Goal: Task Accomplishment & Management: Manage account settings

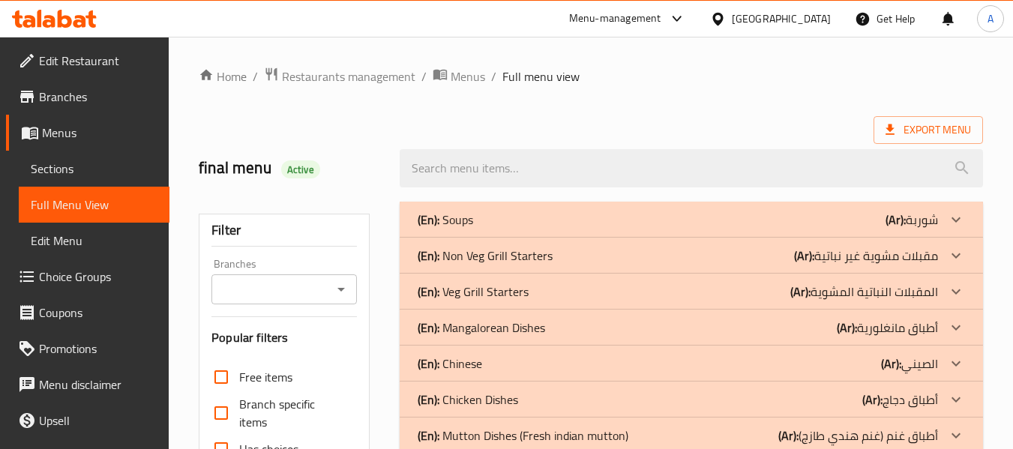
scroll to position [767, 0]
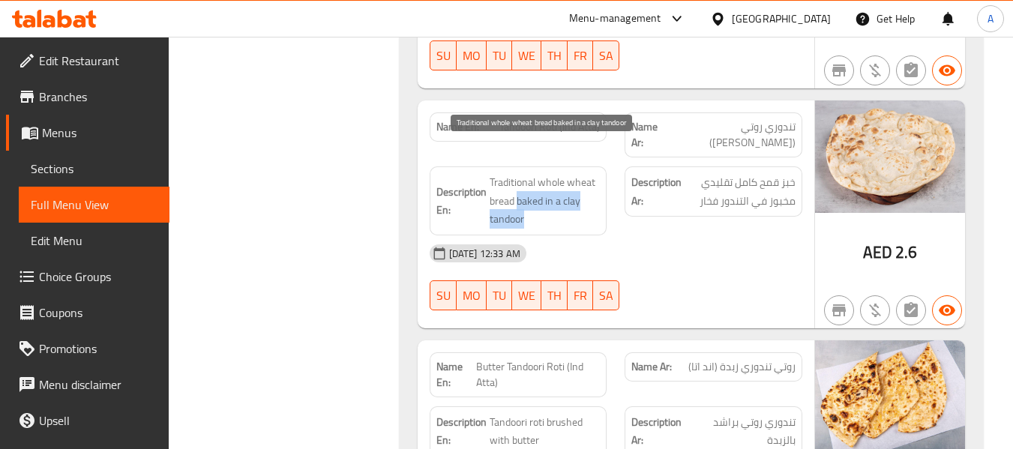
drag, startPoint x: 516, startPoint y: 167, endPoint x: 525, endPoint y: 185, distance: 20.1
click at [525, 185] on span "Traditional whole wheat bread baked in a clay tandoor" at bounding box center [545, 201] width 111 height 56
copy span "baked in a clay tandoor"
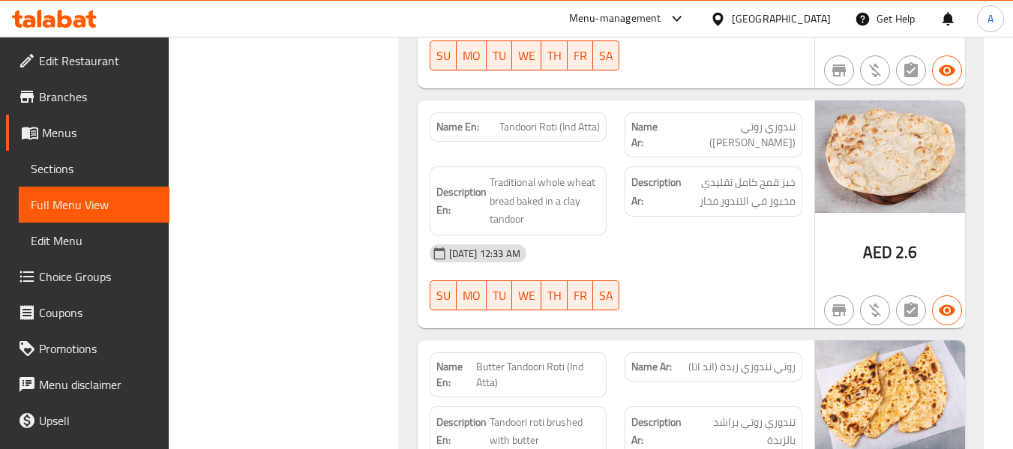
click at [446, 119] on strong "Name En:" at bounding box center [458, 127] width 43 height 16
copy strong "Name En:"
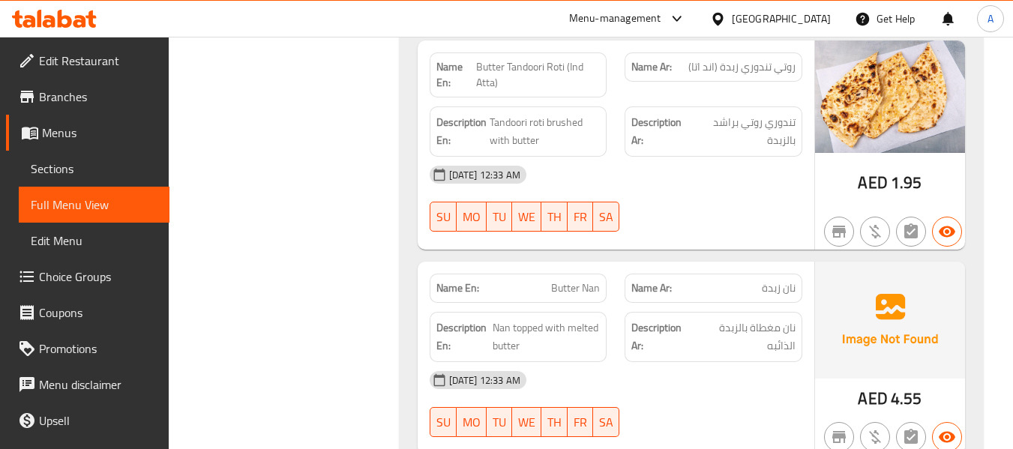
scroll to position [2571, 0]
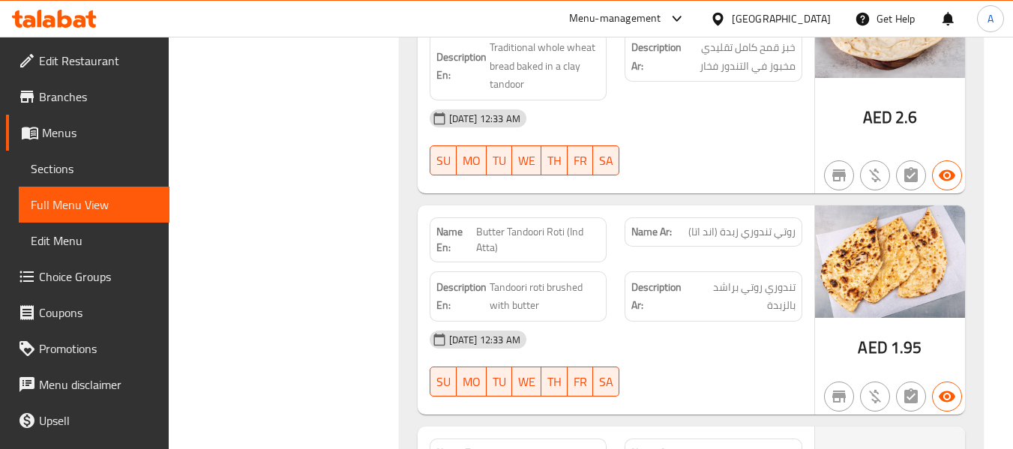
scroll to position [921, 0]
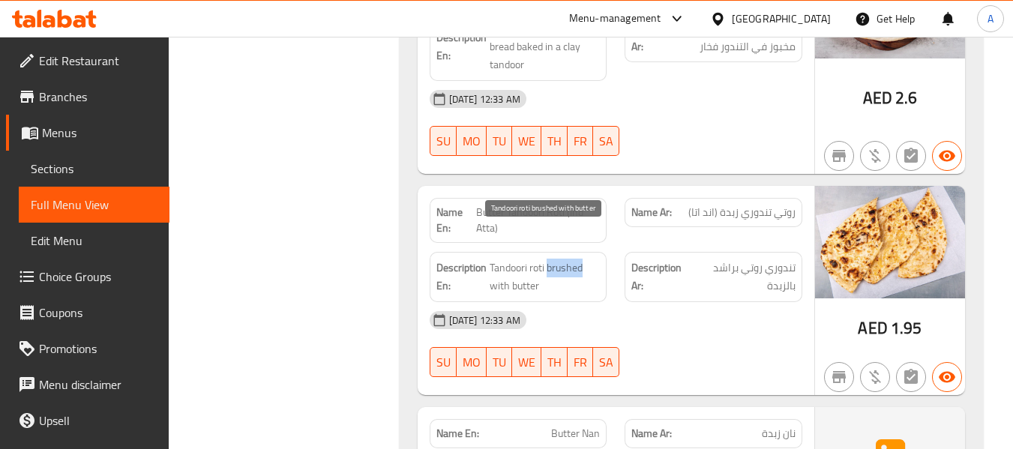
drag, startPoint x: 548, startPoint y: 235, endPoint x: 587, endPoint y: 241, distance: 40.2
click at [587, 259] on span "Tandoori roti brushed with butter" at bounding box center [545, 277] width 110 height 37
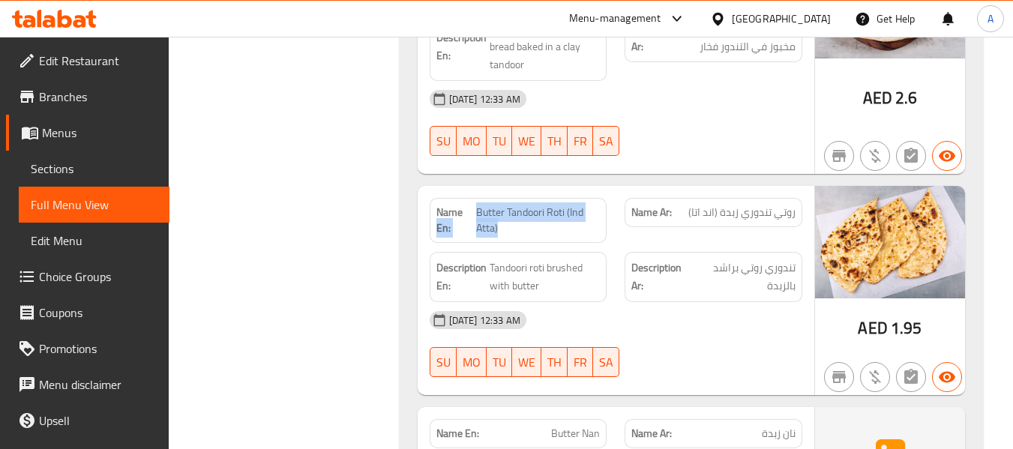
drag, startPoint x: 476, startPoint y: 177, endPoint x: 527, endPoint y: 190, distance: 52.6
click at [530, 205] on p "Name En: Butter Tandoori Roti (Ind Atta)" at bounding box center [519, 221] width 164 height 32
click at [506, 205] on span "Butter Tandoori Roti (Ind Atta)" at bounding box center [538, 221] width 124 height 32
drag, startPoint x: 477, startPoint y: 179, endPoint x: 566, endPoint y: 181, distance: 88.5
click at [566, 205] on span "Butter Tandoori Roti (Ind Atta)" at bounding box center [538, 221] width 124 height 32
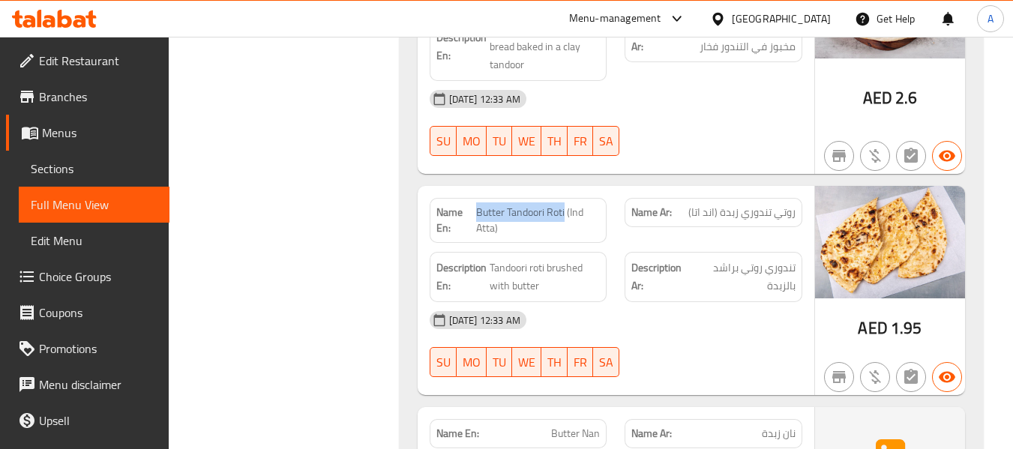
copy span "Butter Tandoori Roti"
click at [488, 205] on span "Butter Tandoori Roti (Ind Atta)" at bounding box center [538, 221] width 124 height 32
drag, startPoint x: 475, startPoint y: 179, endPoint x: 501, endPoint y: 194, distance: 30.2
click at [509, 205] on p "Name En: Butter Tandoori Roti (Ind Atta)" at bounding box center [519, 221] width 164 height 32
click at [487, 205] on span "Butter Tandoori Roti (Ind Atta)" at bounding box center [538, 221] width 124 height 32
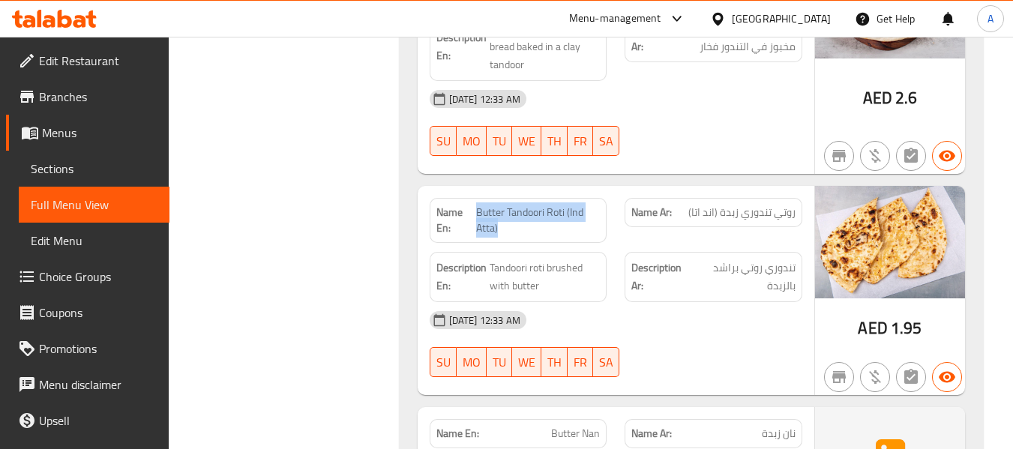
drag, startPoint x: 477, startPoint y: 179, endPoint x: 503, endPoint y: 200, distance: 33.6
click at [503, 205] on span "Butter Tandoori Roti (Ind Atta)" at bounding box center [538, 221] width 124 height 32
copy span "Butter Tandoori Roti (Ind Atta)"
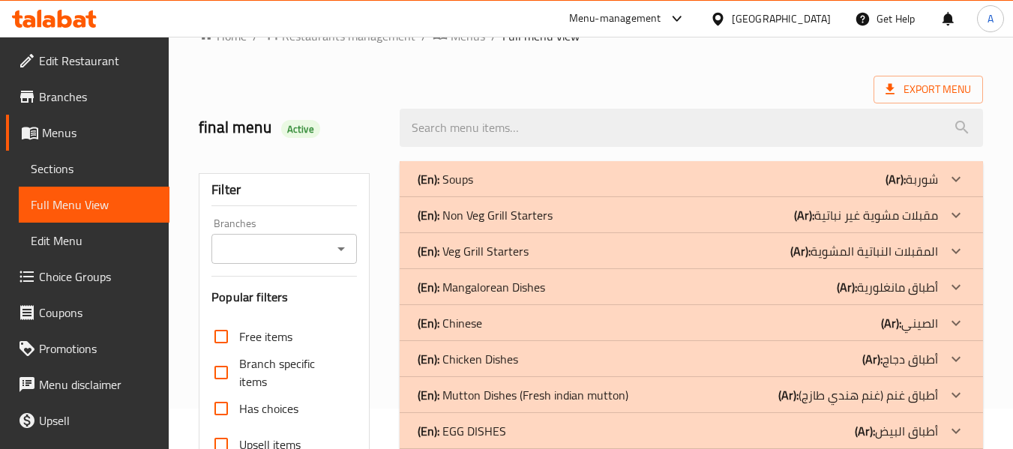
scroll to position [0, 0]
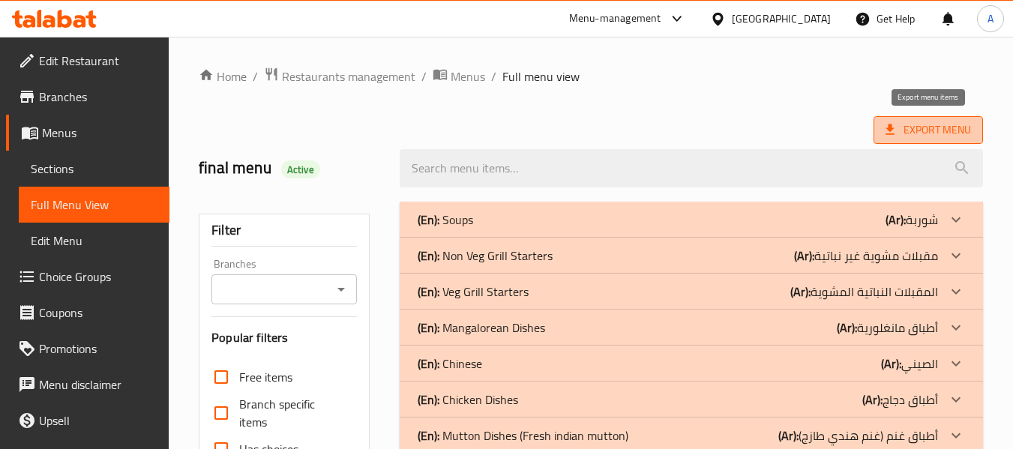
click at [926, 119] on span "Export Menu" at bounding box center [929, 130] width 110 height 28
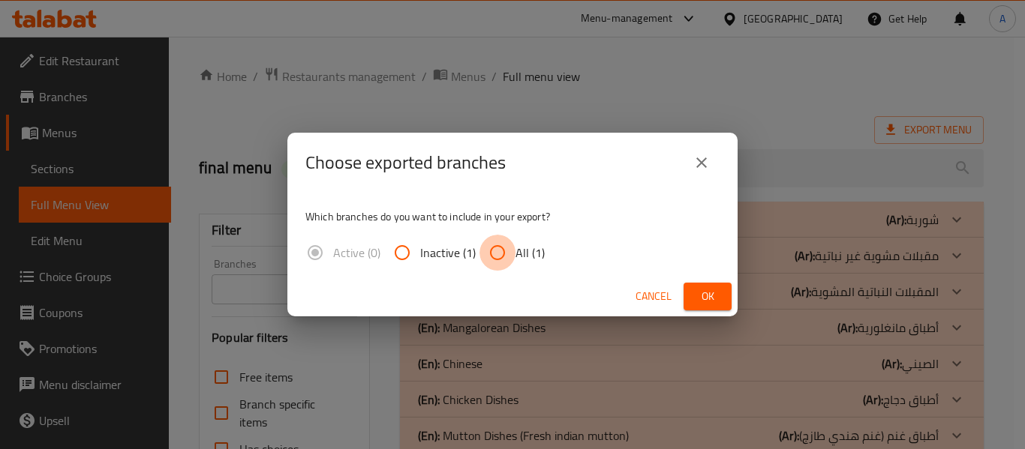
click at [512, 260] on input "All (1)" at bounding box center [497, 253] width 36 height 36
radio input "true"
click at [722, 307] on button "Ok" at bounding box center [707, 297] width 48 height 28
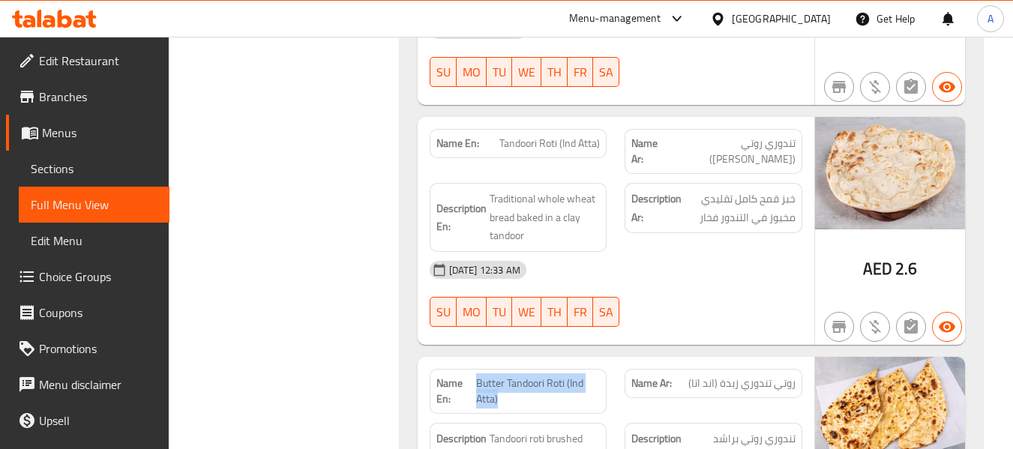
scroll to position [975, 0]
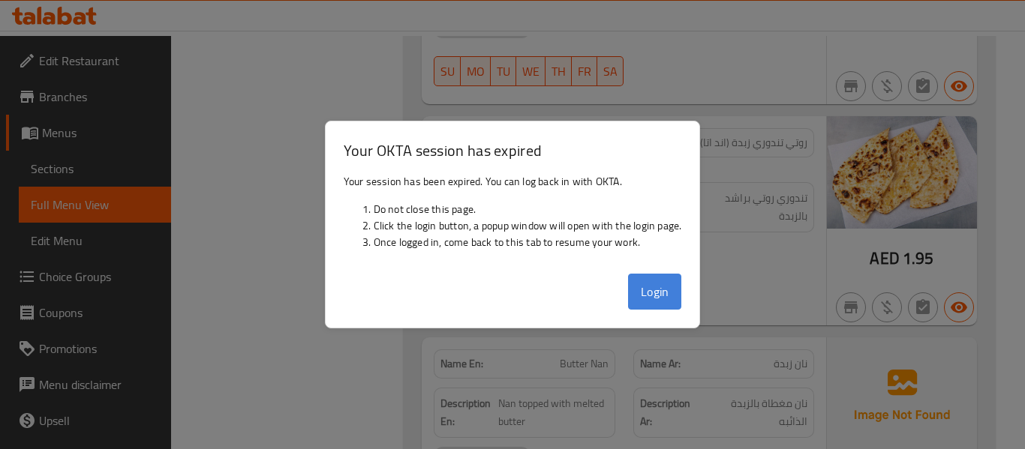
click at [664, 289] on button "Login" at bounding box center [655, 292] width 54 height 36
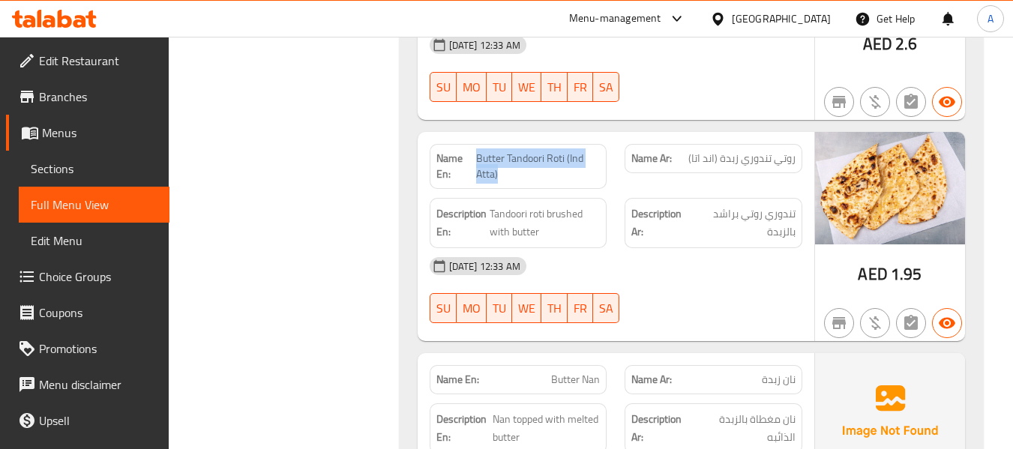
click at [488, 155] on div "Name En: Butter Tandoori Roti (Ind Atta)" at bounding box center [519, 166] width 178 height 45
click at [572, 248] on div "12-09-2025 12:33 AM" at bounding box center [616, 266] width 391 height 36
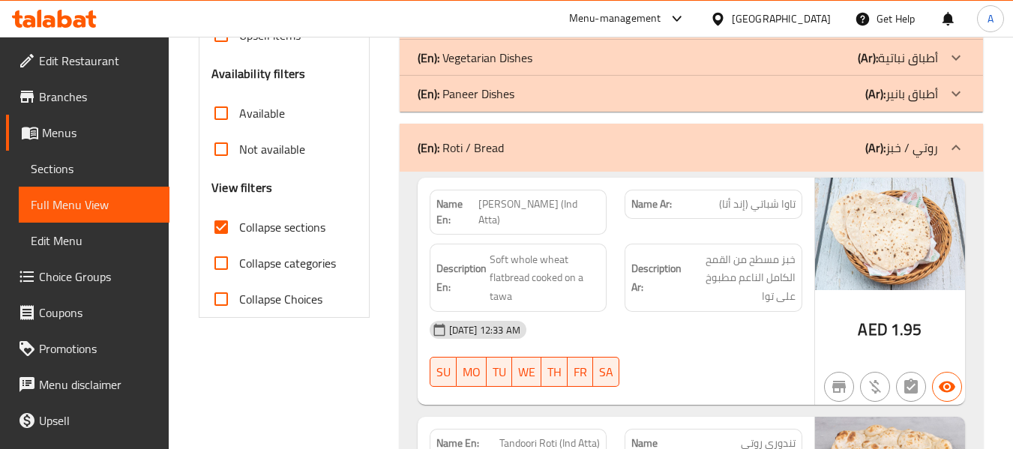
scroll to position [825, 0]
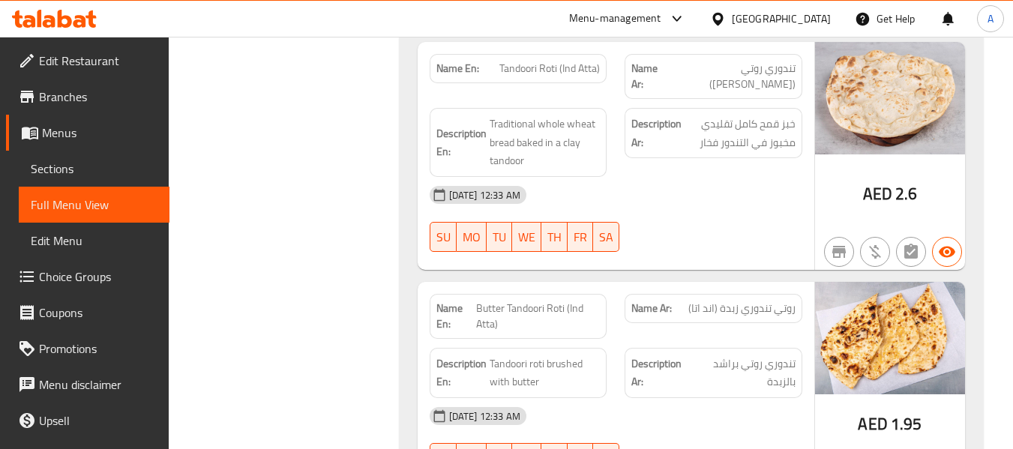
click at [534, 339] on div "Description En: Tandoori roti brushed with butter" at bounding box center [519, 373] width 196 height 68
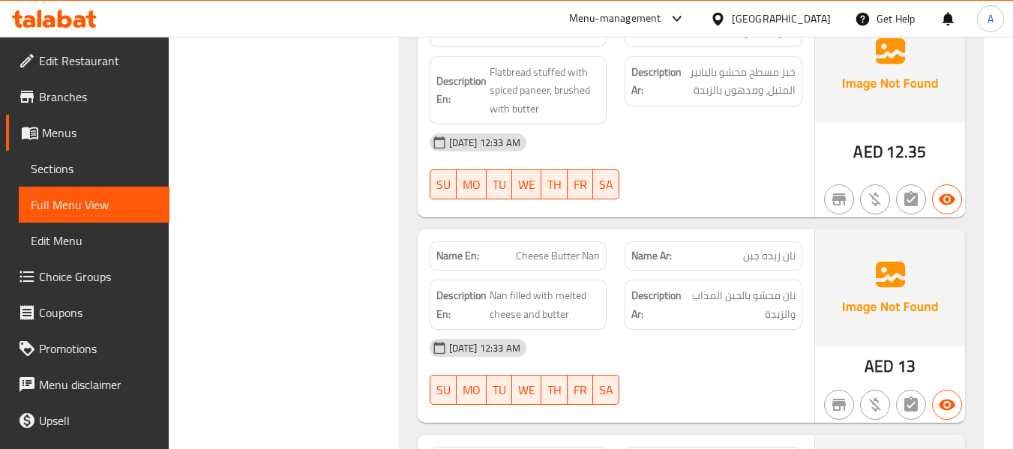
scroll to position [1098, 0]
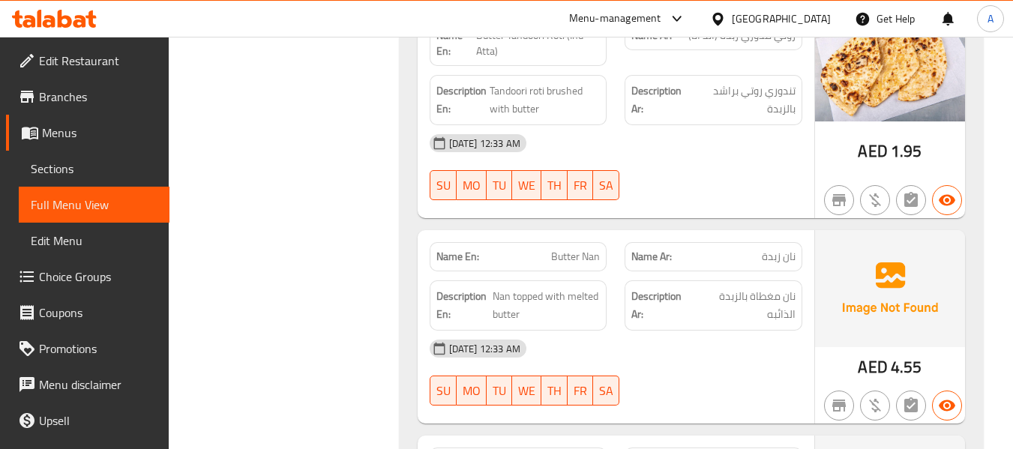
click at [674, 191] on div at bounding box center [714, 200] width 196 height 18
click at [553, 331] on div "12-09-2025 12:33 AM" at bounding box center [616, 349] width 391 height 36
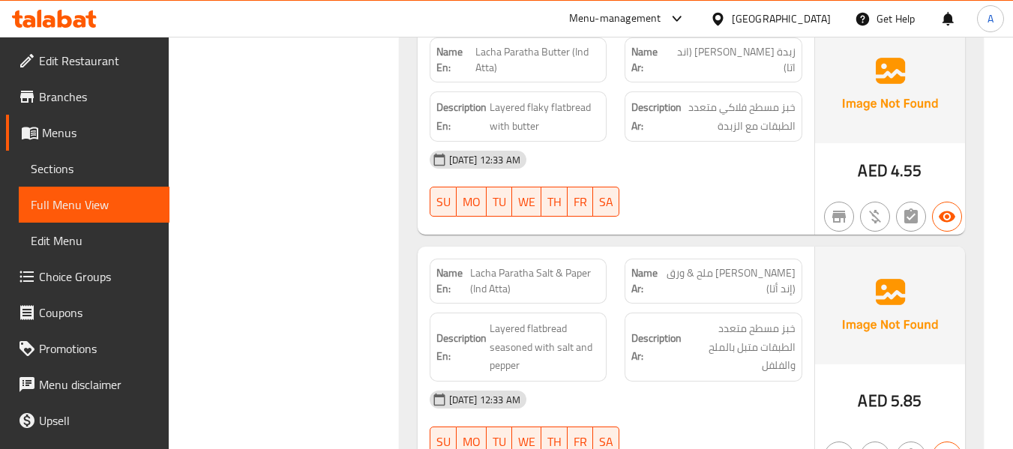
scroll to position [1773, 0]
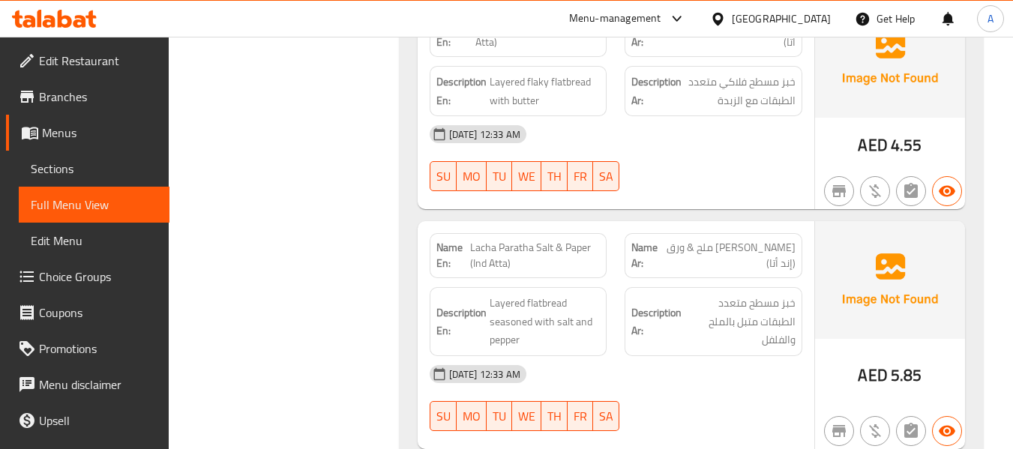
click at [512, 240] on span "Lacha Paratha Salt & Paper (Ind Atta)" at bounding box center [535, 256] width 130 height 32
click at [489, 240] on span "Lacha Paratha Salt & Paper (Ind Atta)" at bounding box center [535, 256] width 130 height 32
click at [473, 240] on span "Lacha Paratha Salt & Paper (Ind Atta)" at bounding box center [535, 256] width 130 height 32
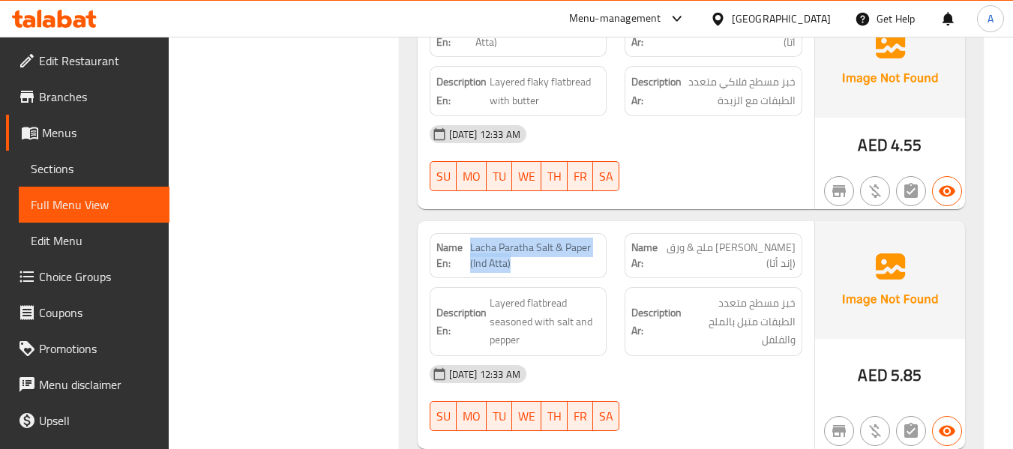
drag, startPoint x: 470, startPoint y: 215, endPoint x: 518, endPoint y: 233, distance: 51.0
click at [518, 240] on span "Lacha Paratha Salt & Paper (Ind Atta)" at bounding box center [535, 256] width 130 height 32
copy span "Lacha Paratha Salt & Paper (Ind Atta)"
click at [520, 240] on span "Lacha Paratha Salt & Paper (Ind Atta)" at bounding box center [535, 256] width 130 height 32
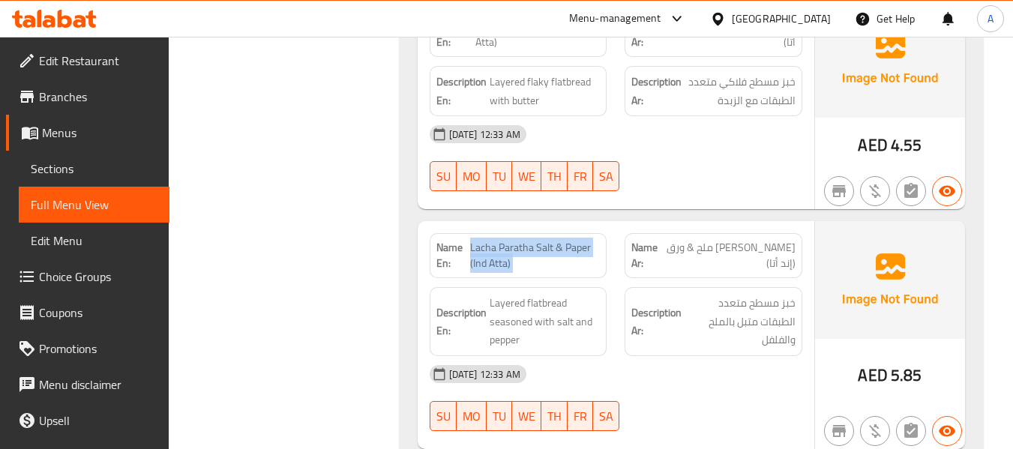
click at [520, 240] on span "Lacha Paratha Salt & Paper (Ind Atta)" at bounding box center [535, 256] width 130 height 32
click at [524, 287] on div "Description En: Layered flatbread seasoned with salt and pepper" at bounding box center [519, 321] width 178 height 69
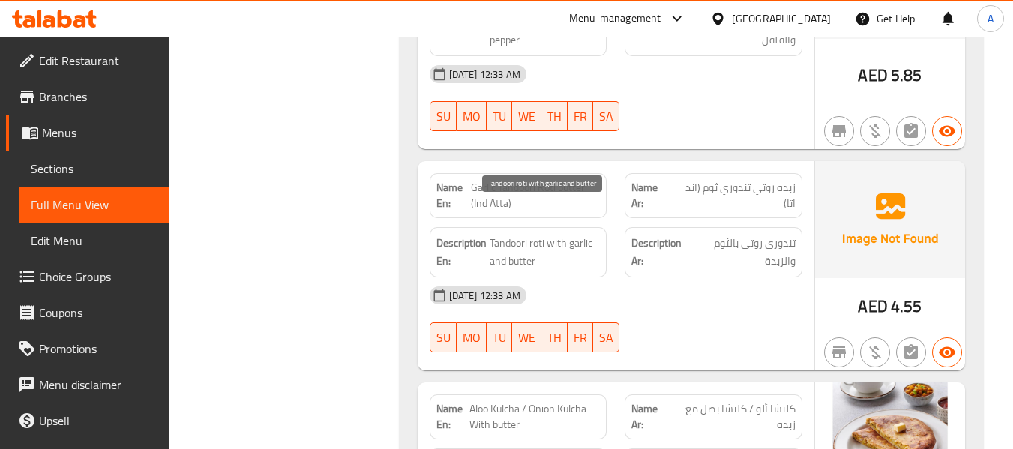
scroll to position [2148, 0]
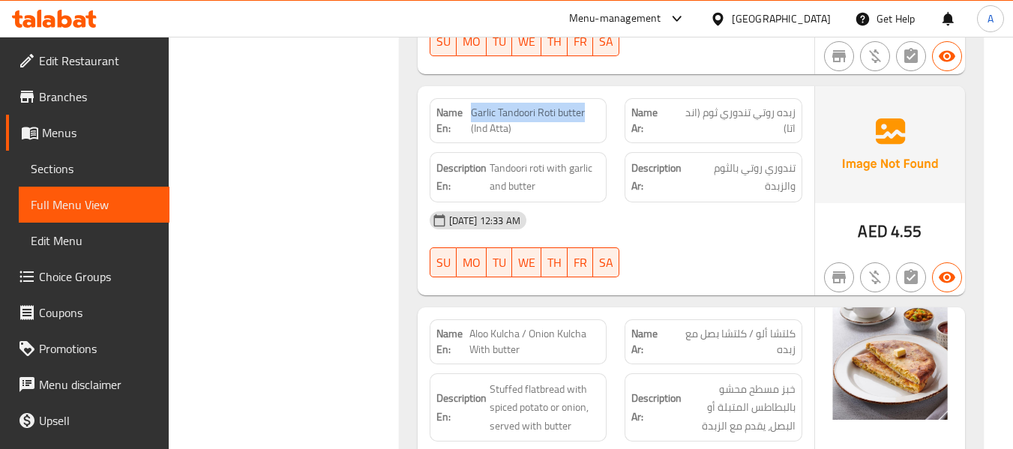
drag, startPoint x: 472, startPoint y: 80, endPoint x: 590, endPoint y: 78, distance: 118.5
click at [590, 105] on span "Garlic Tandoori Roti butter (Ind Atta)" at bounding box center [535, 121] width 129 height 32
copy span "Garlic Tandoori Roti butter"
click at [688, 212] on div "12-09-2025 12:33 AM SU MO TU WE TH FR SA" at bounding box center [616, 245] width 391 height 84
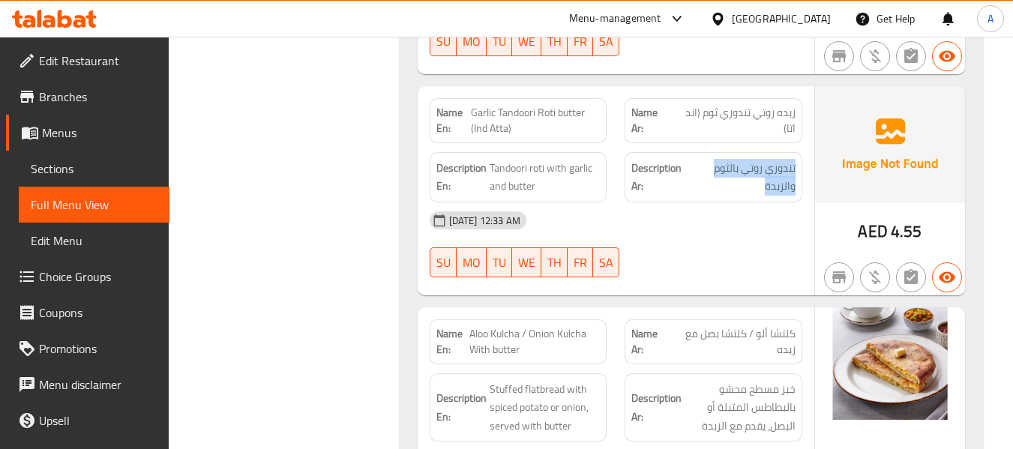
drag, startPoint x: 761, startPoint y: 160, endPoint x: 797, endPoint y: 134, distance: 44.1
click at [797, 152] on div "Description Ar: تندوري روتي بالثوم والزبدة" at bounding box center [714, 177] width 178 height 50
copy span "تندوري روتي بالثوم والزبدة"
click at [455, 105] on strong "Name En:" at bounding box center [454, 121] width 35 height 32
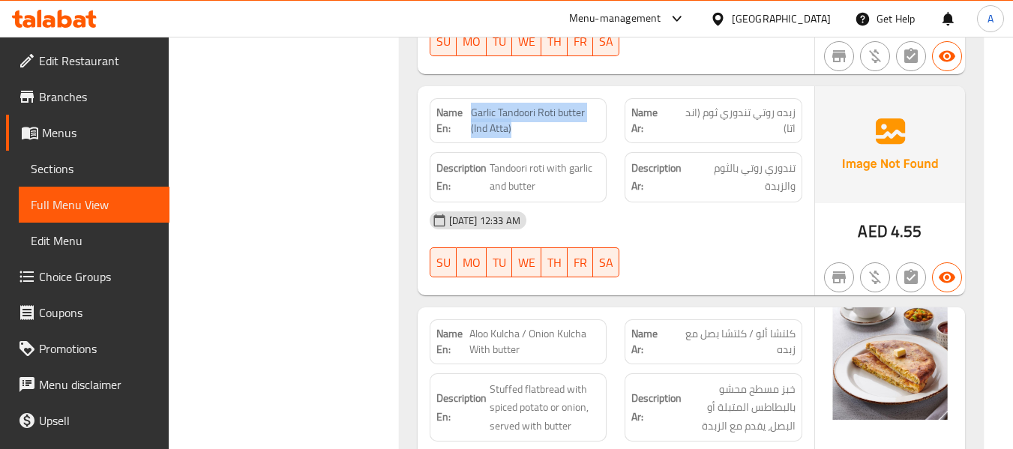
drag, startPoint x: 473, startPoint y: 80, endPoint x: 581, endPoint y: 99, distance: 109.6
click at [581, 105] on span "Garlic Tandoori Roti butter (Ind Atta)" at bounding box center [535, 121] width 129 height 32
copy span "Garlic Tandoori Roti butter (Ind Atta)"
click at [700, 215] on div "12-09-2025 12:33 AM SU MO TU WE TH FR SA" at bounding box center [616, 245] width 391 height 84
click at [703, 216] on div "12-09-2025 12:33 AM SU MO TU WE TH FR SA" at bounding box center [616, 245] width 391 height 84
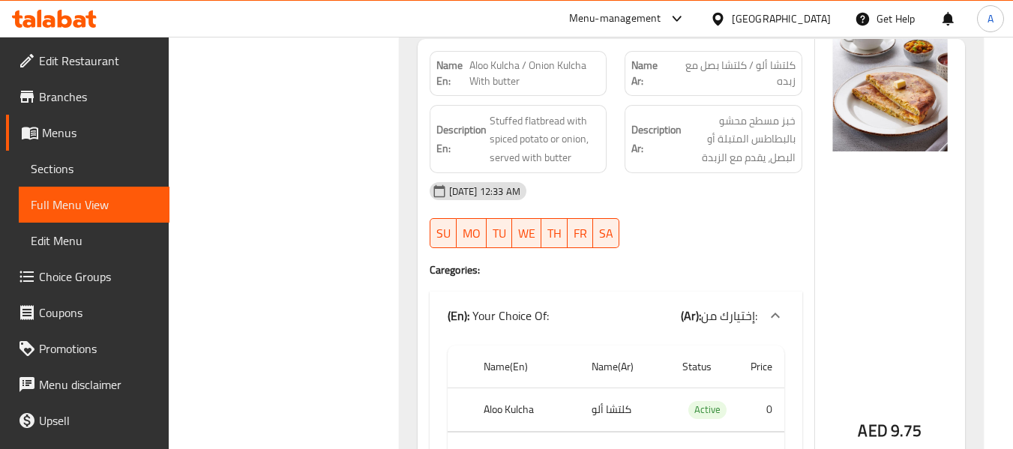
scroll to position [2448, 0]
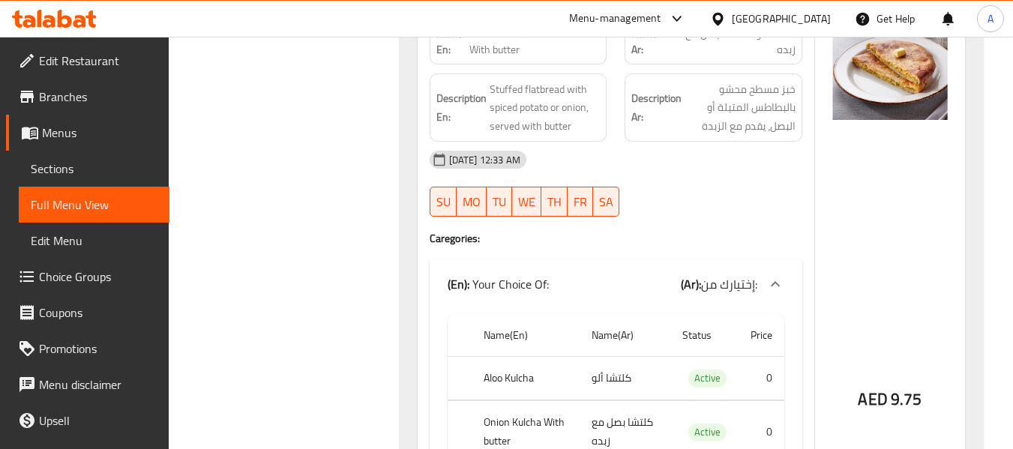
click at [515, 356] on th "Aloo Kulcha" at bounding box center [526, 378] width 109 height 44
copy th "Kulcha"
click at [498, 401] on th "Onion Kulcha With butter" at bounding box center [526, 432] width 109 height 62
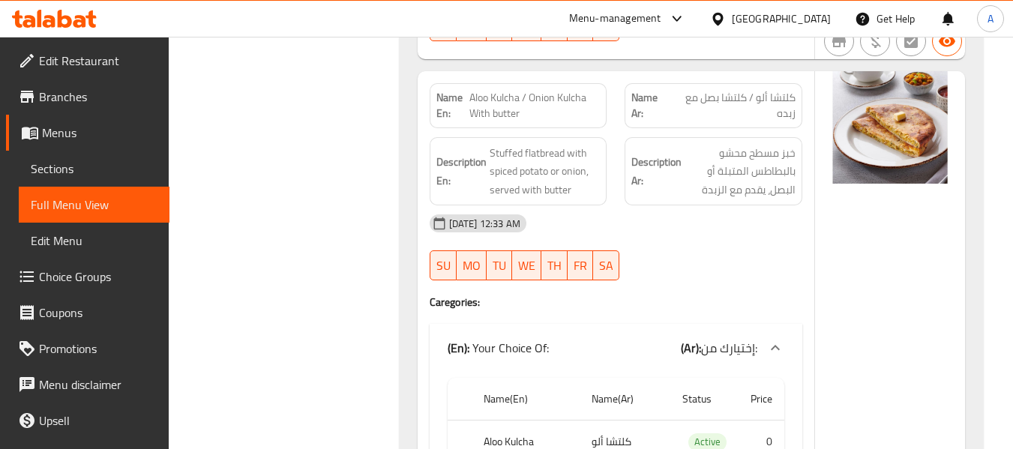
scroll to position [2298, 0]
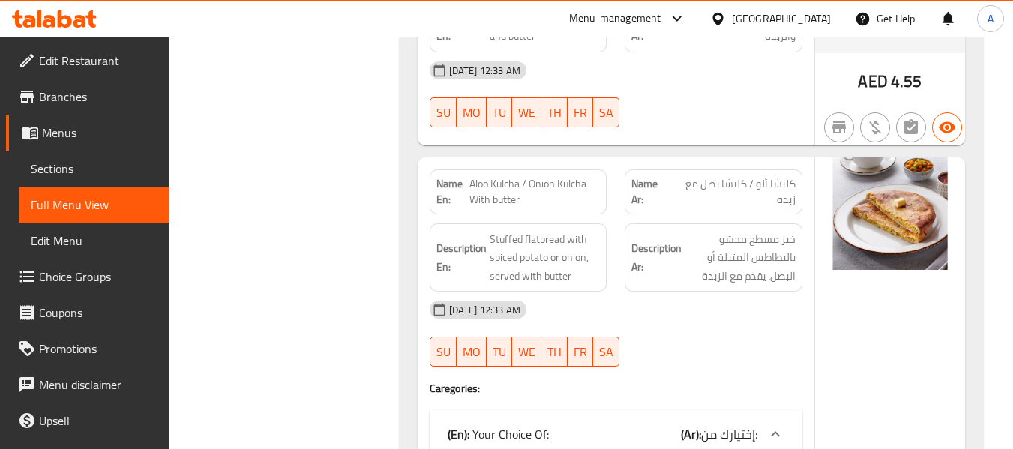
click at [570, 176] on span "Aloo Kulcha / Onion Kulcha With butter" at bounding box center [535, 192] width 131 height 32
copy span "Kulcha"
drag, startPoint x: 467, startPoint y: 151, endPoint x: 525, endPoint y: 167, distance: 60.6
click at [525, 176] on p "Name En: Aloo Kulcha / Onion Kulcha With butter" at bounding box center [519, 192] width 164 height 32
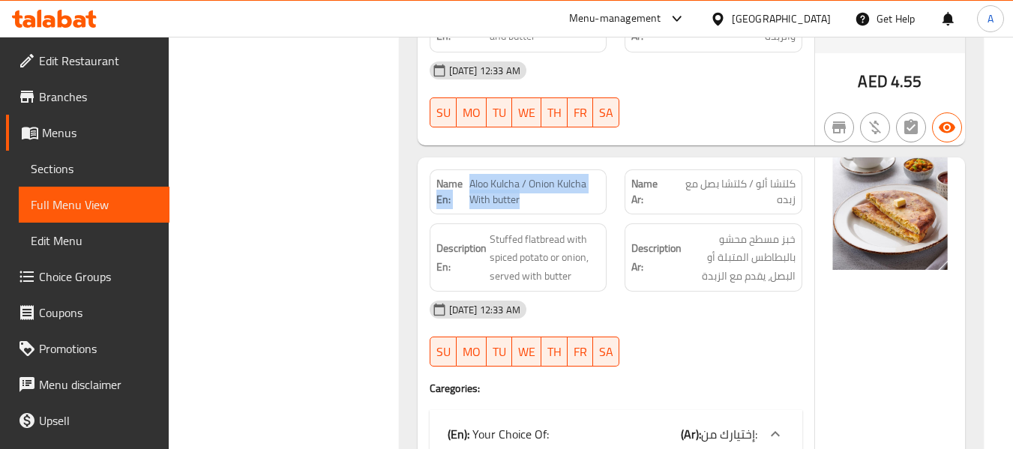
click at [525, 176] on span "Aloo Kulcha / Onion Kulcha With butter" at bounding box center [535, 192] width 131 height 32
drag, startPoint x: 467, startPoint y: 152, endPoint x: 507, endPoint y: 166, distance: 42.0
click at [507, 176] on p "Name En: Aloo Kulcha / Onion Kulcha With butter" at bounding box center [519, 192] width 164 height 32
click at [505, 176] on span "Aloo Kulcha / Onion Kulcha With butter" at bounding box center [535, 192] width 131 height 32
click at [473, 176] on span "Aloo Kulcha / Onion Kulcha With butter" at bounding box center [535, 192] width 131 height 32
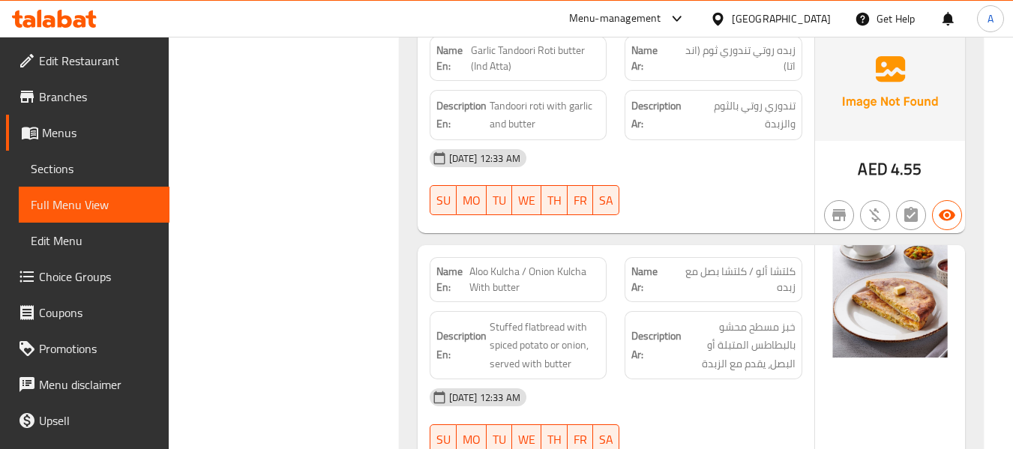
scroll to position [2148, 0]
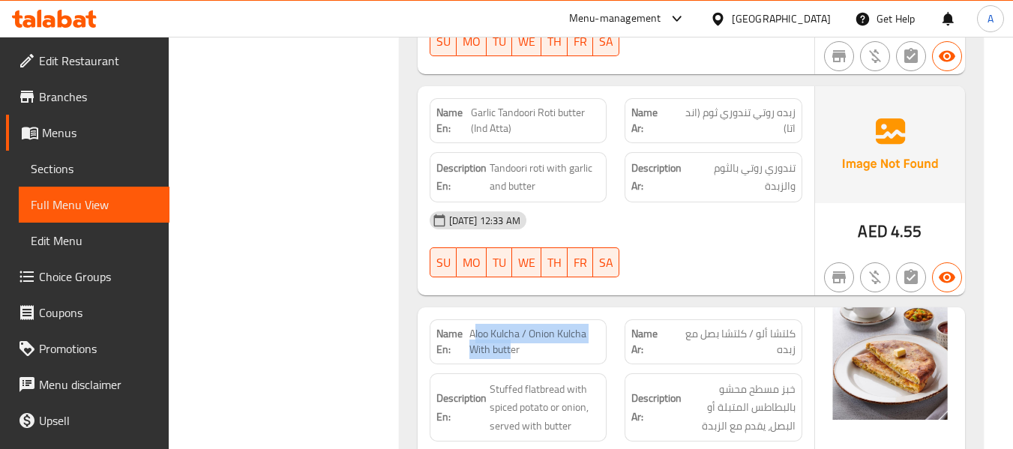
drag, startPoint x: 473, startPoint y: 301, endPoint x: 498, endPoint y: 317, distance: 30.4
click at [504, 326] on span "Aloo Kulcha / Onion Kulcha With butter" at bounding box center [535, 342] width 131 height 32
drag, startPoint x: 469, startPoint y: 304, endPoint x: 521, endPoint y: 316, distance: 53.9
click at [521, 326] on span "Aloo Kulcha / Onion Kulcha With butter" at bounding box center [535, 342] width 131 height 32
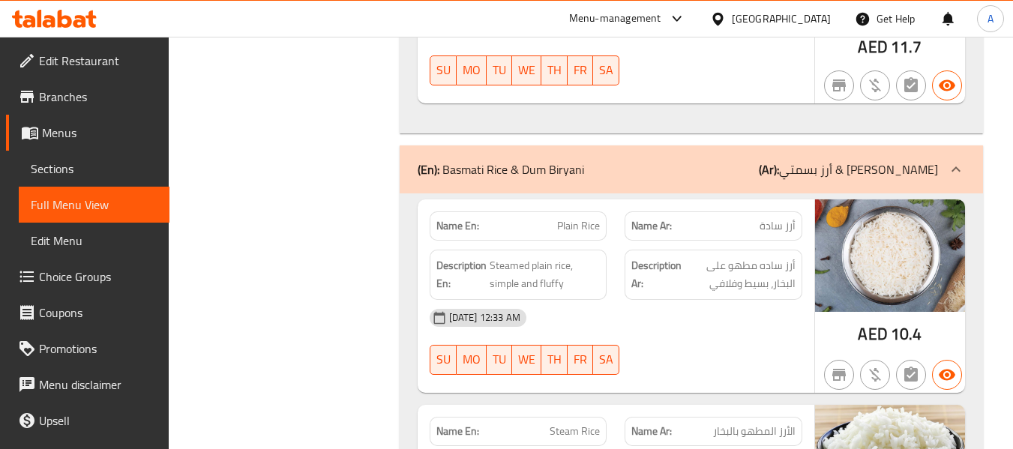
scroll to position [4698, 0]
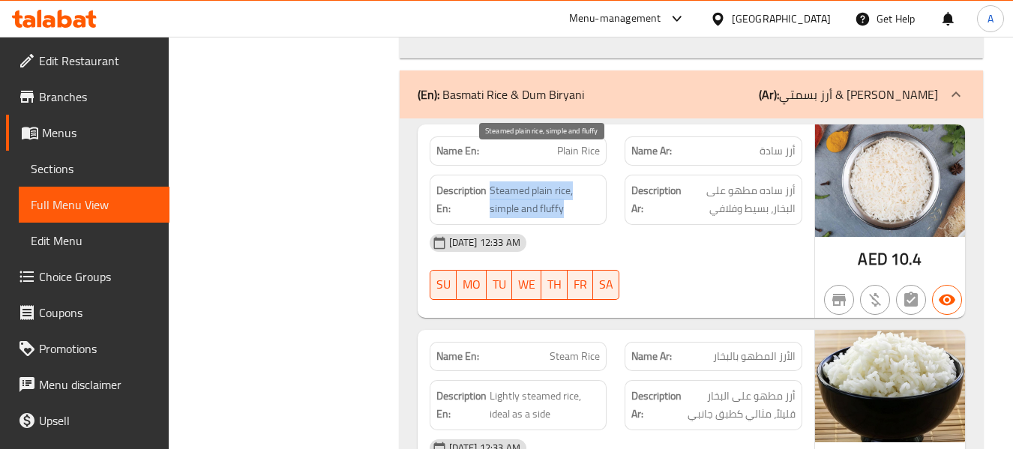
drag, startPoint x: 490, startPoint y: 155, endPoint x: 562, endPoint y: 177, distance: 75.4
click at [562, 182] on span "Steamed plain rice, simple and fluffy" at bounding box center [545, 200] width 111 height 37
click at [552, 182] on span "Steamed plain rice, simple and fluffy" at bounding box center [545, 200] width 111 height 37
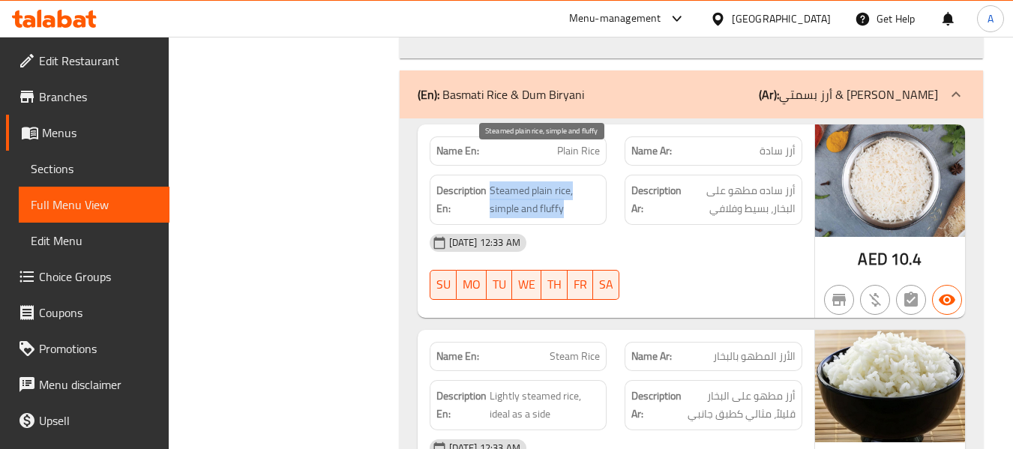
click at [500, 182] on span "Steamed plain rice, simple and fluffy" at bounding box center [545, 200] width 111 height 37
click at [539, 182] on span "Steamed plain rice, simple and fluffy" at bounding box center [545, 200] width 111 height 37
click at [566, 182] on span "Steamed plain rice, simple and fluffy" at bounding box center [545, 200] width 111 height 37
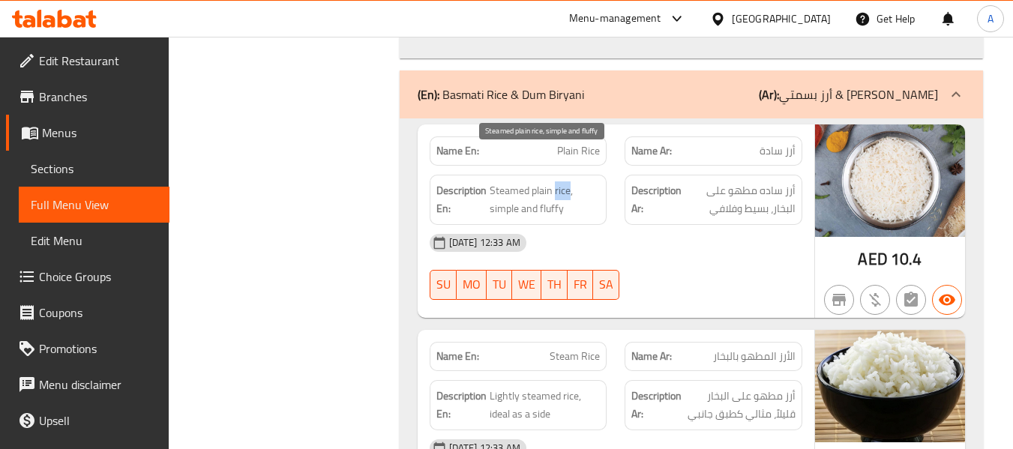
click at [566, 182] on span "Steamed plain rice, simple and fluffy" at bounding box center [545, 200] width 111 height 37
click at [578, 182] on span "Steamed plain rice, simple and fluffy" at bounding box center [545, 200] width 111 height 37
drag, startPoint x: 574, startPoint y: 160, endPoint x: 491, endPoint y: 166, distance: 83.5
click at [491, 182] on span "Steamed plain rice, simple and fluffy" at bounding box center [545, 200] width 111 height 37
click at [495, 182] on span "Steamed plain rice, simple and fluffy" at bounding box center [545, 200] width 111 height 37
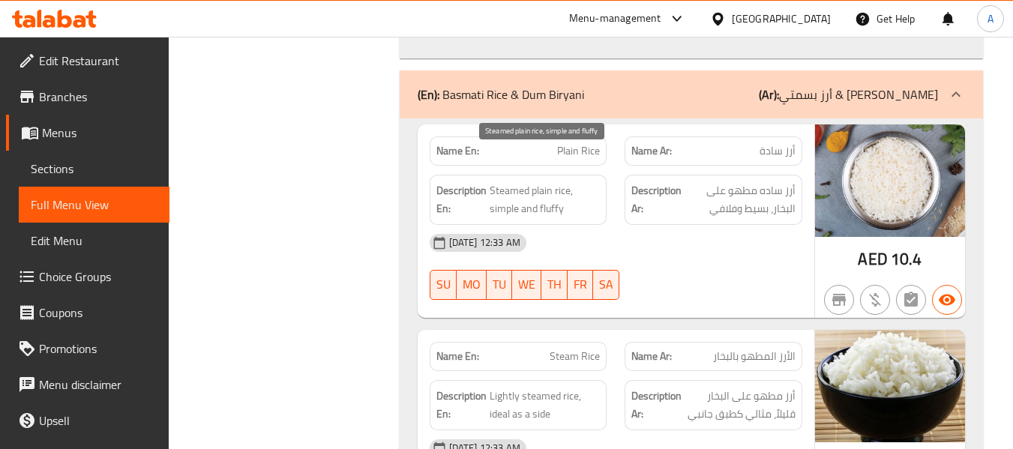
drag, startPoint x: 518, startPoint y: 164, endPoint x: 509, endPoint y: 163, distance: 9.0
click at [517, 182] on span "Steamed plain rice, simple and fluffy" at bounding box center [545, 200] width 111 height 37
drag, startPoint x: 491, startPoint y: 158, endPoint x: 562, endPoint y: 173, distance: 72.8
click at [562, 182] on span "Steamed plain rice, simple and fluffy" at bounding box center [545, 200] width 111 height 37
click at [539, 182] on span "Steamed plain rice, simple and fluffy" at bounding box center [545, 200] width 111 height 37
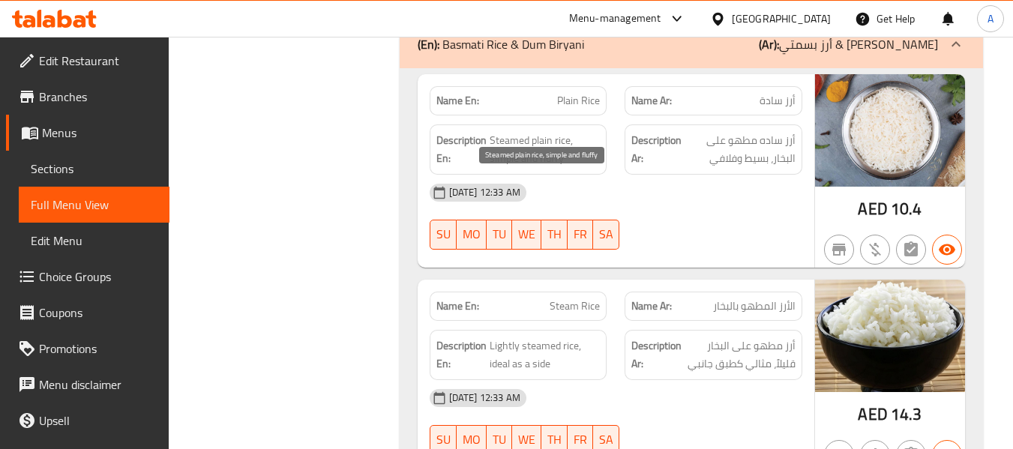
scroll to position [4848, 0]
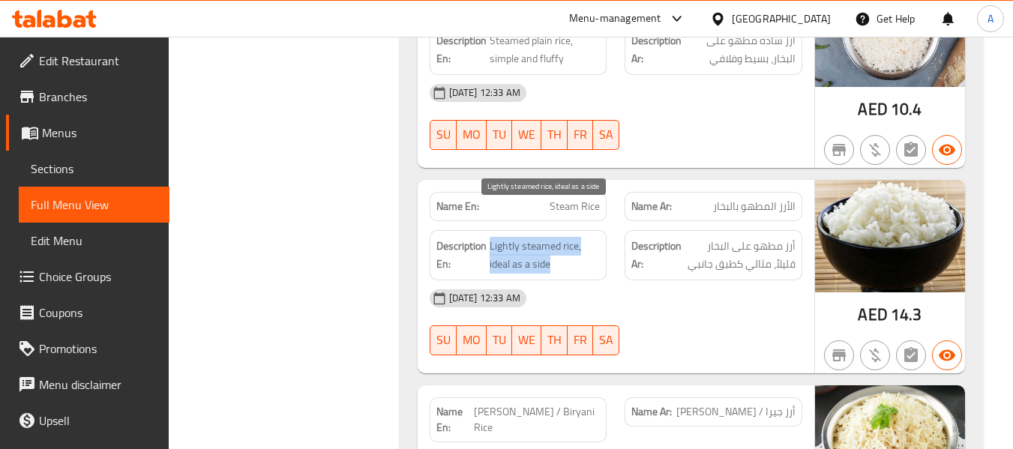
drag, startPoint x: 498, startPoint y: 233, endPoint x: 554, endPoint y: 238, distance: 56.5
click at [554, 238] on h6 "Description En: Lightly steamed rice, ideal as a side" at bounding box center [519, 255] width 164 height 37
click at [514, 237] on span "Lightly steamed rice, ideal as a side" at bounding box center [545, 255] width 111 height 37
drag, startPoint x: 489, startPoint y: 233, endPoint x: 552, endPoint y: 236, distance: 63.0
click at [552, 237] on span "Lightly steamed rice, ideal as a side" at bounding box center [545, 255] width 111 height 37
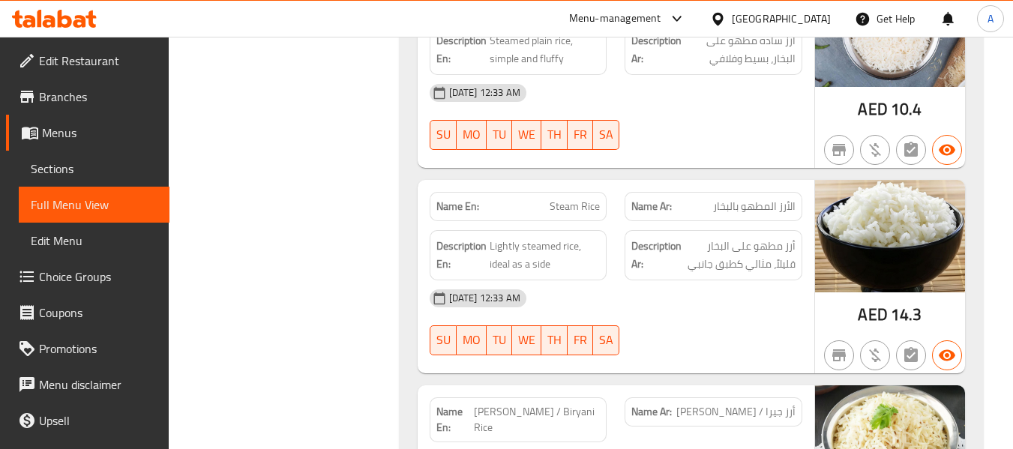
click at [566, 281] on div "12-09-2025 12:33 AM" at bounding box center [616, 299] width 391 height 36
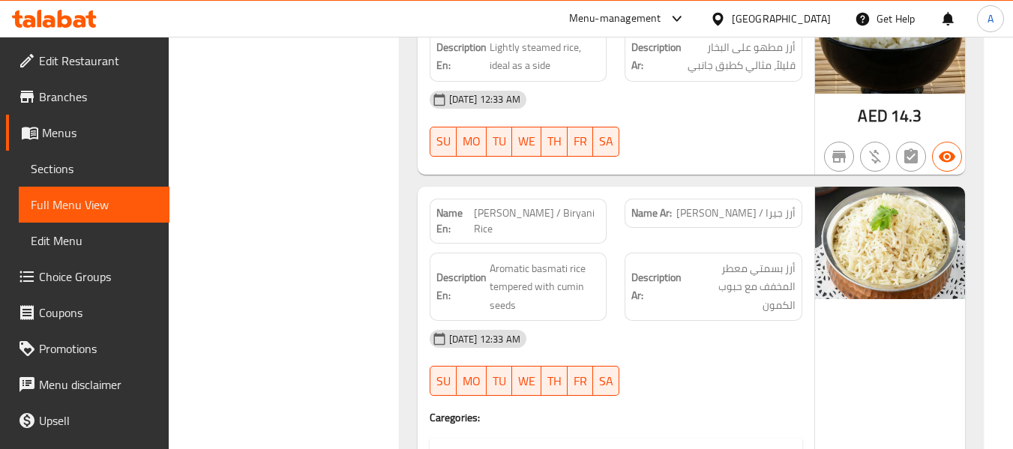
scroll to position [5073, 0]
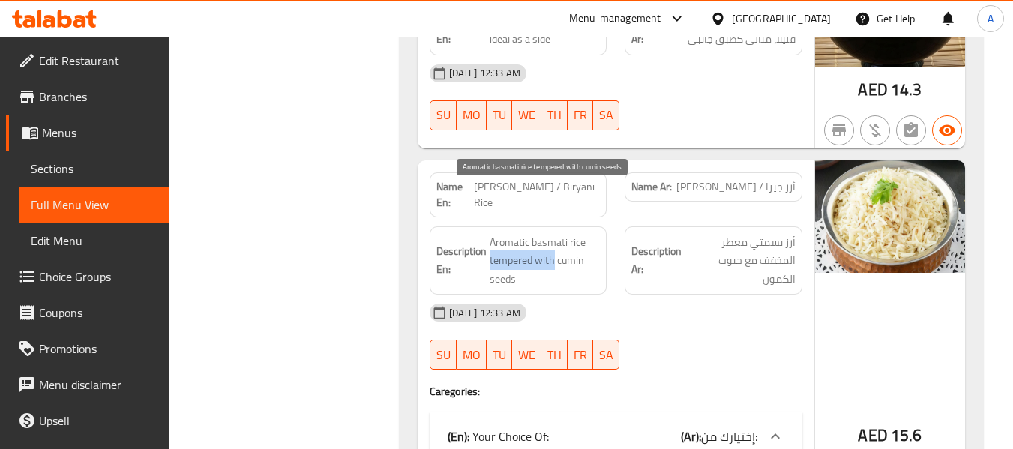
drag, startPoint x: 489, startPoint y: 214, endPoint x: 553, endPoint y: 211, distance: 63.8
click at [553, 233] on span "Aromatic basmati rice tempered with cumin seeds" at bounding box center [545, 261] width 111 height 56
click at [558, 233] on span "Aromatic basmati rice tempered with cumin seeds" at bounding box center [545, 261] width 111 height 56
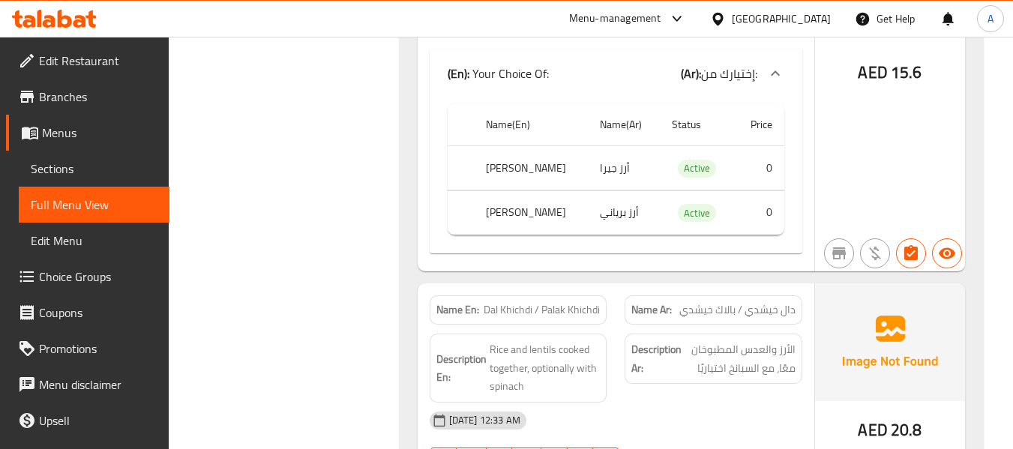
scroll to position [5523, 0]
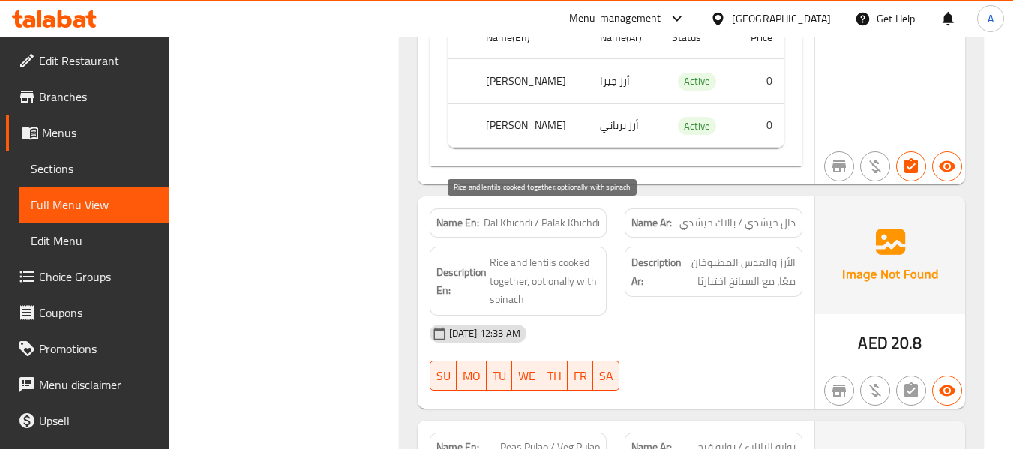
click at [492, 254] on span "Rice and lentils cooked together, optionally with spinach" at bounding box center [545, 282] width 111 height 56
drag, startPoint x: 490, startPoint y: 211, endPoint x: 533, endPoint y: 259, distance: 64.3
click at [533, 259] on span "Rice and lentils cooked together, optionally with spinach" at bounding box center [545, 282] width 111 height 56
click at [547, 254] on span "Rice and lentils cooked together, optionally with spinach" at bounding box center [545, 282] width 111 height 56
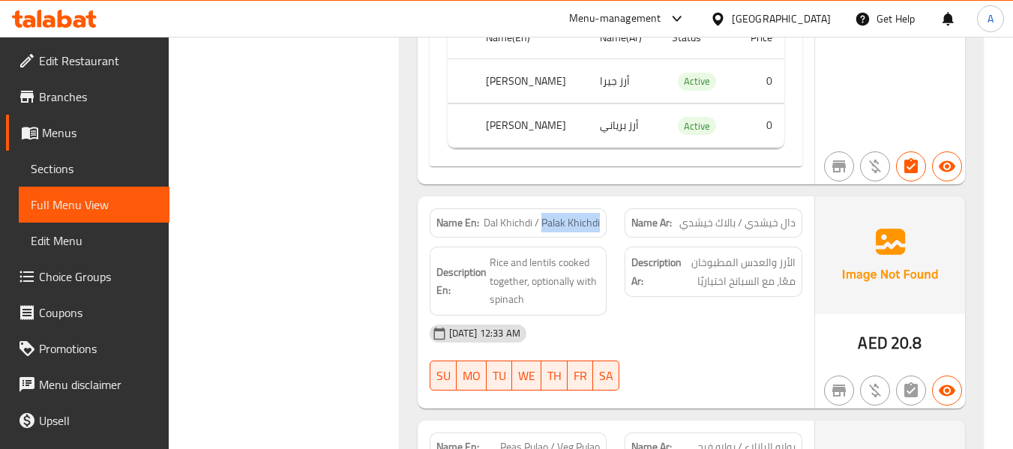
drag, startPoint x: 542, startPoint y: 175, endPoint x: 607, endPoint y: 174, distance: 65.3
click at [607, 209] on div "Name En: Dal Khichdi / Palak Khichdi" at bounding box center [519, 223] width 178 height 29
drag, startPoint x: 486, startPoint y: 176, endPoint x: 533, endPoint y: 176, distance: 47.3
click at [533, 215] on span "Dal Khichdi / Palak Khichdi" at bounding box center [542, 223] width 116 height 16
click at [555, 215] on span "Dal Khichdi / Palak Khichdi" at bounding box center [542, 223] width 116 height 16
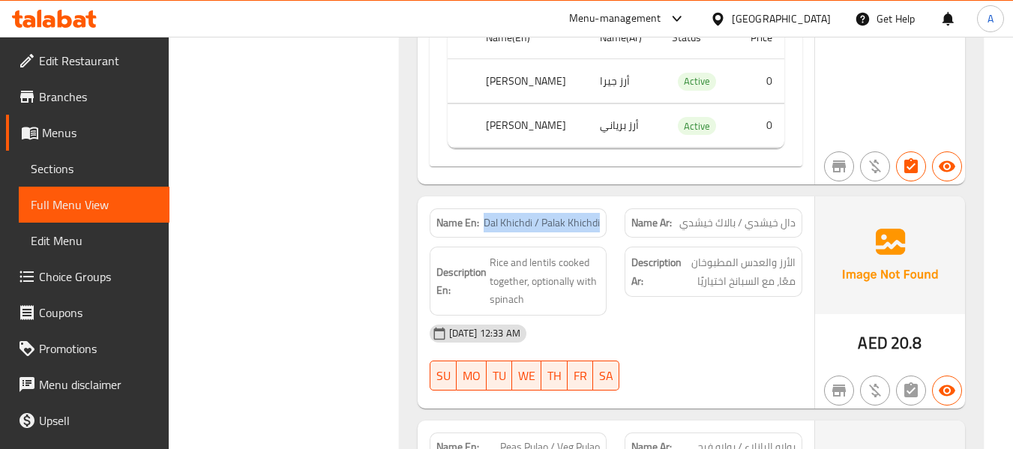
drag, startPoint x: 481, startPoint y: 174, endPoint x: 608, endPoint y: 176, distance: 127.5
click at [608, 200] on div "Name En: Dal Khichdi / Palak Khichdi" at bounding box center [519, 223] width 196 height 47
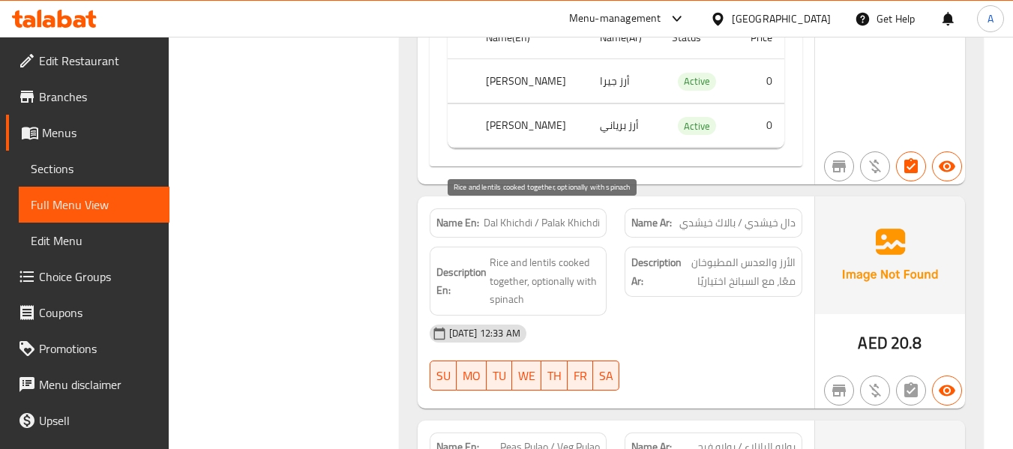
click at [512, 254] on span "Rice and lentils cooked together, optionally with spinach" at bounding box center [545, 282] width 111 height 56
click at [509, 254] on span "Rice and lentils cooked together, optionally with spinach" at bounding box center [545, 282] width 111 height 56
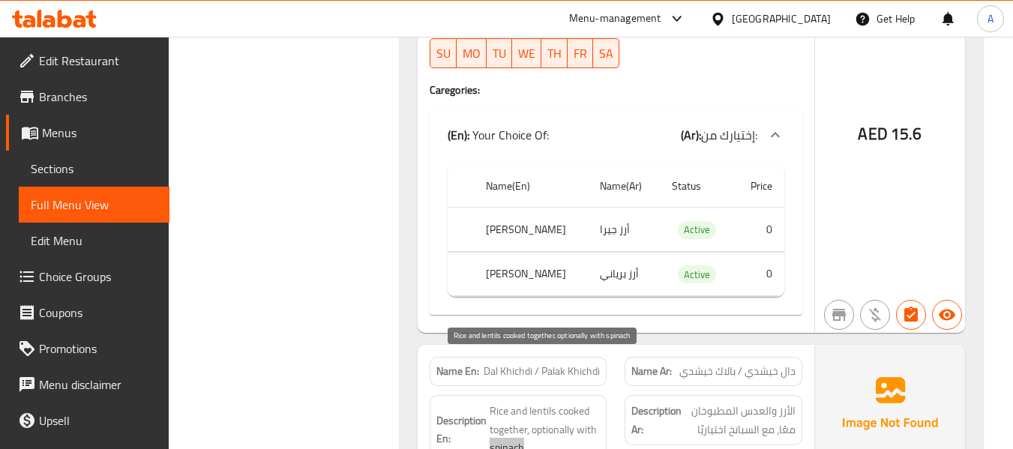
scroll to position [5373, 0]
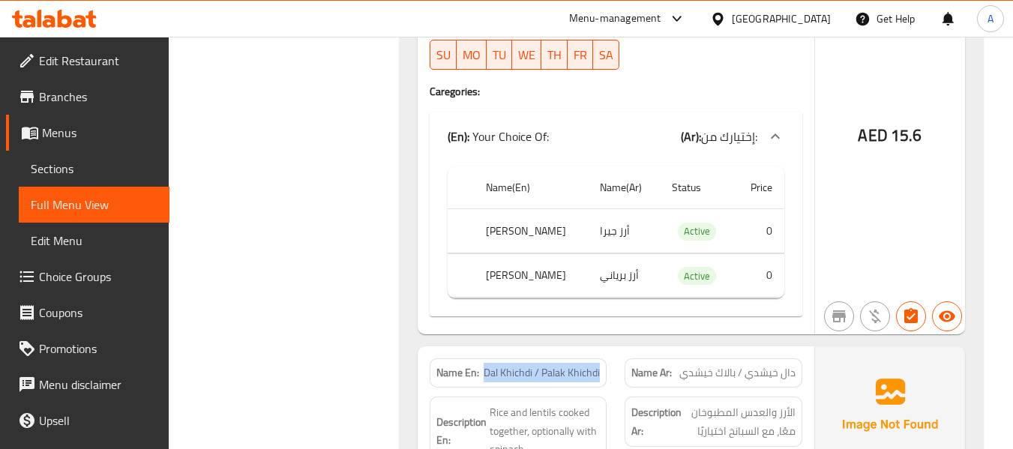
drag, startPoint x: 485, startPoint y: 326, endPoint x: 603, endPoint y: 327, distance: 118.5
click at [603, 359] on div "Name En: Dal Khichdi / Palak Khichdi" at bounding box center [519, 373] width 178 height 29
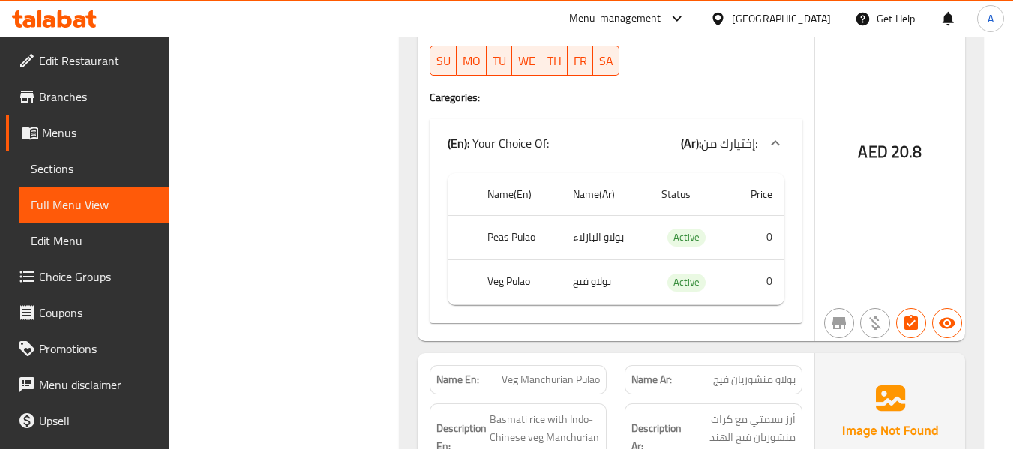
scroll to position [6198, 0]
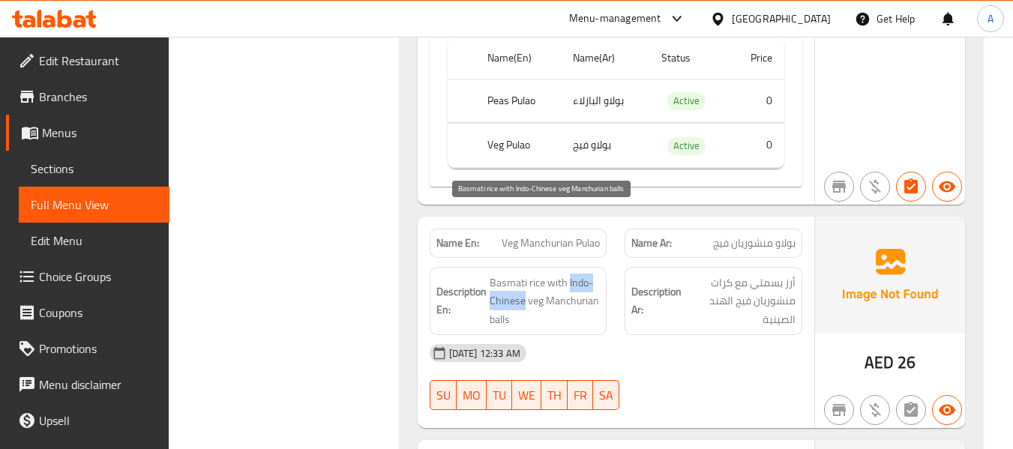
drag, startPoint x: 569, startPoint y: 217, endPoint x: 524, endPoint y: 234, distance: 47.5
click at [524, 274] on span "Basmati rice with Indo-Chinese veg Manchurian balls" at bounding box center [545, 302] width 111 height 56
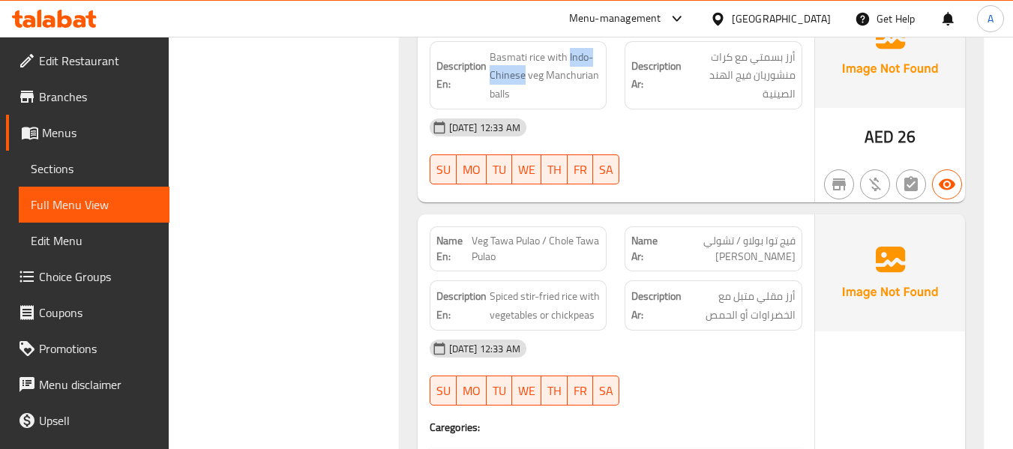
scroll to position [6423, 0]
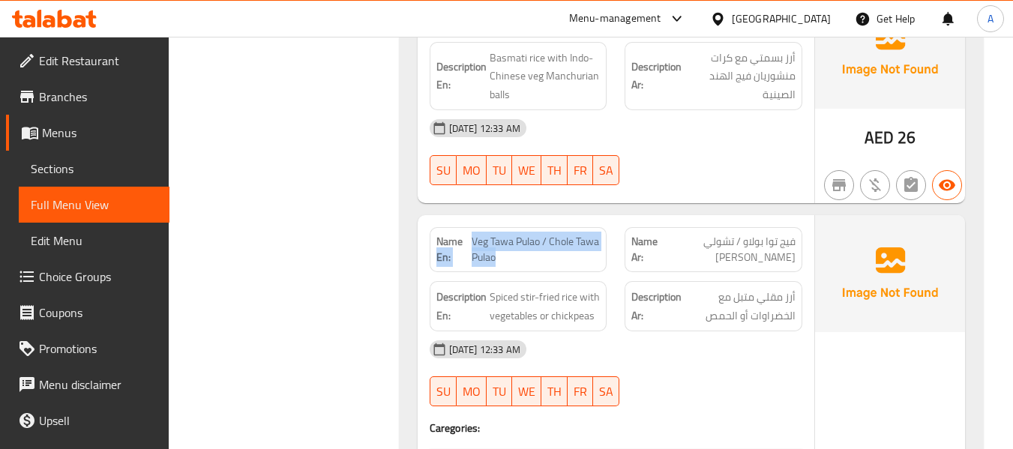
drag, startPoint x: 470, startPoint y: 173, endPoint x: 499, endPoint y: 189, distance: 33.2
click at [499, 234] on p "Name En: Veg Tawa Pulao / Chole Tawa Pulao" at bounding box center [519, 250] width 164 height 32
click at [488, 234] on span "Veg Tawa Pulao / Chole Tawa Pulao" at bounding box center [536, 250] width 128 height 32
drag, startPoint x: 472, startPoint y: 177, endPoint x: 501, endPoint y: 194, distance: 33.6
click at [501, 234] on span "Veg Tawa Pulao / Chole Tawa Pulao" at bounding box center [536, 250] width 128 height 32
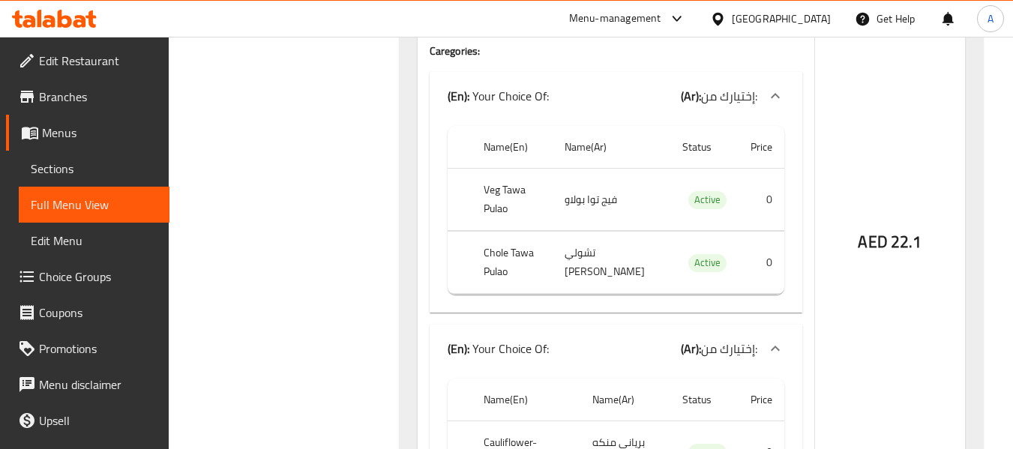
scroll to position [6873, 0]
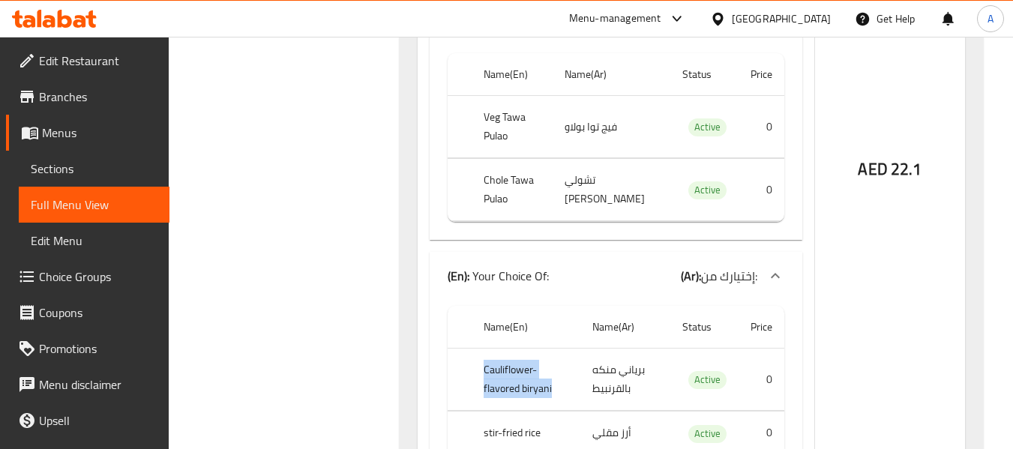
drag, startPoint x: 536, startPoint y: 289, endPoint x: 557, endPoint y: 294, distance: 20.9
click at [557, 349] on th "Cauliflower-flavored biryani" at bounding box center [527, 380] width 110 height 62
drag, startPoint x: 472, startPoint y: 326, endPoint x: 551, endPoint y: 332, distance: 79.8
click at [551, 412] on th "stir-fried rice" at bounding box center [527, 434] width 110 height 44
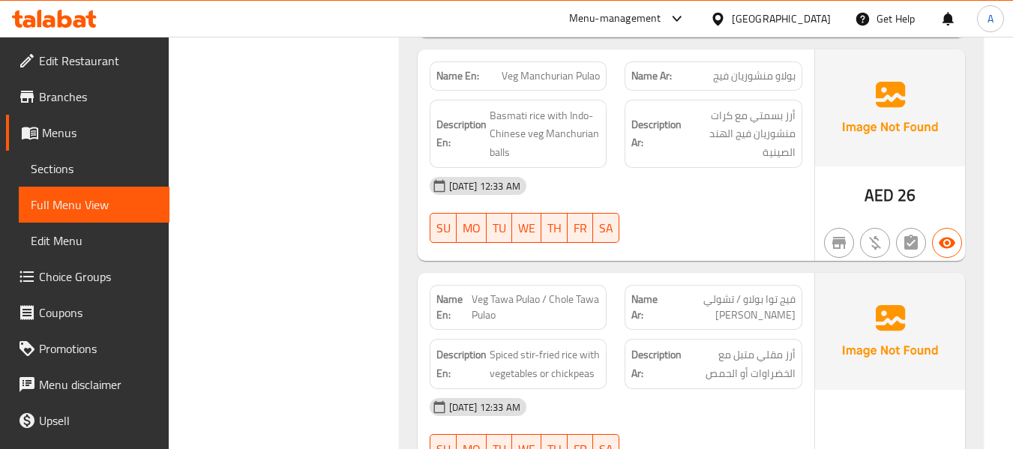
scroll to position [6348, 0]
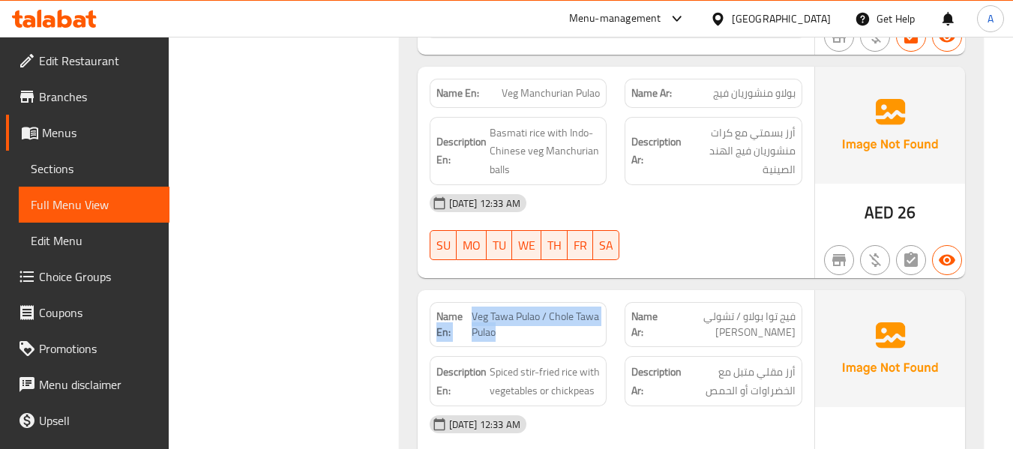
drag, startPoint x: 474, startPoint y: 251, endPoint x: 499, endPoint y: 266, distance: 28.9
click at [499, 309] on p "Name En: Veg Tawa Pulao / Chole Tawa Pulao" at bounding box center [519, 325] width 164 height 32
click at [483, 309] on span "Veg Tawa Pulao / Chole Tawa Pulao" at bounding box center [536, 325] width 128 height 32
drag, startPoint x: 471, startPoint y: 247, endPoint x: 501, endPoint y: 267, distance: 36.2
click at [501, 309] on span "Veg Tawa Pulao / Chole Tawa Pulao" at bounding box center [536, 325] width 128 height 32
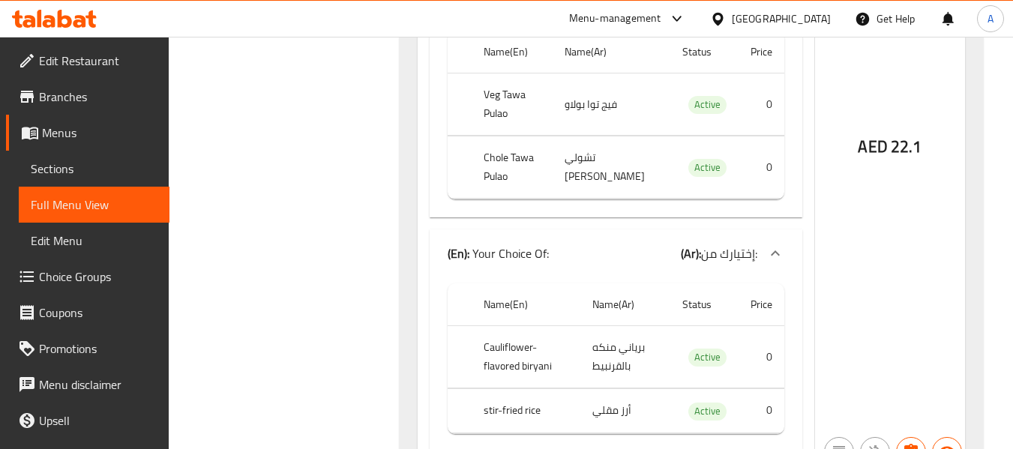
scroll to position [7098, 0]
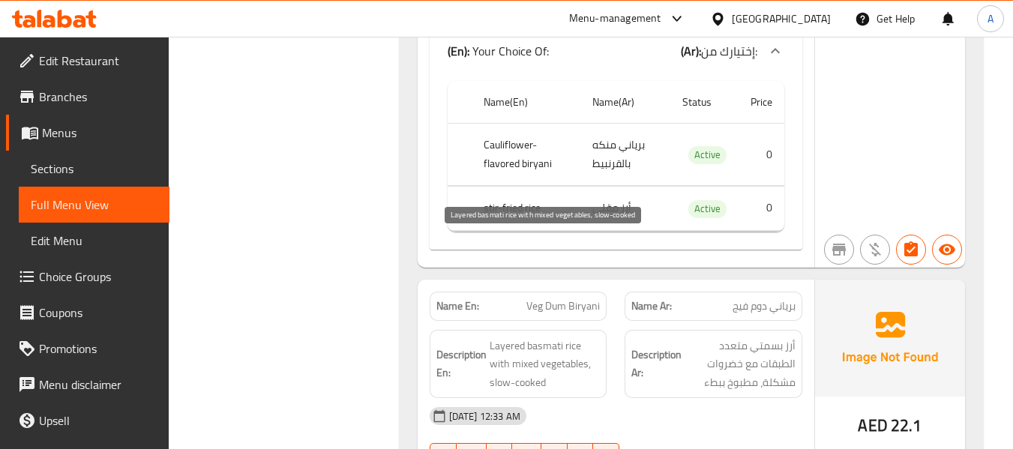
click at [582, 337] on span "Layered basmati rice with mixed vegetables, slow-cooked" at bounding box center [545, 365] width 111 height 56
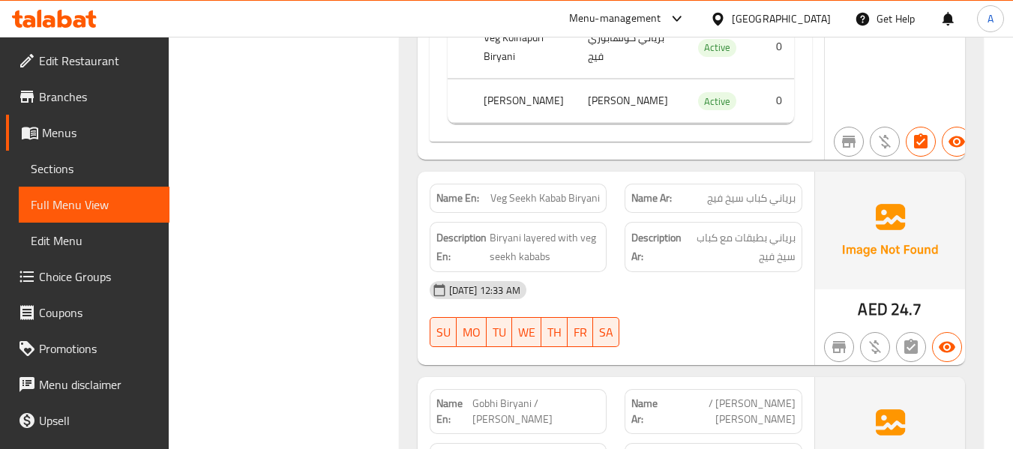
scroll to position [7848, 0]
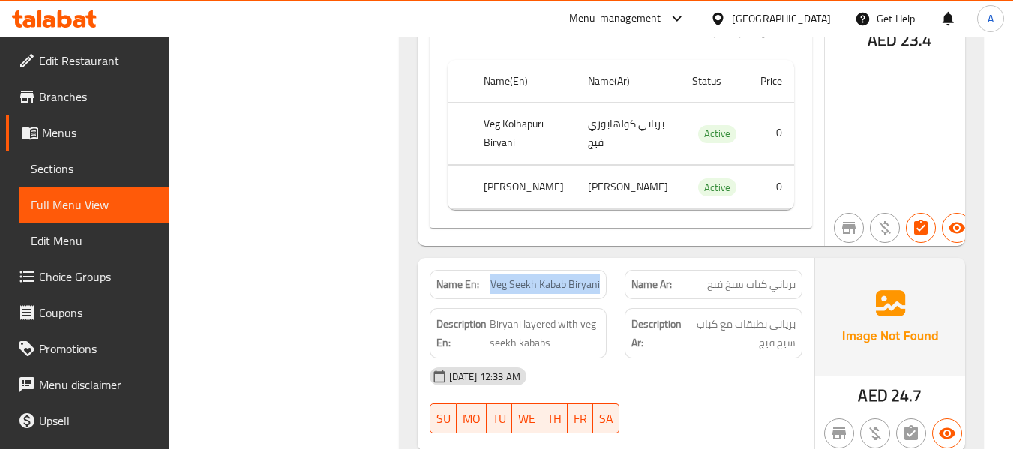
drag, startPoint x: 492, startPoint y: 179, endPoint x: 605, endPoint y: 189, distance: 113.7
click at [605, 270] on div "Name En: Veg Seekh Kabab Biryani" at bounding box center [519, 284] width 178 height 29
click at [588, 359] on div "12-09-2025 12:33 AM" at bounding box center [616, 377] width 391 height 36
drag, startPoint x: 490, startPoint y: 182, endPoint x: 603, endPoint y: 182, distance: 113.3
click at [603, 270] on div "Name En: Veg Seekh Kabab Biryani" at bounding box center [519, 284] width 178 height 29
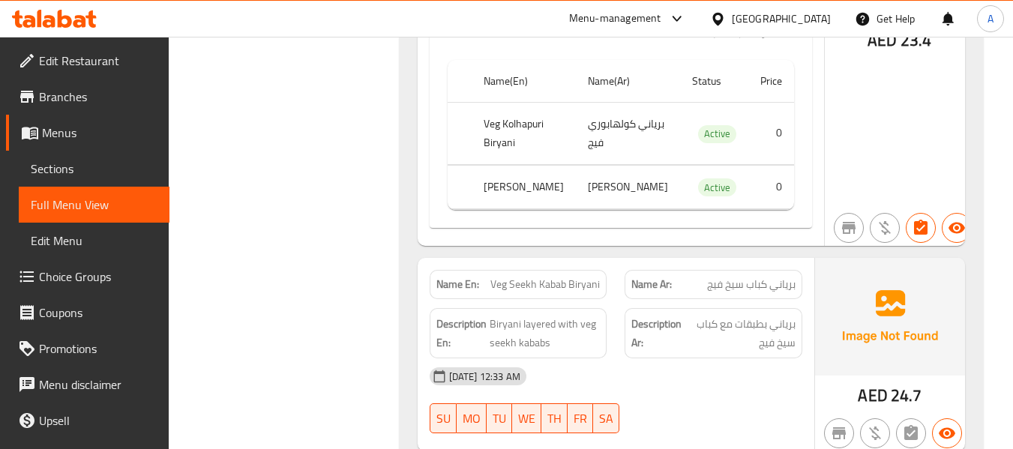
drag, startPoint x: 327, startPoint y: 308, endPoint x: 445, endPoint y: 115, distance: 226.5
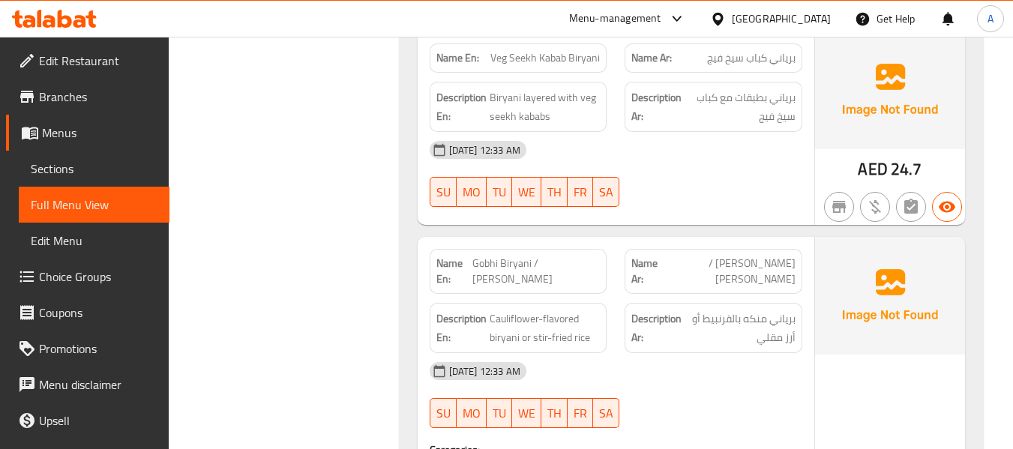
scroll to position [8073, 0]
drag, startPoint x: 542, startPoint y: 165, endPoint x: 549, endPoint y: 176, distance: 13.1
click at [549, 257] on span "Gobhi Biryani / Gobhi Tawa Pulao" at bounding box center [537, 273] width 128 height 32
click at [662, 305] on div "Description Ar: برياني منكه بالقرنبيط أو أرز مقلي" at bounding box center [714, 330] width 178 height 50
drag, startPoint x: 473, startPoint y: 161, endPoint x: 509, endPoint y: 187, distance: 44.0
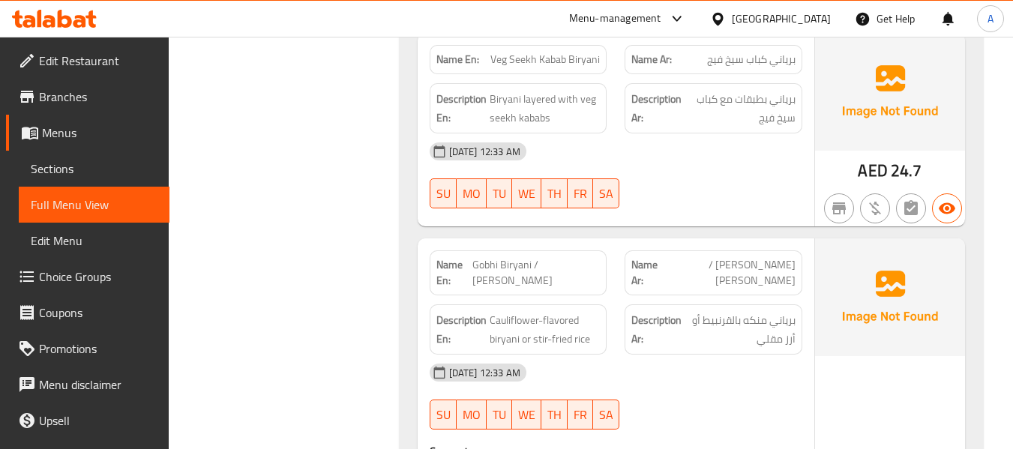
click at [509, 251] on div "Name En: Gobhi Biryani / Gobhi Tawa Pulao" at bounding box center [519, 273] width 178 height 45
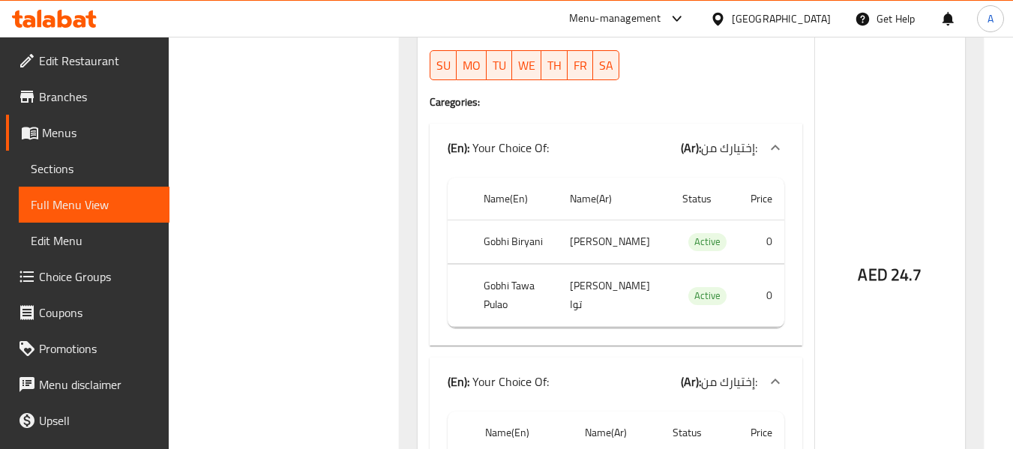
scroll to position [8448, 0]
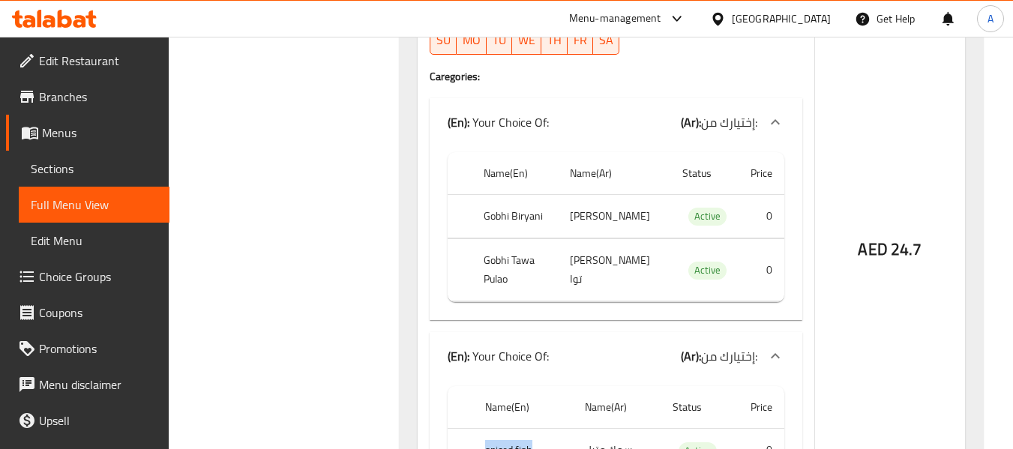
drag, startPoint x: 487, startPoint y: 331, endPoint x: 531, endPoint y: 332, distance: 44.3
click at [531, 429] on th "spiced fish" at bounding box center [522, 451] width 99 height 44
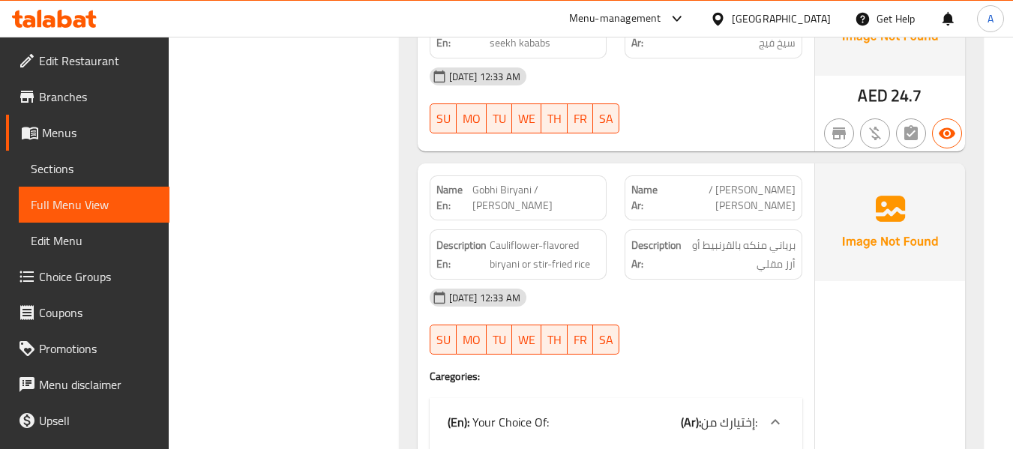
scroll to position [7998, 0]
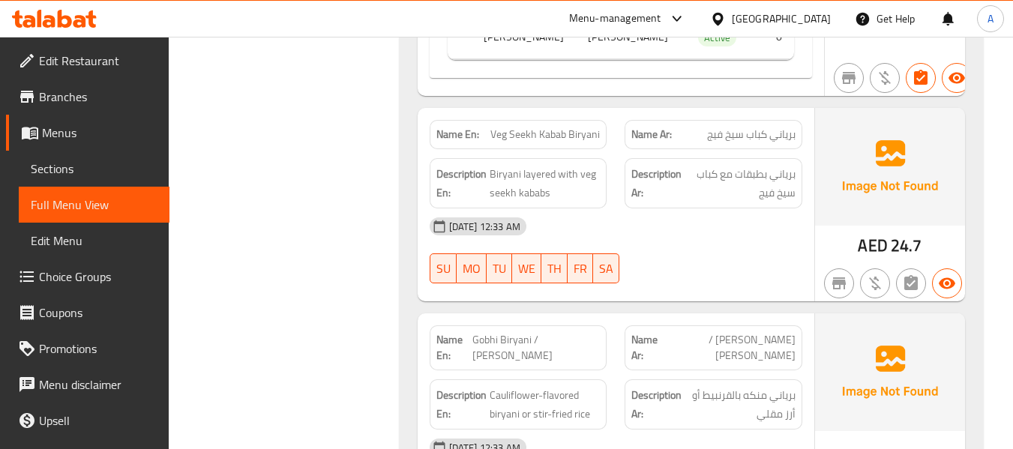
drag, startPoint x: 476, startPoint y: 239, endPoint x: 506, endPoint y: 264, distance: 38.8
click at [506, 326] on div "Name En: Gobhi Biryani / Gobhi Tawa Pulao" at bounding box center [519, 348] width 178 height 45
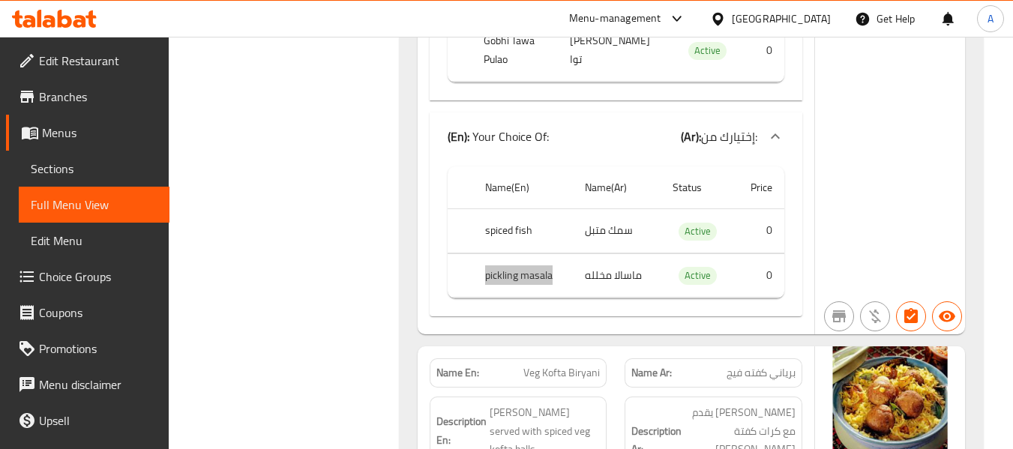
scroll to position [8748, 0]
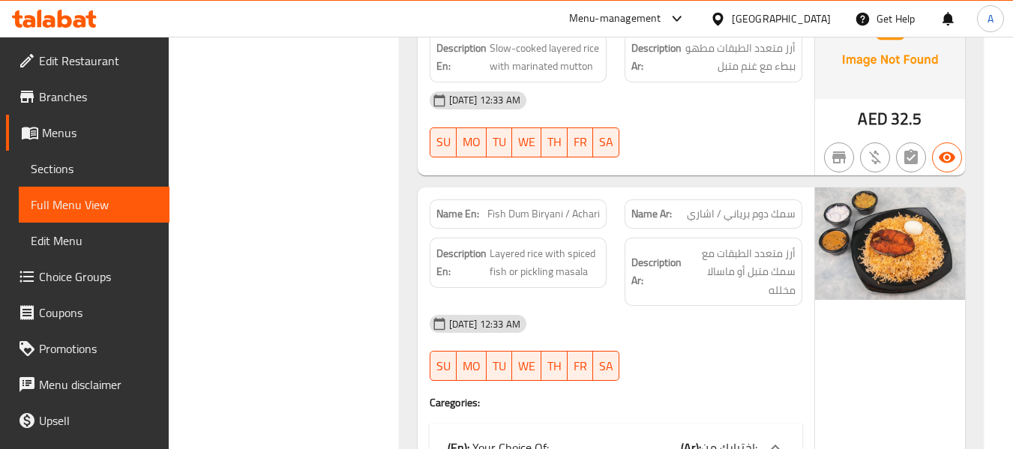
scroll to position [11523, 0]
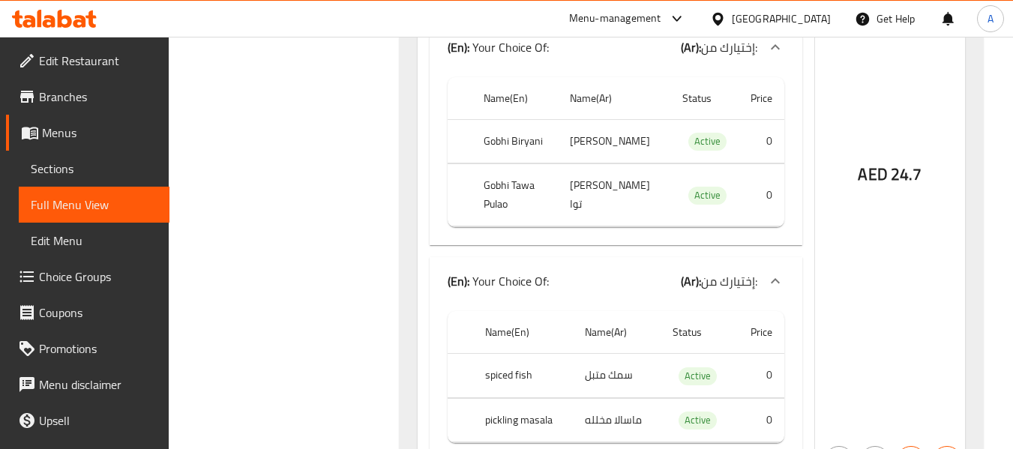
scroll to position [8073, 0]
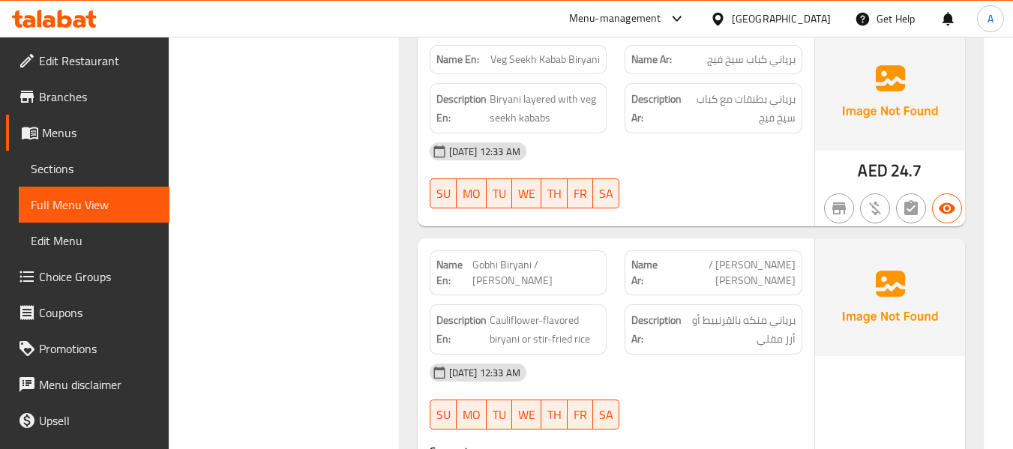
click at [129, 173] on span "Sections" at bounding box center [94, 169] width 127 height 18
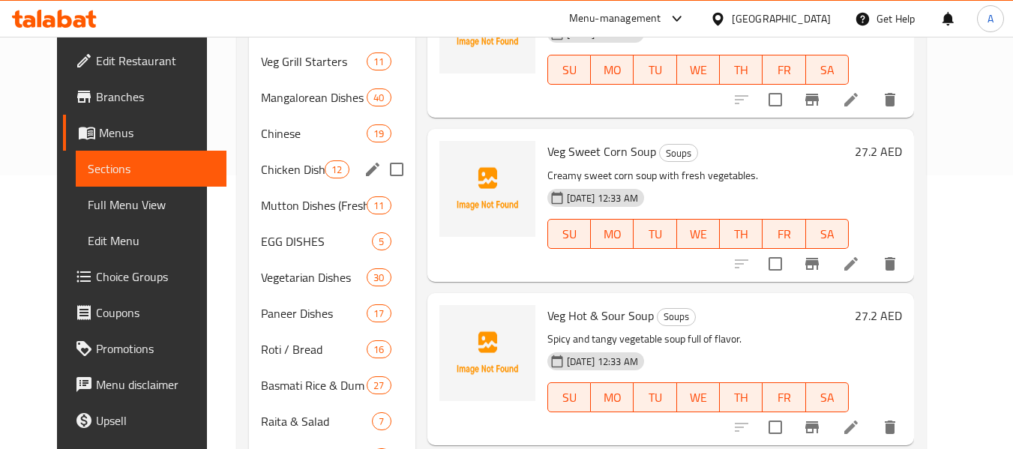
scroll to position [384, 0]
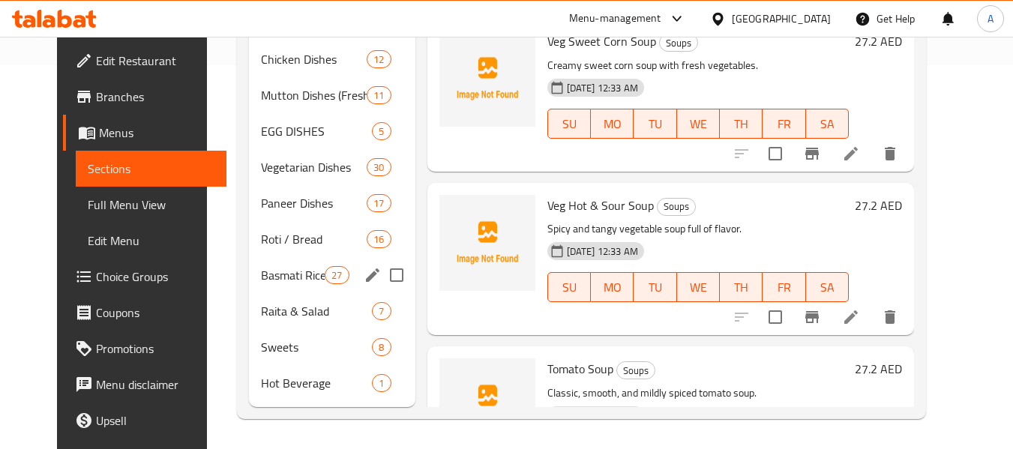
click at [261, 278] on span "Basmati Rice & Dum Biryani" at bounding box center [293, 275] width 64 height 18
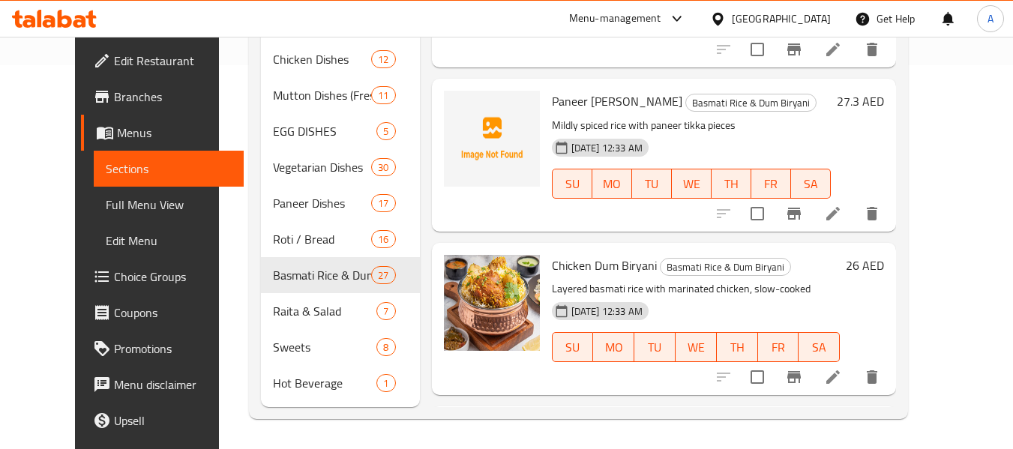
scroll to position [2250, 0]
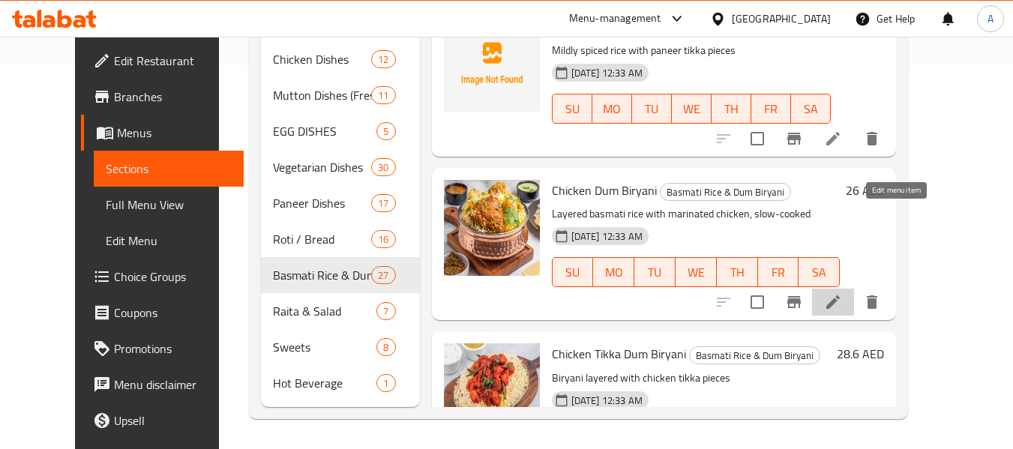
click at [840, 296] on icon at bounding box center [834, 303] width 14 height 14
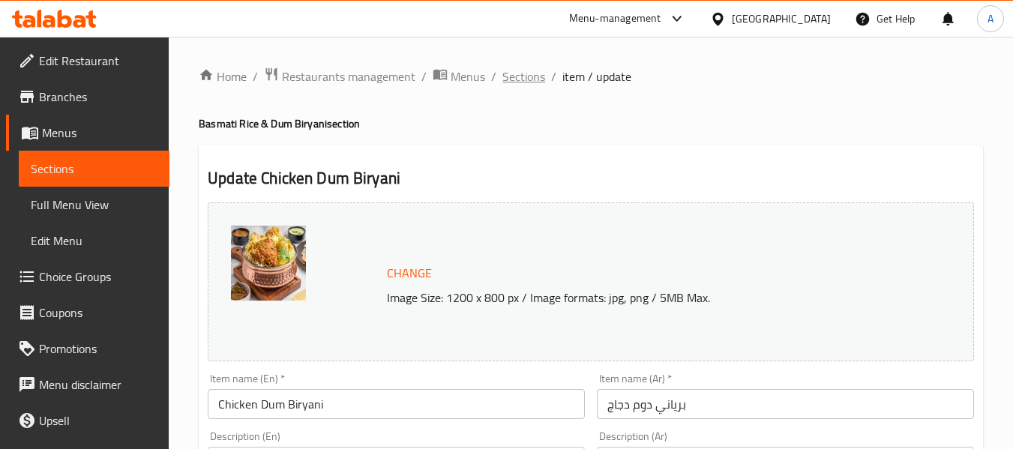
click at [518, 76] on span "Sections" at bounding box center [524, 77] width 43 height 18
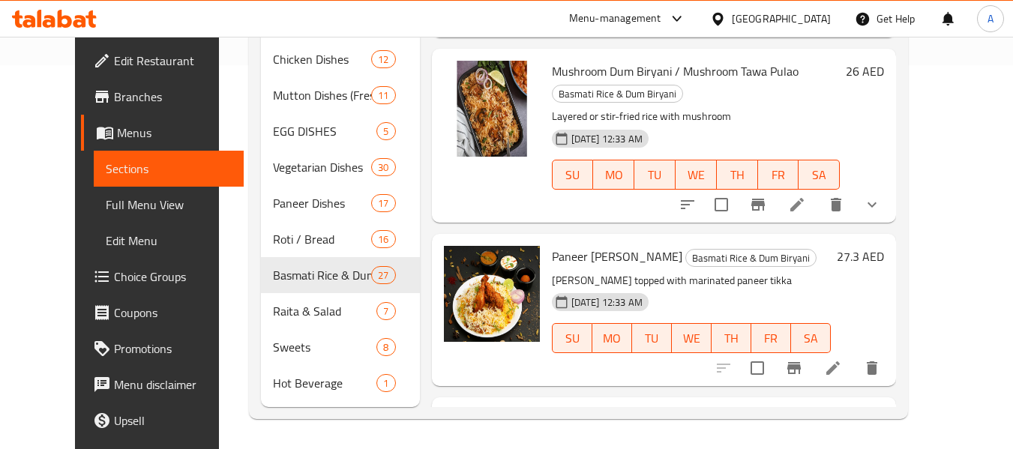
scroll to position [1875, 0]
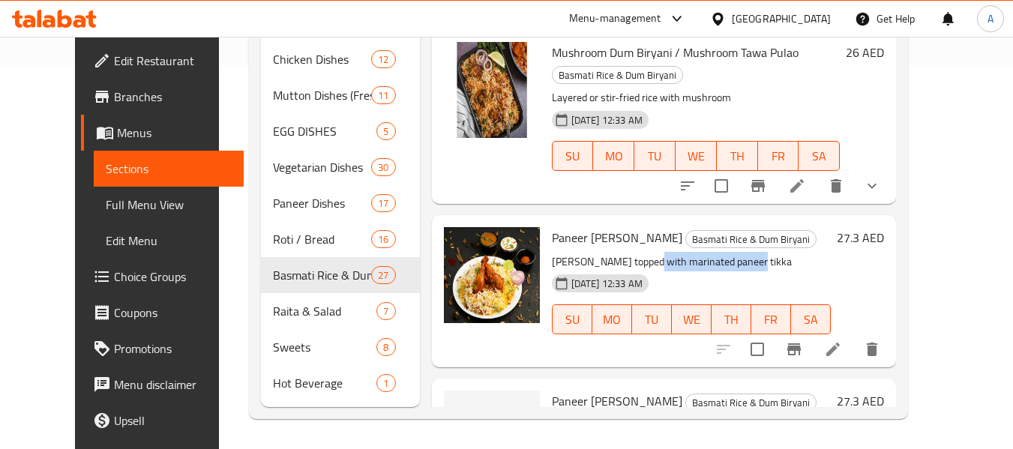
drag, startPoint x: 620, startPoint y: 178, endPoint x: 724, endPoint y: 177, distance: 103.5
click at [724, 253] on p "Biryani topped with marinated paneer tikka" at bounding box center [692, 262] width 280 height 19
click at [785, 269] on div "12-09-2025 12:33 AM SU MO TU WE TH FR SA" at bounding box center [692, 309] width 292 height 81
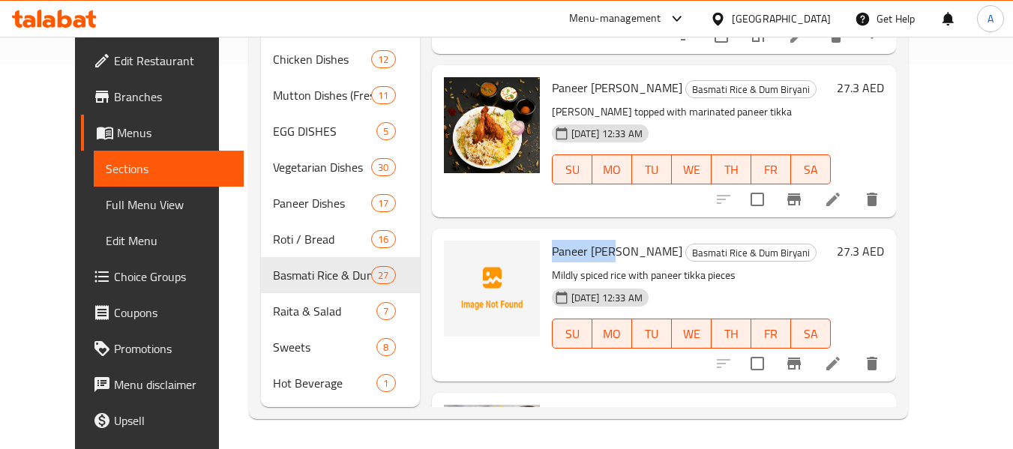
drag, startPoint x: 534, startPoint y: 166, endPoint x: 595, endPoint y: 170, distance: 60.9
click at [595, 240] on span "Paneer Tikka Pulao" at bounding box center [617, 251] width 131 height 23
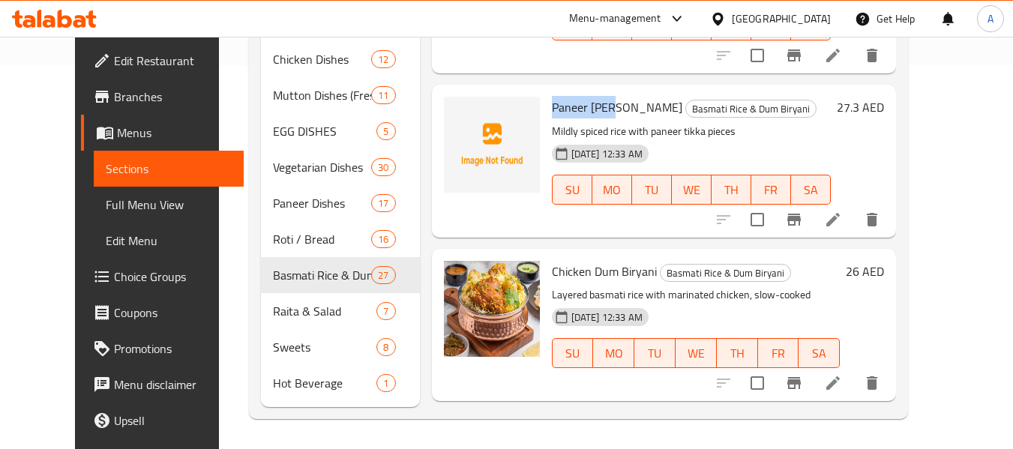
scroll to position [2175, 0]
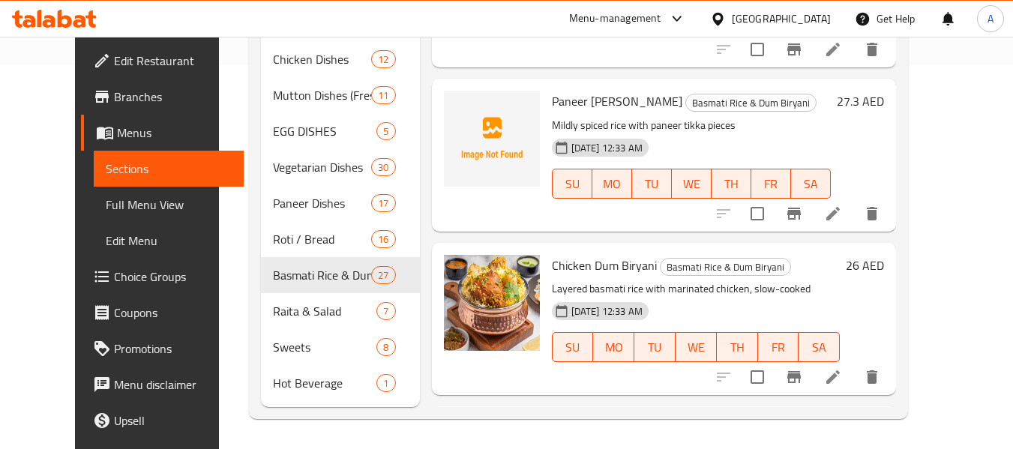
click at [552, 254] on span "Chicken Dum Biryani" at bounding box center [604, 265] width 105 height 23
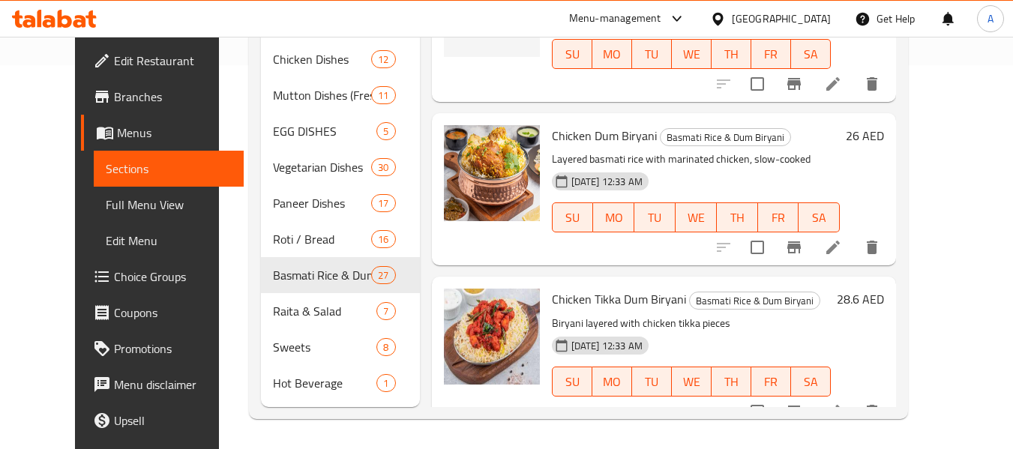
scroll to position [2325, 0]
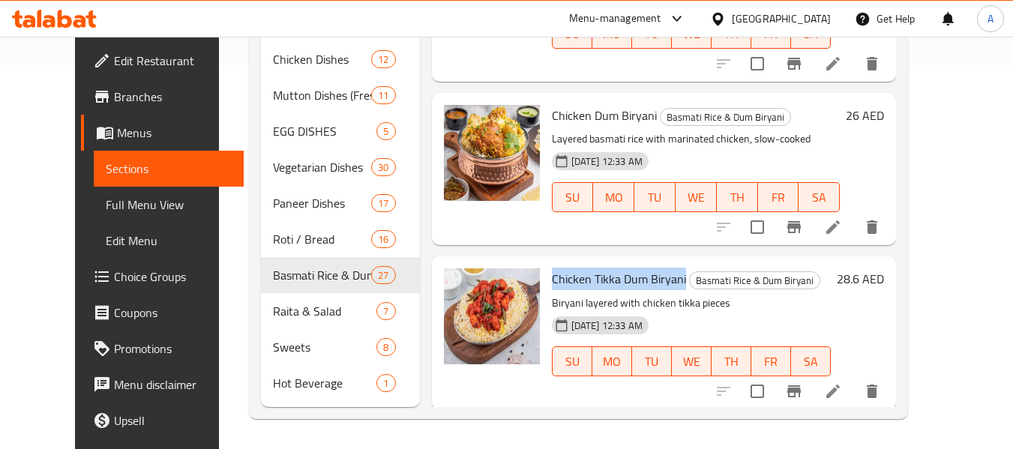
drag, startPoint x: 535, startPoint y: 189, endPoint x: 665, endPoint y: 190, distance: 130.5
click at [665, 269] on h6 "Chicken Tikka Dum Biryani Basmati Rice & Dum Biryani" at bounding box center [692, 279] width 280 height 21
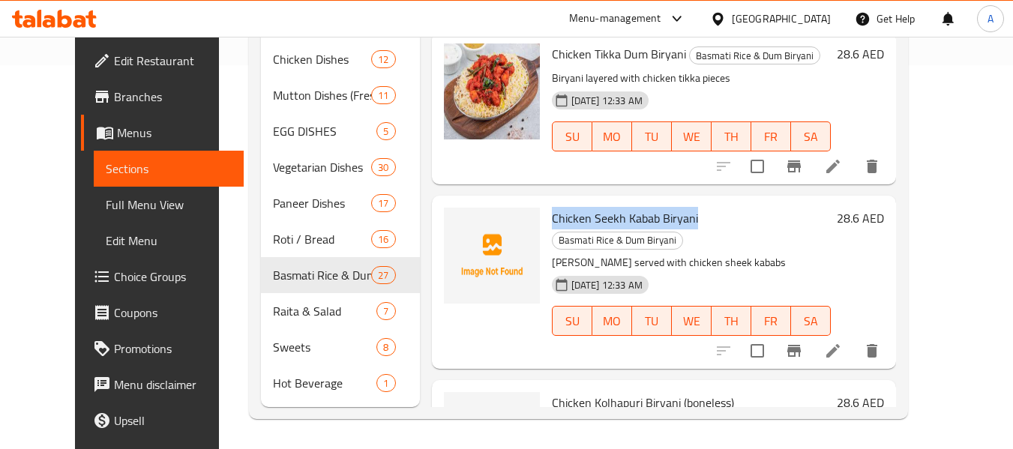
drag, startPoint x: 534, startPoint y: 132, endPoint x: 676, endPoint y: 133, distance: 141.8
click at [676, 207] on span "Chicken Seekh Kabab Biryani" at bounding box center [625, 218] width 146 height 23
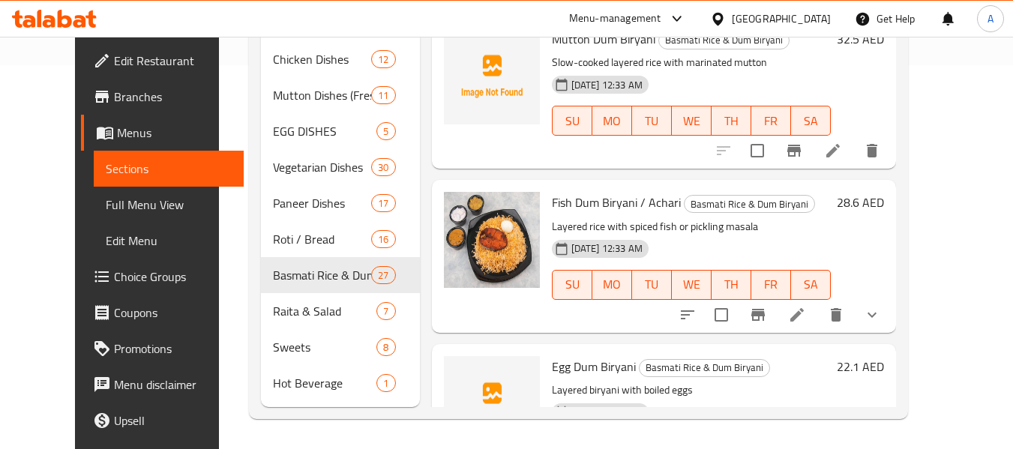
scroll to position [3375, 0]
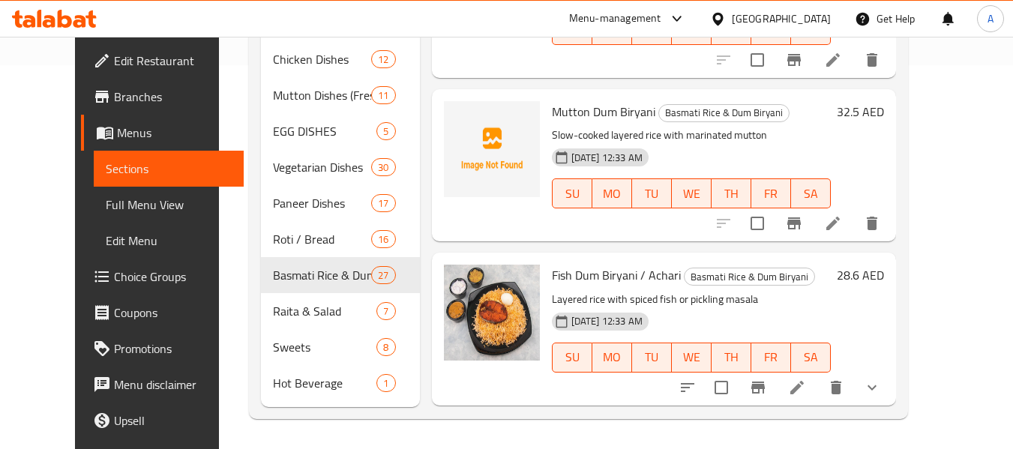
click at [881, 379] on icon "show more" at bounding box center [872, 388] width 18 height 18
drag, startPoint x: 533, startPoint y: 129, endPoint x: 660, endPoint y: 137, distance: 127.0
click at [660, 265] on h6 "Fish Dum Biryani / Achari Basmati Rice & Dum Biryani" at bounding box center [692, 275] width 280 height 21
click at [908, 137] on div "Menu sections Soups 14 Non Veg Grill Starters 13 Veg Grill Starters 11 Mangalor…" at bounding box center [578, 95] width 659 height 647
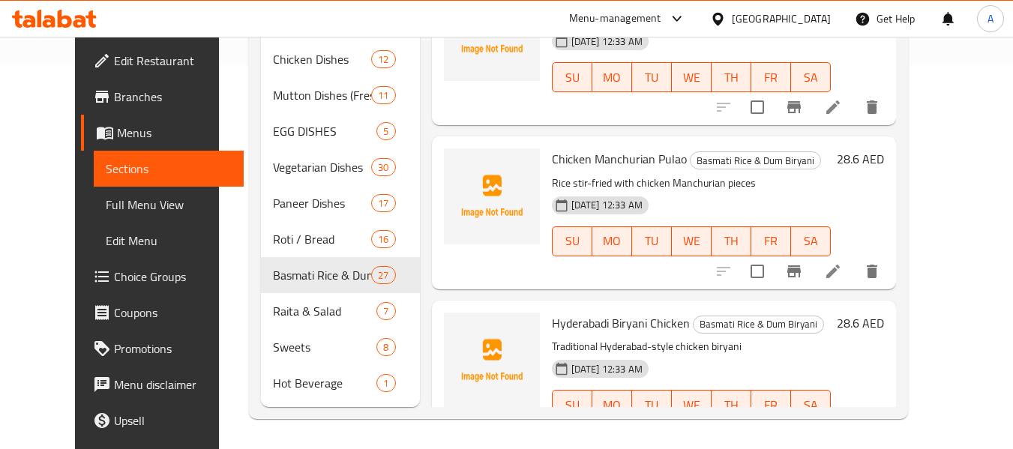
scroll to position [3975, 0]
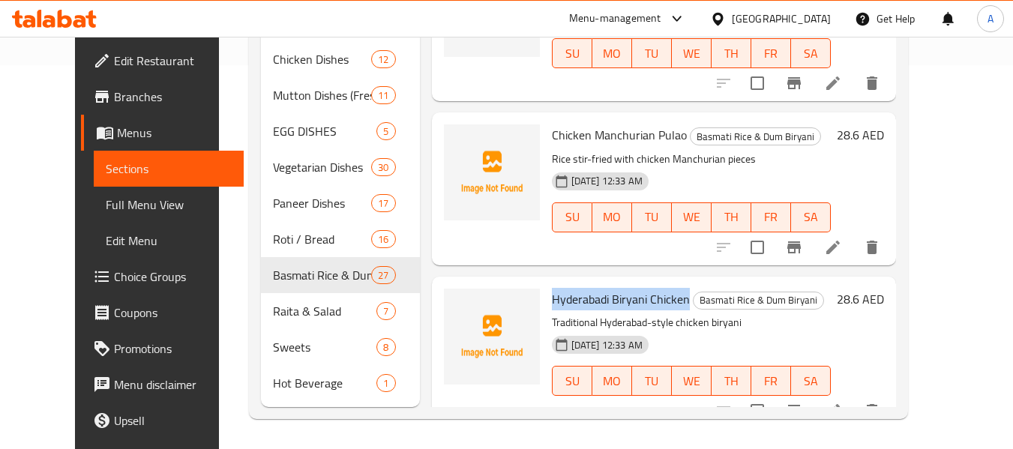
drag, startPoint x: 533, startPoint y: 164, endPoint x: 671, endPoint y: 169, distance: 137.3
click at [671, 289] on h6 "Hyderabadi Biryani Chicken Basmati Rice & Dum Biryani" at bounding box center [692, 299] width 280 height 21
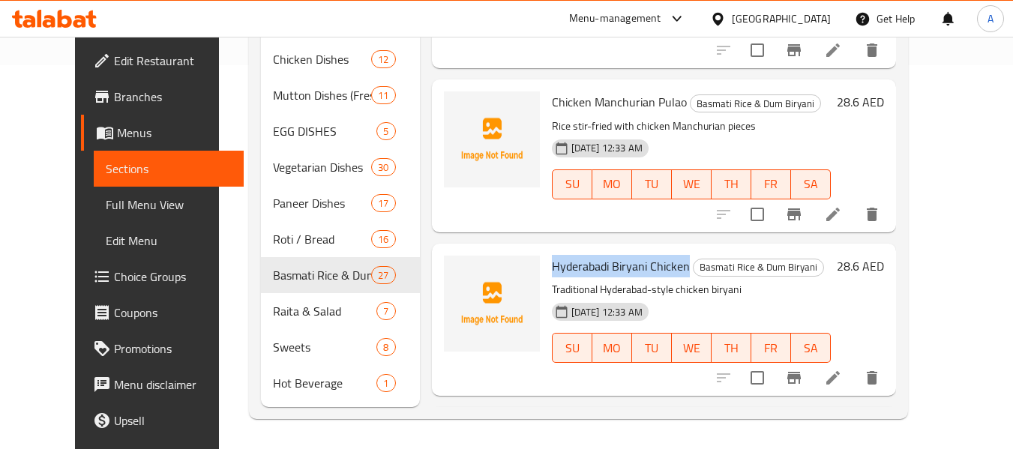
scroll to position [4025, 0]
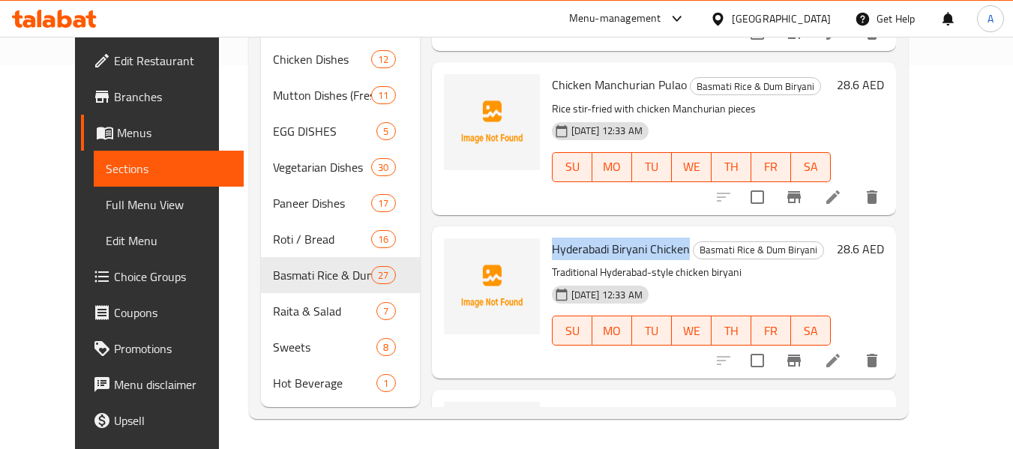
drag, startPoint x: 536, startPoint y: 278, endPoint x: 665, endPoint y: 288, distance: 130.2
click at [665, 401] on span "Hyderabadi Biryani Mutton" at bounding box center [628, 412] width 152 height 23
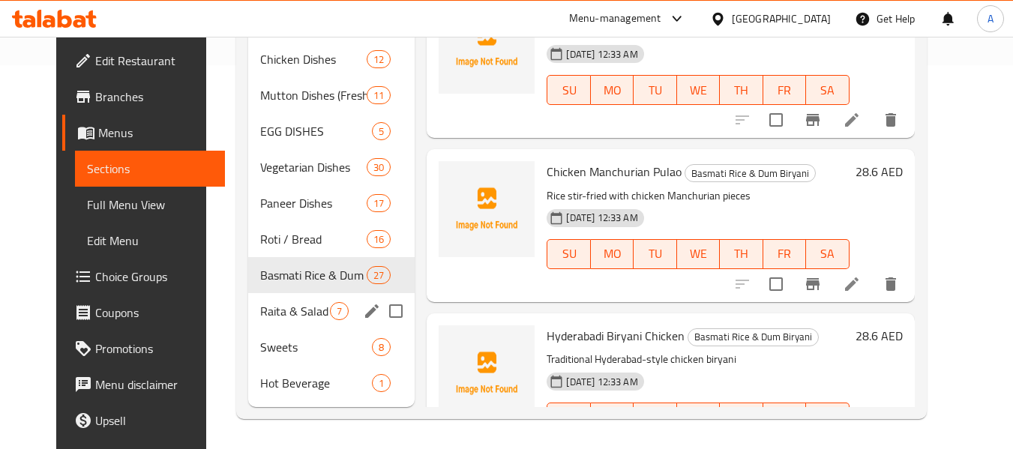
drag, startPoint x: 238, startPoint y: 308, endPoint x: 296, endPoint y: 312, distance: 57.9
click at [260, 308] on span "Raita & Salad" at bounding box center [295, 311] width 70 height 18
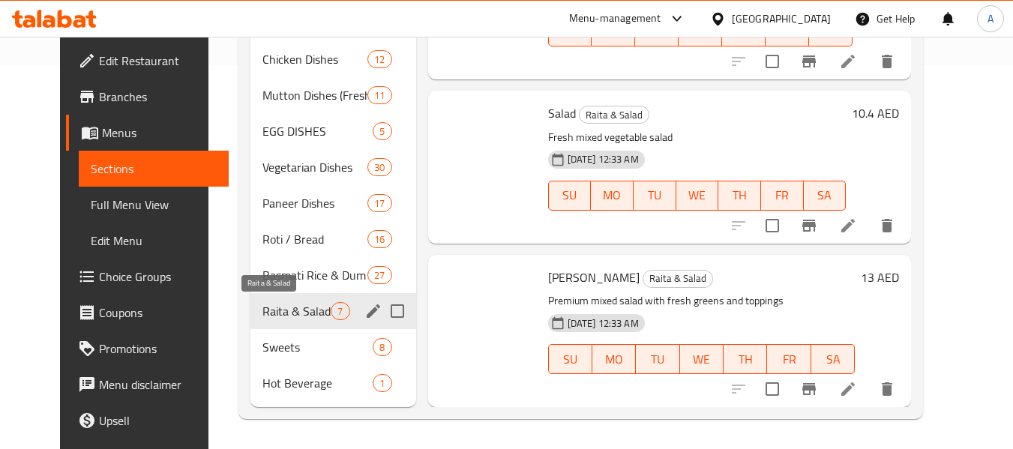
scroll to position [584, 0]
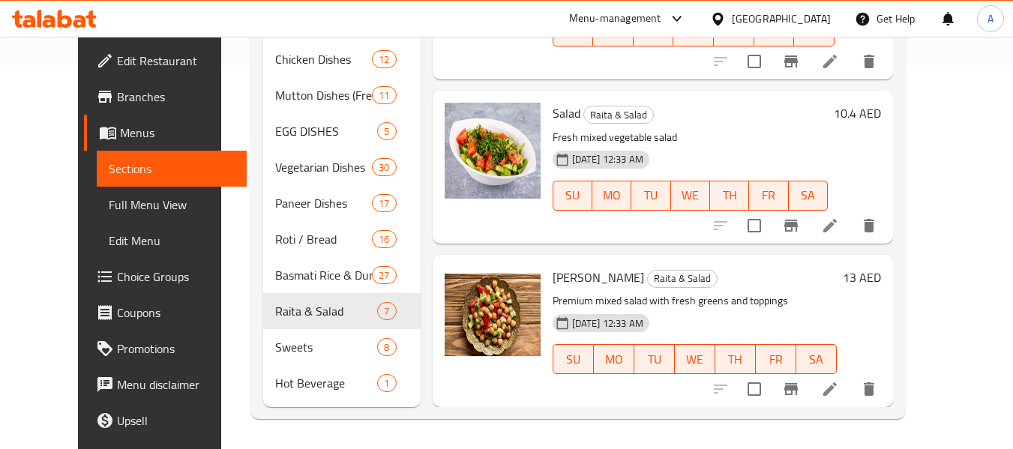
click at [109, 199] on span "Full Menu View" at bounding box center [172, 205] width 127 height 18
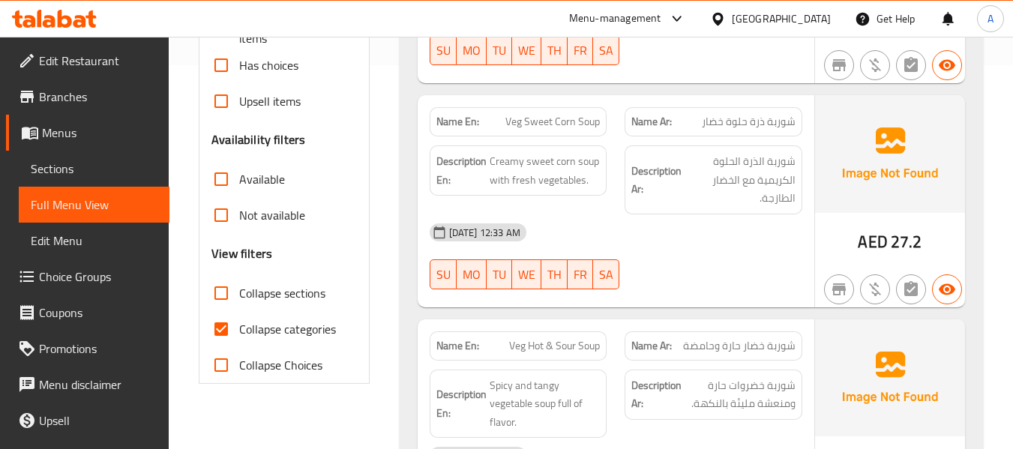
click at [272, 297] on span "Collapse sections" at bounding box center [282, 293] width 86 height 18
click at [239, 297] on input "Collapse sections" at bounding box center [221, 293] width 36 height 36
checkbox input "true"
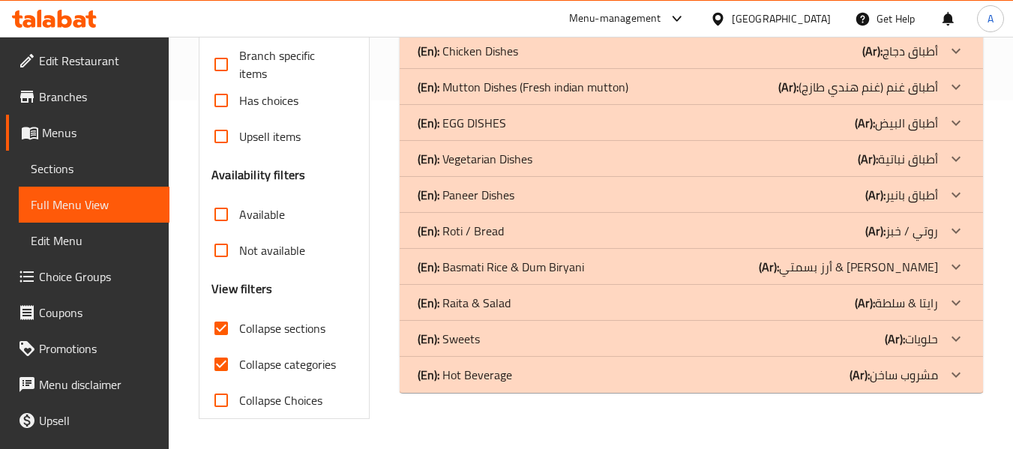
scroll to position [349, 0]
click at [515, 376] on div "(En): Hot Beverage (Ar): مشروب ساخن" at bounding box center [678, 375] width 521 height 18
click at [517, 340] on div "(En): Sweets (Ar): حلويات" at bounding box center [678, 339] width 521 height 18
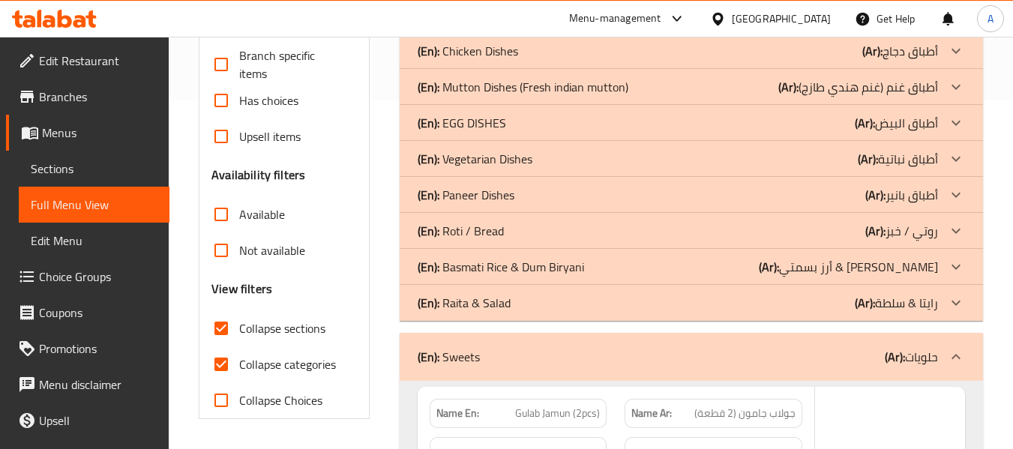
click at [524, 296] on div "(En): Raita & Salad (Ar): رايتا & سلطة" at bounding box center [678, 303] width 521 height 18
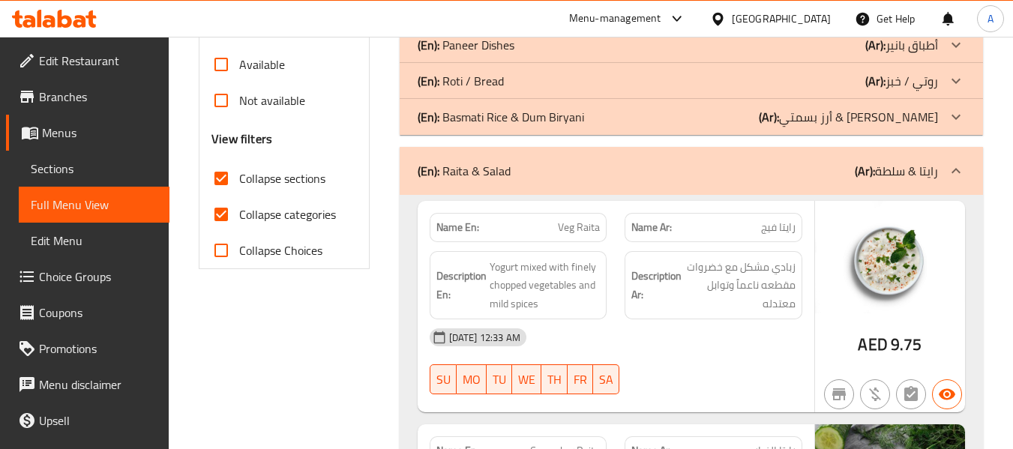
click at [298, 216] on span "Collapse categories" at bounding box center [287, 215] width 97 height 18
click at [239, 216] on input "Collapse categories" at bounding box center [221, 215] width 36 height 36
checkbox input "false"
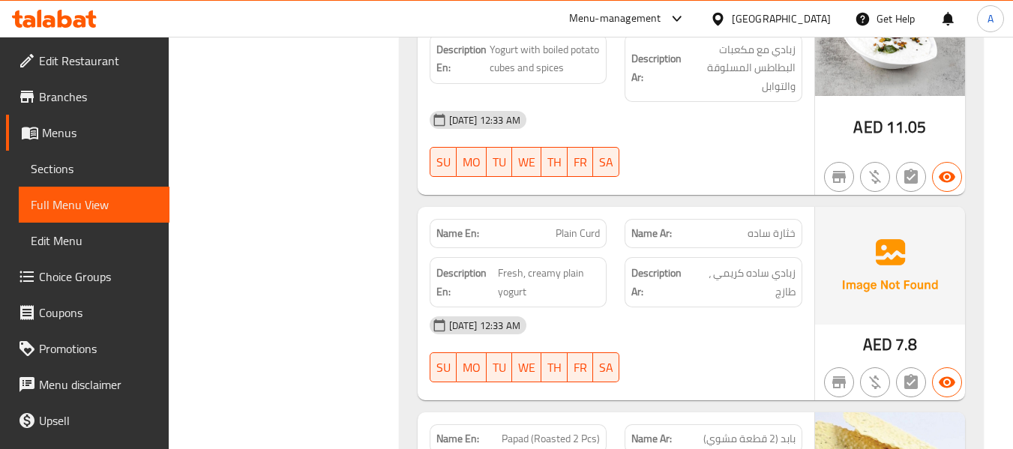
scroll to position [1174, 0]
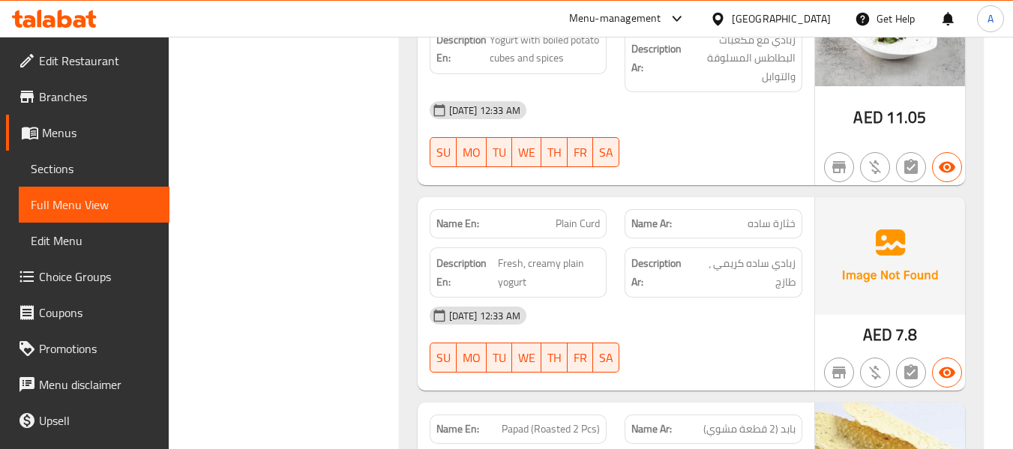
click at [593, 227] on span "Plain Curd" at bounding box center [578, 224] width 44 height 16
click at [684, 289] on strong "Description Ar:" at bounding box center [662, 272] width 60 height 37
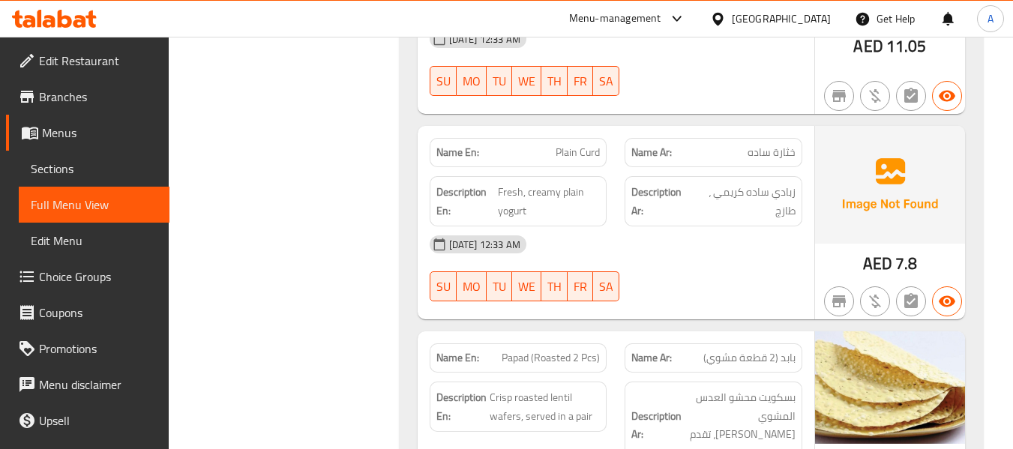
scroll to position [1399, 0]
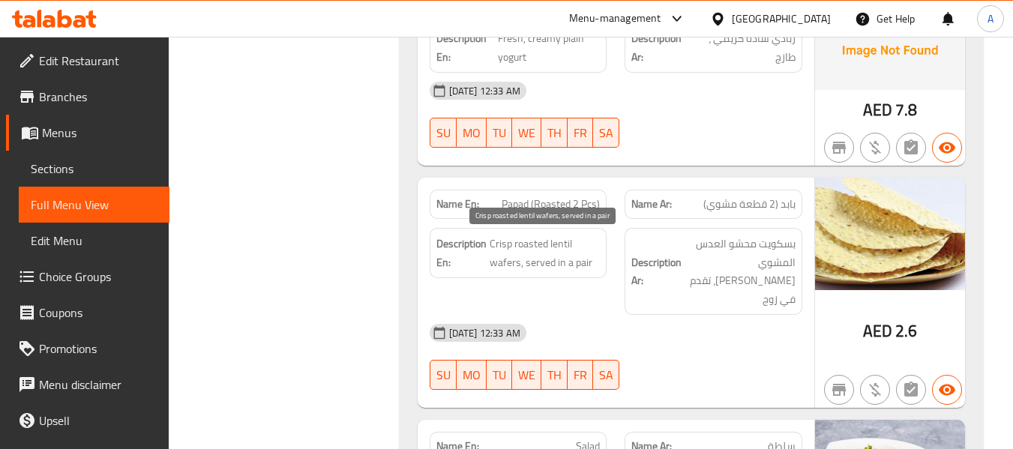
click at [509, 259] on span "Crisp roasted lentil wafers, served in a pair" at bounding box center [545, 253] width 111 height 37
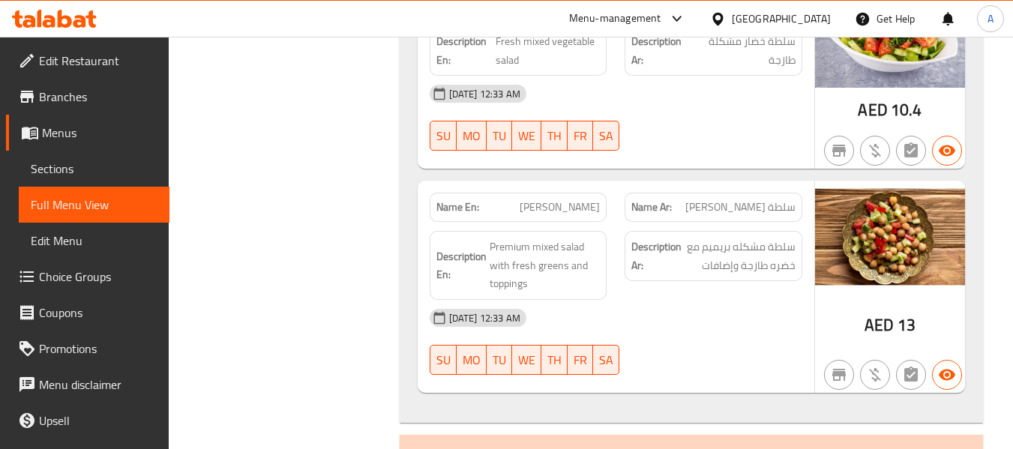
scroll to position [1924, 0]
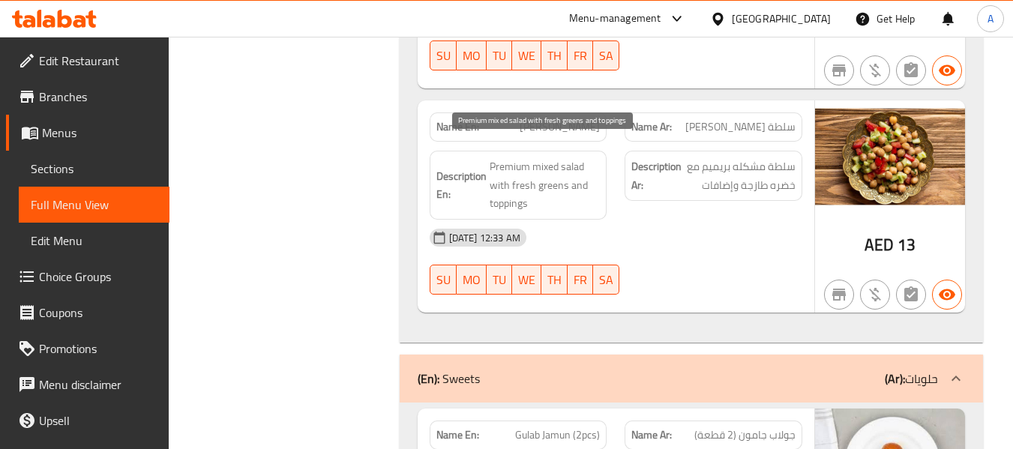
click at [498, 158] on span "Premium mixed salad with fresh greens and toppings" at bounding box center [545, 186] width 111 height 56
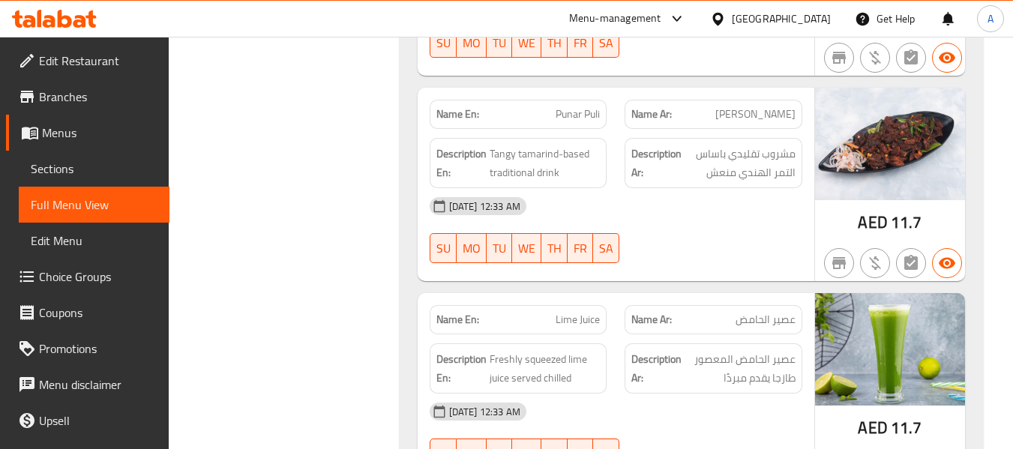
scroll to position [3124, 0]
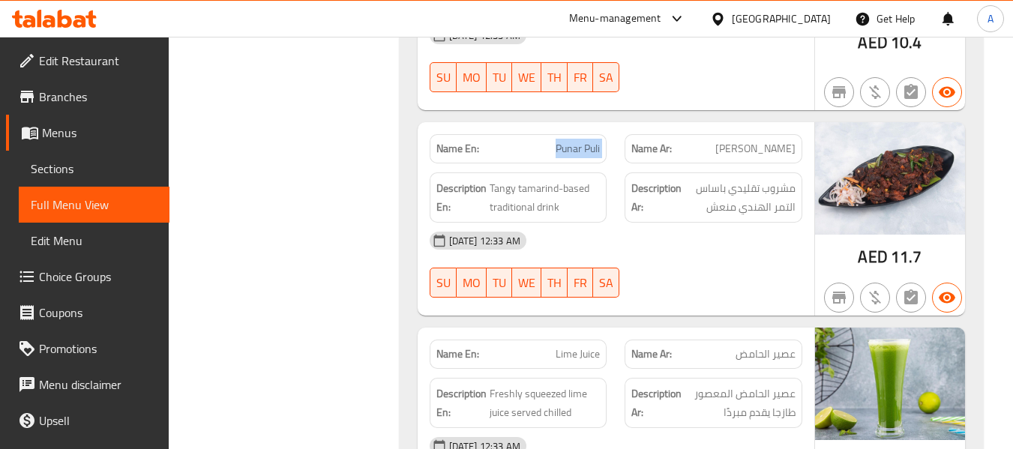
drag, startPoint x: 547, startPoint y: 126, endPoint x: 635, endPoint y: 140, distance: 89.5
click at [635, 140] on div "Name En: Punar Puli Name Ar: بونار بولي" at bounding box center [616, 148] width 391 height 47
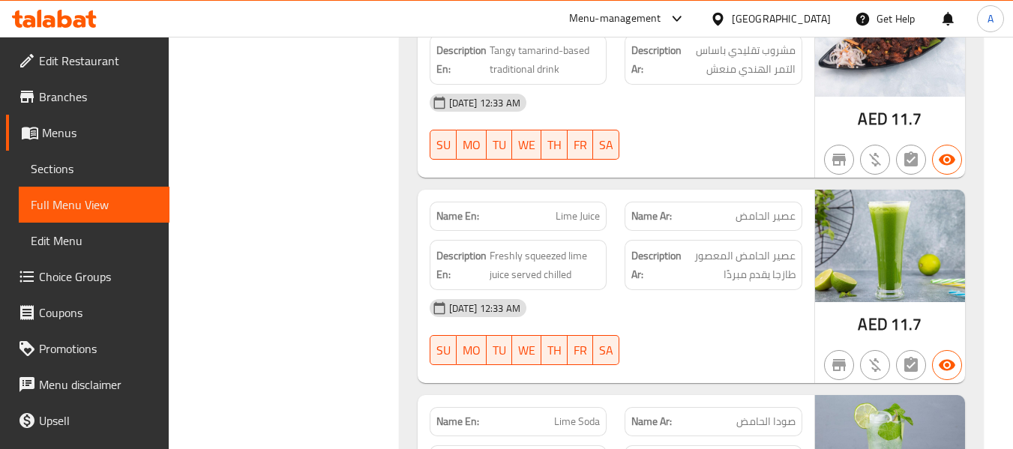
scroll to position [3274, 0]
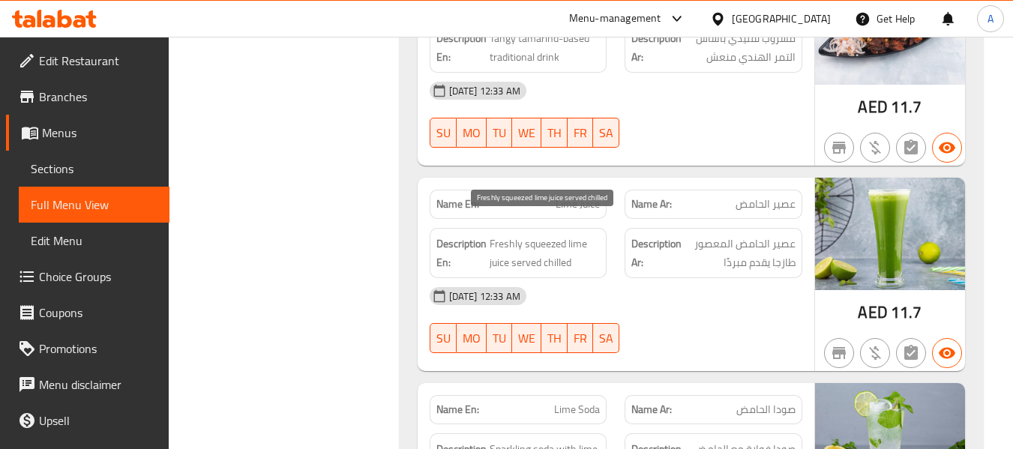
click at [537, 235] on span "Freshly squeezed lime juice served chilled" at bounding box center [545, 253] width 111 height 37
click at [616, 278] on div "12-09-2025 12:33 AM" at bounding box center [616, 296] width 391 height 36
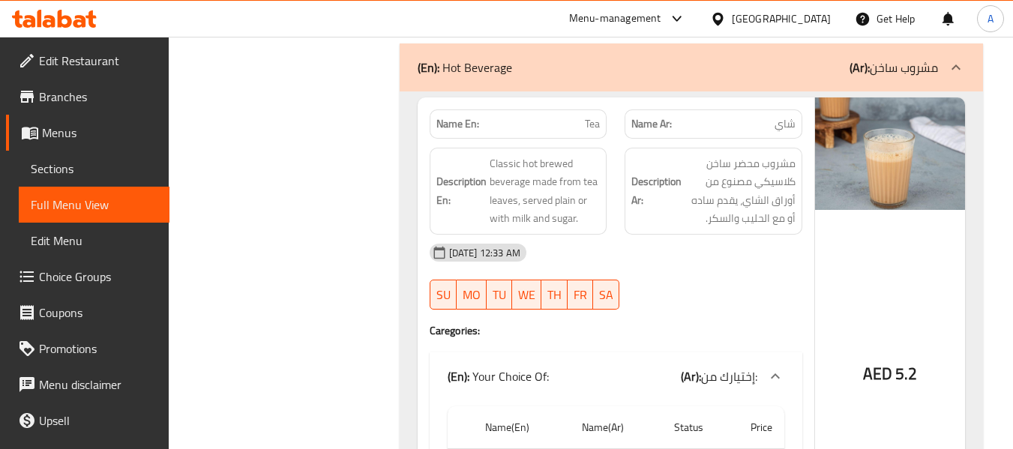
scroll to position [4241, 0]
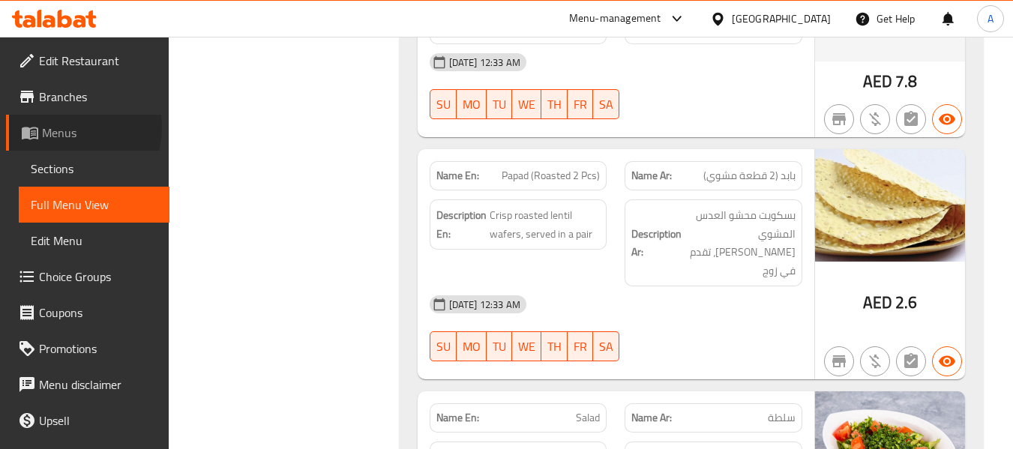
click at [72, 128] on span "Menus" at bounding box center [100, 133] width 116 height 18
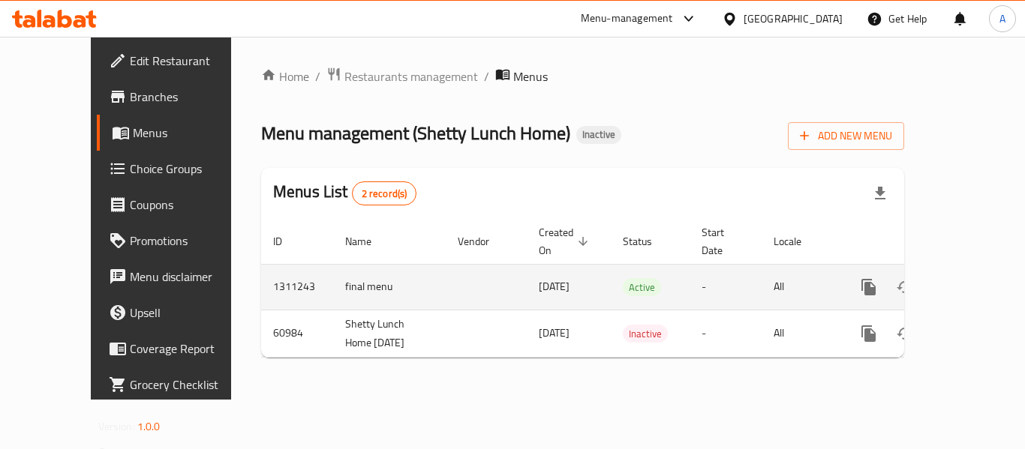
click at [333, 279] on td "final menu" at bounding box center [389, 287] width 113 height 46
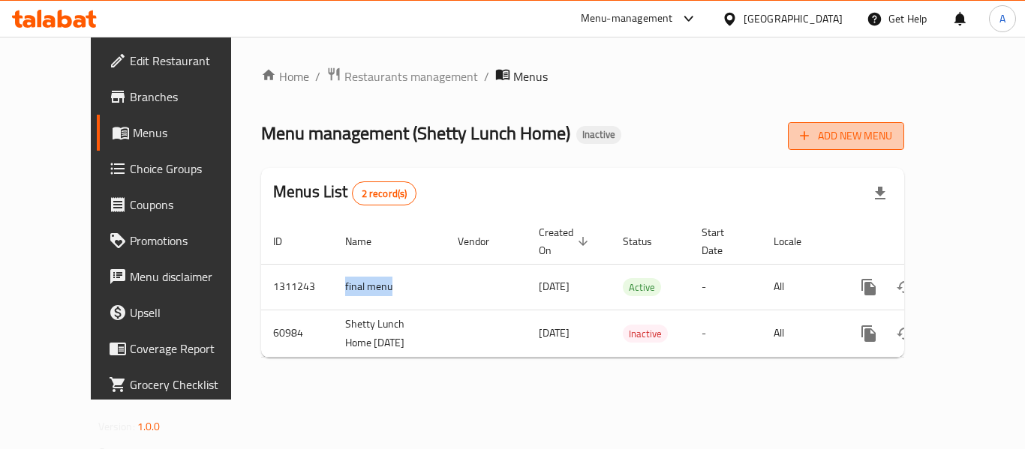
click at [892, 131] on span "Add New Menu" at bounding box center [846, 136] width 92 height 19
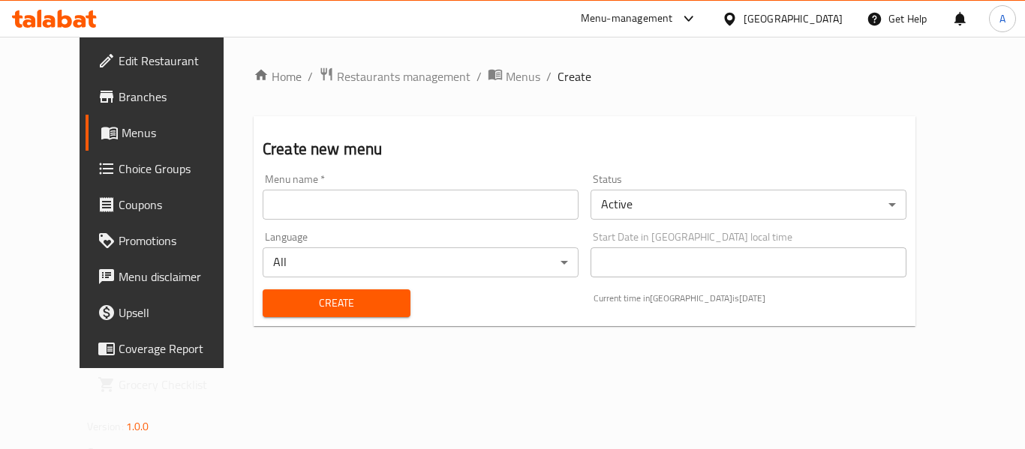
click at [476, 214] on input "text" at bounding box center [421, 205] width 316 height 30
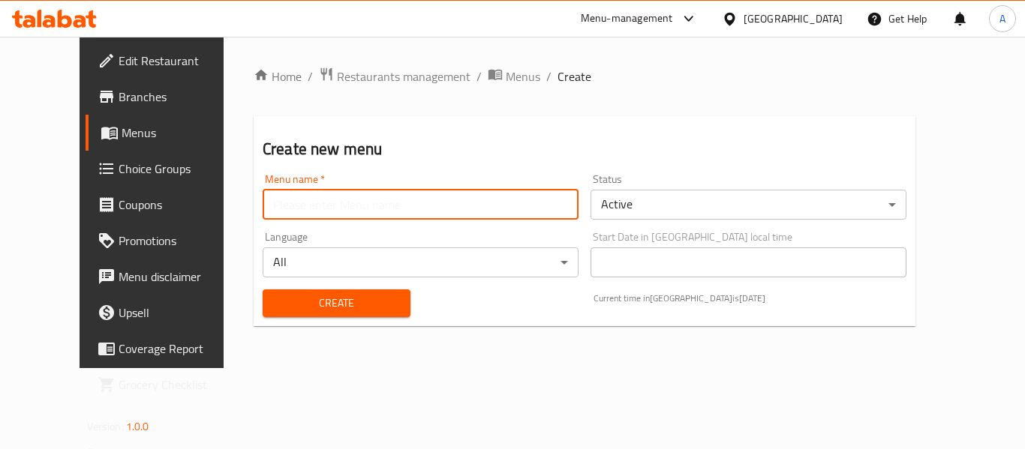
paste input "final menu"
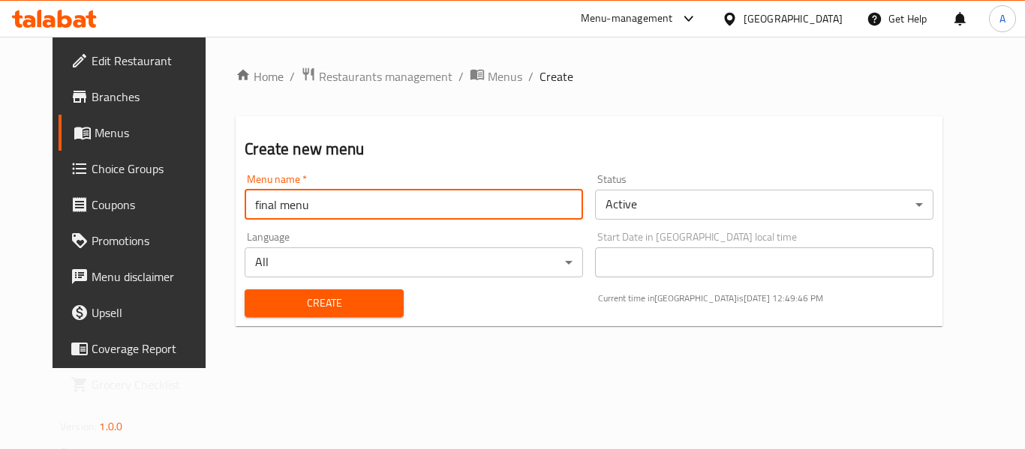
type input "final menu"
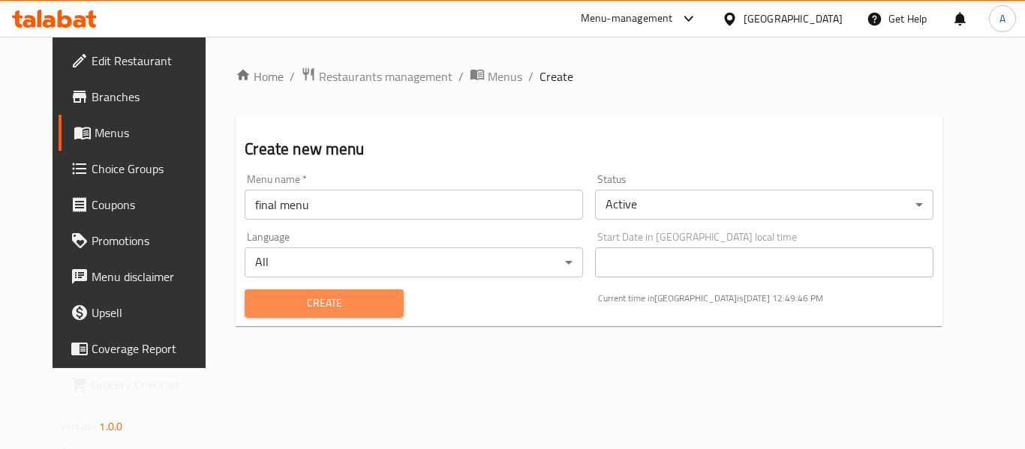
click at [358, 305] on span "Create" at bounding box center [324, 303] width 134 height 19
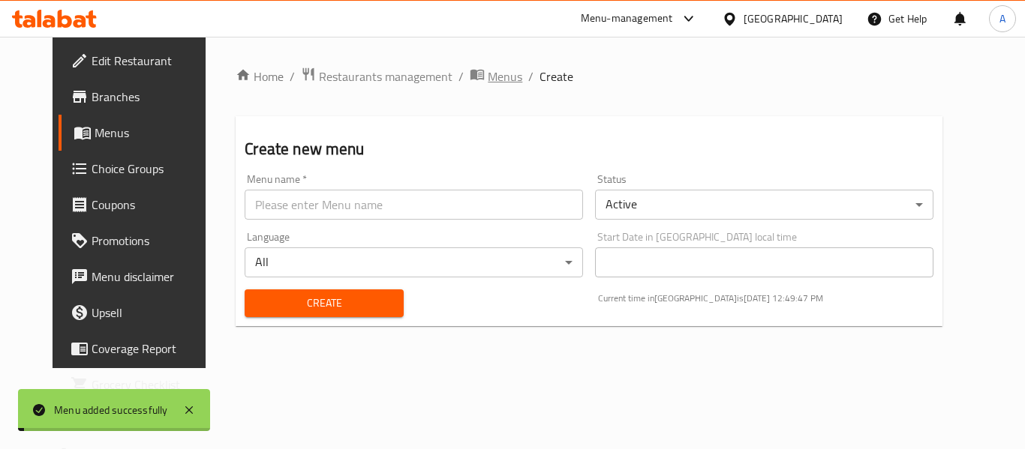
click at [488, 79] on span "Menus" at bounding box center [505, 77] width 35 height 18
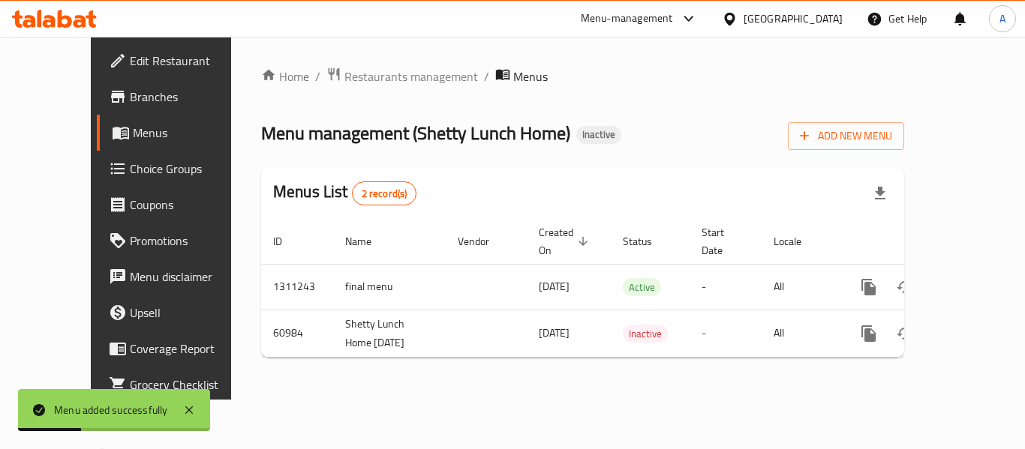
click at [644, 143] on div "Menu management ( Shetty Lunch Home ) Inactive Add New Menu" at bounding box center [582, 133] width 643 height 34
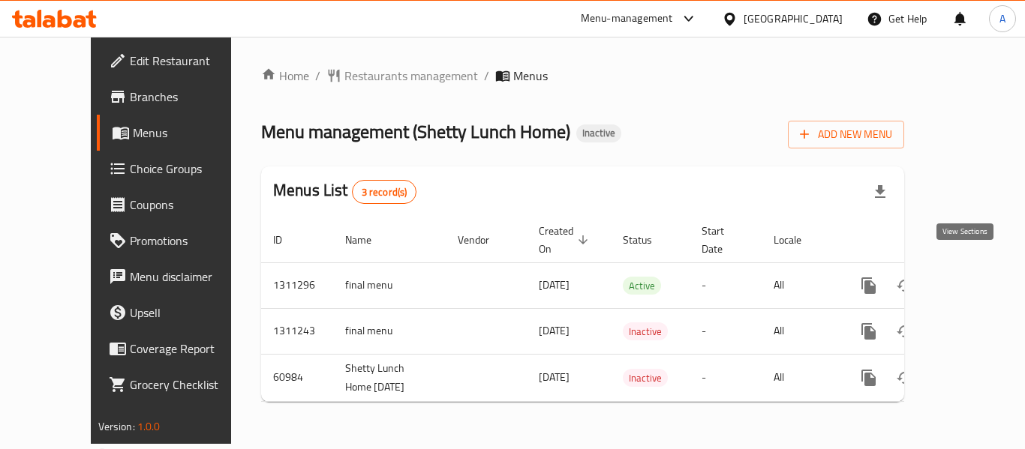
click at [971, 277] on icon "enhanced table" at bounding box center [977, 286] width 18 height 18
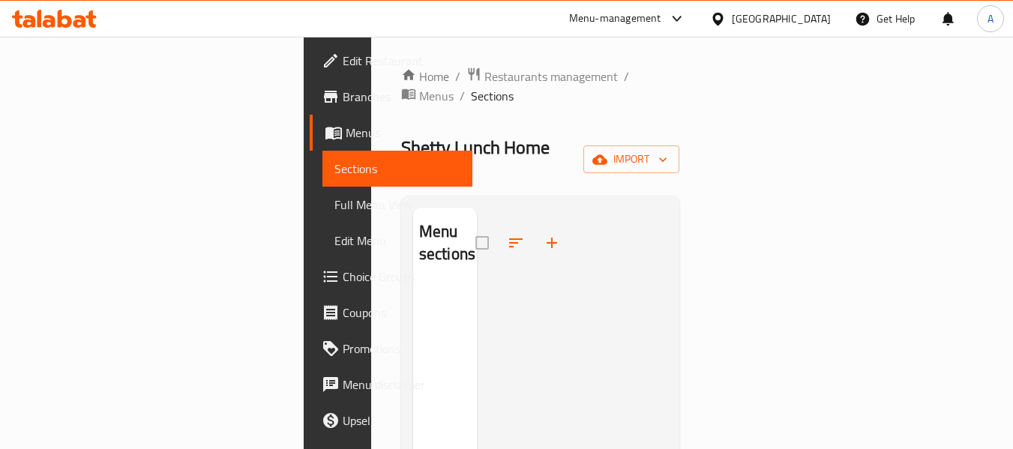
click at [680, 145] on div "Home / Restaurants management / Menus / Sections Shetty Lunch Home Inactive imp…" at bounding box center [540, 368] width 279 height 602
click at [668, 150] on span "import" at bounding box center [632, 159] width 72 height 19
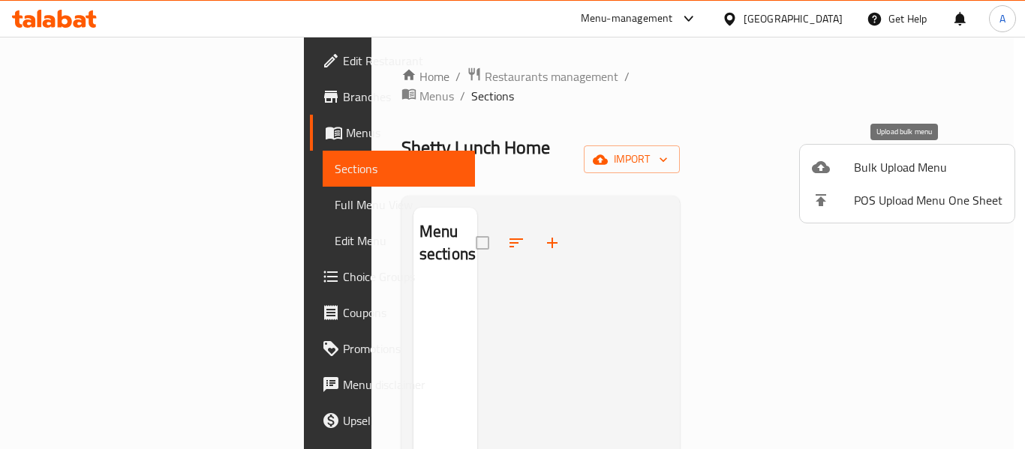
click at [816, 159] on icon at bounding box center [821, 167] width 18 height 18
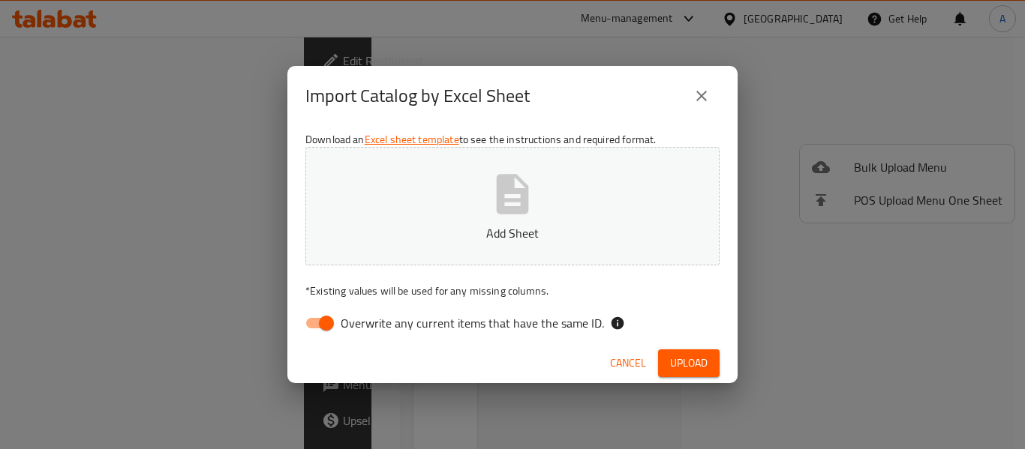
click at [542, 305] on div "Download an Excel sheet template to see the instructions and required format. A…" at bounding box center [512, 235] width 450 height 218
click at [522, 329] on span "Overwrite any current items that have the same ID." at bounding box center [472, 323] width 263 height 18
click at [369, 329] on input "Overwrite any current items that have the same ID." at bounding box center [327, 323] width 86 height 29
checkbox input "false"
click at [534, 215] on icon "button" at bounding box center [512, 194] width 48 height 48
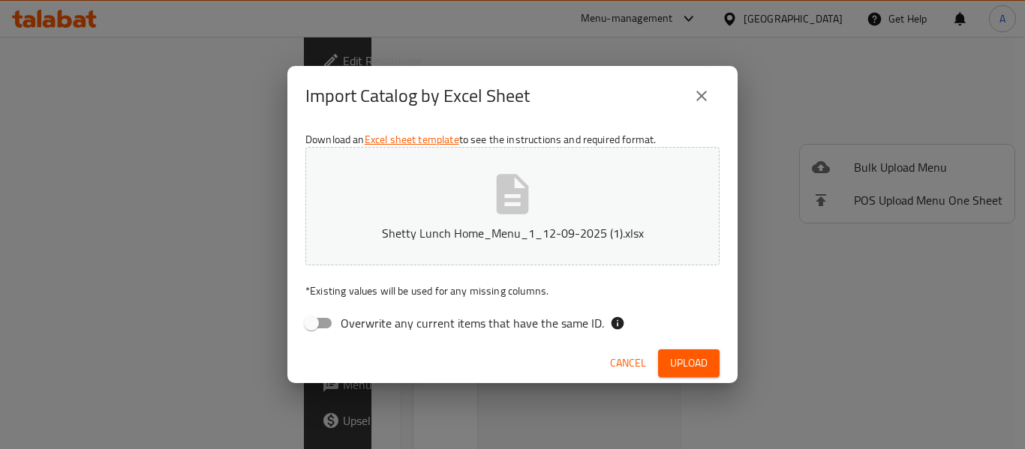
click at [686, 368] on span "Upload" at bounding box center [689, 363] width 38 height 19
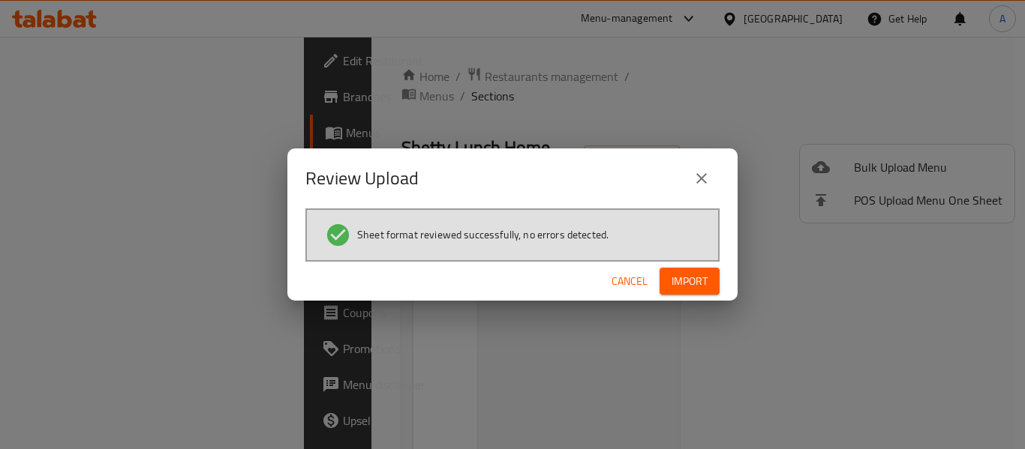
click at [666, 280] on button "Import" at bounding box center [689, 282] width 60 height 28
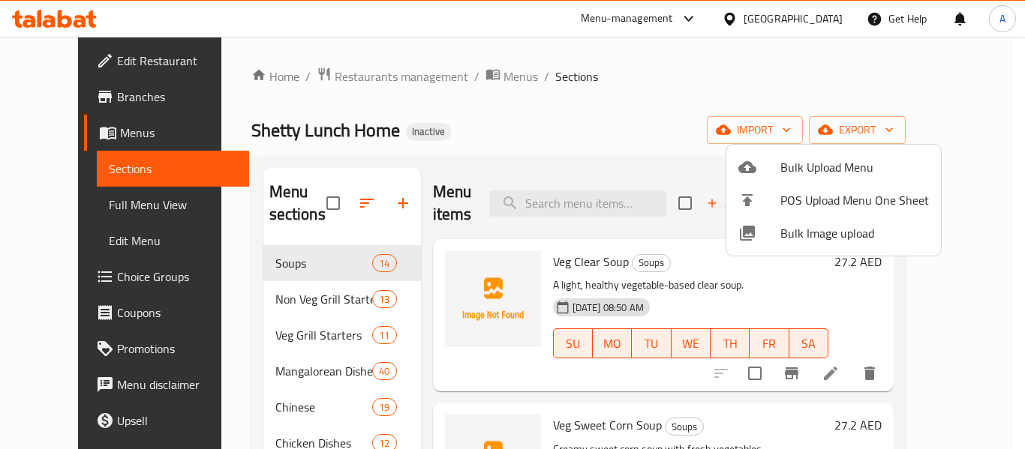
click at [408, 237] on div at bounding box center [512, 224] width 1025 height 449
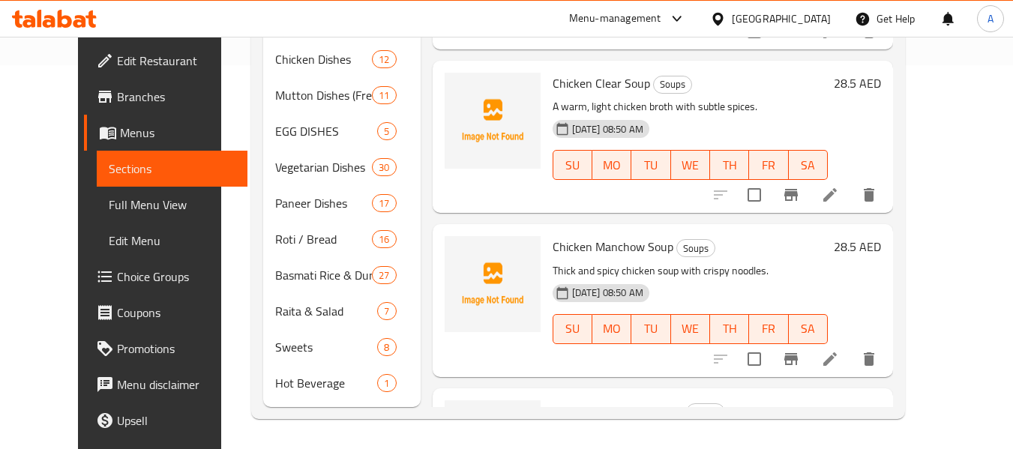
scroll to position [309, 0]
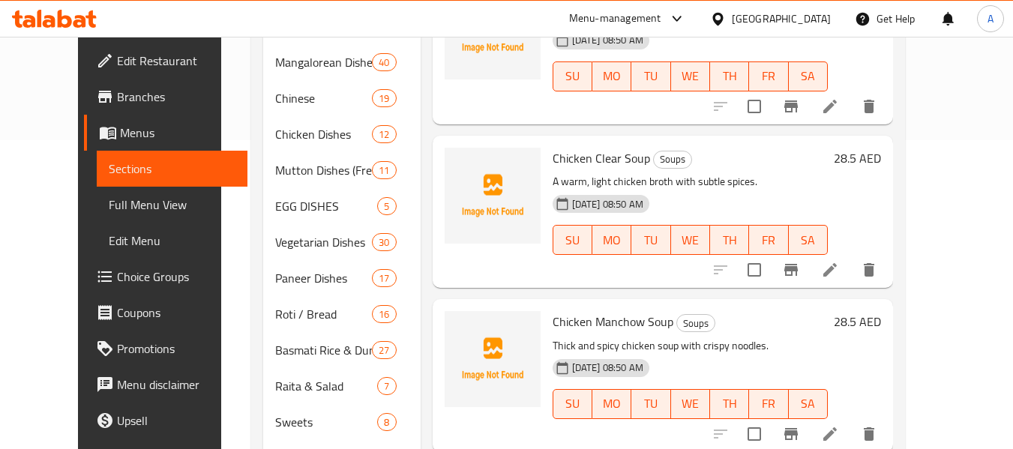
drag, startPoint x: 120, startPoint y: 206, endPoint x: 179, endPoint y: 214, distance: 59.0
click at [120, 206] on span "Full Menu View" at bounding box center [172, 205] width 127 height 18
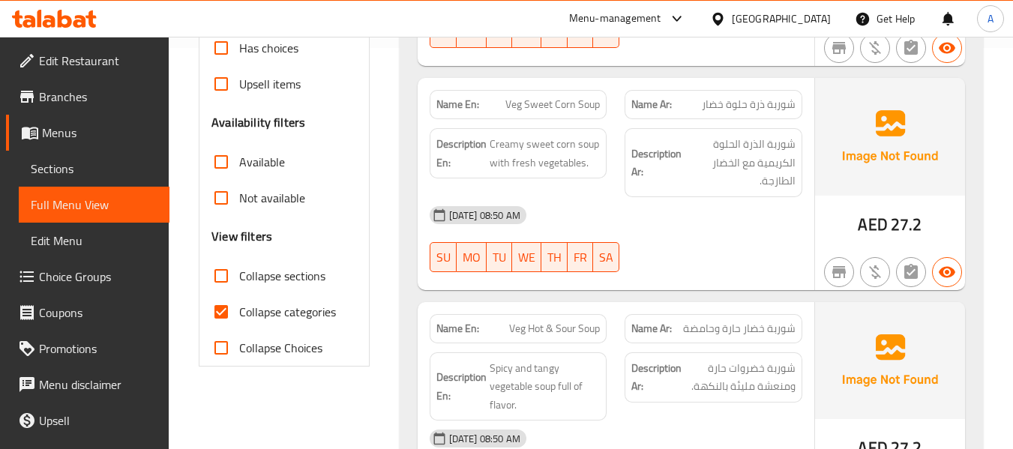
scroll to position [534, 0]
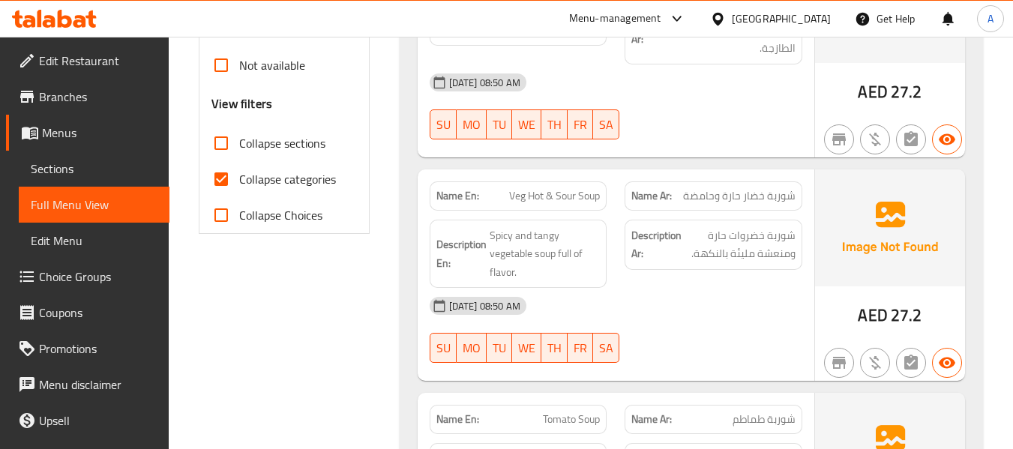
click at [293, 185] on span "Collapse categories" at bounding box center [287, 179] width 97 height 18
click at [239, 185] on input "Collapse categories" at bounding box center [221, 179] width 36 height 36
checkbox input "false"
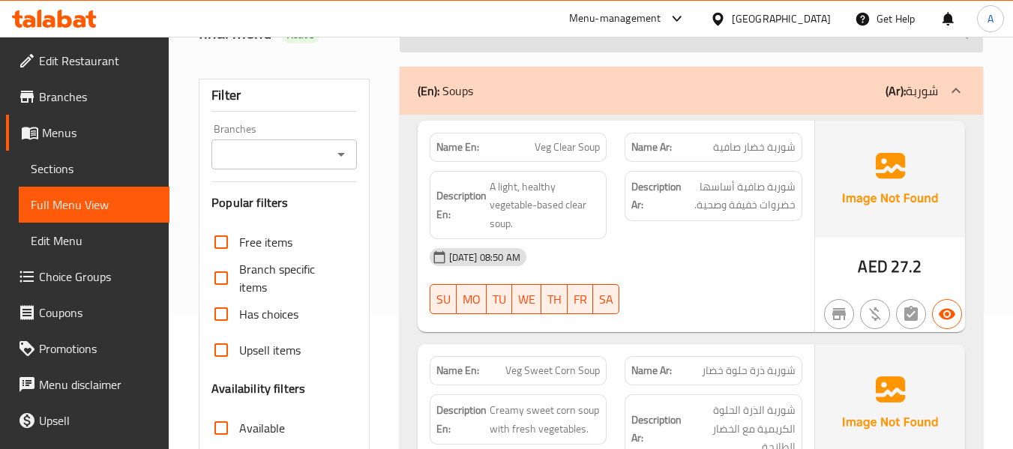
scroll to position [0, 0]
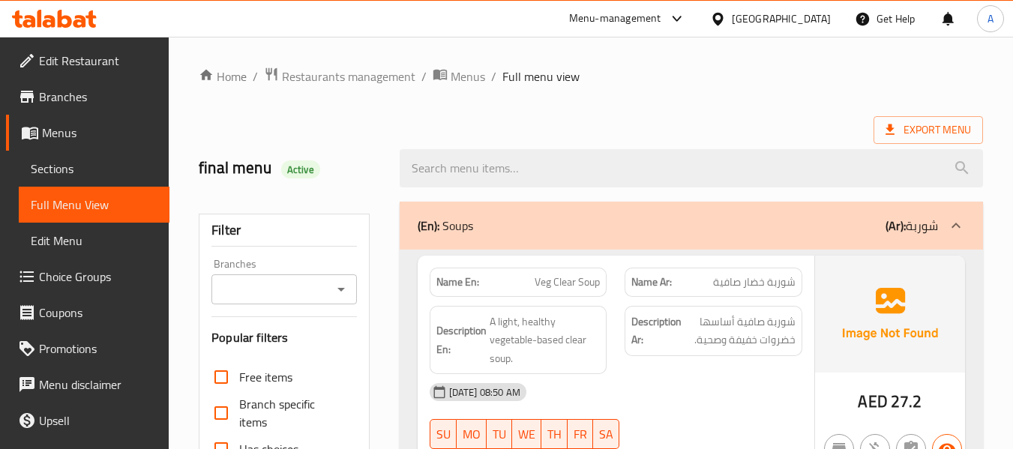
click at [440, 275] on strong "Name En:" at bounding box center [458, 283] width 43 height 16
copy strong "Name En:"
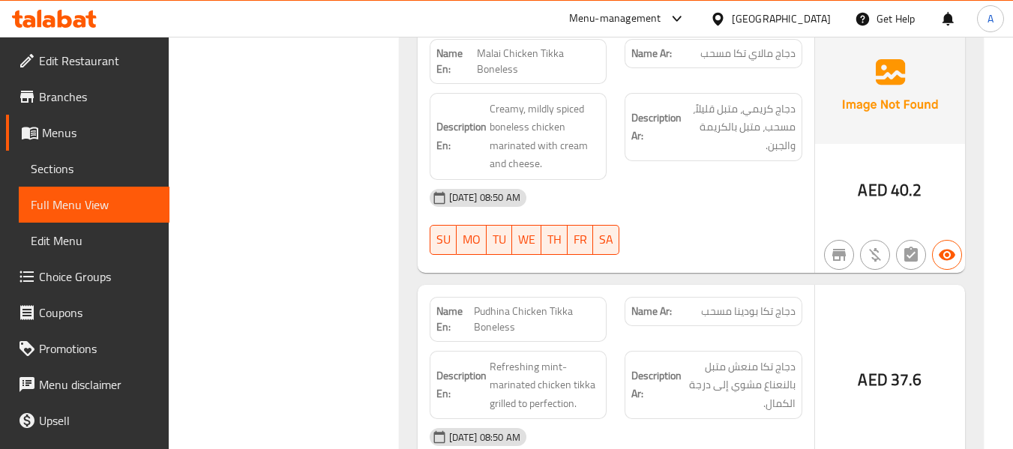
scroll to position [5294, 0]
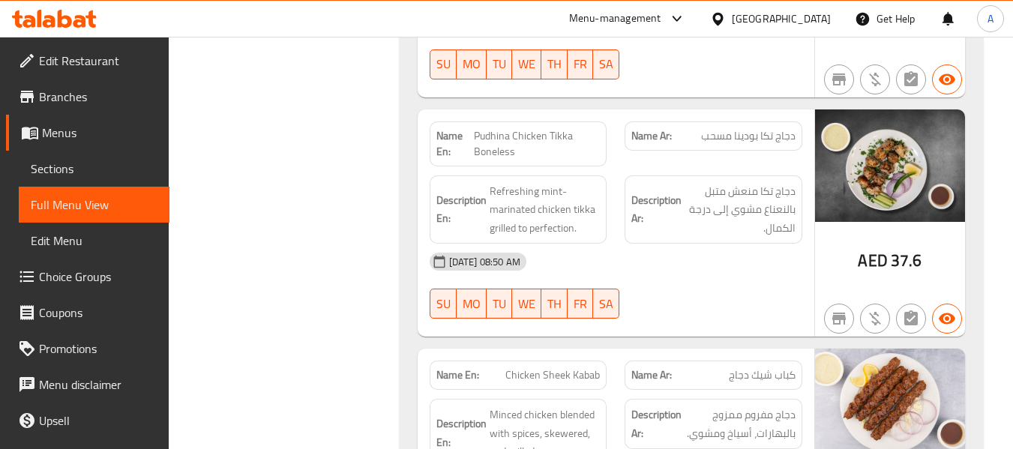
click at [106, 167] on span "Sections" at bounding box center [94, 169] width 127 height 18
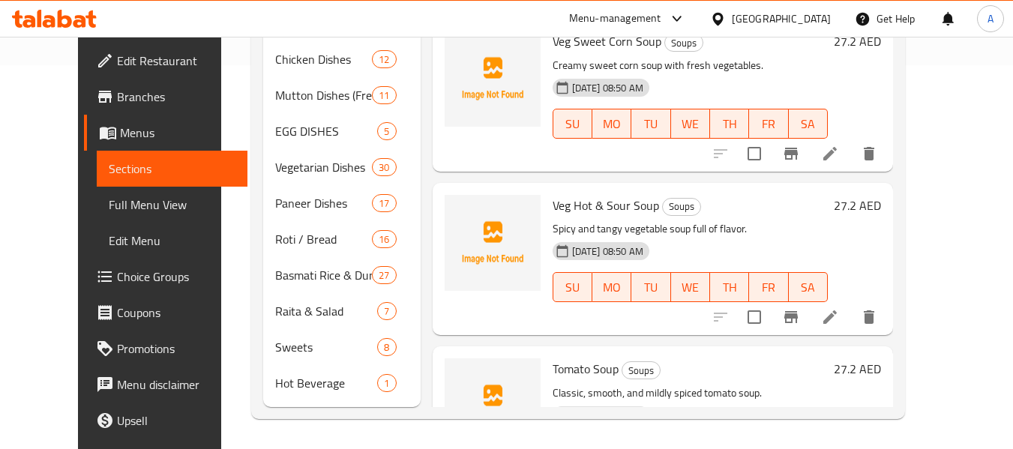
scroll to position [240, 0]
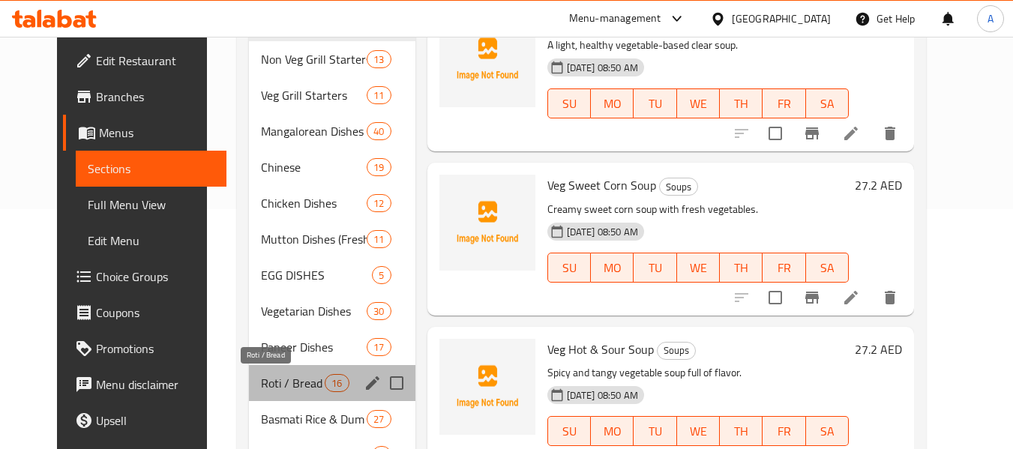
click at [294, 376] on span "Roti / Bread" at bounding box center [293, 383] width 64 height 18
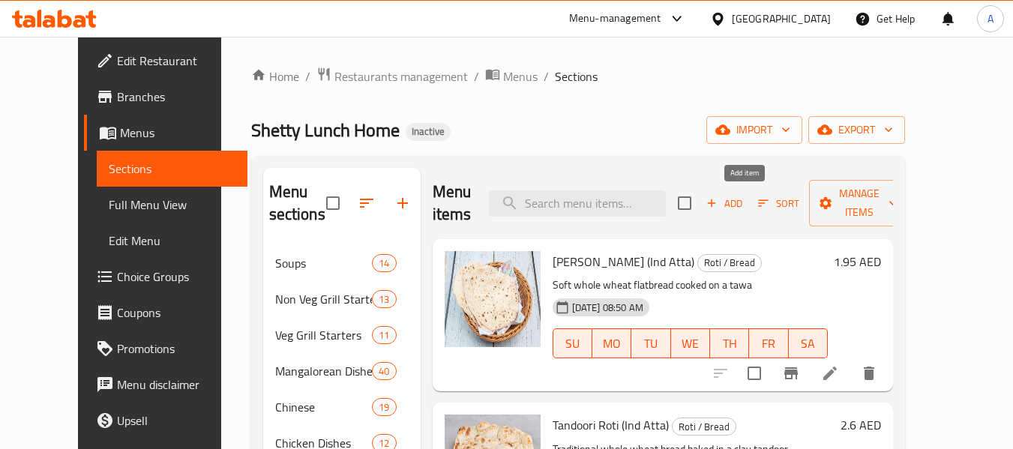
click at [744, 202] on span "Add" at bounding box center [724, 203] width 41 height 17
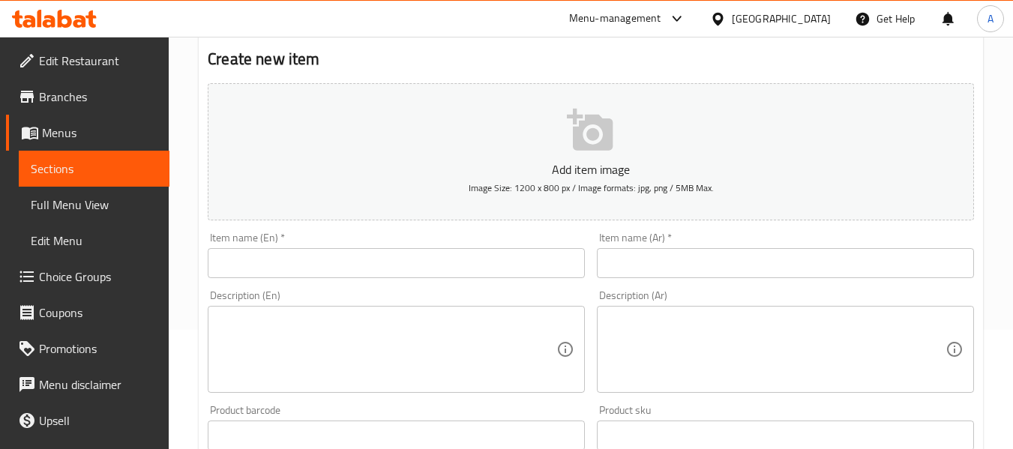
scroll to position [225, 0]
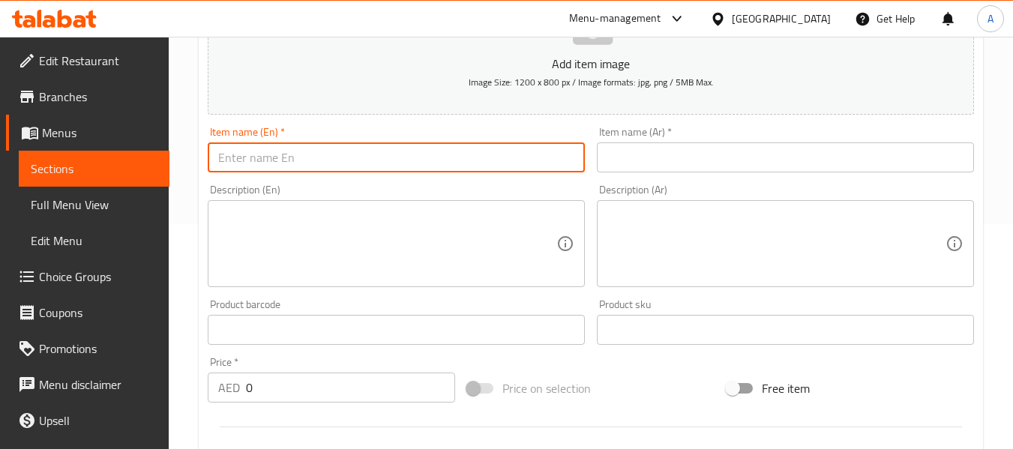
click at [327, 163] on input "text" at bounding box center [396, 158] width 377 height 30
type input "Nan"
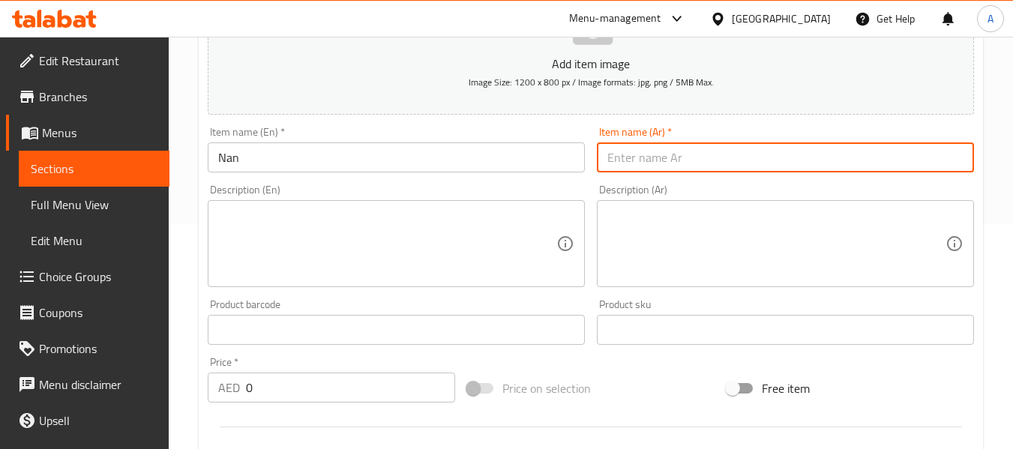
click at [707, 164] on input "text" at bounding box center [785, 158] width 377 height 30
type input "نان"
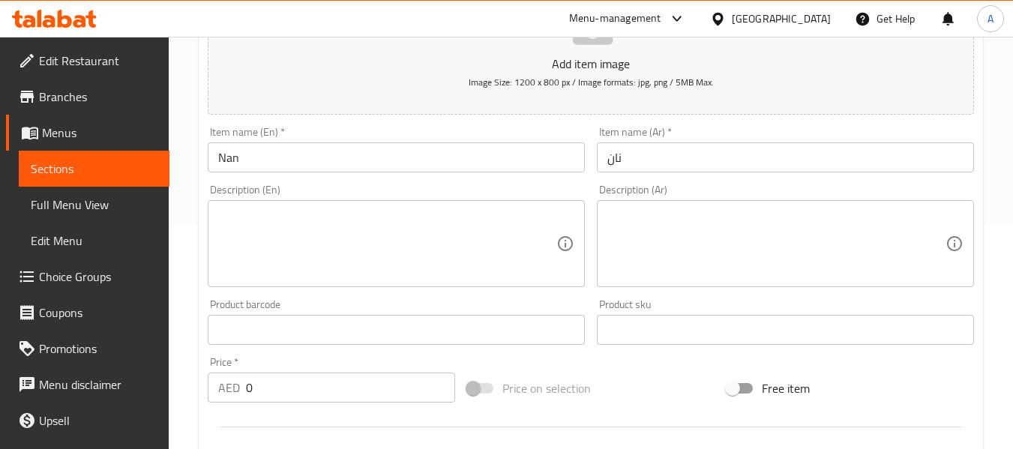
click at [319, 236] on textarea at bounding box center [387, 244] width 338 height 71
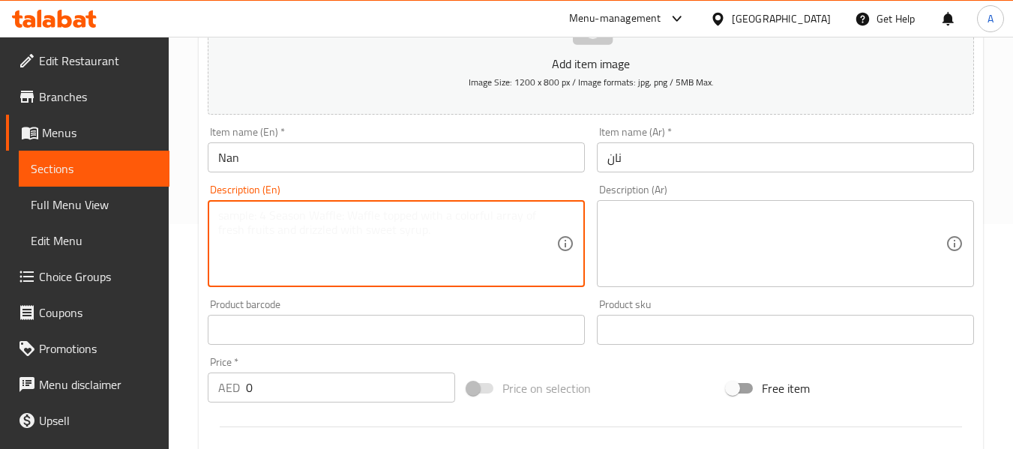
paste textarea "Soft, leavened flatbread"
type textarea "Soft, leavened flatbread"
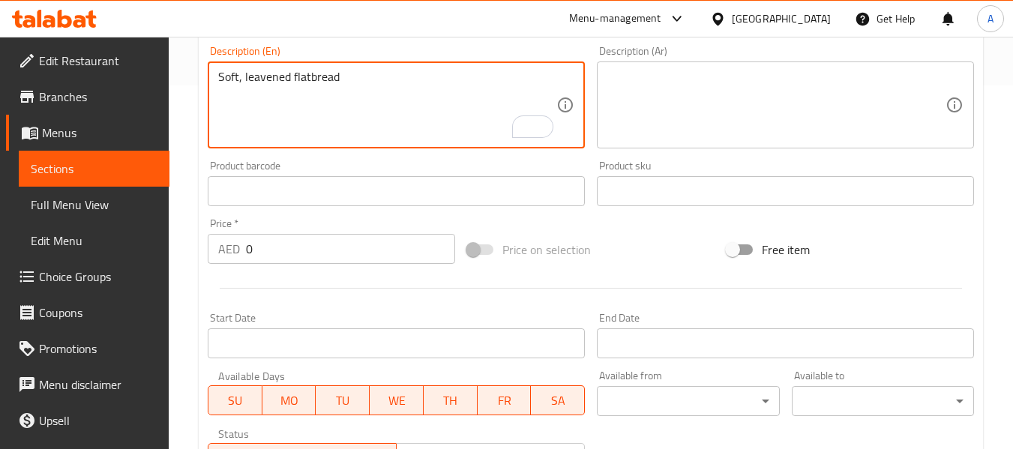
scroll to position [375, 0]
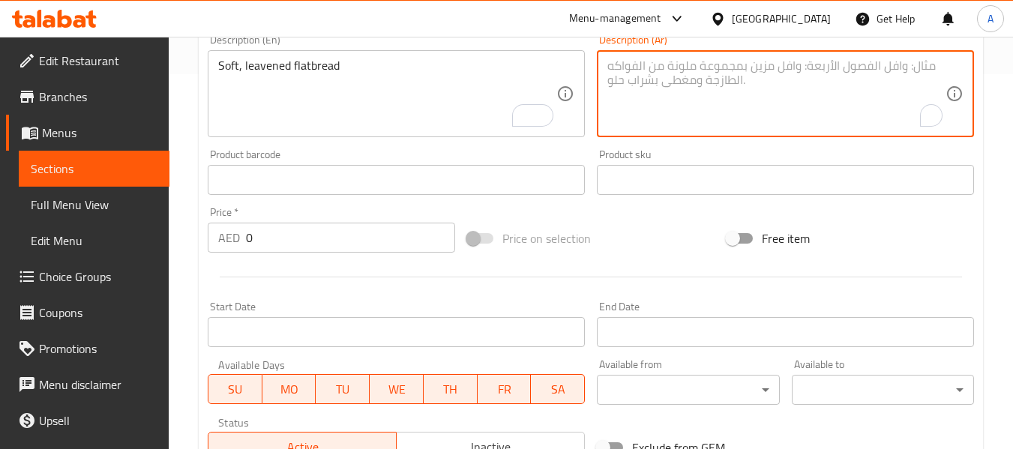
click at [694, 95] on textarea "To enrich screen reader interactions, please activate Accessibility in Grammarl…" at bounding box center [777, 94] width 338 height 71
paste textarea "خبز مسطح طري مخمر"
click at [860, 68] on textarea "خبز مسطح طري مخمر" at bounding box center [777, 94] width 338 height 71
click at [861, 65] on textarea "خبز مسطح طري مخمر" at bounding box center [777, 94] width 338 height 71
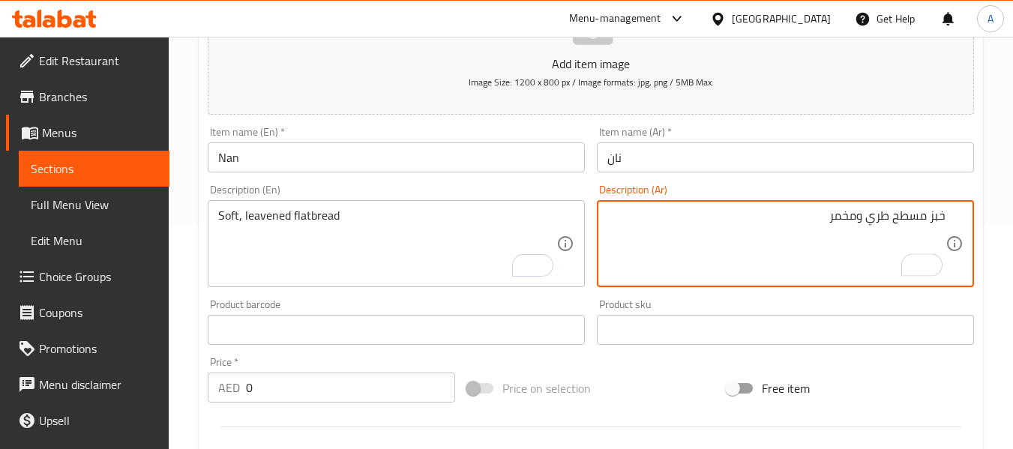
type textarea "خبز مسطح طري ومخمر"
drag, startPoint x: 746, startPoint y: 158, endPoint x: 733, endPoint y: 166, distance: 15.2
click at [746, 158] on input "نان" at bounding box center [785, 158] width 377 height 30
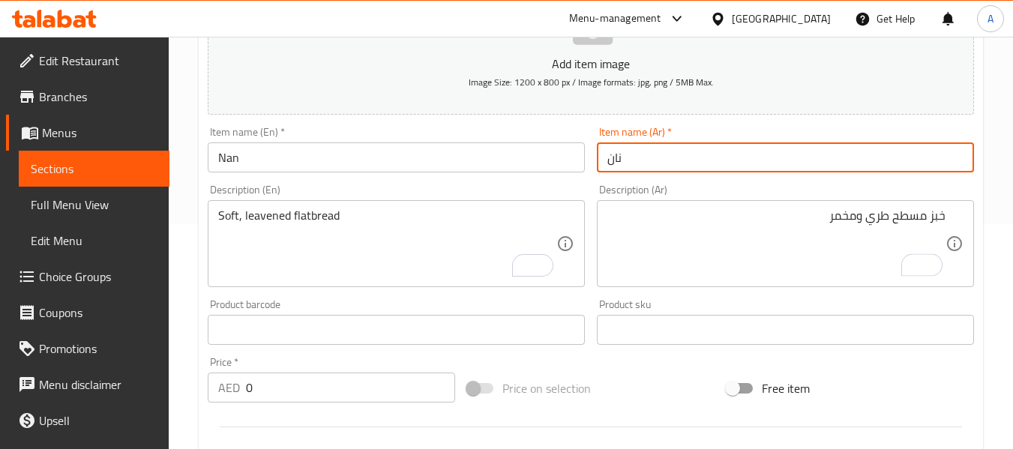
click at [595, 187] on div "Description (Ar) خبز مسطح طري ومخمر Description (Ar)" at bounding box center [785, 236] width 389 height 115
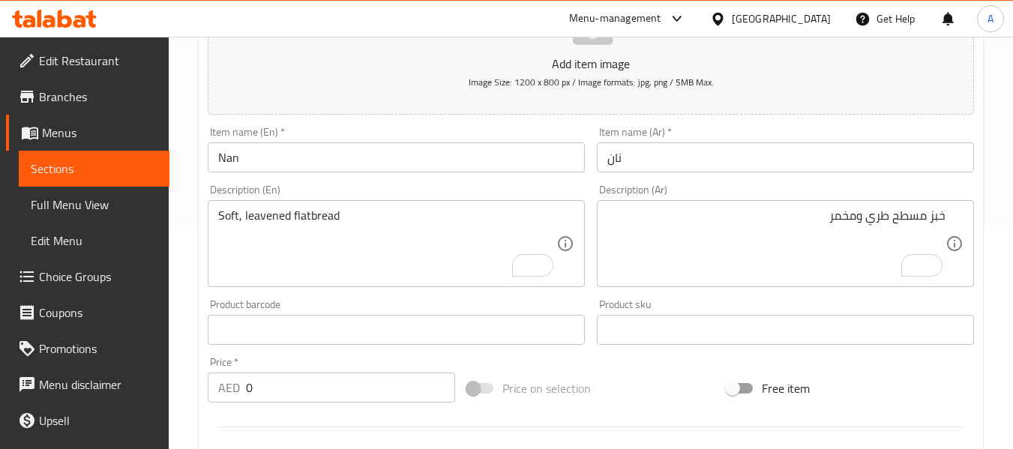
scroll to position [375, 0]
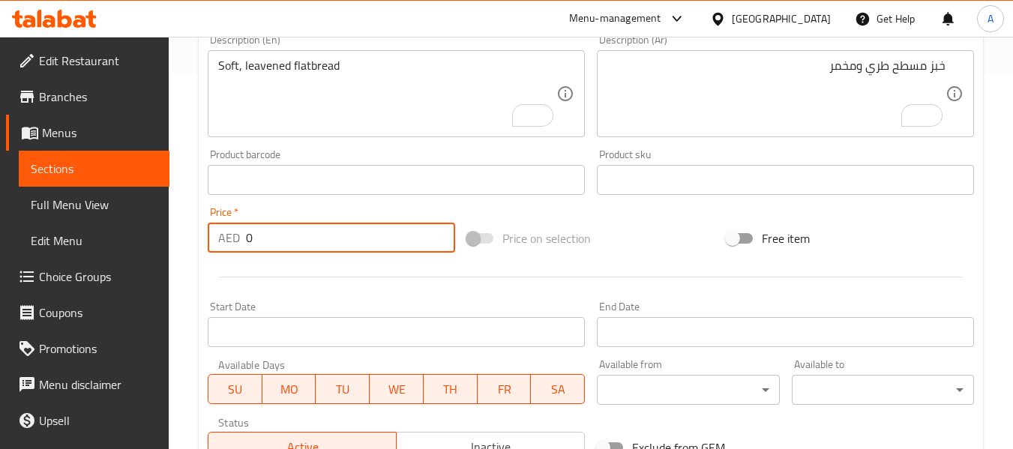
drag, startPoint x: 264, startPoint y: 248, endPoint x: 229, endPoint y: 241, distance: 36.0
click at [229, 241] on div "AED 0 Price *" at bounding box center [332, 238] width 248 height 30
paste input "3.25"
type input "3.25"
click at [191, 255] on div "Home / Restaurants management / Menus / Sections / item / create Roti / Bread s…" at bounding box center [591, 167] width 845 height 1011
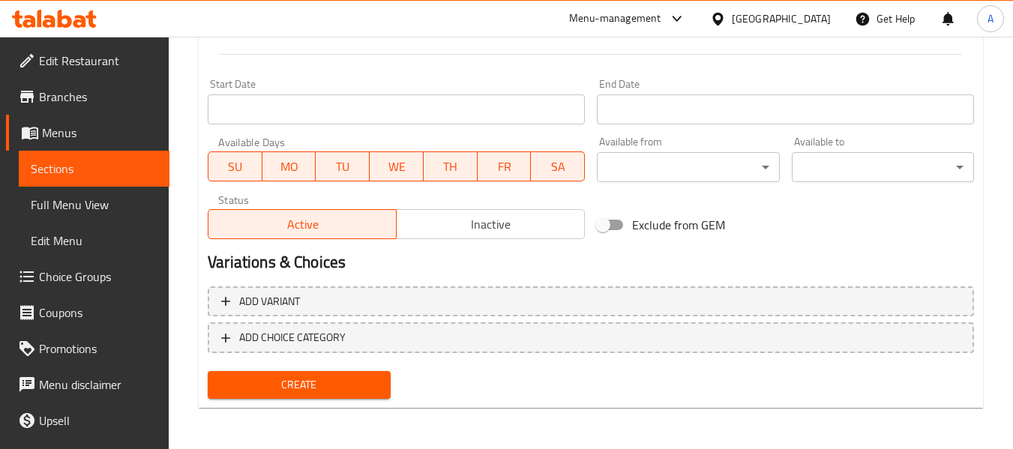
scroll to position [599, 0]
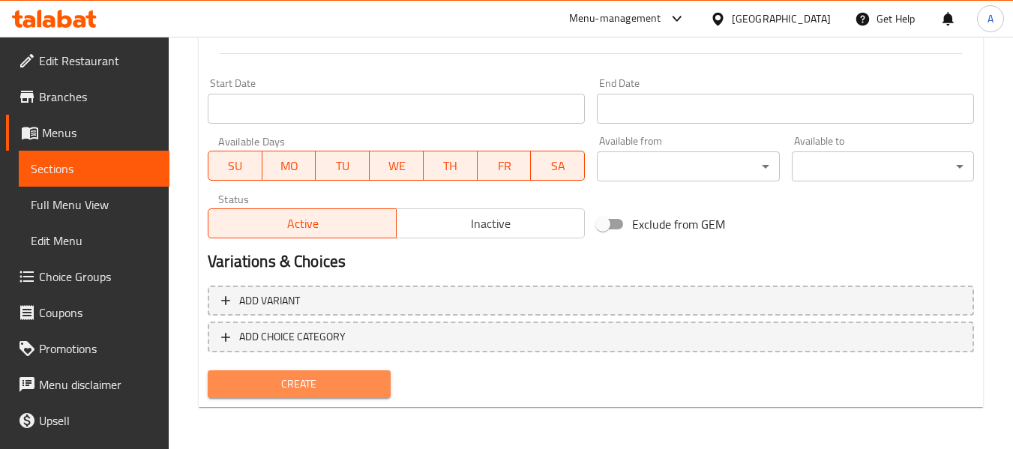
click at [352, 375] on span "Create" at bounding box center [299, 384] width 158 height 19
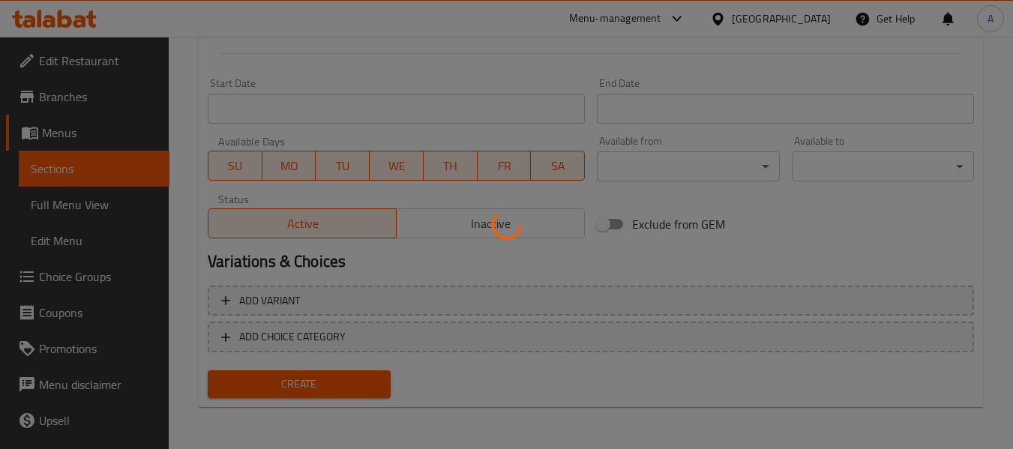
type input "0"
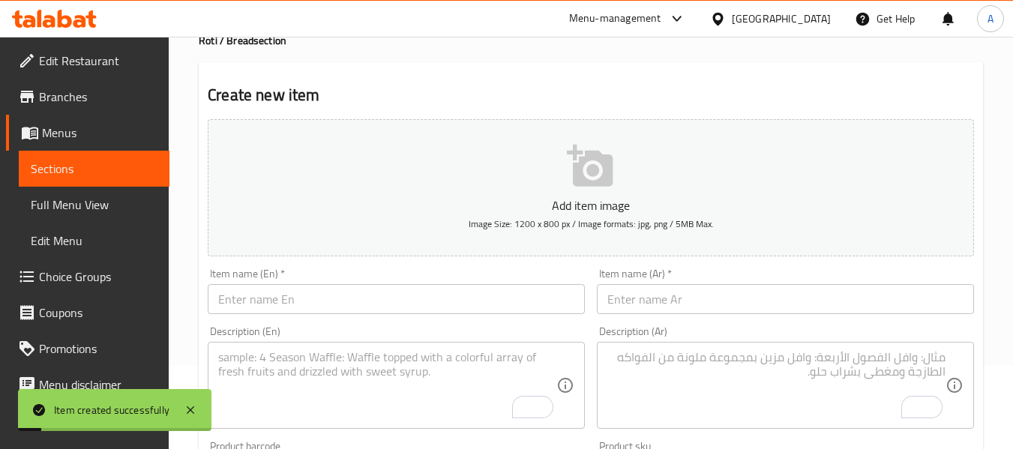
scroll to position [0, 0]
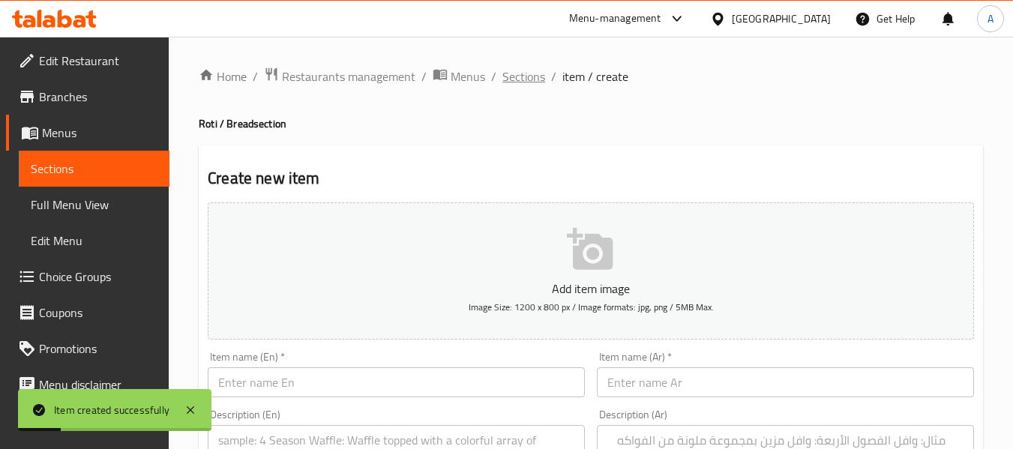
click at [506, 82] on span "Sections" at bounding box center [524, 77] width 43 height 18
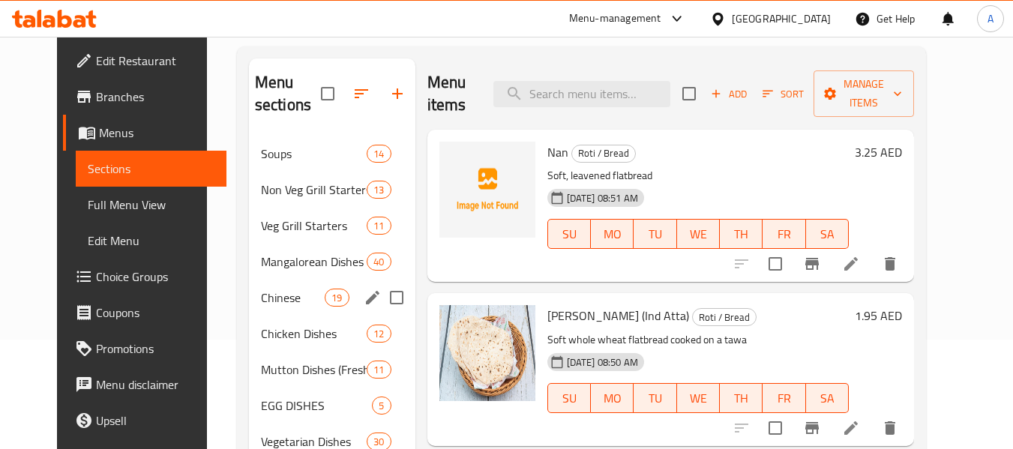
scroll to position [309, 0]
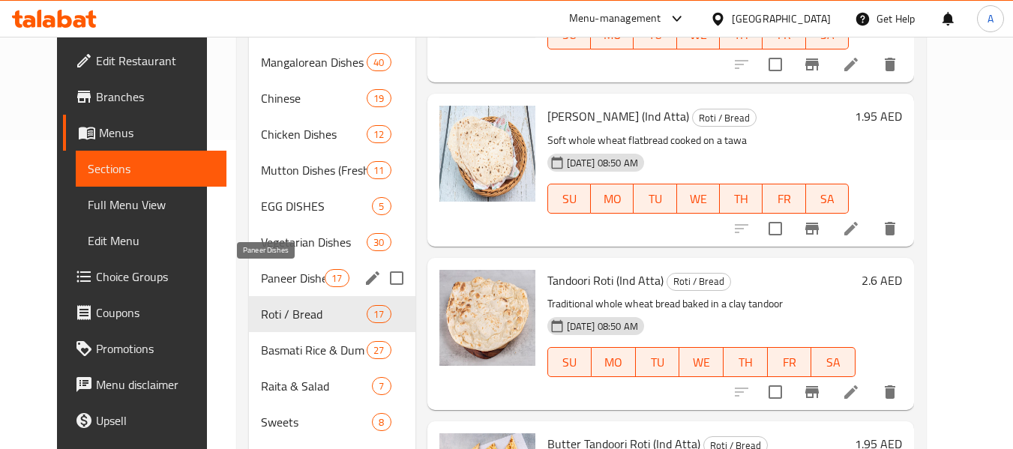
click at [283, 272] on span "Paneer Dishes" at bounding box center [293, 278] width 64 height 18
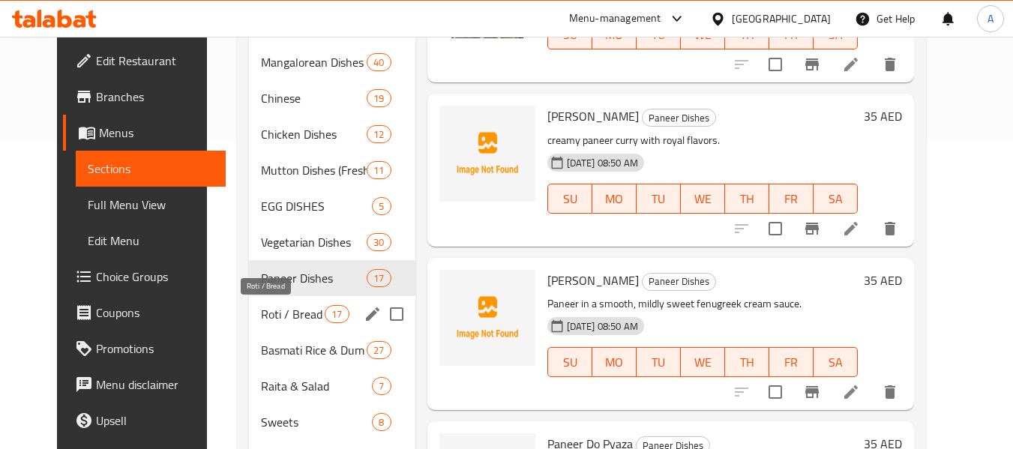
click at [271, 311] on span "Roti / Bread" at bounding box center [293, 314] width 65 height 18
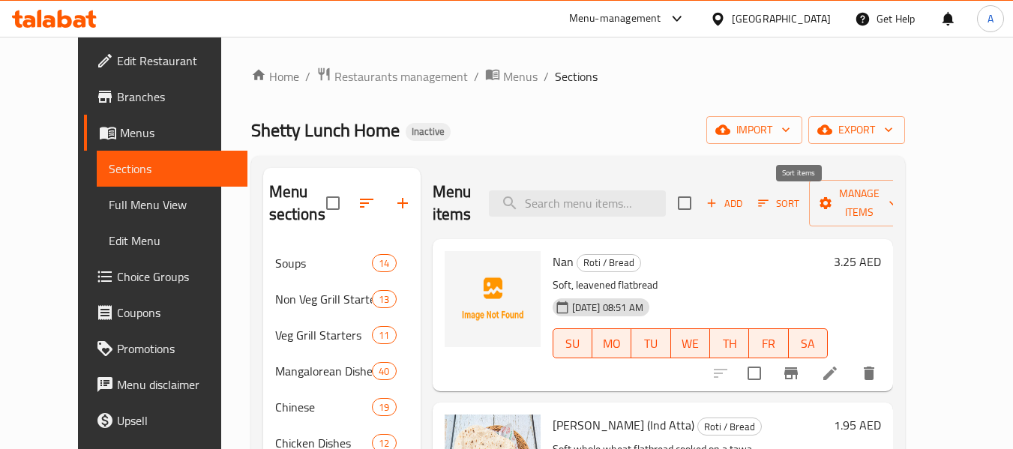
click at [774, 200] on span "Sort" at bounding box center [779, 203] width 61 height 23
click at [770, 200] on icon "button" at bounding box center [764, 203] width 11 height 7
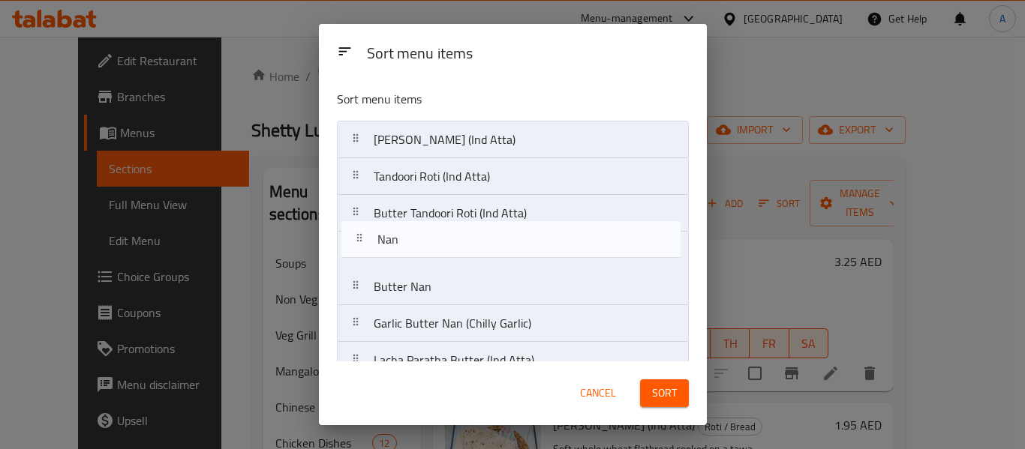
drag, startPoint x: 351, startPoint y: 140, endPoint x: 356, endPoint y: 248, distance: 108.1
click at [356, 248] on nav "Nan Tawa Chapati (Ind Atta) Tandoori Roti (Ind Atta) Butter Tandoori Roti (Ind …" at bounding box center [513, 434] width 352 height 626
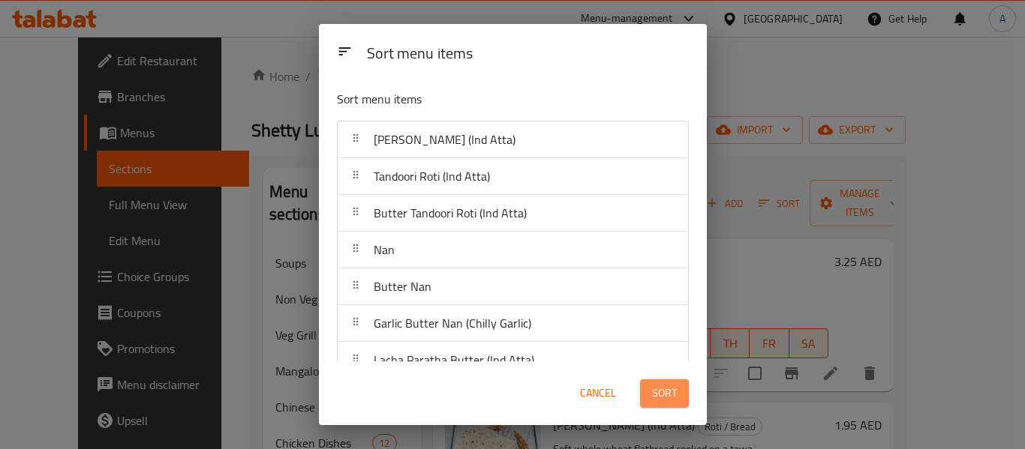
click at [664, 393] on span "Sort" at bounding box center [664, 393] width 25 height 19
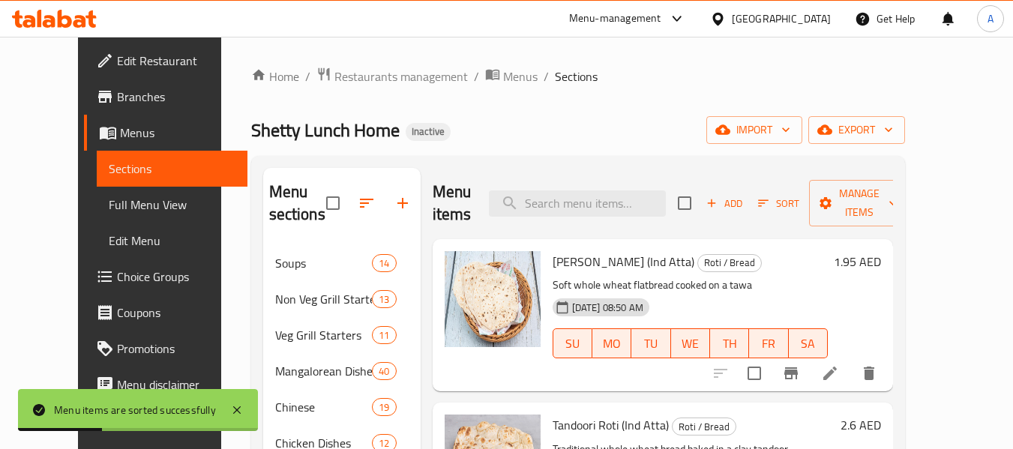
click at [644, 153] on div "Home / Restaurants management / Menus / Sections Shetty Lunch Home Inactive imp…" at bounding box center [578, 435] width 654 height 737
click at [434, 129] on div "Shetty Lunch Home Inactive import export" at bounding box center [578, 130] width 654 height 28
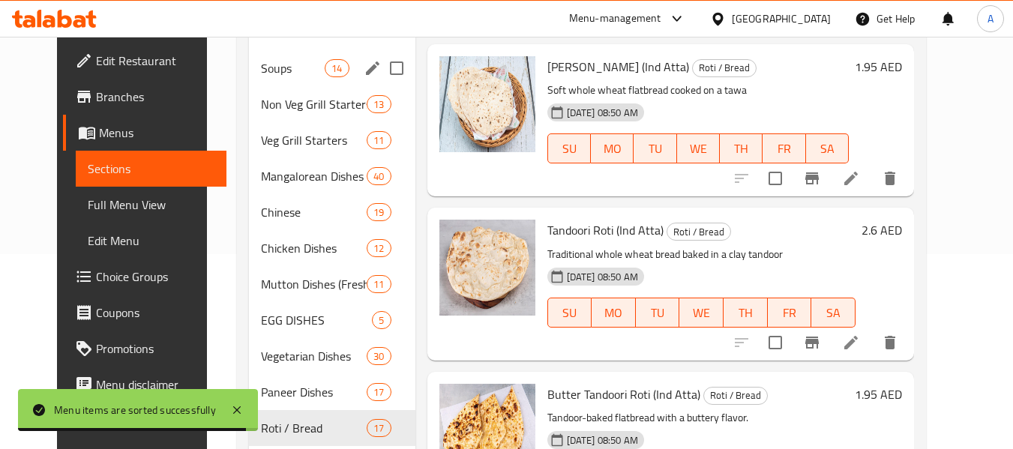
scroll to position [384, 0]
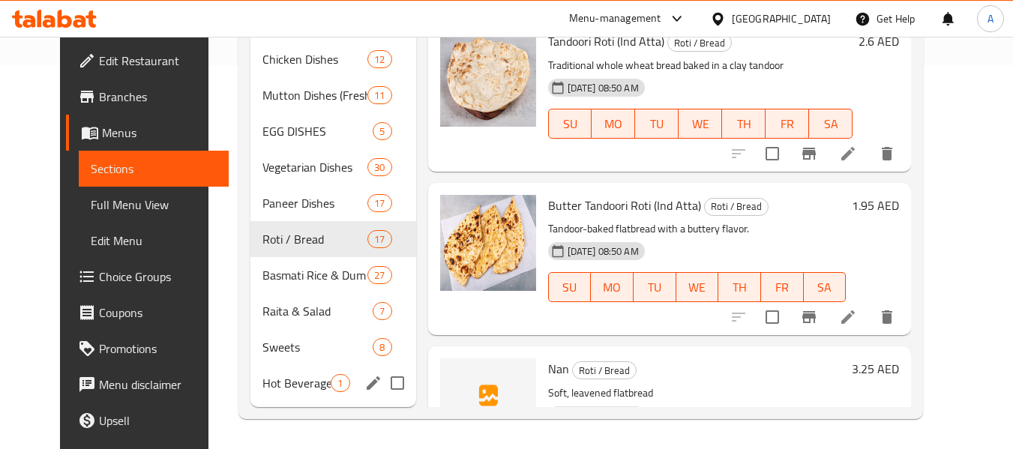
click at [284, 378] on span "Hot Beverage" at bounding box center [297, 383] width 68 height 18
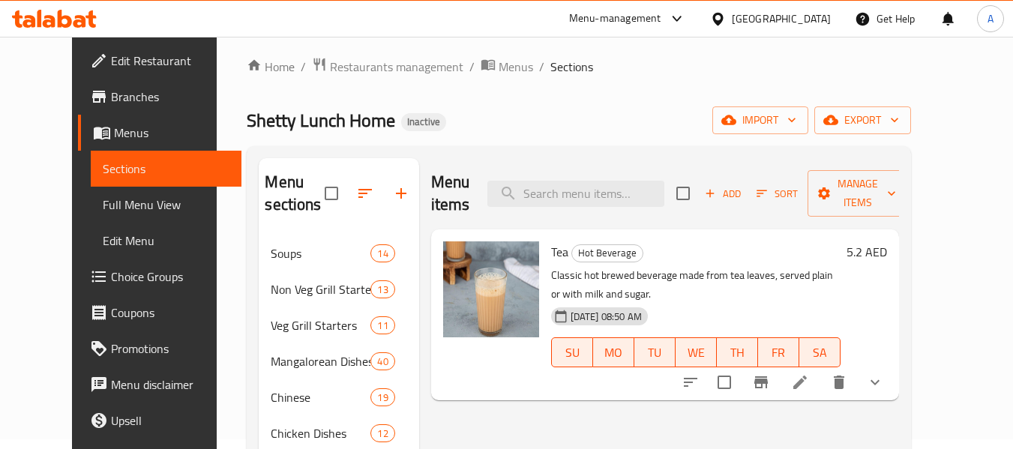
scroll to position [9, 0]
click at [743, 191] on span "Add" at bounding box center [723, 194] width 41 height 17
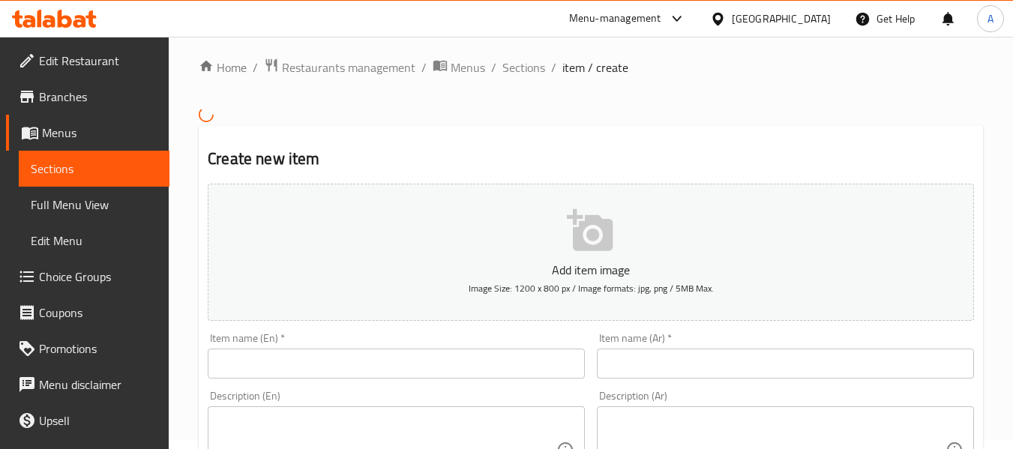
click at [363, 350] on div "Item name (En)   * Item name (En) *" at bounding box center [396, 356] width 377 height 46
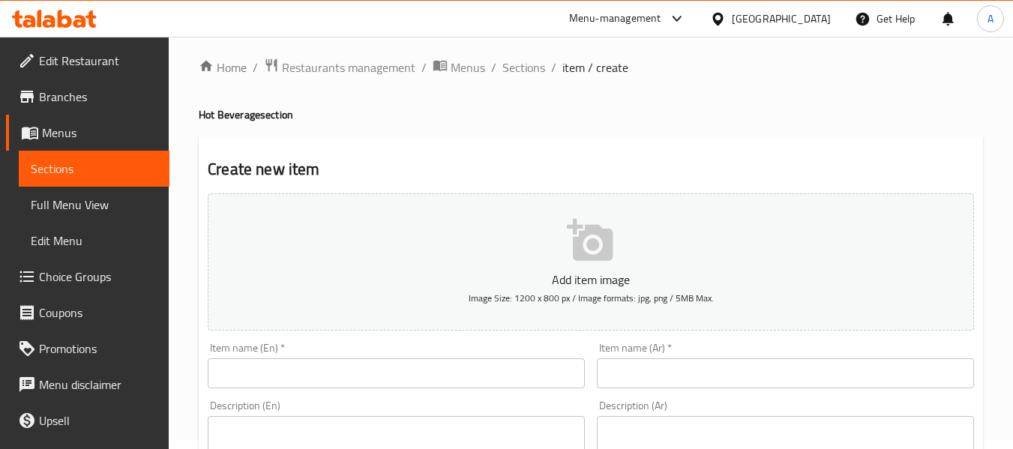
click at [317, 387] on input "text" at bounding box center [396, 374] width 377 height 30
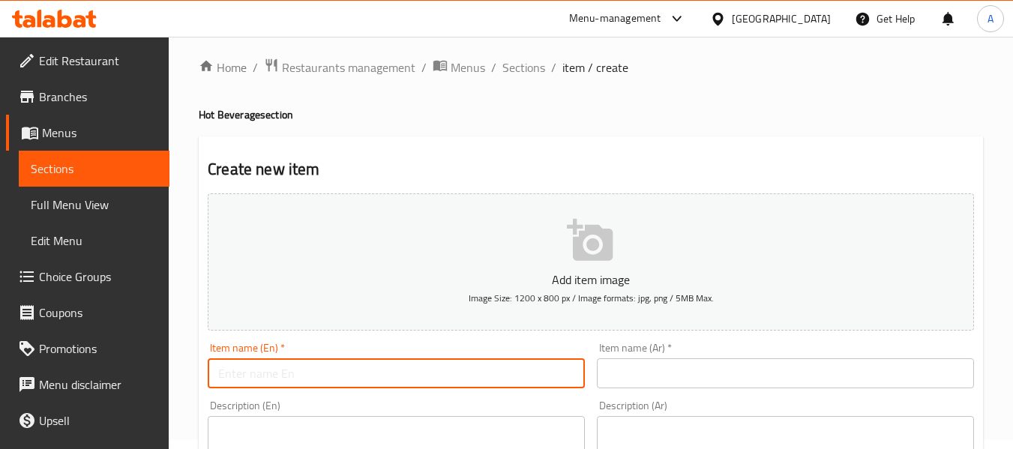
paste input "Coffee"
click at [219, 373] on input "Coffee" at bounding box center [396, 374] width 377 height 30
type input "Coffee"
click at [707, 380] on input "text" at bounding box center [785, 374] width 377 height 30
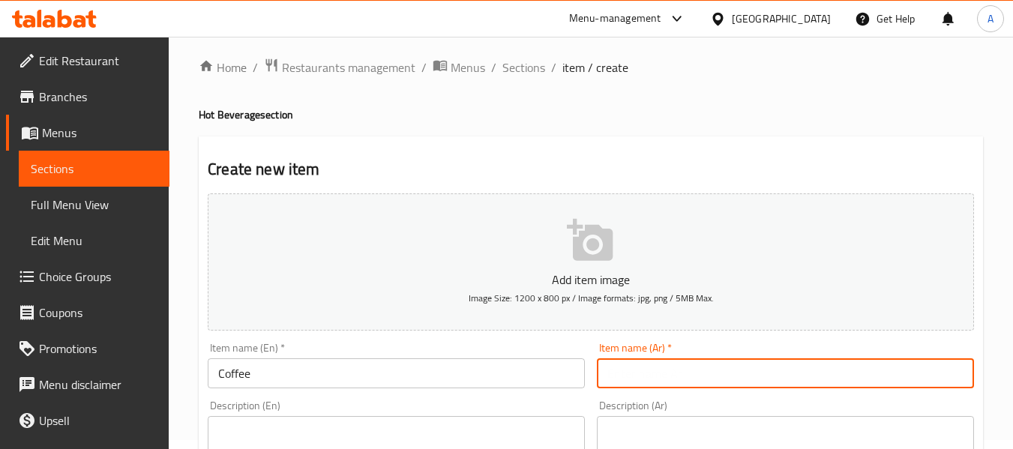
paste input "قهوة"
type input "قهوة"
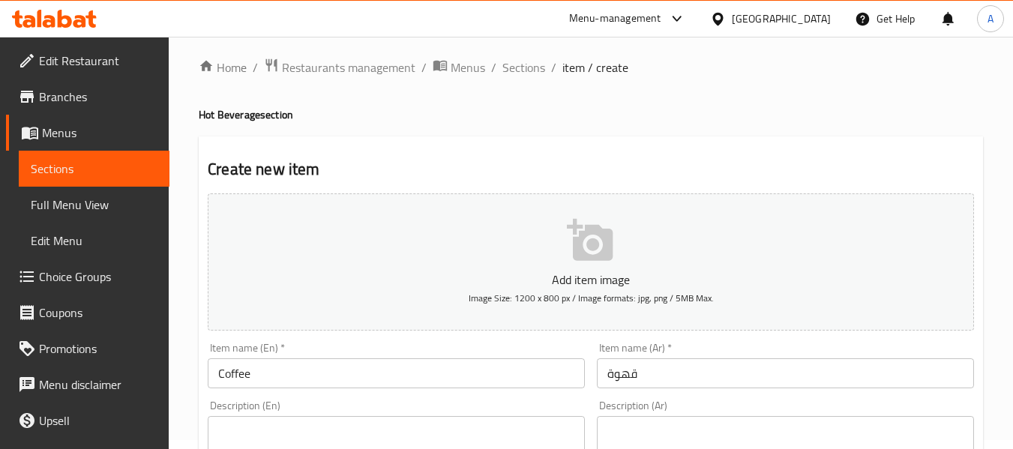
click at [400, 339] on div "Item name (En)   * Coffee Item name (En) *" at bounding box center [396, 366] width 389 height 58
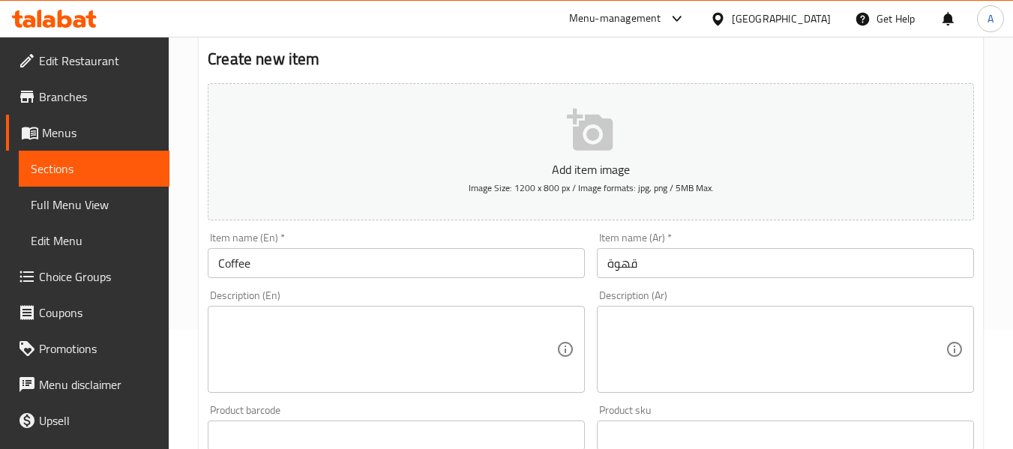
scroll to position [234, 0]
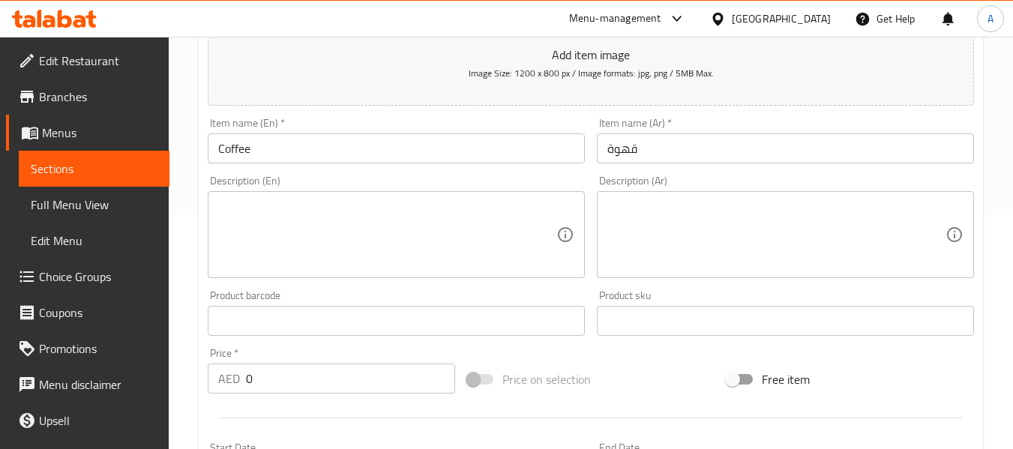
click at [358, 224] on textarea at bounding box center [387, 235] width 338 height 71
paste textarea "Hot brewed drink made from roasted coffee beans, available in various styles li…"
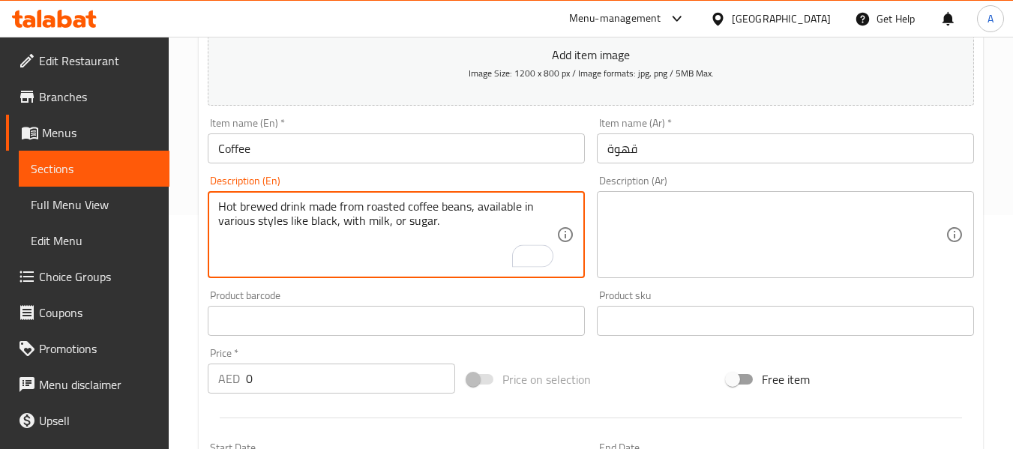
type textarea "Hot brewed drink made from roasted coffee beans, available in various styles li…"
click at [715, 221] on textarea at bounding box center [777, 235] width 338 height 71
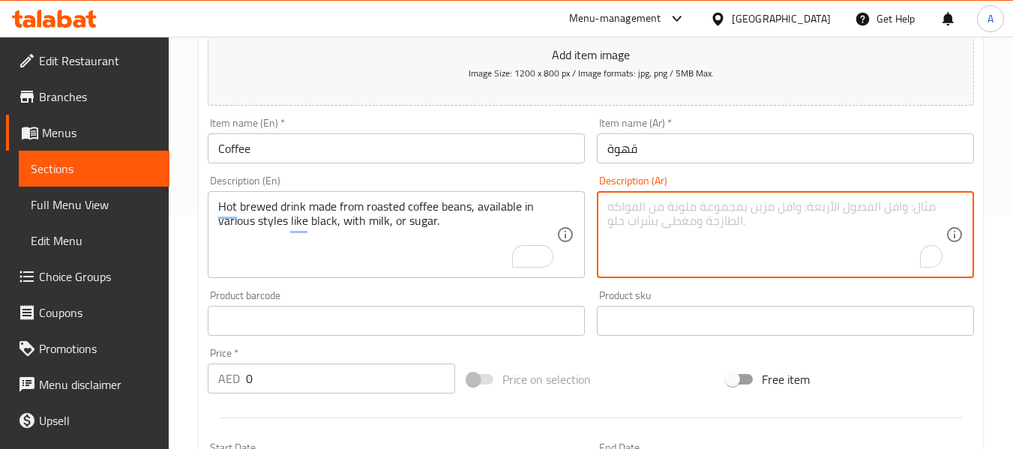
paste textarea "مشروب ساخن مصنوع من حبوب البن المحمصة، متوفر بأنماط مختلفة مثل الأسود، مع الحلي…"
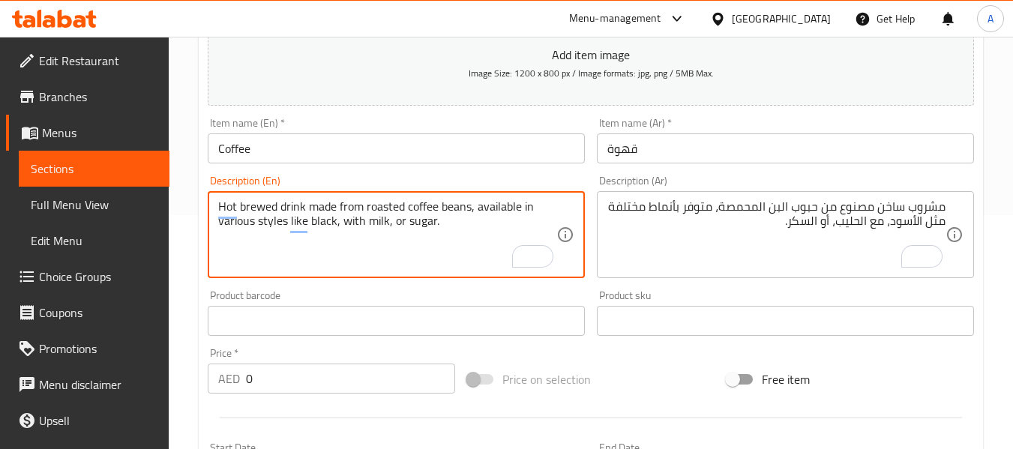
click at [265, 203] on textarea "Hot brewed drink made from roasted coffee beans, available in various styles li…" at bounding box center [387, 235] width 338 height 71
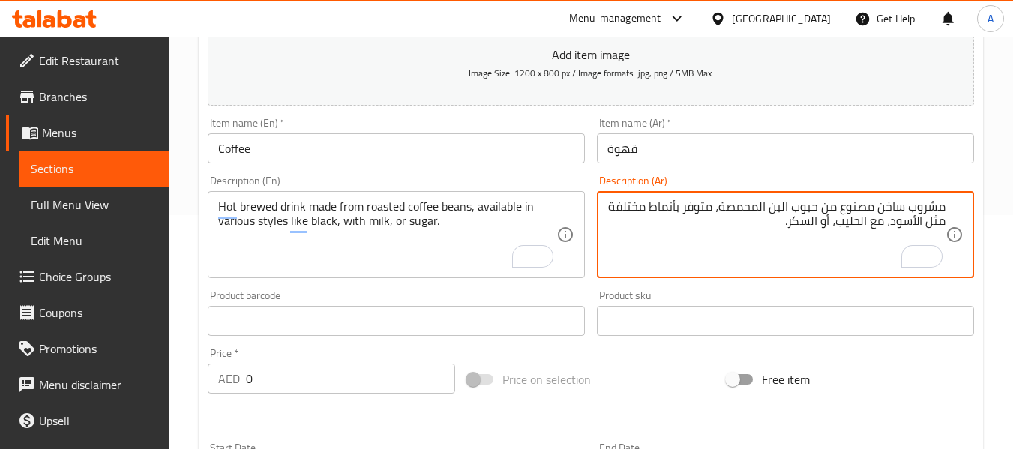
paste textarea "مُخَمَّر"
type textarea "مشروب مُخَمَّر ساخن مصنوع من حبوب البن المحمصة، متوفر بأنماط مختلفة مثل الأسود،…"
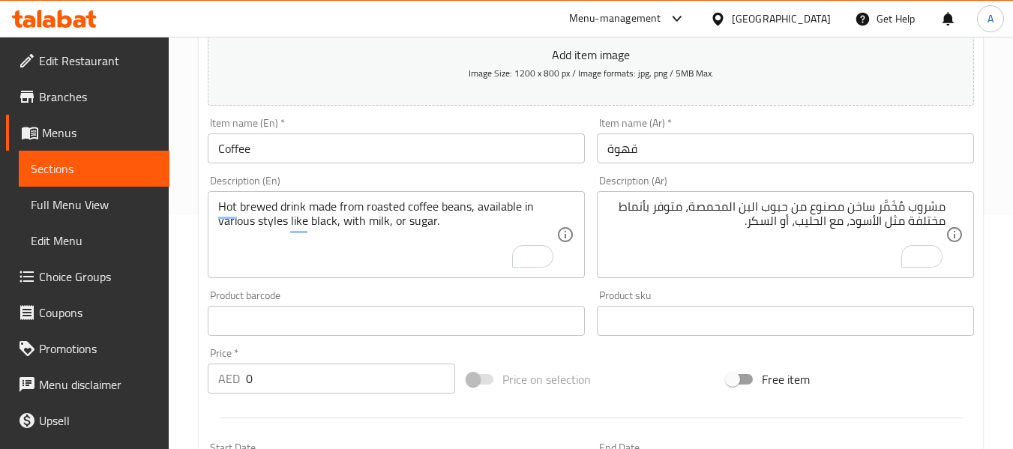
click at [584, 185] on div "Description (En) Hot brewed drink made from roasted coffee beans, available in …" at bounding box center [396, 227] width 377 height 103
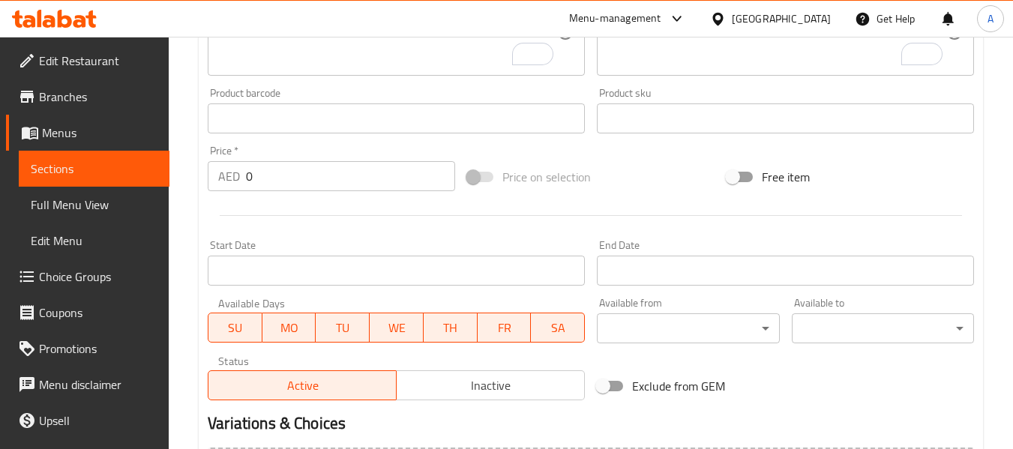
scroll to position [459, 0]
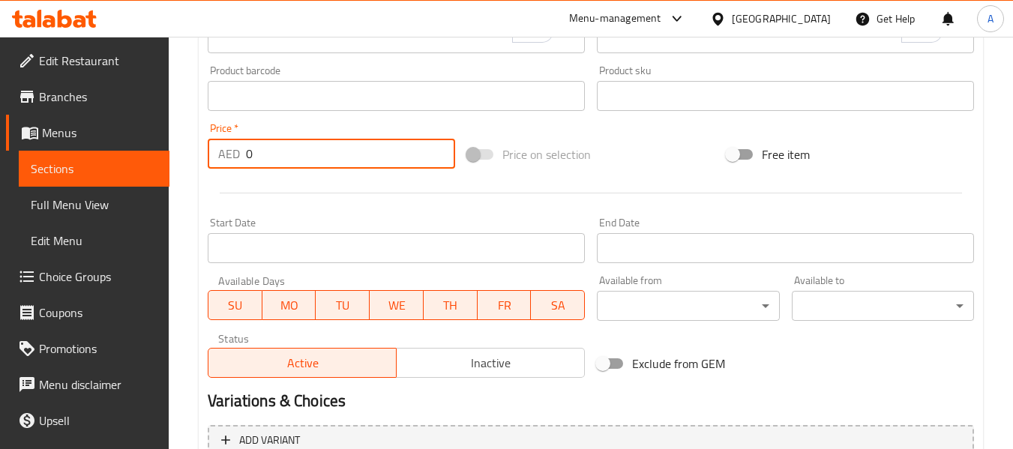
drag, startPoint x: 266, startPoint y: 152, endPoint x: 238, endPoint y: 151, distance: 28.5
click at [238, 151] on div "AED 0 Price *" at bounding box center [332, 154] width 248 height 30
paste input "6.5"
type input "6.50"
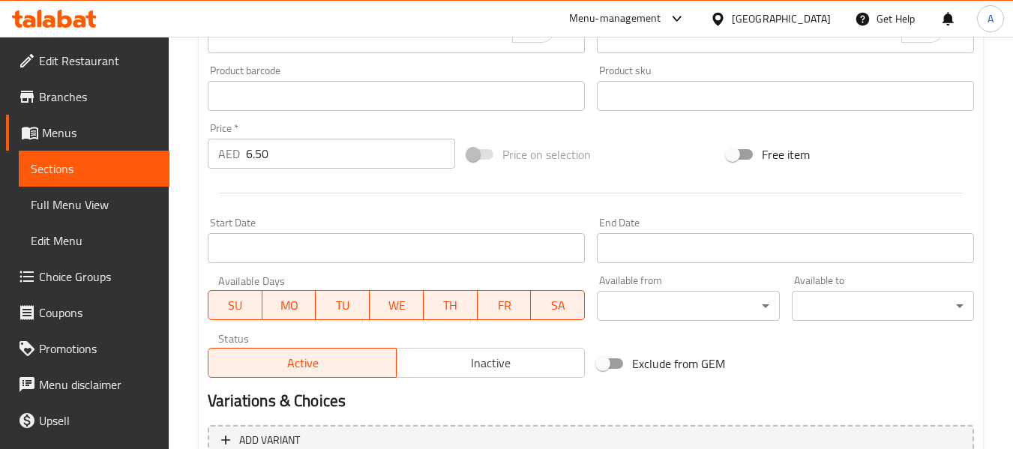
click at [188, 180] on div "Home / Restaurants management / Menus / Sections / item / create Hot Beverage s…" at bounding box center [591, 83] width 845 height 1011
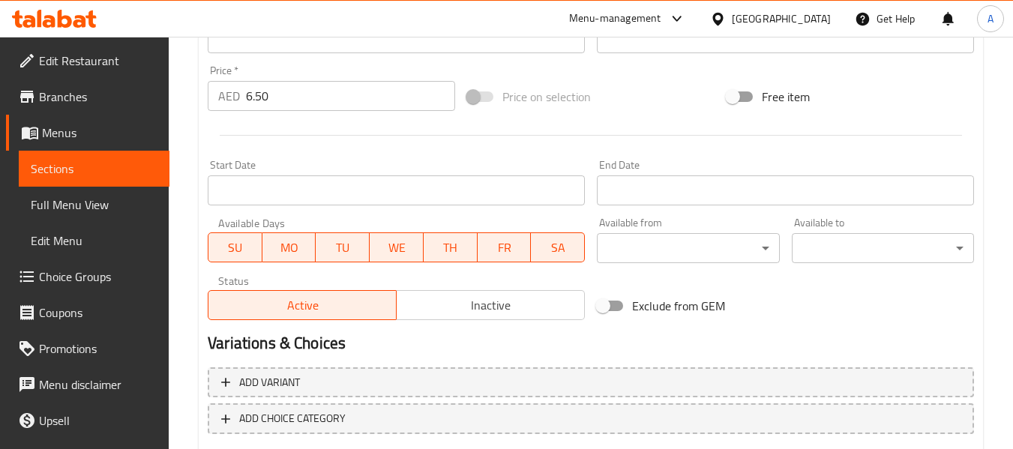
scroll to position [599, 0]
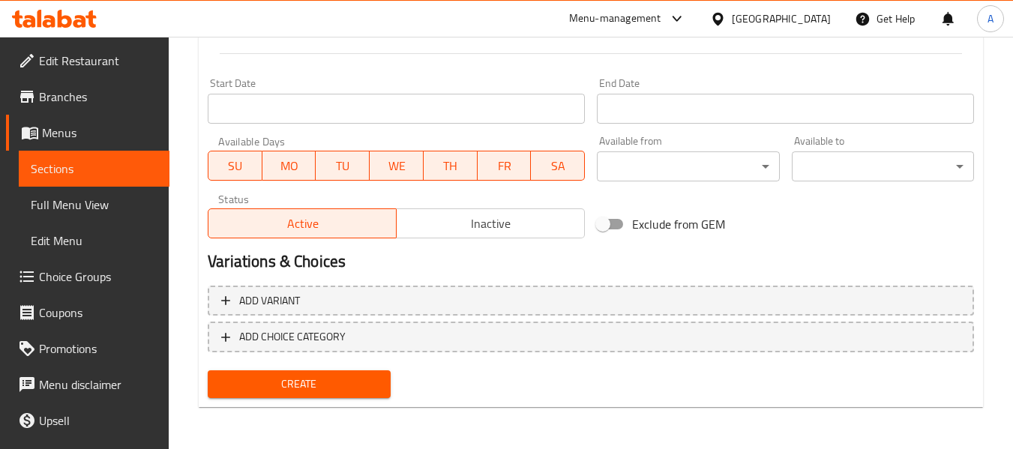
click at [267, 383] on span "Create" at bounding box center [299, 384] width 158 height 19
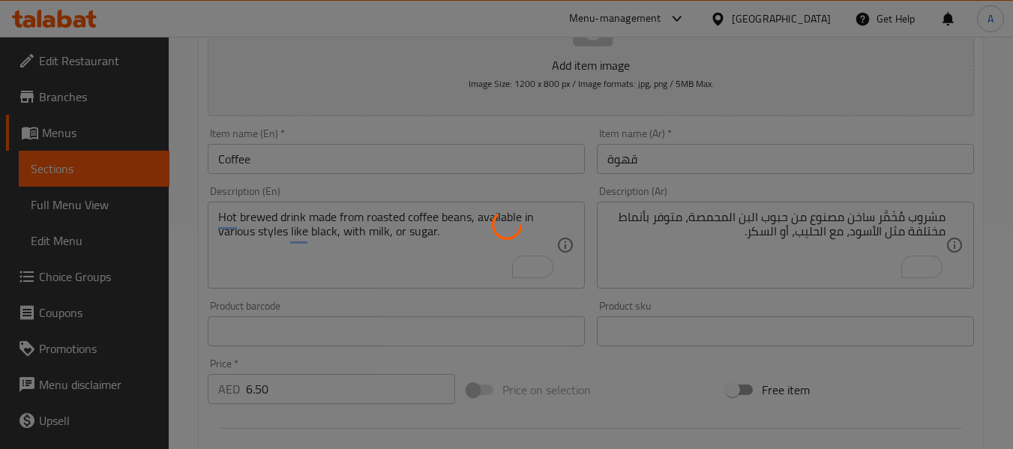
type input "0"
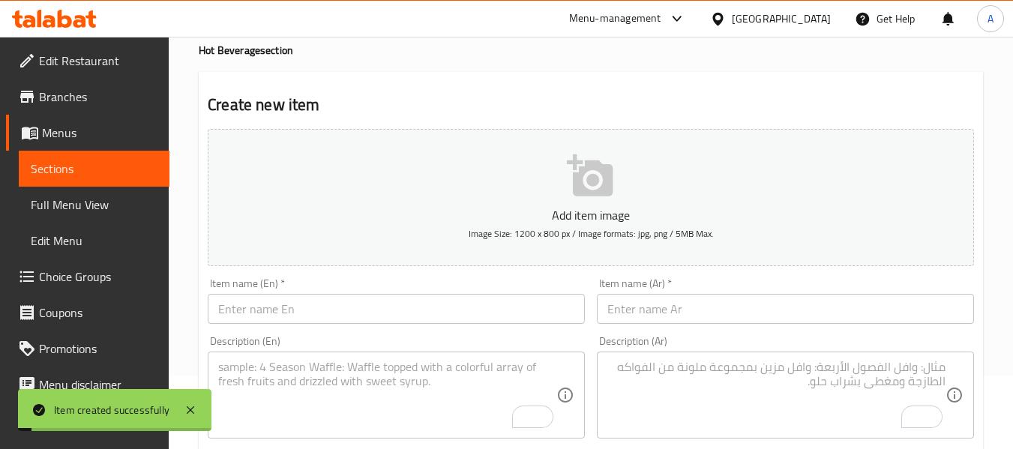
scroll to position [0, 0]
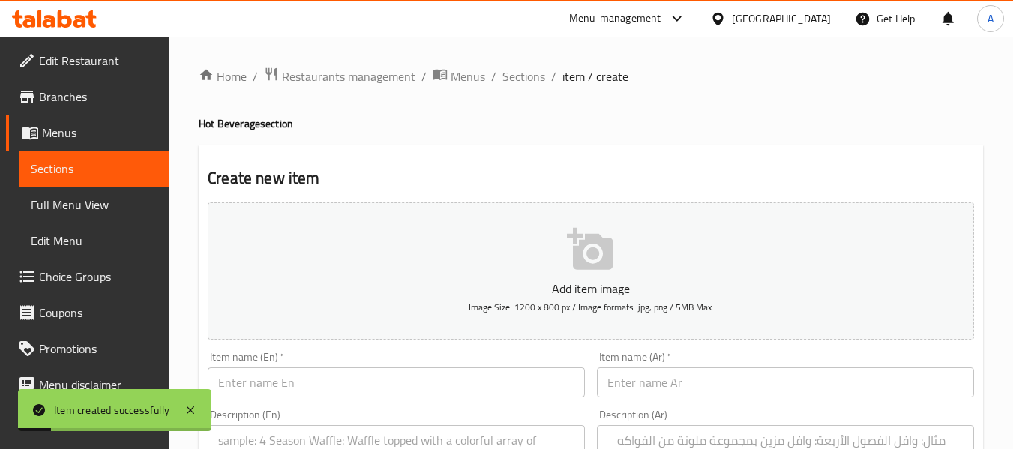
click at [524, 77] on span "Sections" at bounding box center [524, 77] width 43 height 18
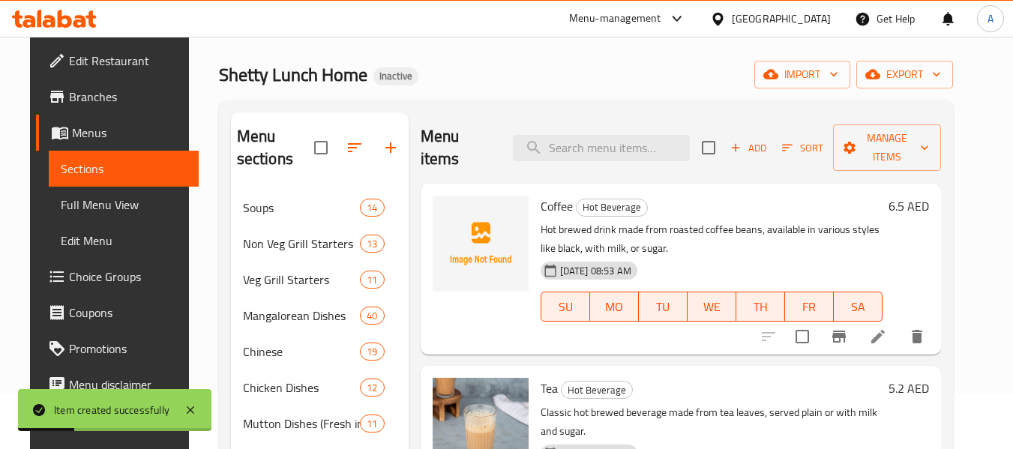
scroll to position [150, 0]
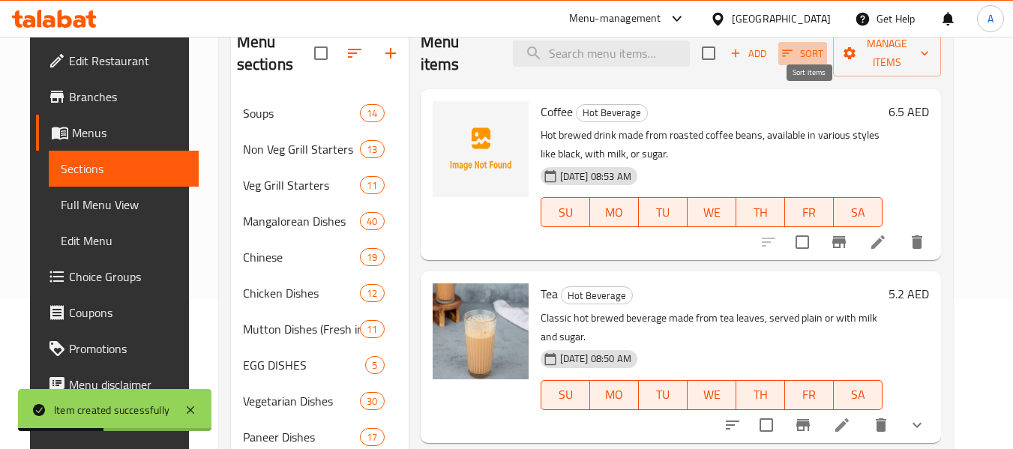
click at [802, 52] on button "Sort" at bounding box center [803, 53] width 49 height 23
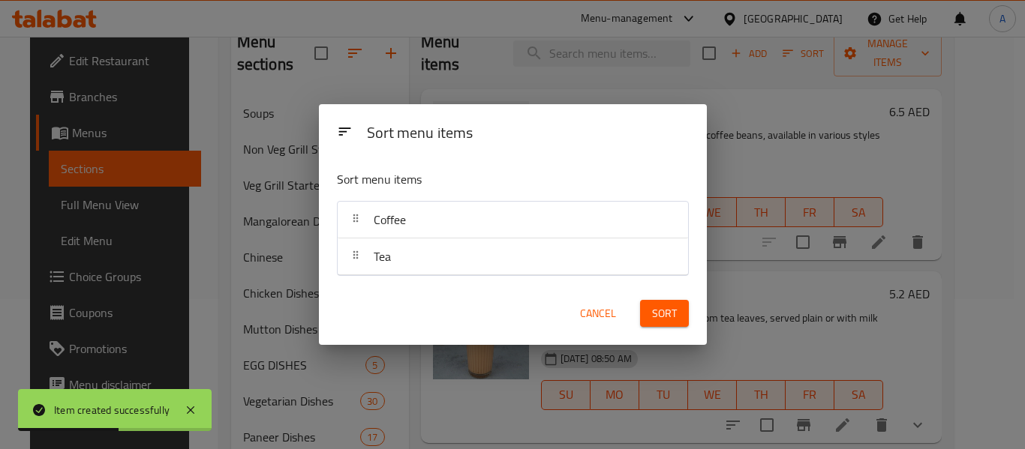
click at [346, 221] on nav "Coffee Tea" at bounding box center [513, 238] width 352 height 75
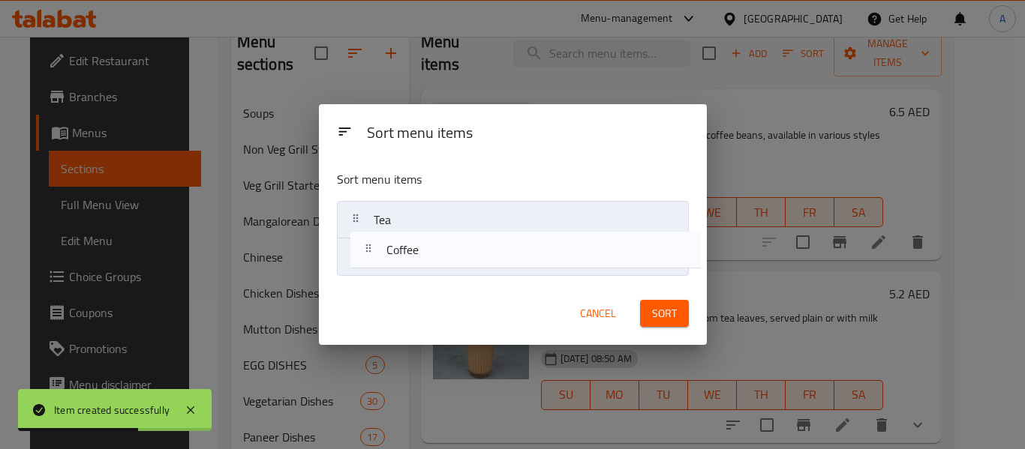
drag, startPoint x: 349, startPoint y: 225, endPoint x: 361, endPoint y: 252, distance: 29.5
click at [361, 252] on nav "Coffee Tea" at bounding box center [513, 238] width 352 height 75
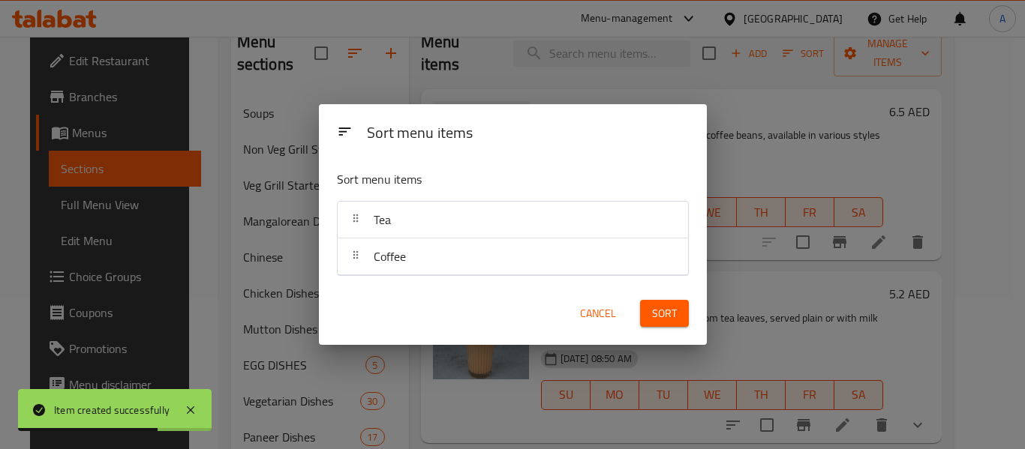
click at [660, 323] on button "Sort" at bounding box center [664, 314] width 49 height 28
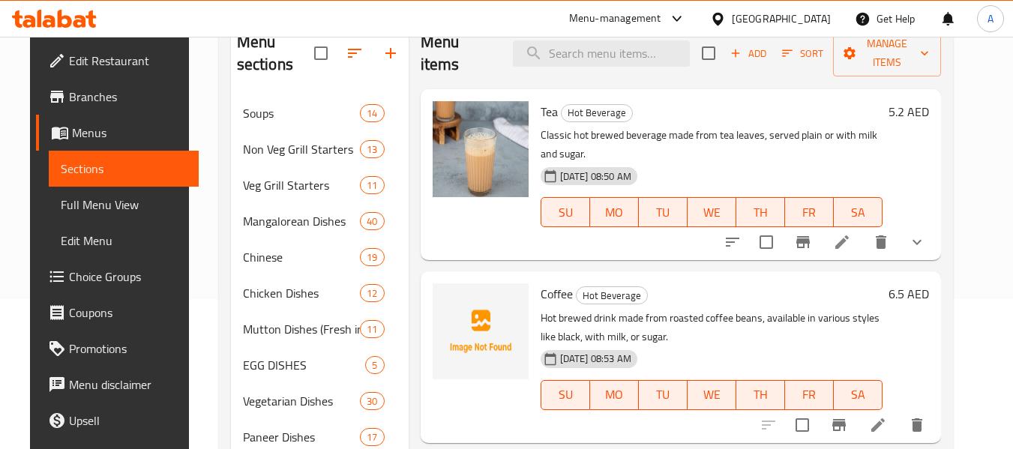
click at [884, 131] on p "Classic hot brewed beverage made from tea leaves, served plain or with milk and…" at bounding box center [712, 145] width 343 height 38
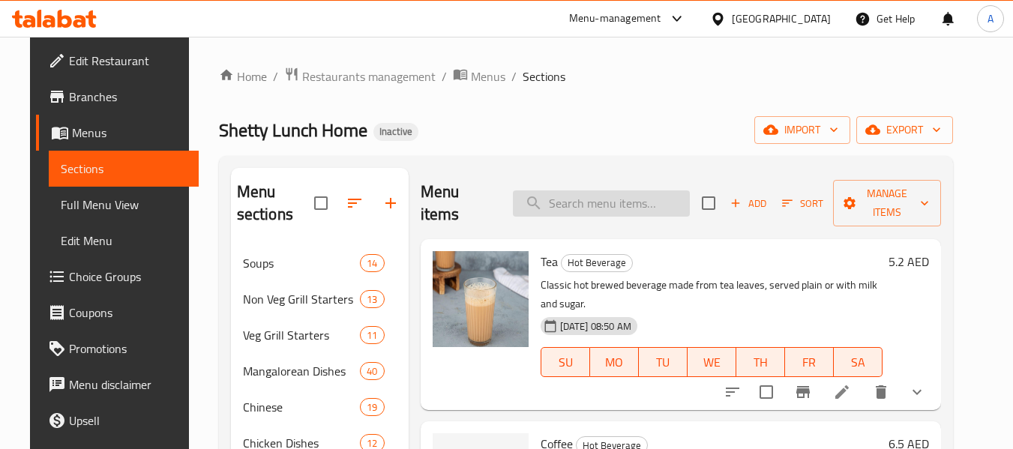
click at [587, 193] on input "search" at bounding box center [601, 204] width 177 height 26
paste input "Aloo Kulcha / Onion Kulcha With butter"
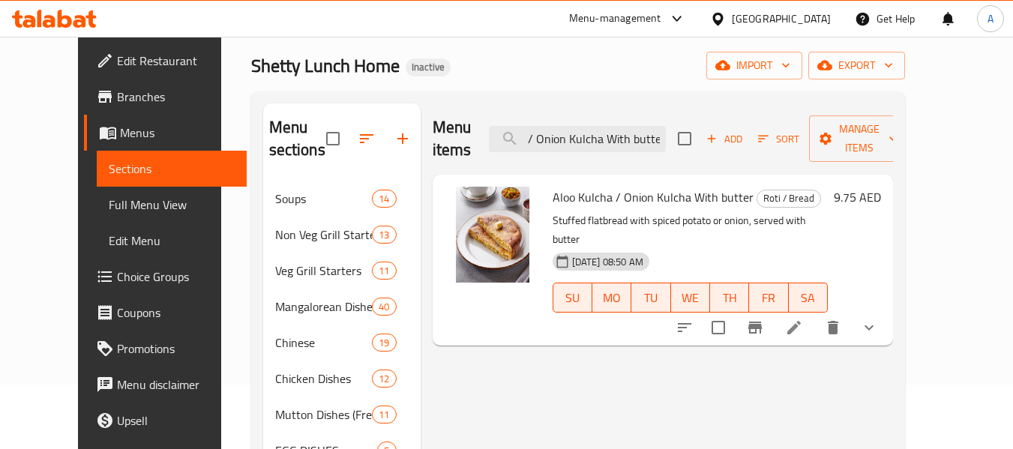
scroll to position [150, 0]
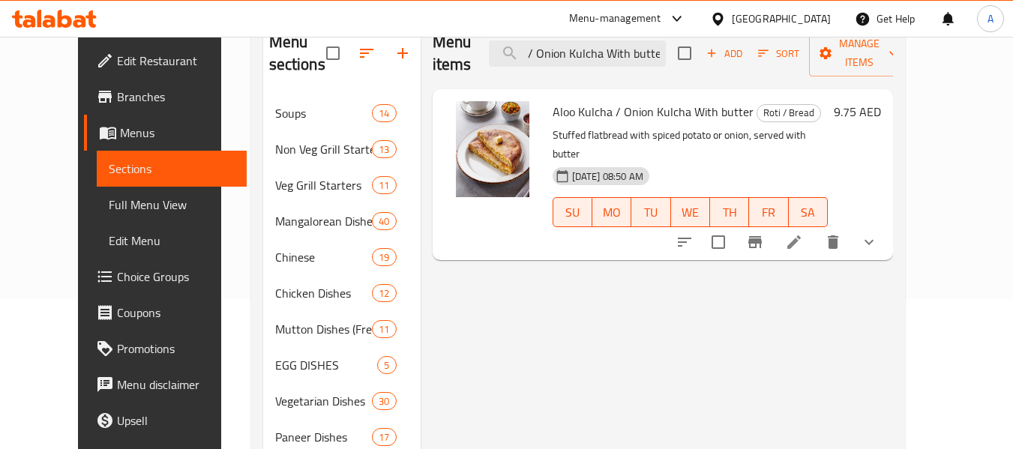
type input "Aloo Kulcha / Onion Kulcha With butter"
click at [801, 236] on icon at bounding box center [795, 243] width 14 height 14
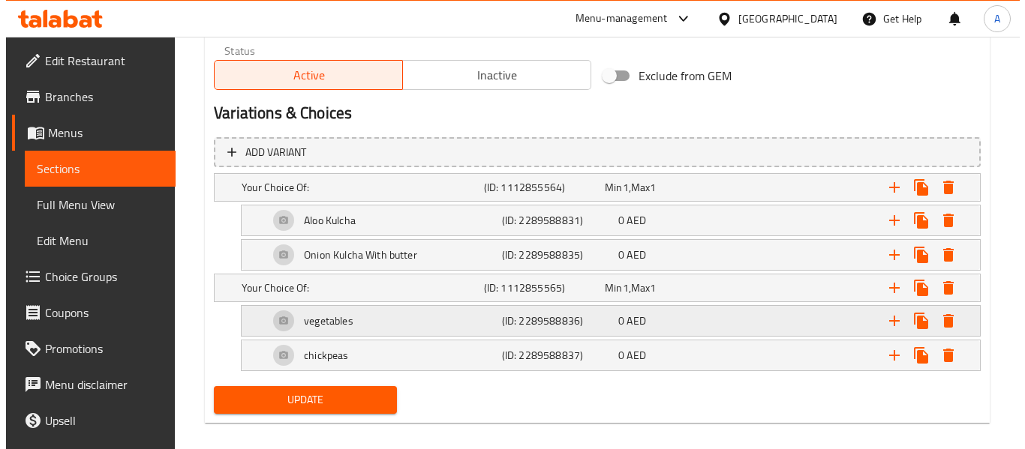
scroll to position [785, 0]
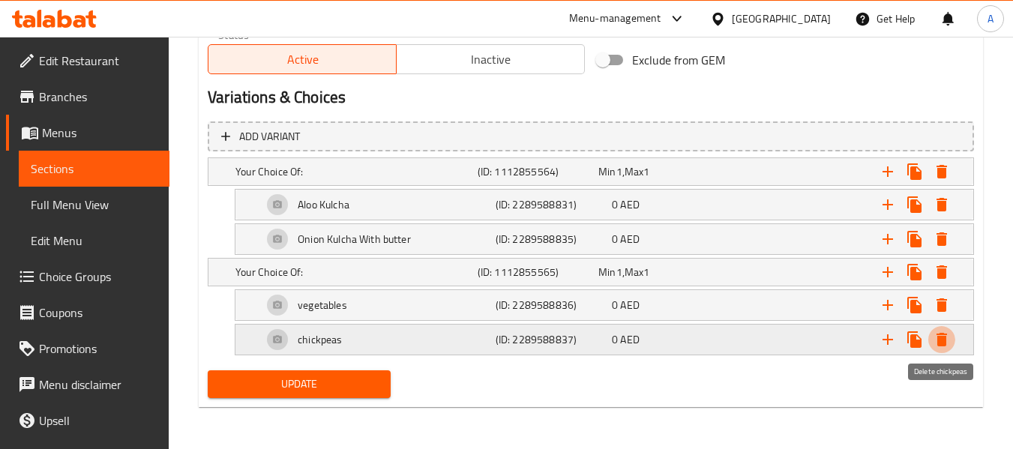
click at [944, 331] on icon "Expand" at bounding box center [942, 340] width 18 height 18
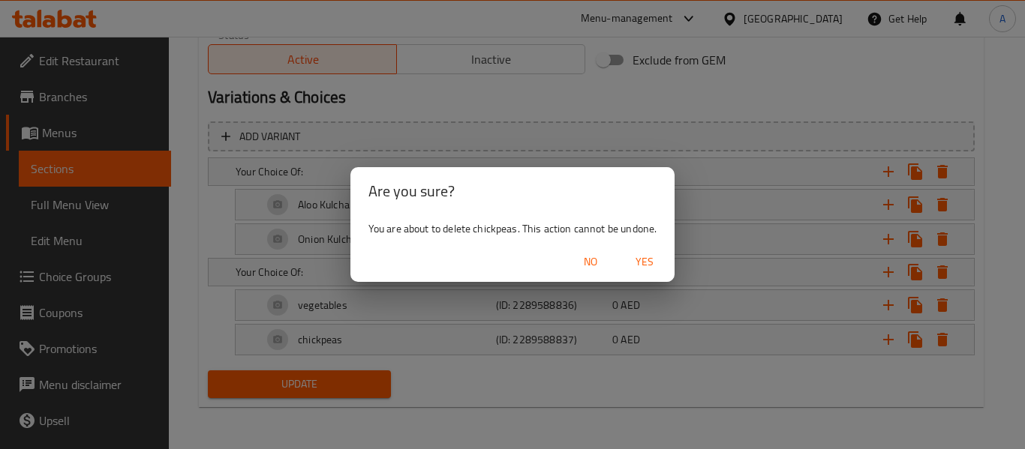
click at [635, 257] on span "Yes" at bounding box center [644, 262] width 36 height 19
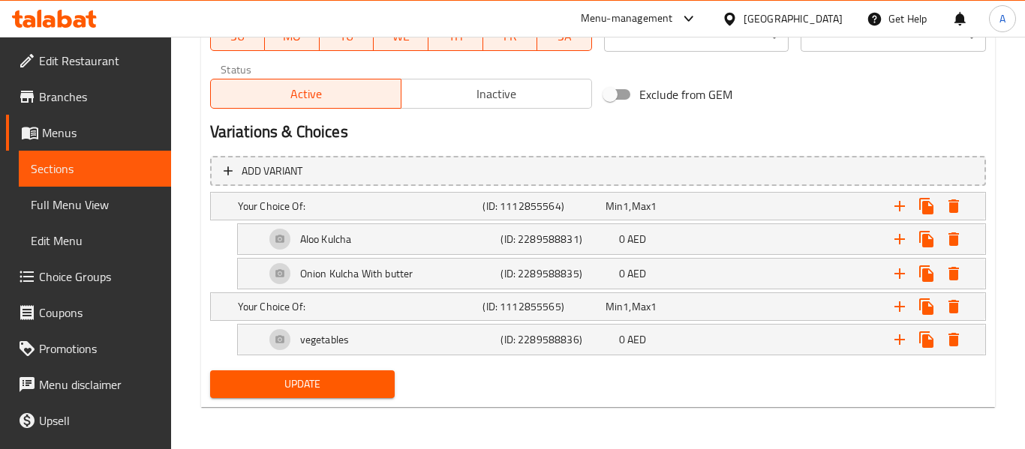
scroll to position [750, 0]
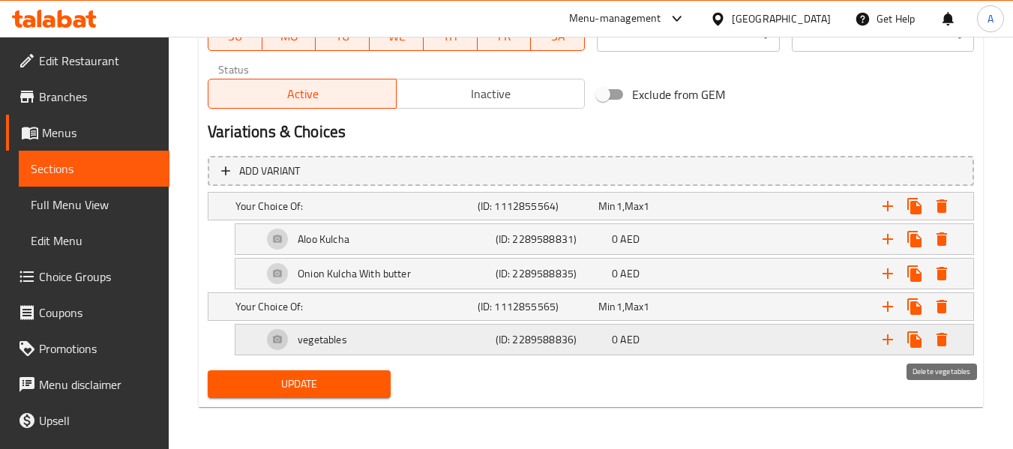
click at [939, 344] on icon "Expand" at bounding box center [942, 340] width 11 height 14
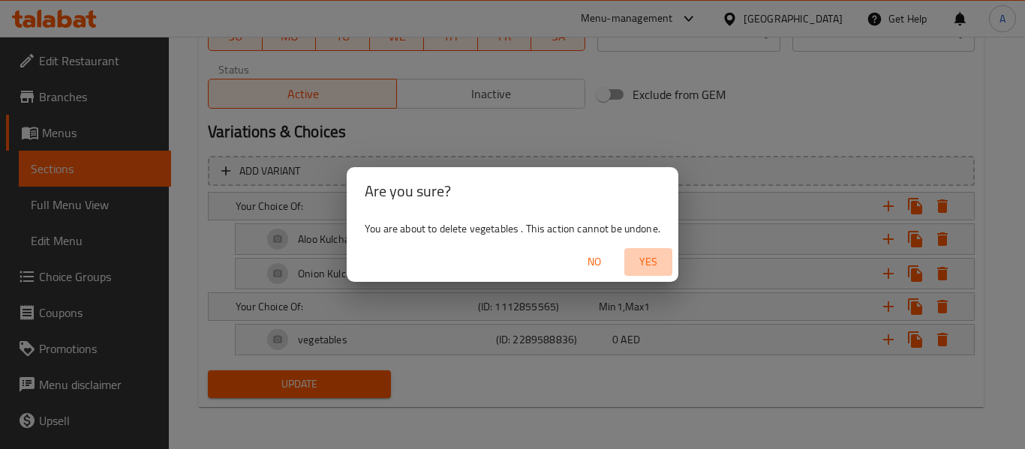
click at [659, 263] on span "Yes" at bounding box center [648, 262] width 36 height 19
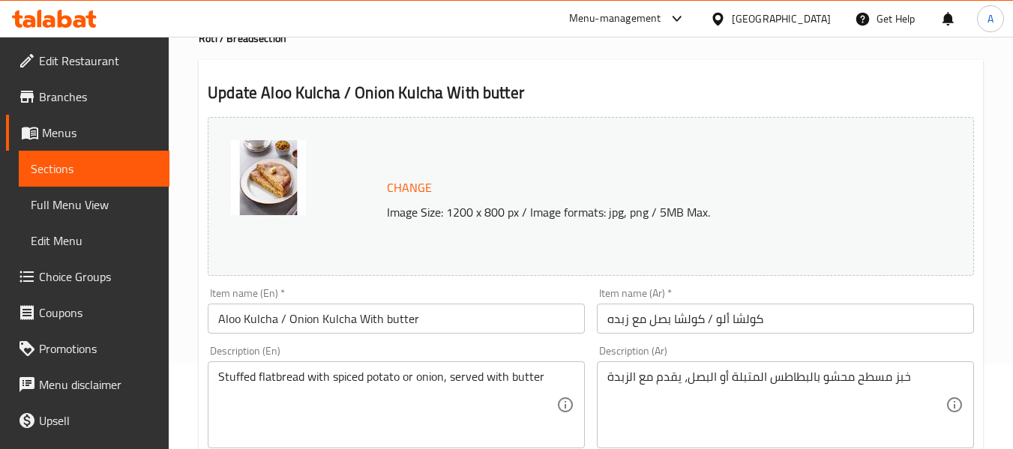
scroll to position [0, 0]
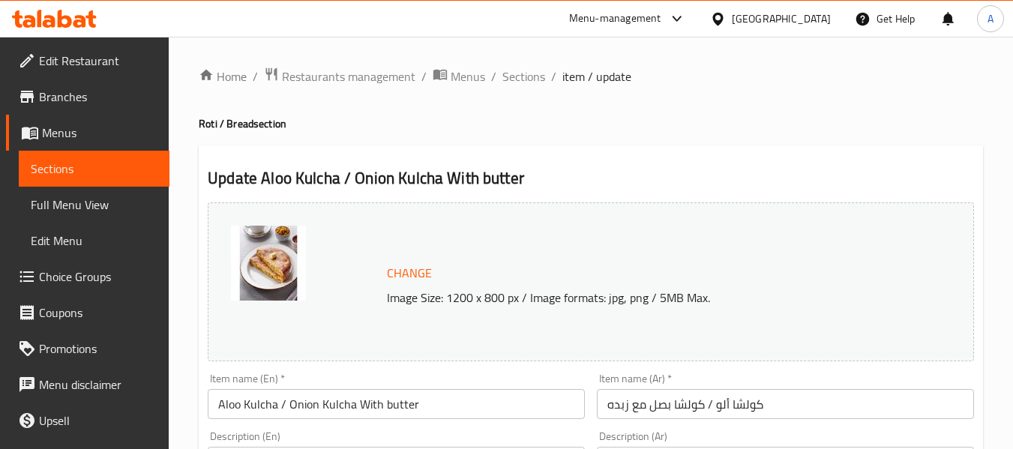
click at [508, 84] on span "Sections" at bounding box center [524, 77] width 43 height 18
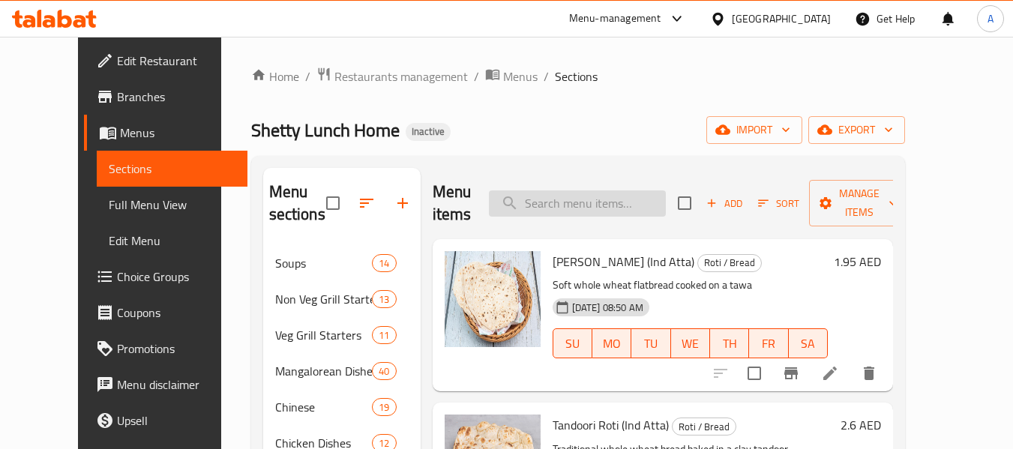
click at [562, 215] on input "search" at bounding box center [577, 204] width 177 height 26
paste input "Aloo Kulcha / Onion Kulcha With butter"
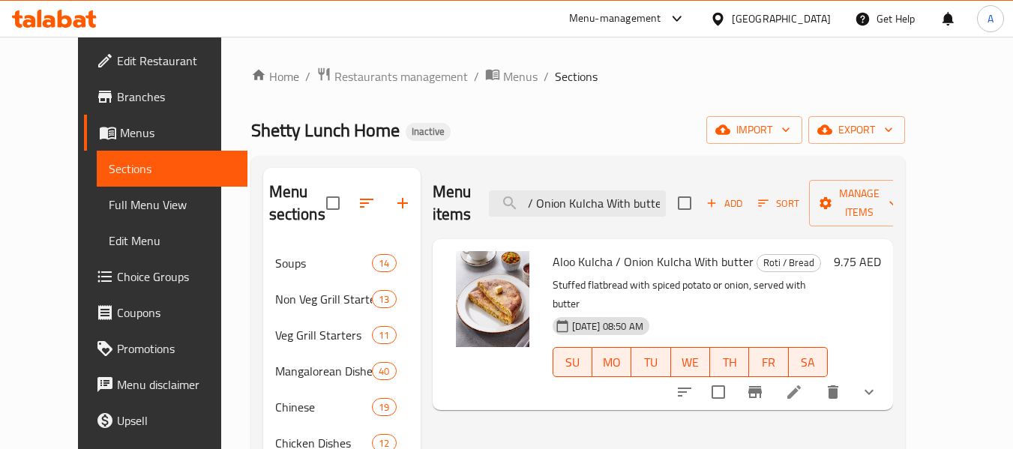
type input "Aloo Kulcha / Onion Kulcha With butter"
click at [803, 383] on icon at bounding box center [794, 392] width 18 height 18
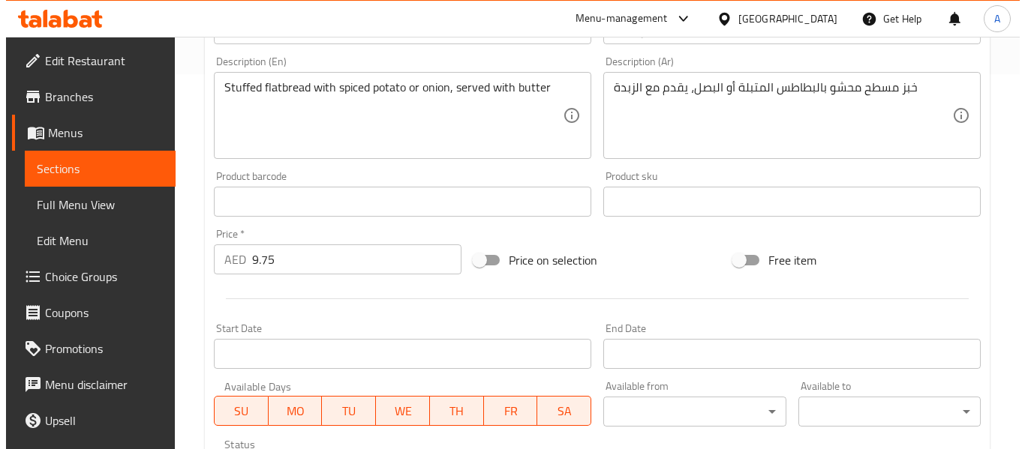
scroll to position [785, 0]
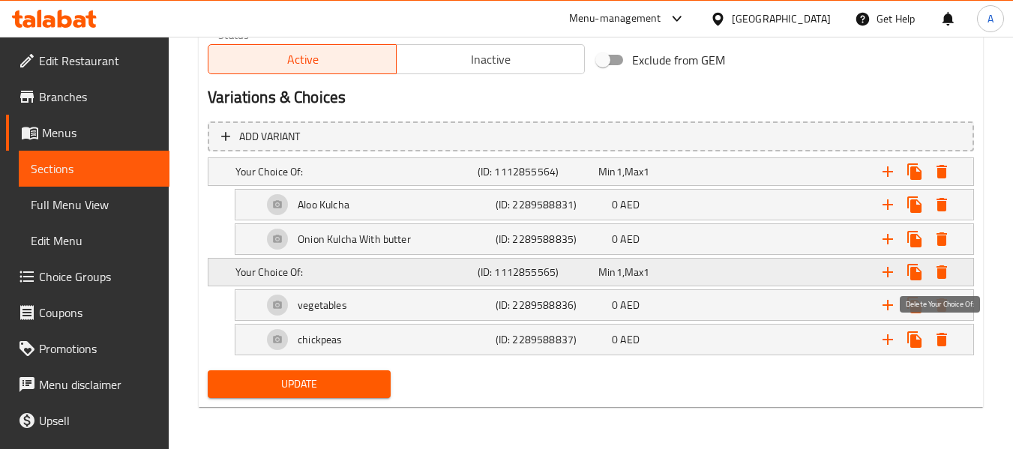
click at [941, 270] on icon "Expand" at bounding box center [942, 273] width 11 height 14
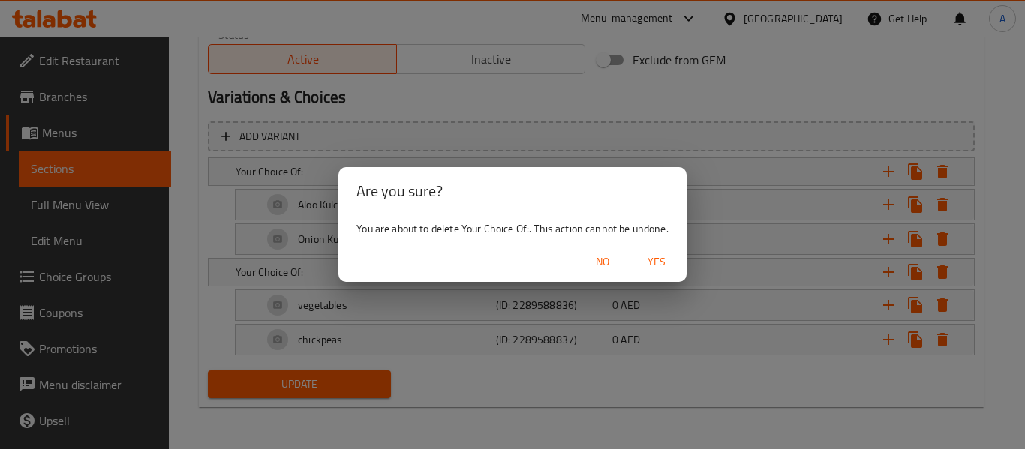
click at [644, 264] on span "Yes" at bounding box center [656, 262] width 36 height 19
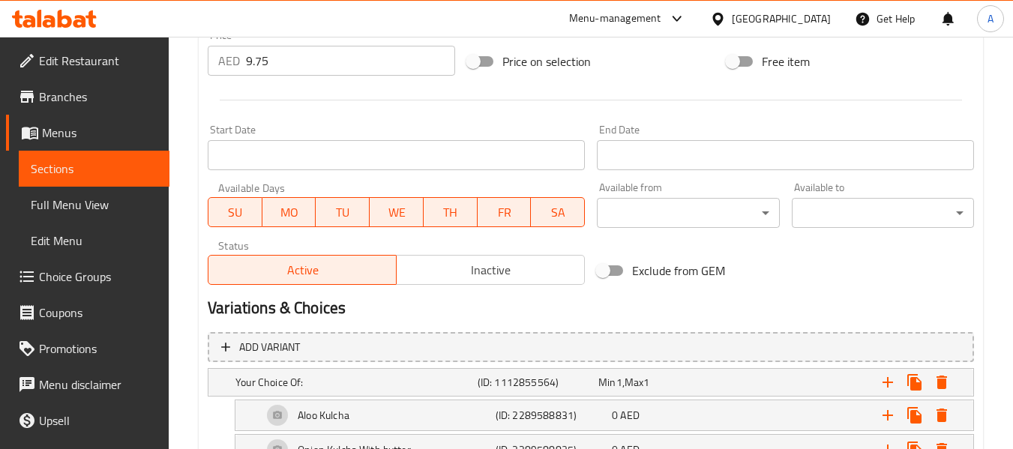
scroll to position [675, 0]
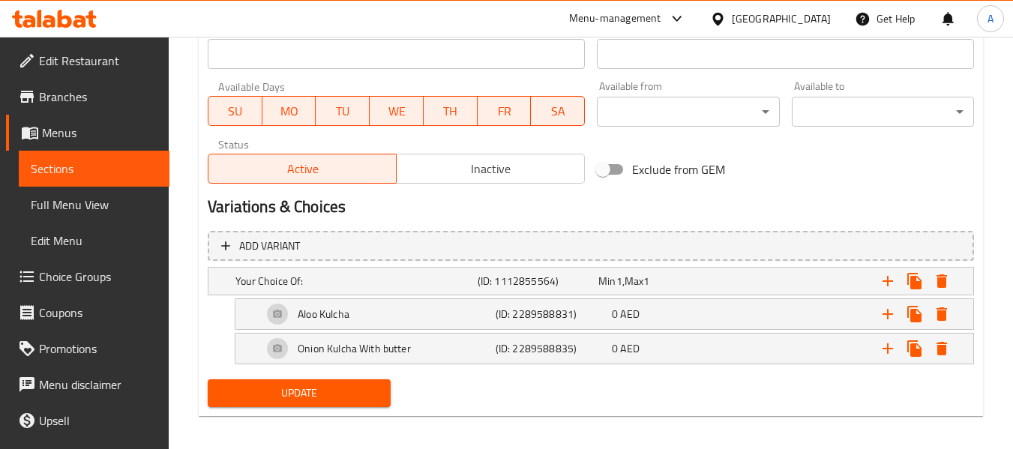
click at [319, 387] on span "Update" at bounding box center [299, 393] width 158 height 19
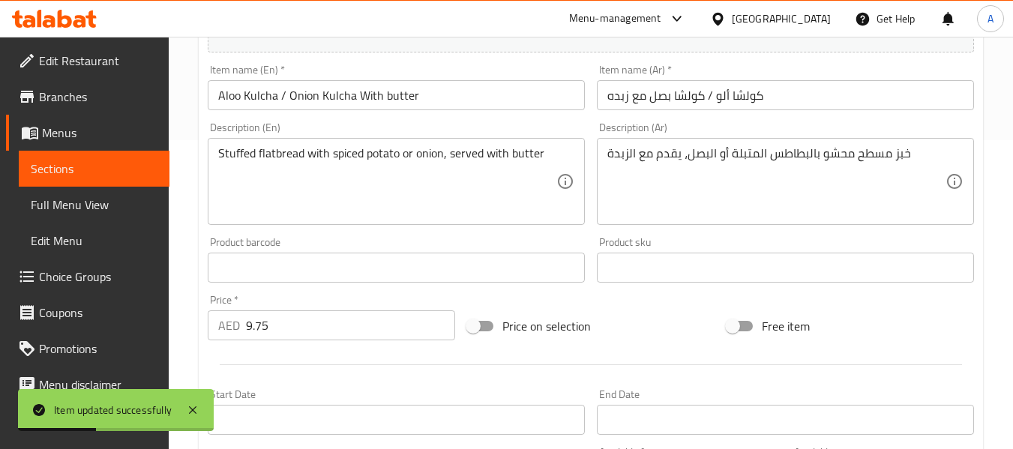
scroll to position [9, 0]
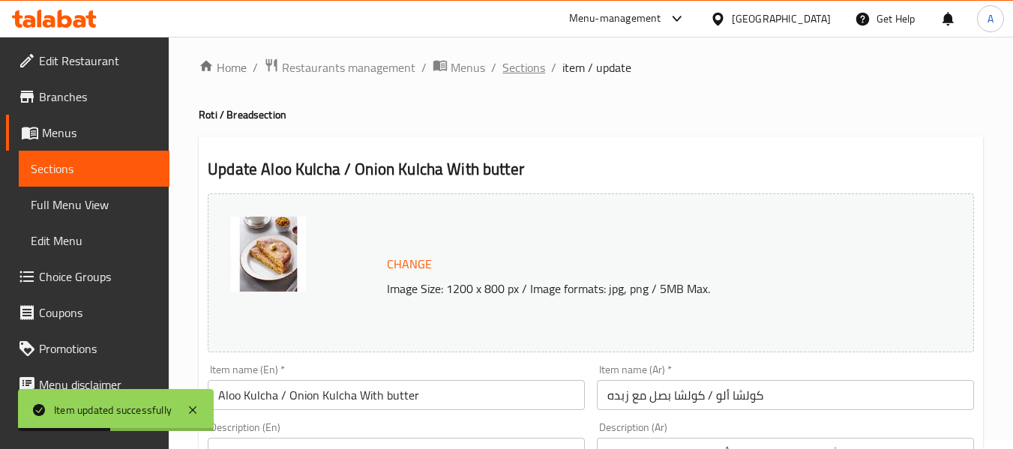
click at [542, 68] on span "Sections" at bounding box center [524, 68] width 43 height 18
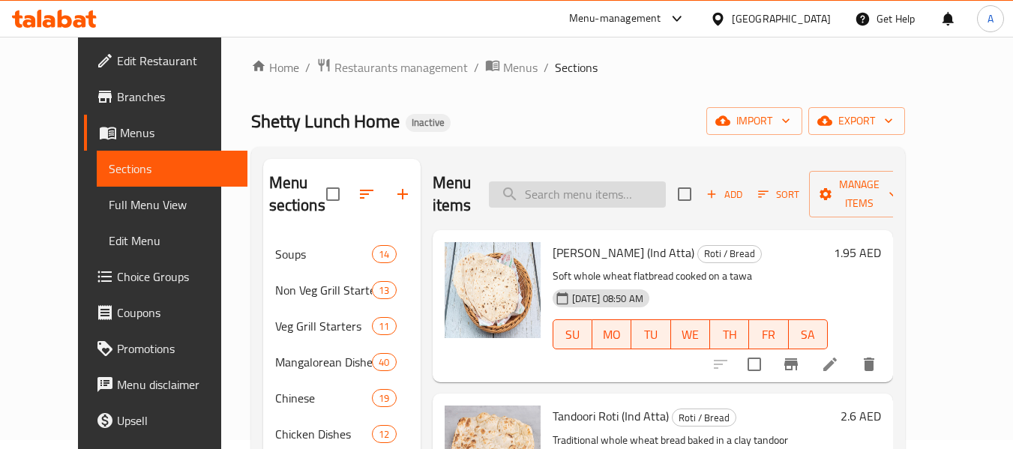
click at [600, 200] on input "search" at bounding box center [577, 195] width 177 height 26
paste input "Veg Tawa Pulao / Chole Tawa Pulao"
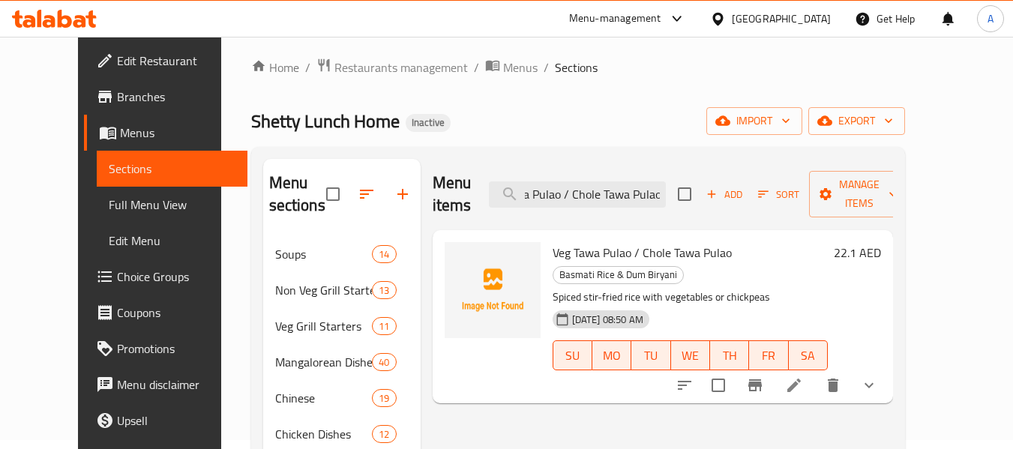
type input "Veg Tawa Pulao / Chole Tawa Pulao"
click at [803, 377] on icon at bounding box center [794, 386] width 18 height 18
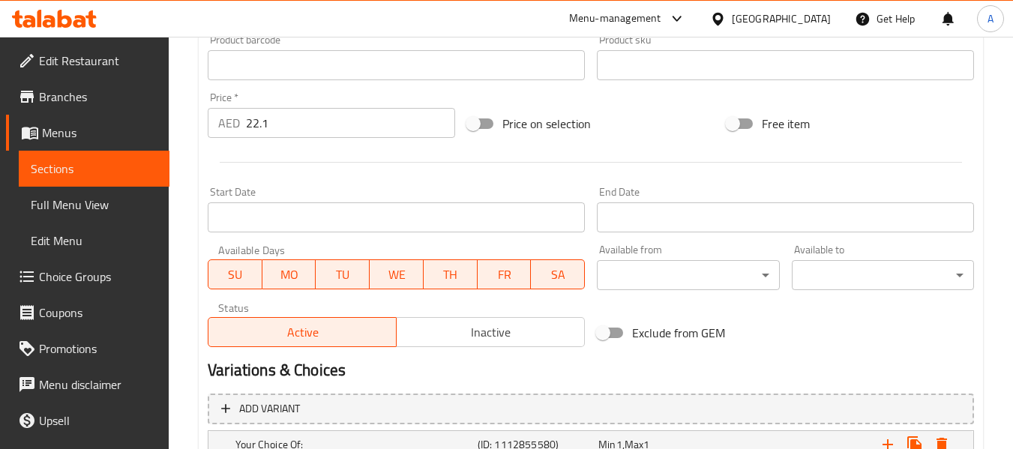
scroll to position [675, 0]
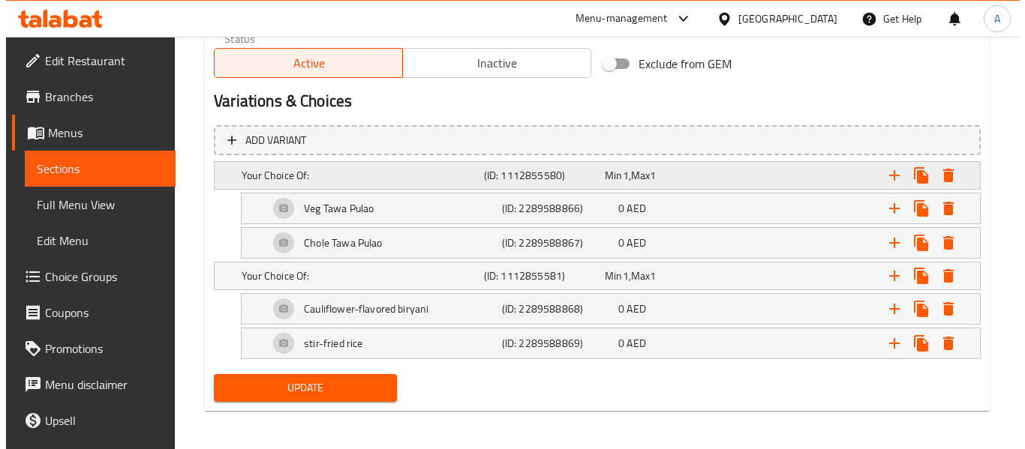
scroll to position [763, 0]
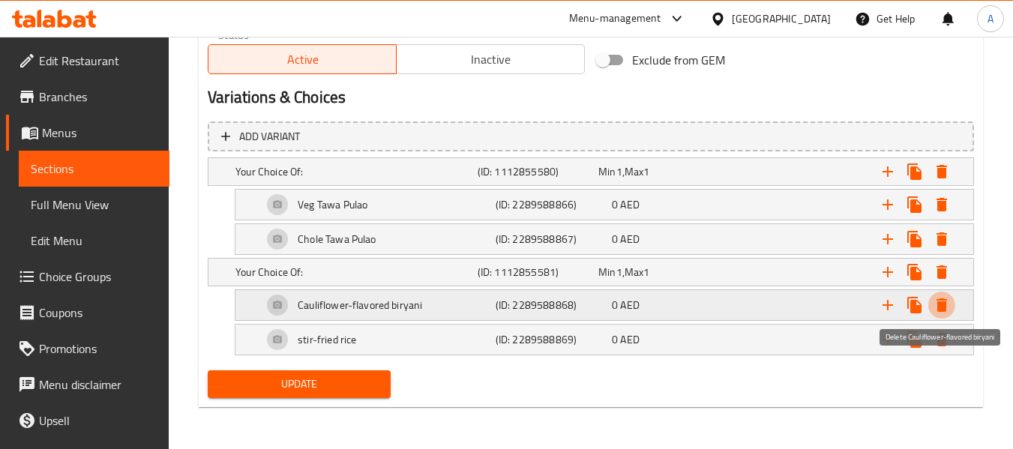
click at [946, 301] on icon "Expand" at bounding box center [942, 306] width 11 height 14
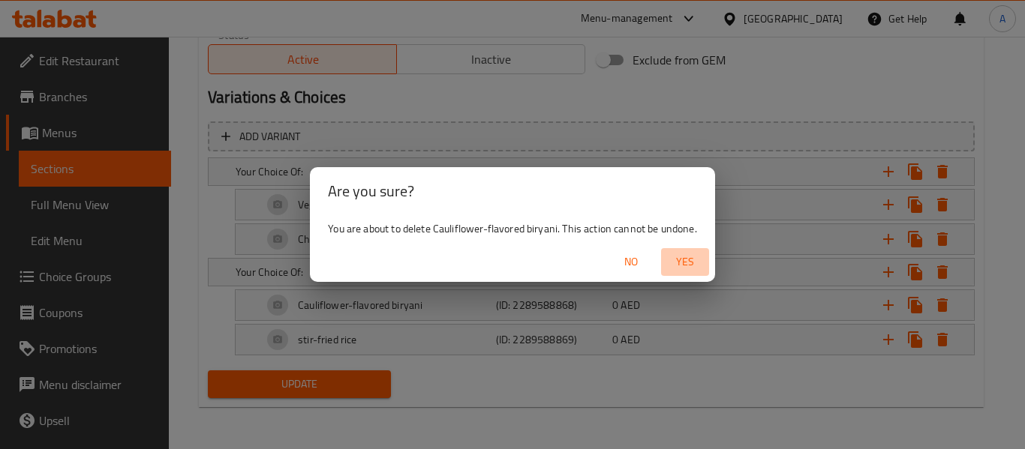
click at [679, 265] on span "Yes" at bounding box center [685, 262] width 36 height 19
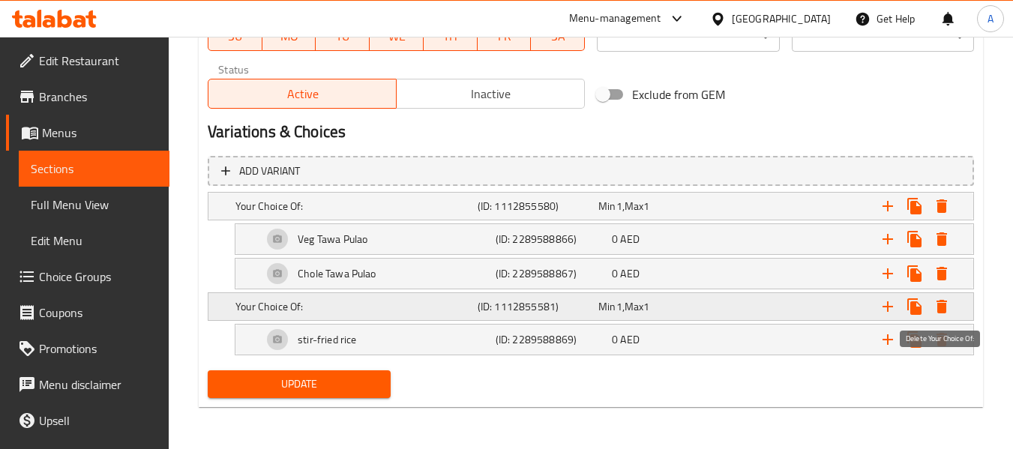
click at [945, 308] on icon "Expand" at bounding box center [942, 307] width 11 height 14
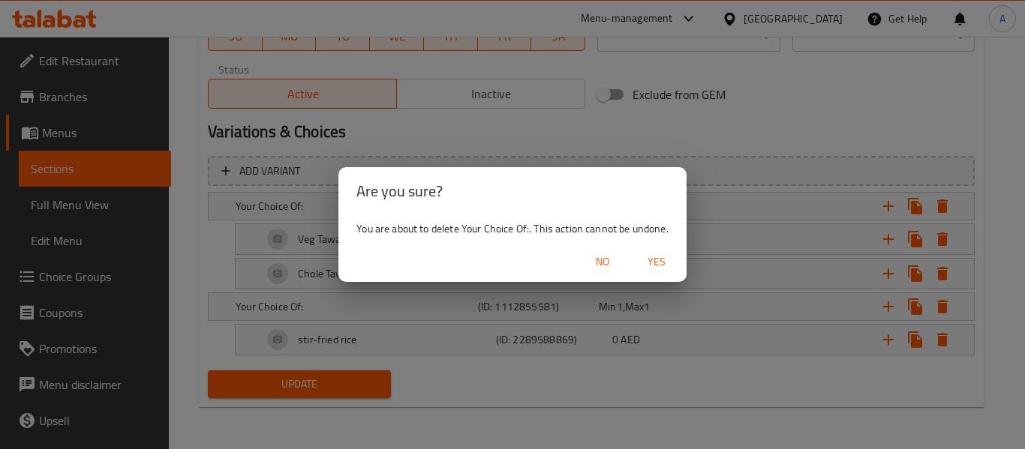
click at [662, 264] on span "Yes" at bounding box center [656, 262] width 36 height 19
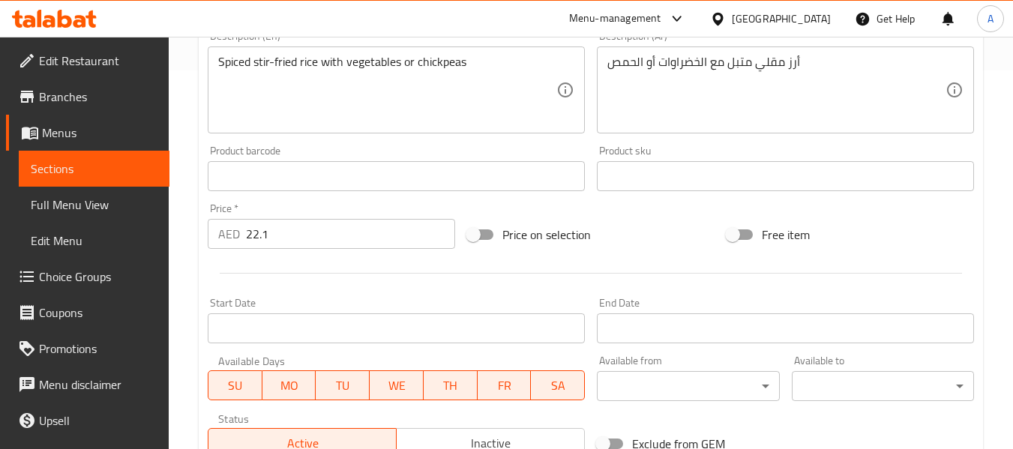
scroll to position [662, 0]
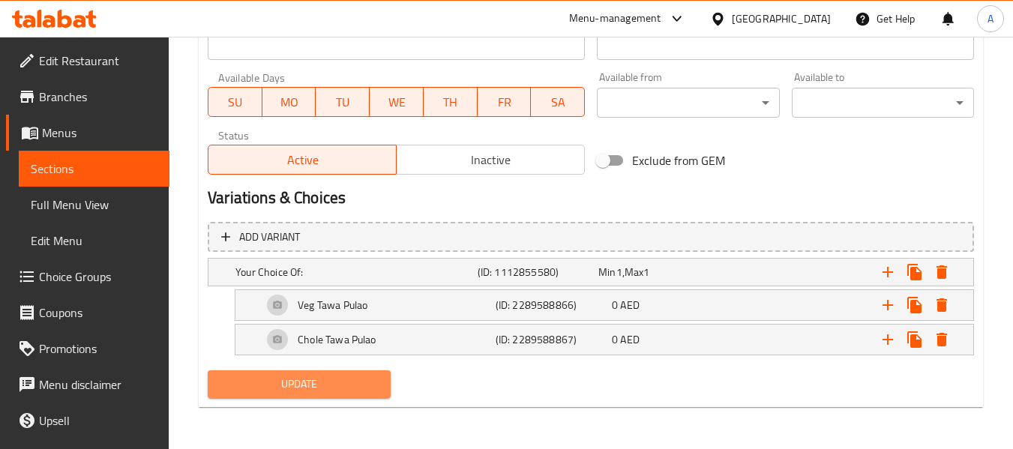
click at [353, 386] on span "Update" at bounding box center [299, 384] width 158 height 19
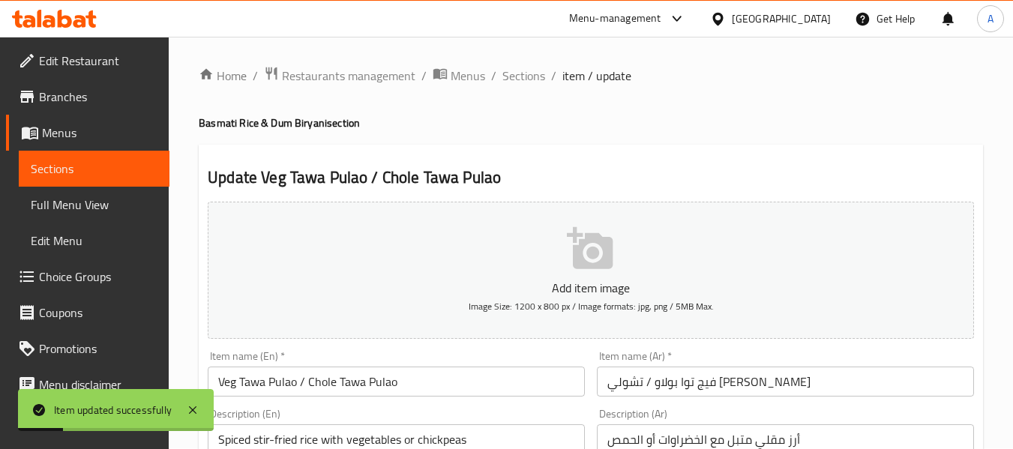
scroll to position [0, 0]
drag, startPoint x: 516, startPoint y: 78, endPoint x: 512, endPoint y: 106, distance: 28.0
click at [516, 78] on span "Sections" at bounding box center [524, 77] width 43 height 18
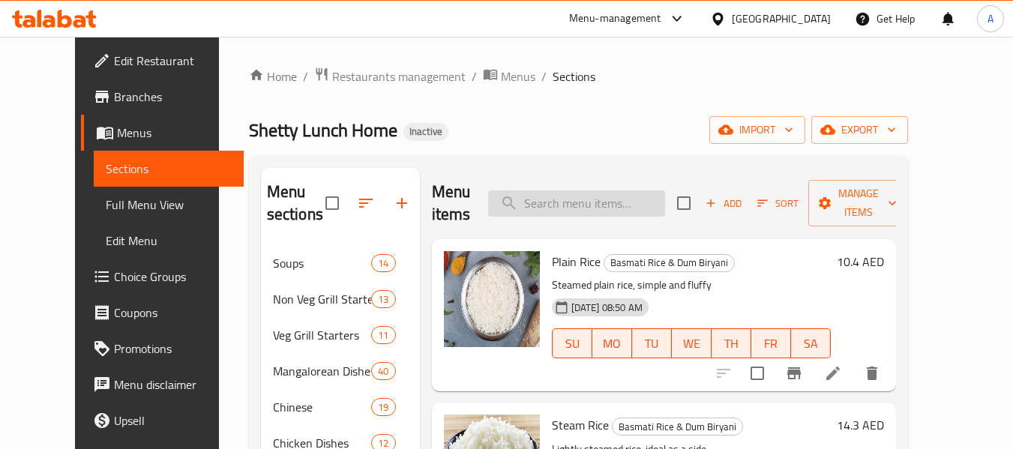
click at [604, 195] on input "search" at bounding box center [576, 204] width 177 height 26
paste input "Gobhi Biryani / Gobhi Tawa Pulao"
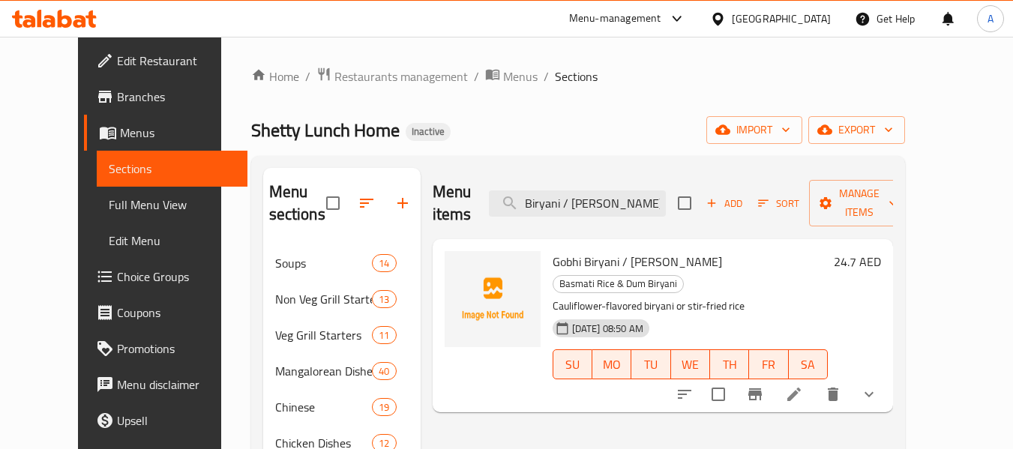
type input "Gobhi Biryani / Gobhi Tawa Pulao"
click at [803, 386] on icon at bounding box center [794, 395] width 18 height 18
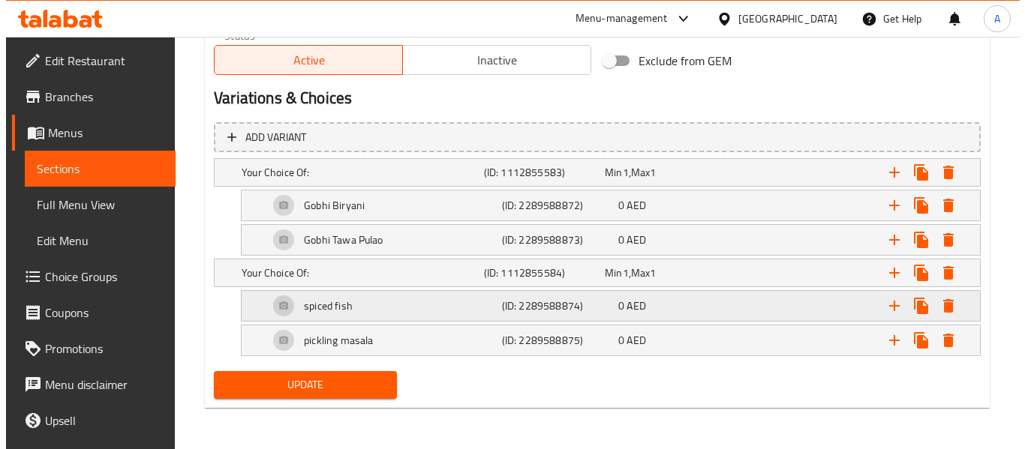
scroll to position [763, 0]
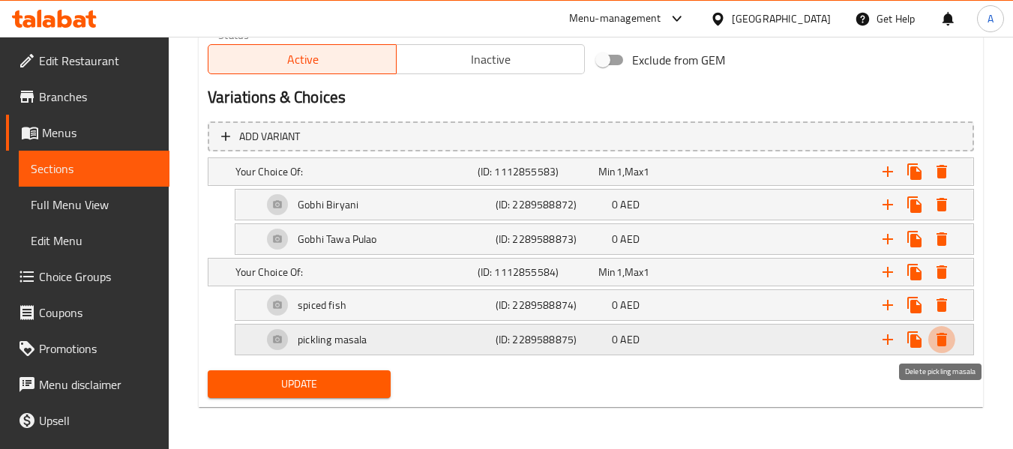
click at [944, 343] on icon "Expand" at bounding box center [942, 340] width 11 height 14
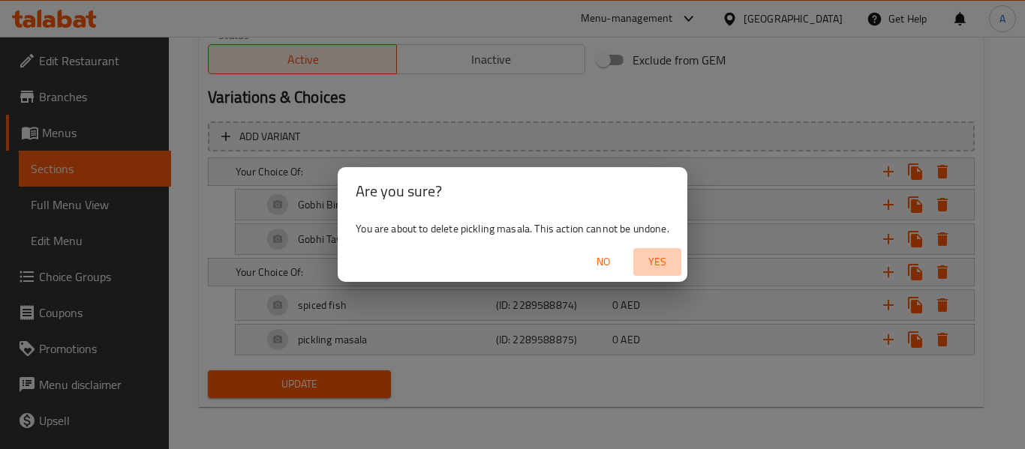
click at [656, 260] on span "Yes" at bounding box center [657, 262] width 36 height 19
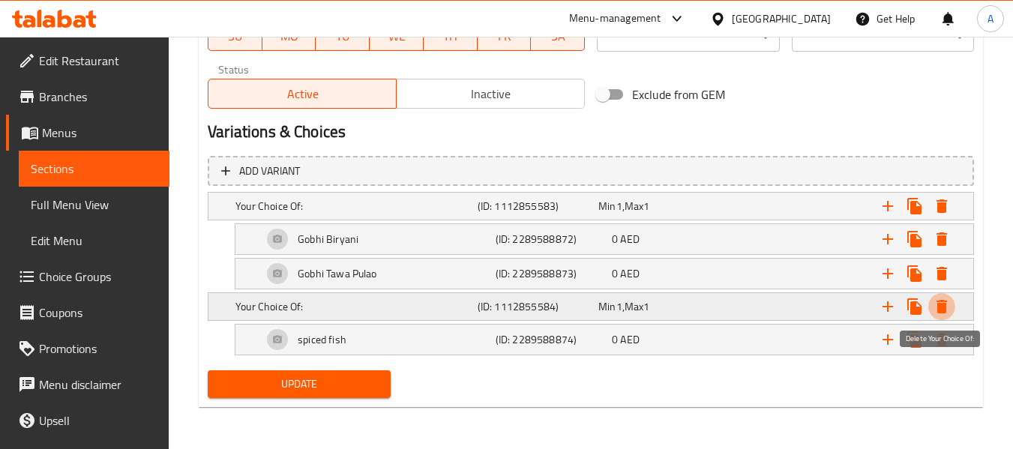
click at [941, 314] on icon "Expand" at bounding box center [942, 307] width 11 height 14
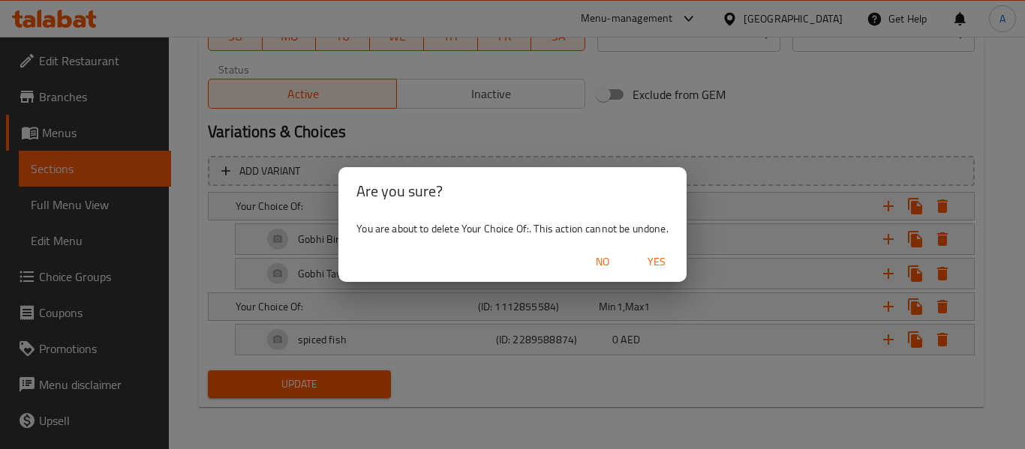
click at [668, 262] on span "Yes" at bounding box center [656, 262] width 36 height 19
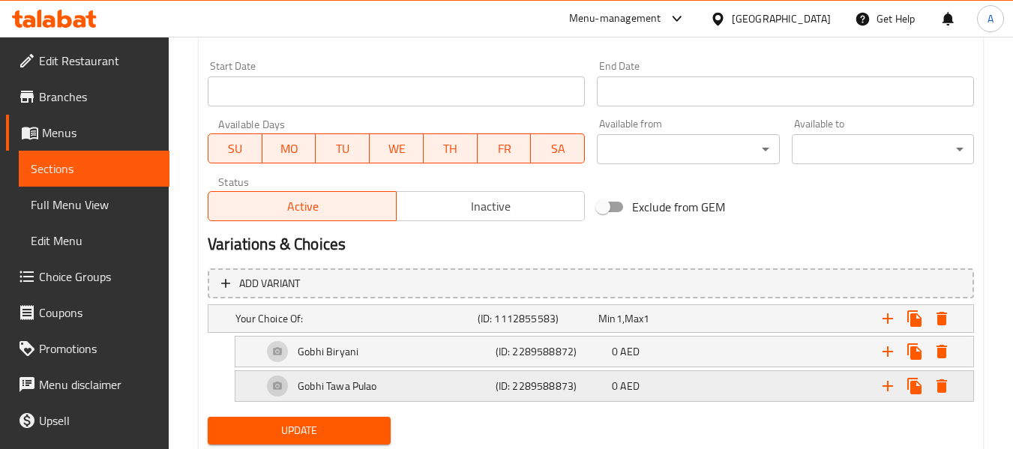
scroll to position [662, 0]
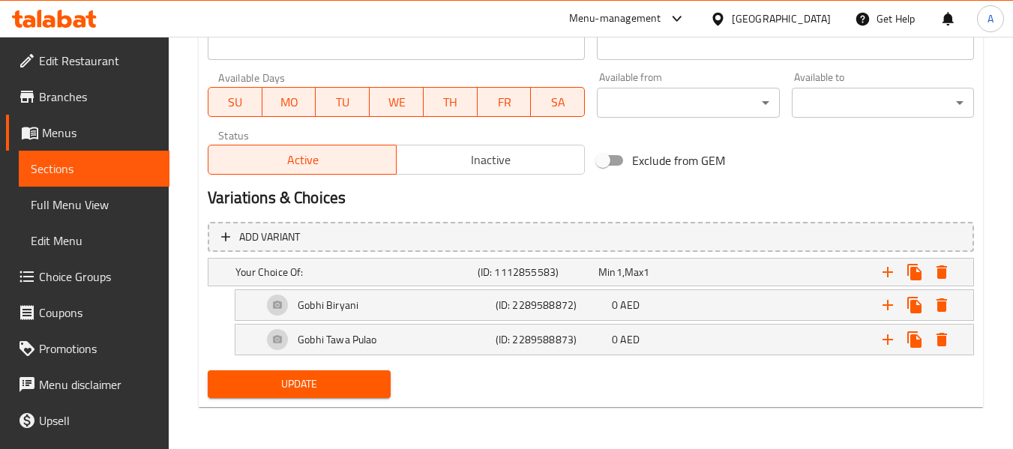
click at [340, 391] on span "Update" at bounding box center [299, 384] width 158 height 19
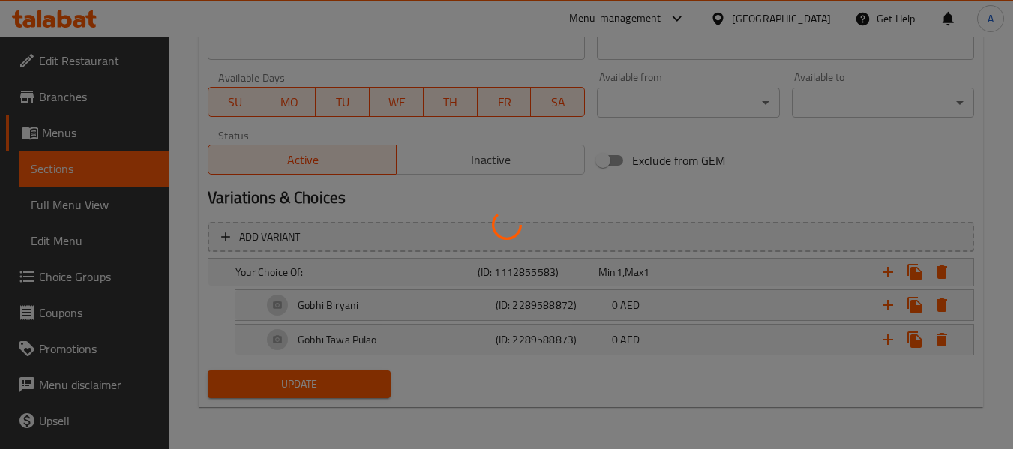
click at [907, 177] on div at bounding box center [506, 224] width 1013 height 449
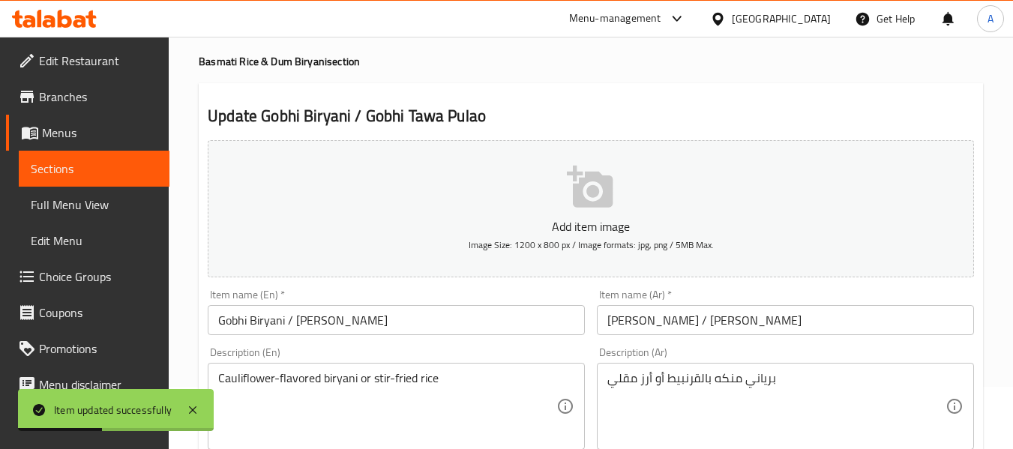
scroll to position [0, 0]
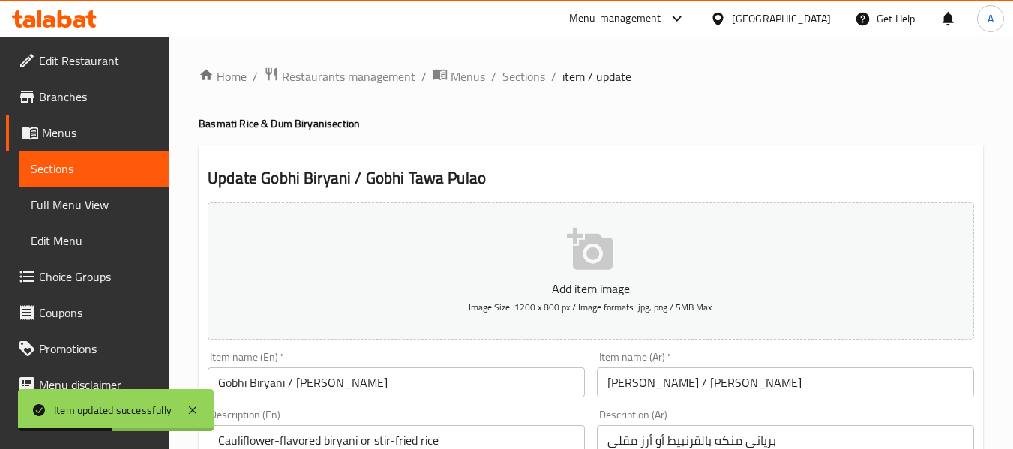
click at [528, 79] on span "Sections" at bounding box center [524, 77] width 43 height 18
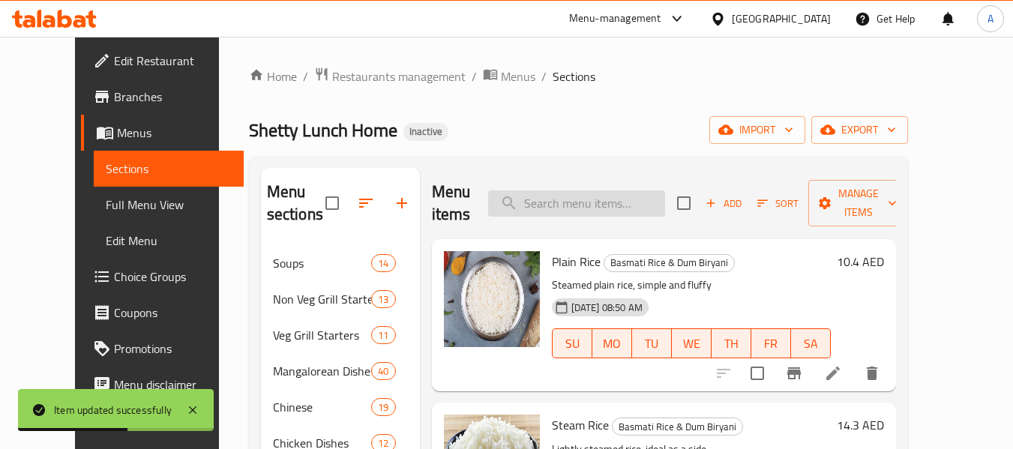
click at [593, 195] on input "search" at bounding box center [576, 204] width 177 height 26
paste input "Fish Dum Biryani / Achari"
click at [605, 203] on input "Fish Dum Biryani / Achari" at bounding box center [576, 204] width 177 height 26
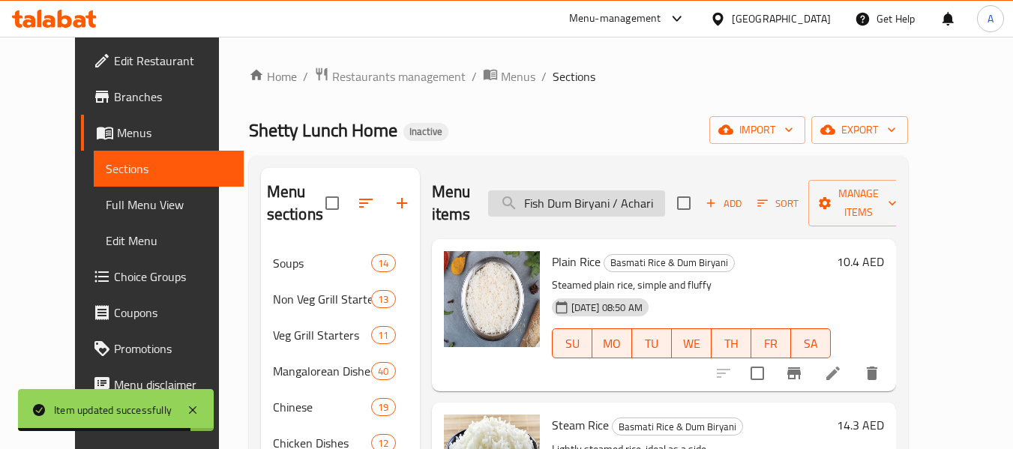
paste input "search"
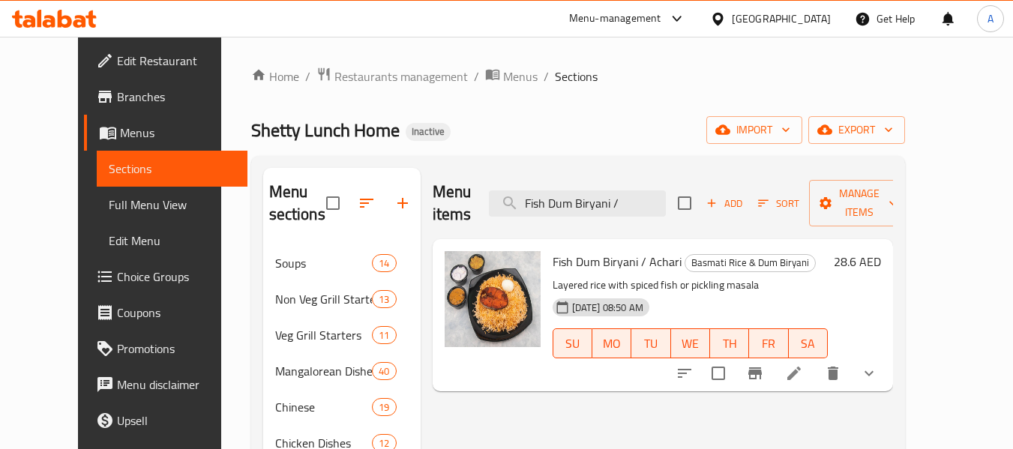
type input "Fish Dum Biryani /"
click at [815, 360] on li at bounding box center [794, 373] width 42 height 27
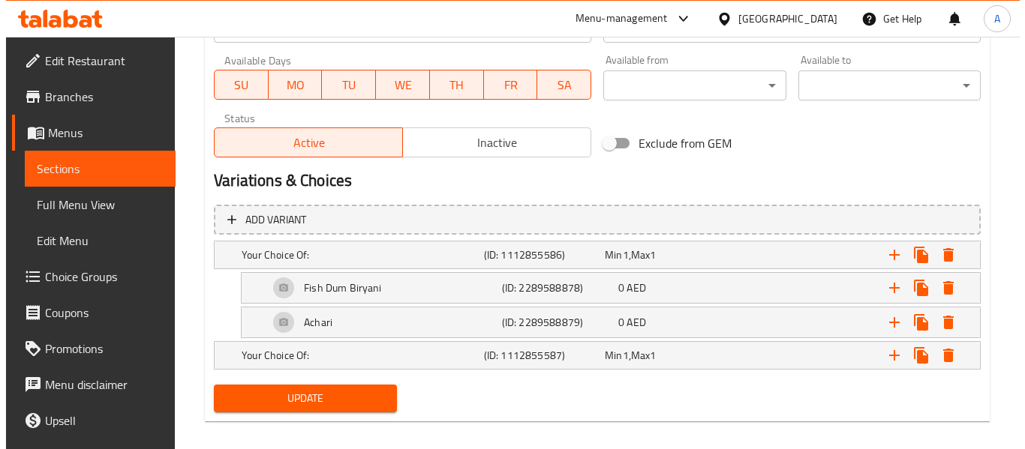
scroll to position [716, 0]
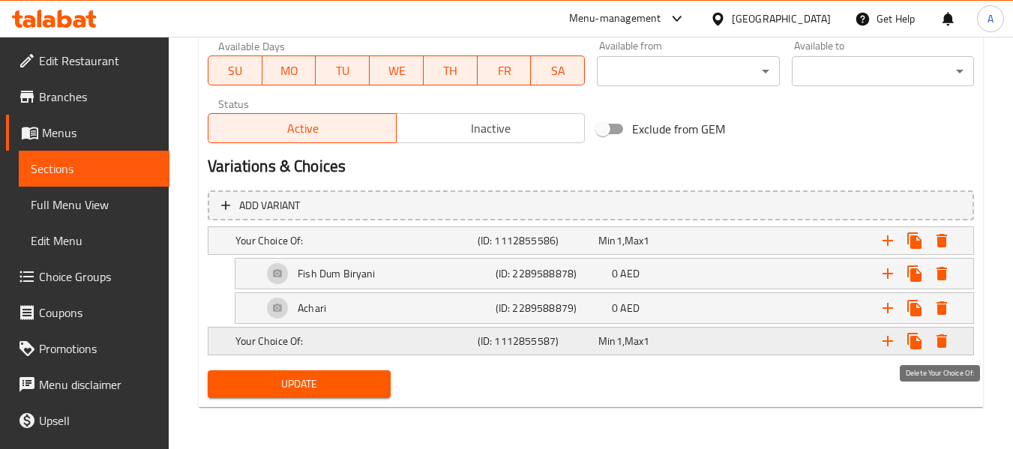
click at [953, 344] on button "Expand" at bounding box center [942, 341] width 27 height 27
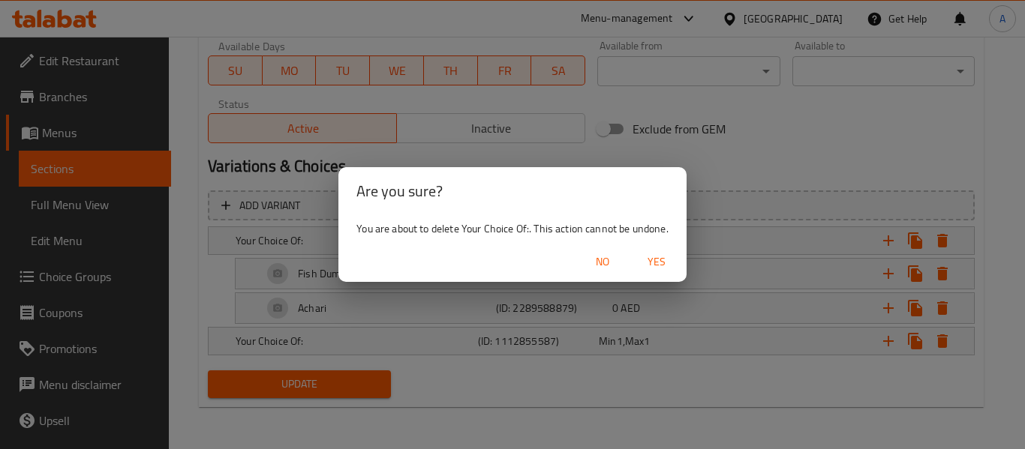
click at [666, 257] on span "Yes" at bounding box center [656, 262] width 36 height 19
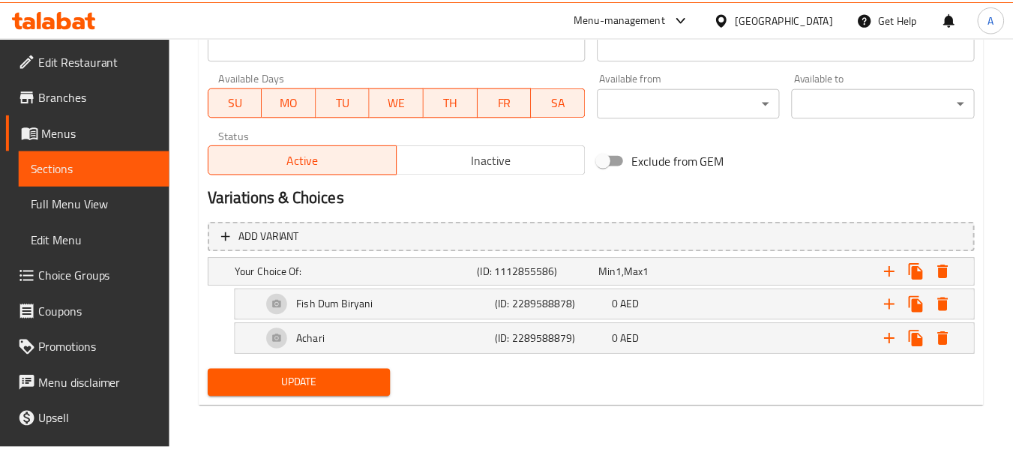
scroll to position [684, 0]
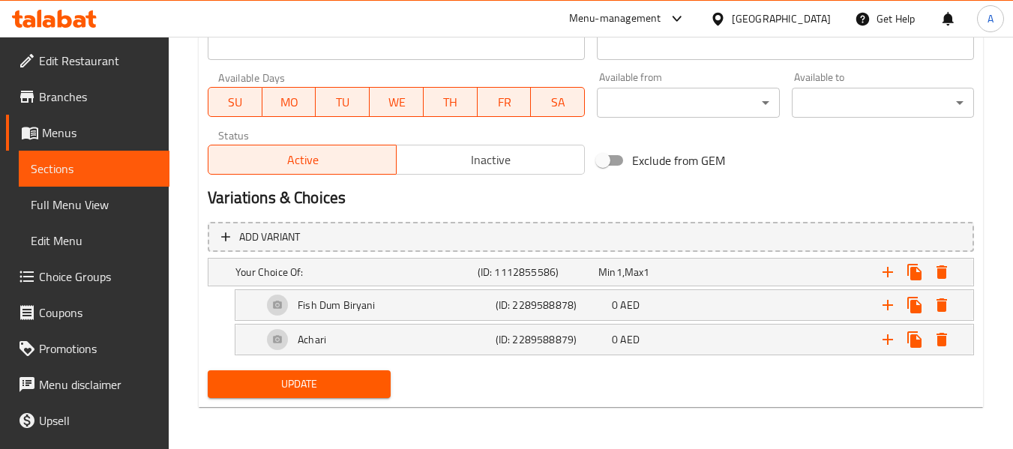
click at [340, 368] on div "Update" at bounding box center [299, 385] width 194 height 40
click at [338, 380] on span "Update" at bounding box center [299, 384] width 158 height 19
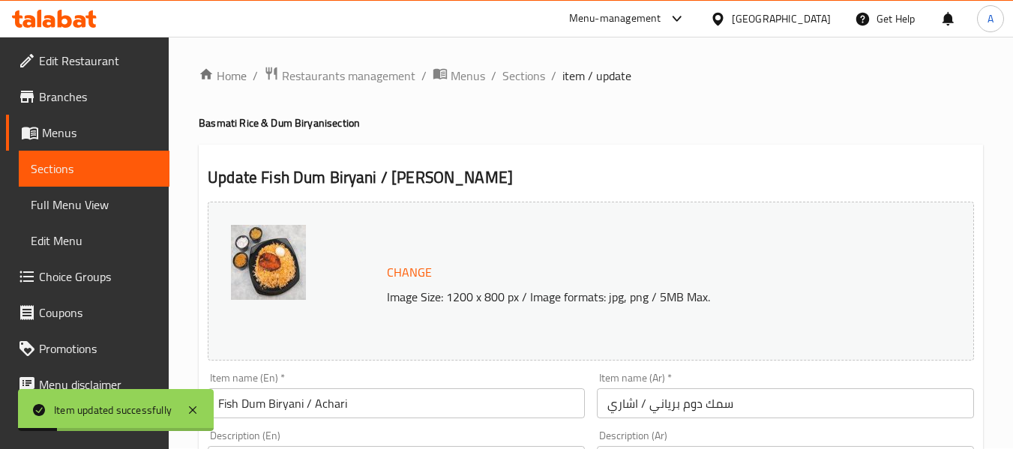
scroll to position [0, 0]
click at [531, 75] on span "Sections" at bounding box center [524, 77] width 43 height 18
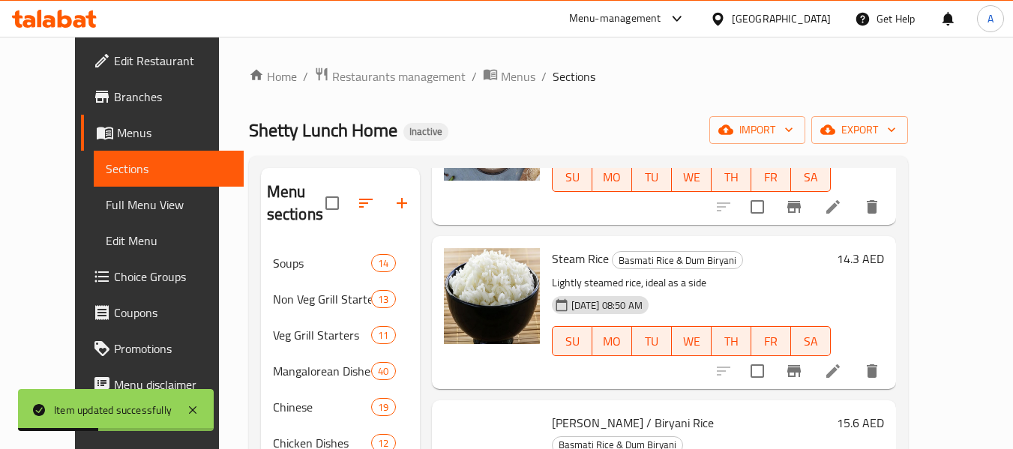
scroll to position [300, 0]
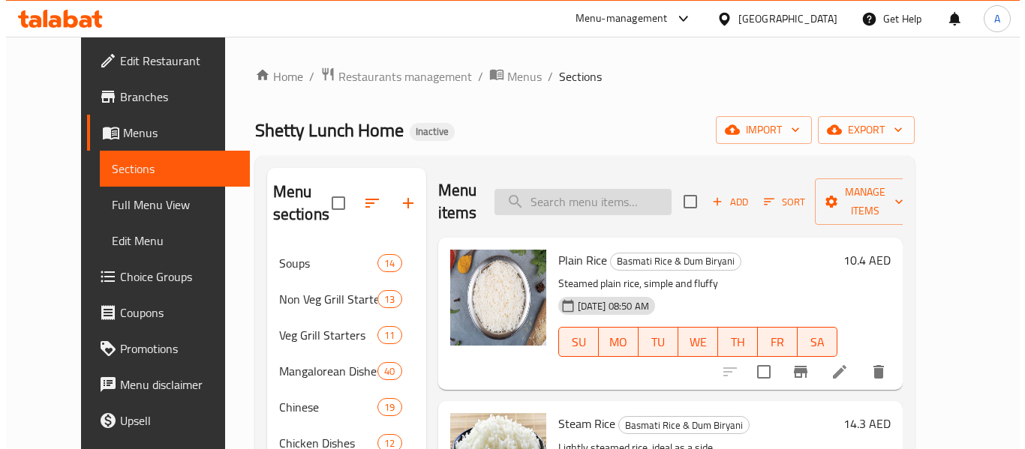
scroll to position [0, 0]
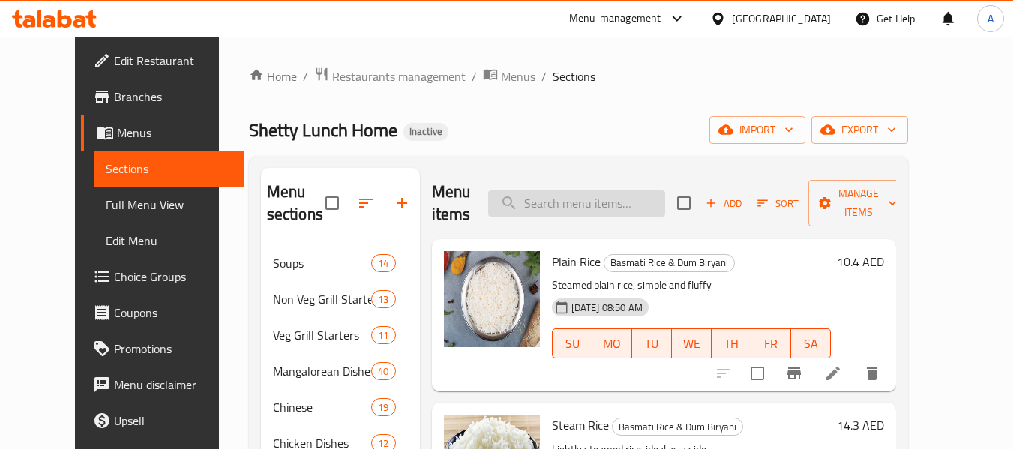
click at [639, 210] on input "search" at bounding box center [576, 204] width 177 height 26
paste input "Dal Khichdi / Palak Khichdi"
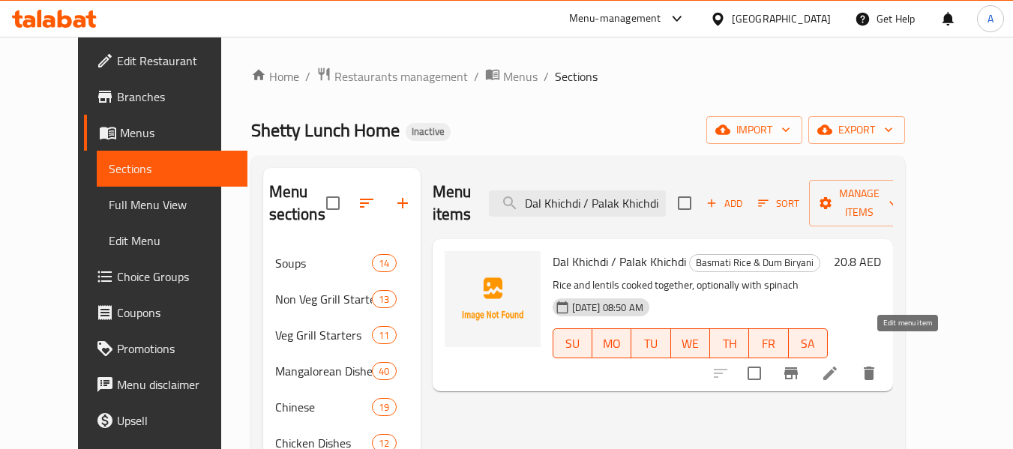
type input "Dal Khichdi / Palak Khichdi"
click at [839, 365] on icon at bounding box center [830, 374] width 18 height 18
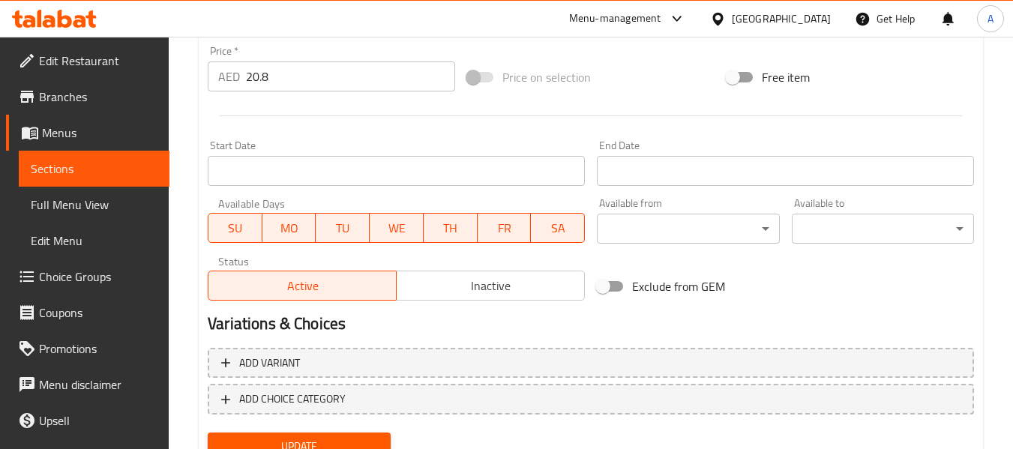
scroll to position [599, 0]
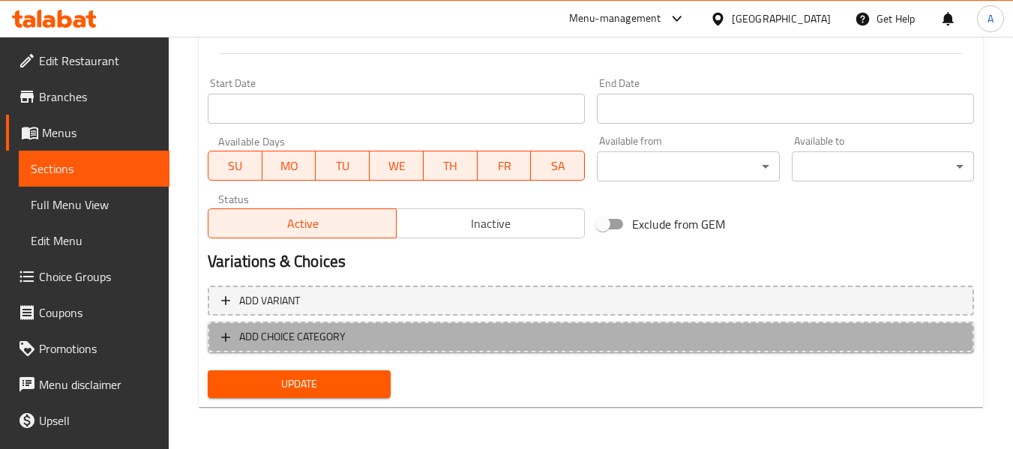
click at [347, 334] on span "ADD CHOICE CATEGORY" at bounding box center [591, 337] width 740 height 19
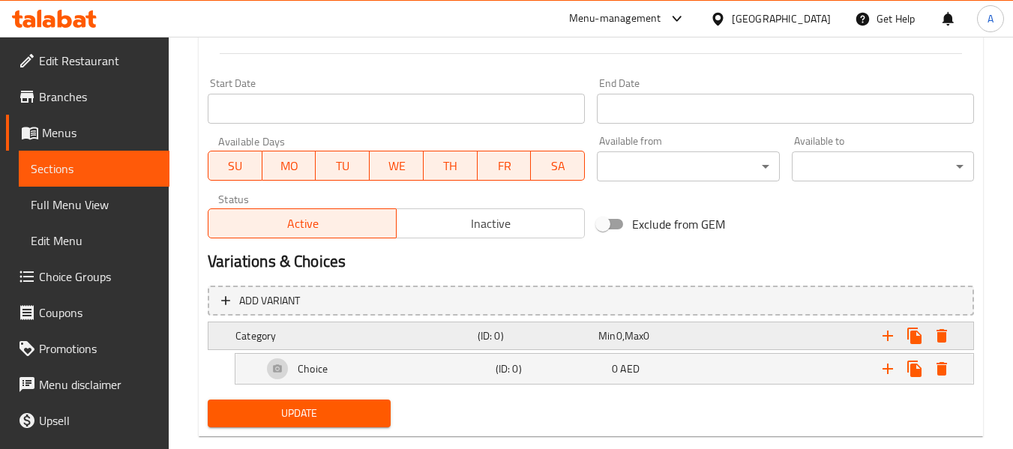
click at [317, 338] on h5 "Category" at bounding box center [354, 336] width 236 height 15
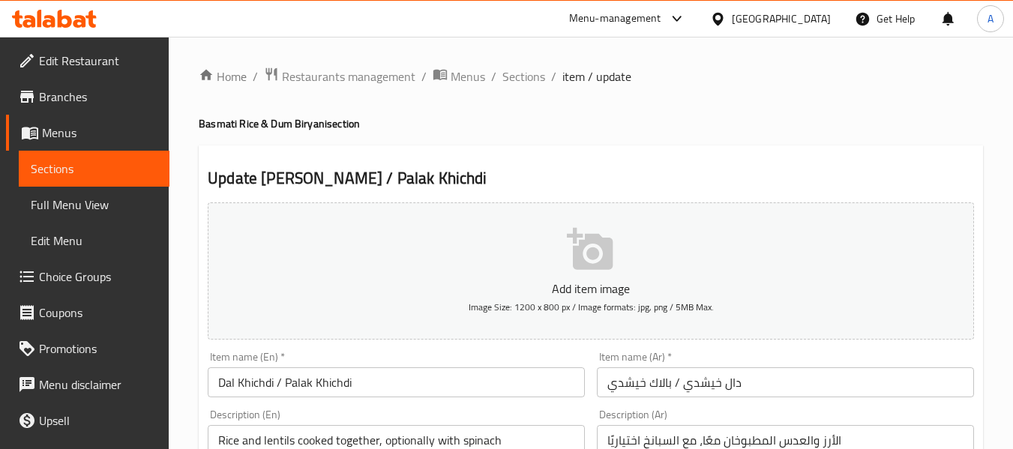
scroll to position [599, 0]
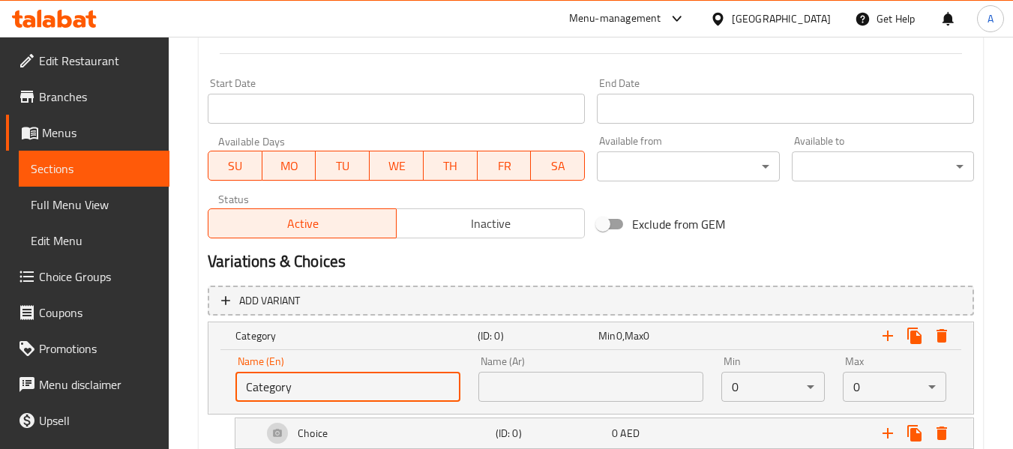
drag, startPoint x: 305, startPoint y: 386, endPoint x: 238, endPoint y: 380, distance: 67.8
click at [238, 380] on input "Category" at bounding box center [348, 387] width 225 height 30
click at [266, 378] on input "You" at bounding box center [348, 387] width 225 height 30
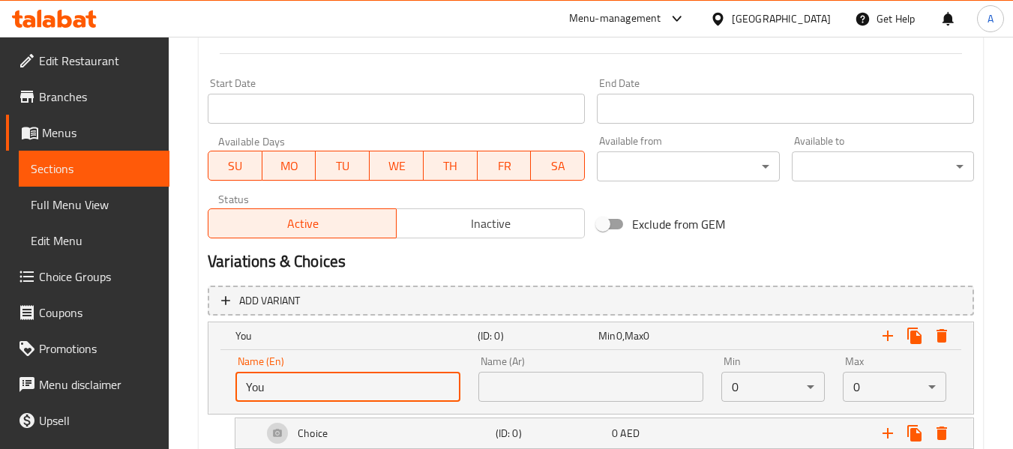
paste input "r Choice Of:"
type input "Your Choice Of:"
click at [593, 389] on input "text" at bounding box center [591, 387] width 225 height 30
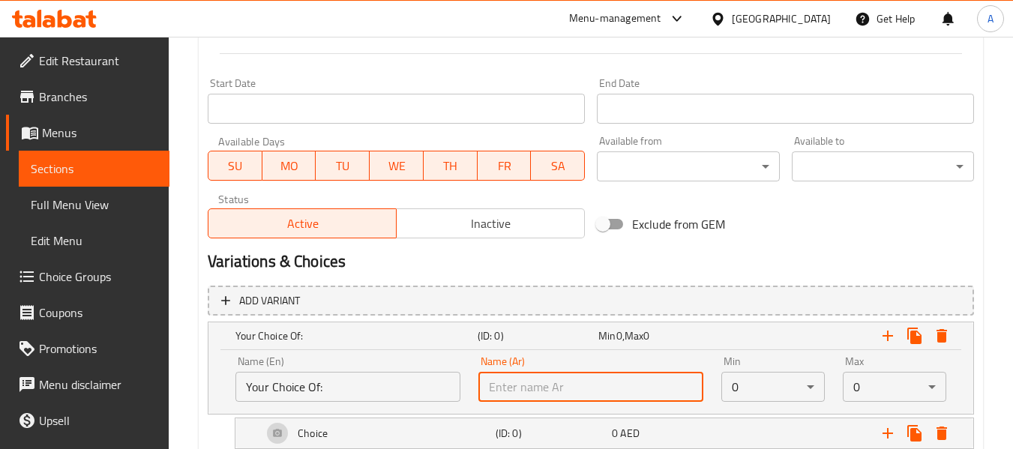
paste input "إختيارك من:"
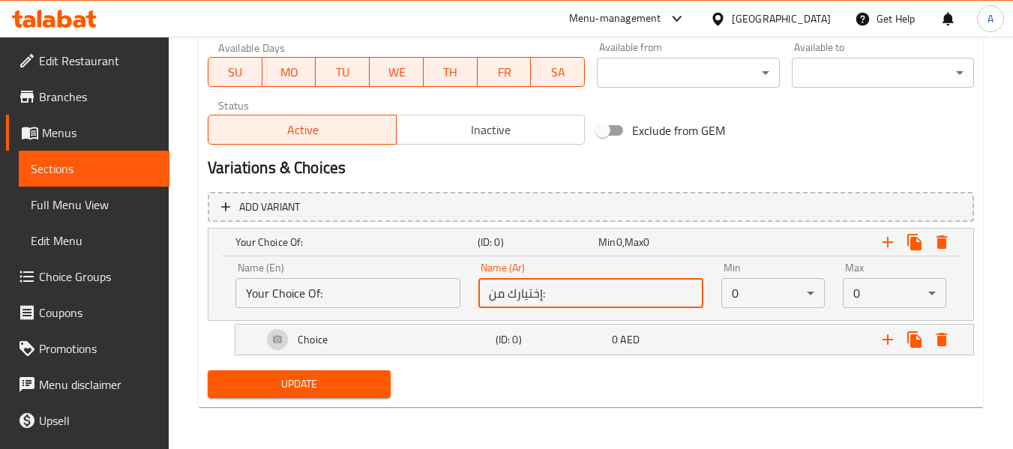
type input "إختيارك من:"
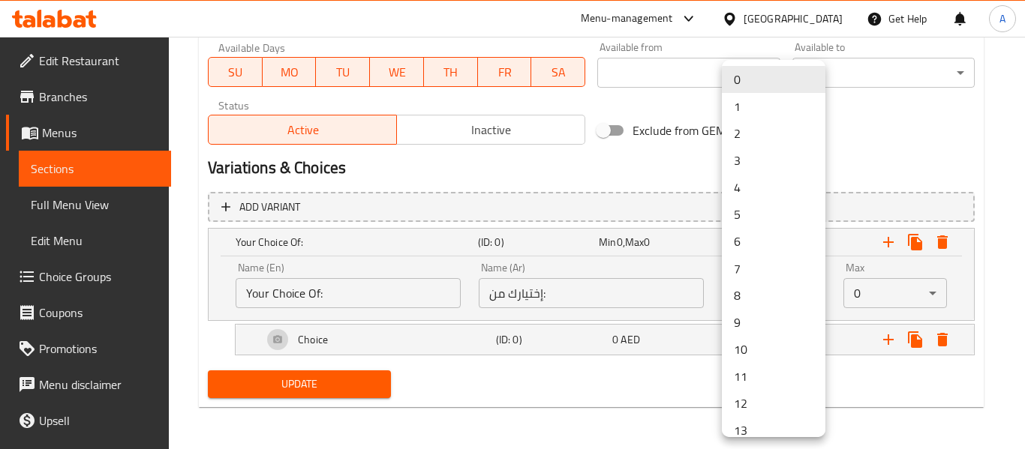
drag, startPoint x: 745, startPoint y: 299, endPoint x: 729, endPoint y: 299, distance: 15.8
click at [742, 108] on li "1" at bounding box center [774, 106] width 104 height 27
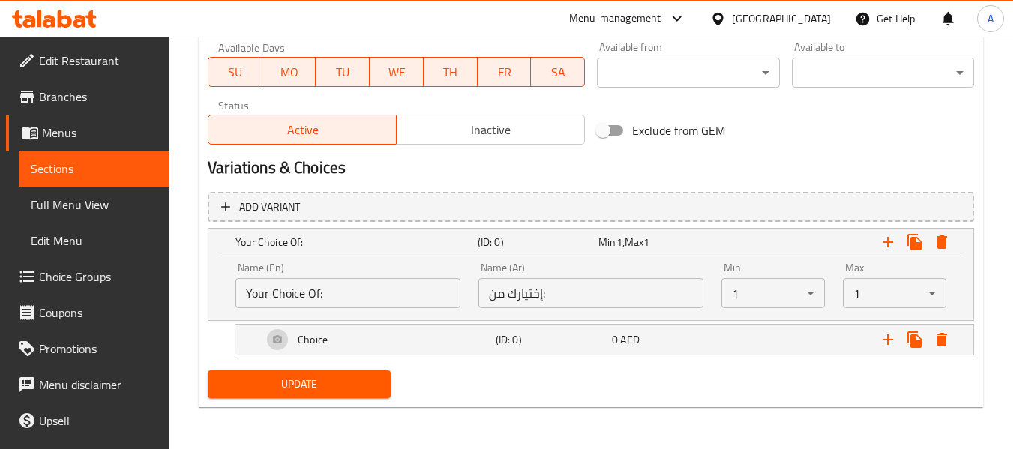
click at [710, 385] on div "Update" at bounding box center [591, 385] width 779 height 40
click at [393, 347] on div "Choice" at bounding box center [376, 340] width 233 height 36
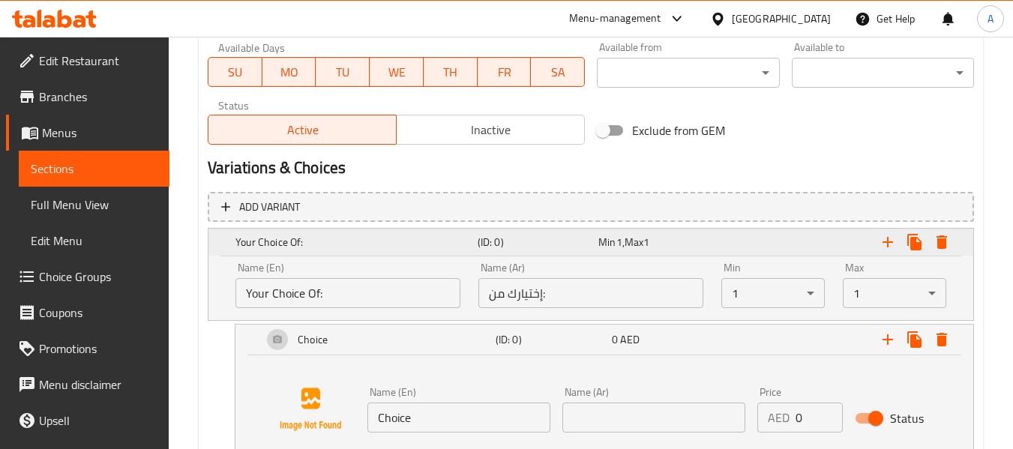
click at [328, 238] on h5 "Your Choice Of:" at bounding box center [354, 242] width 236 height 15
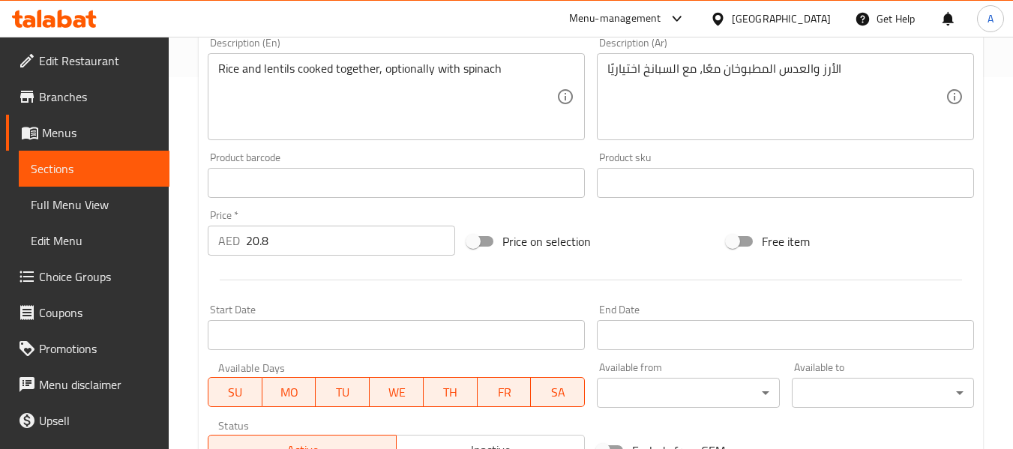
scroll to position [92, 0]
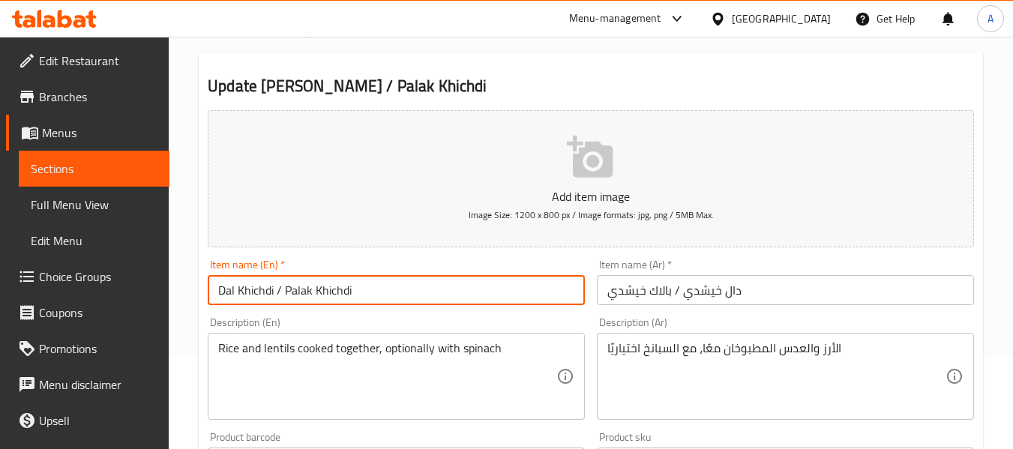
drag, startPoint x: 273, startPoint y: 288, endPoint x: 206, endPoint y: 287, distance: 67.5
click at [206, 287] on div "Item name (En)   * Dal Khichdi / Palak Khichdi Item name (En) *" at bounding box center [396, 283] width 389 height 58
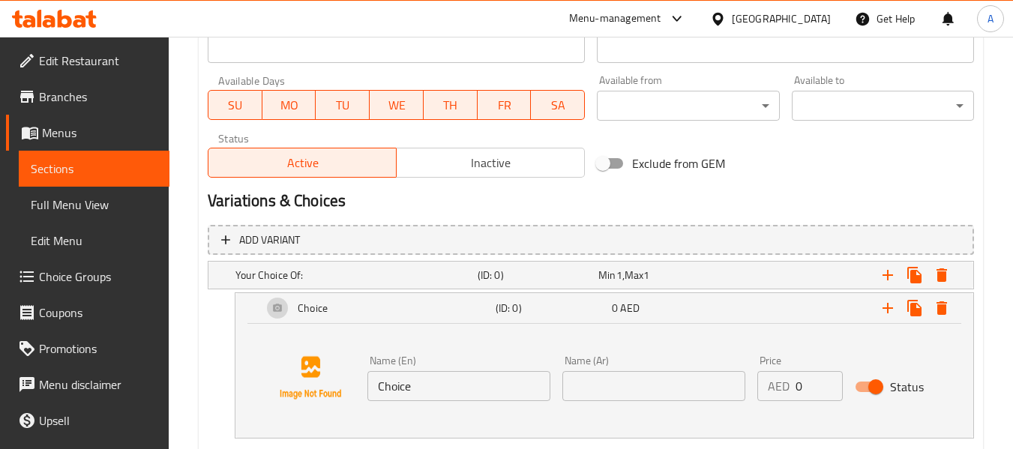
scroll to position [743, 0]
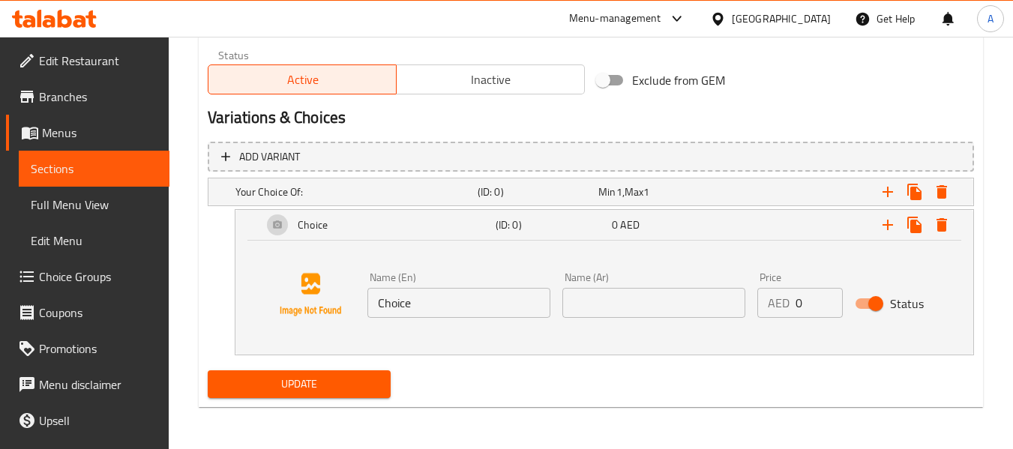
click at [386, 300] on input "Choice" at bounding box center [459, 303] width 183 height 30
paste input "Dal Khichdi"
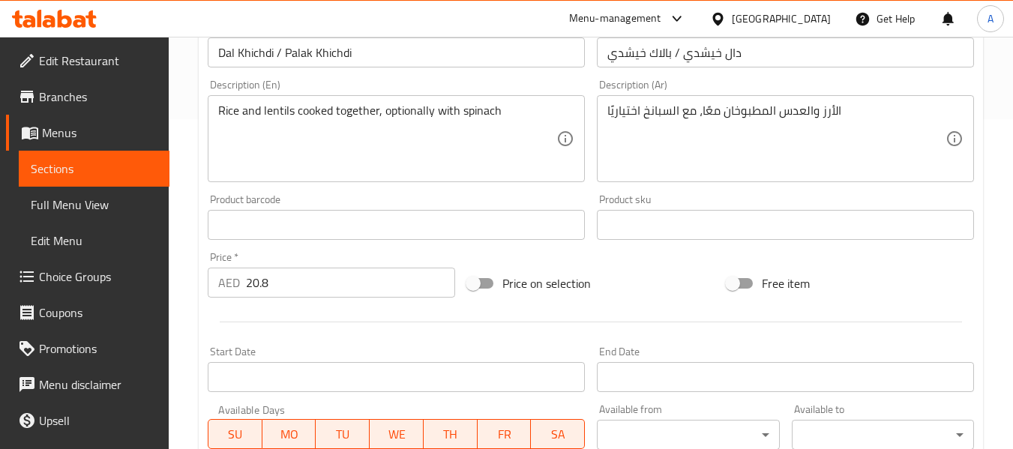
scroll to position [218, 0]
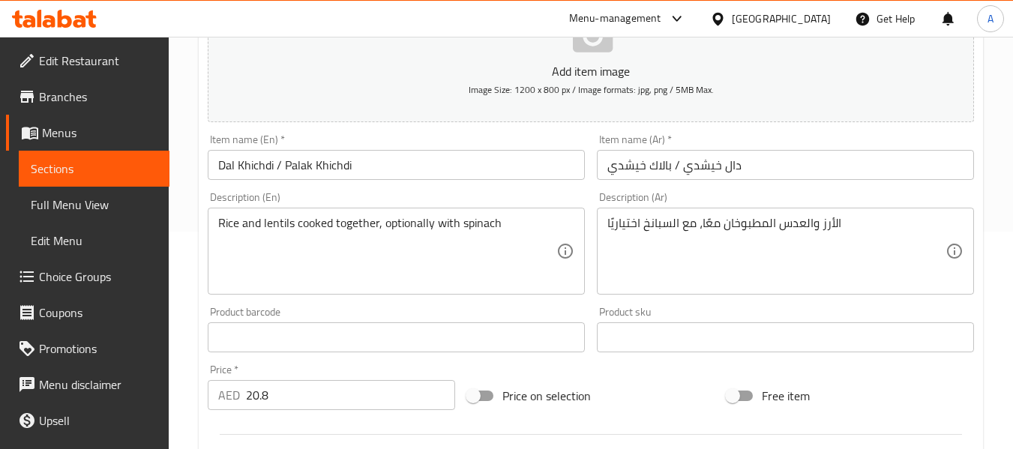
type input "Dal Khichdi"
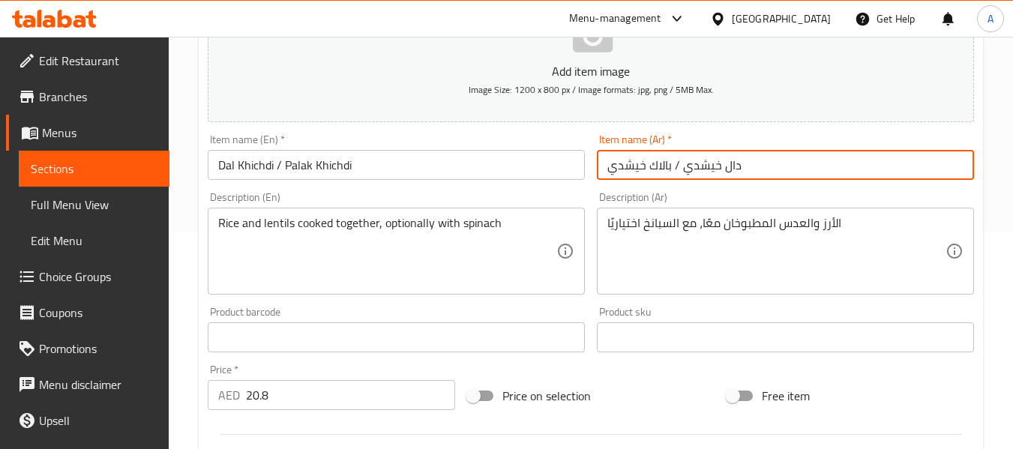
drag, startPoint x: 740, startPoint y: 164, endPoint x: 681, endPoint y: 169, distance: 58.7
click at [681, 169] on input "دال خيشدي / بالاك خيشدي" at bounding box center [785, 165] width 377 height 30
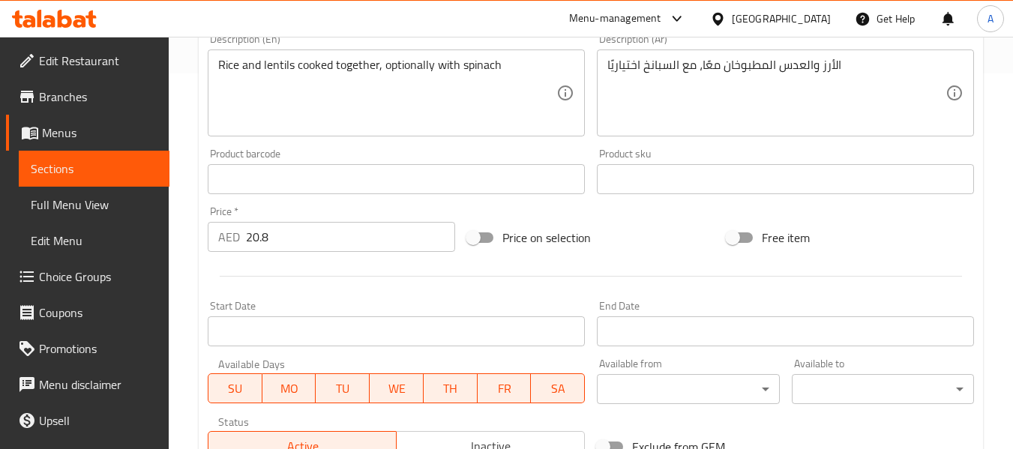
scroll to position [668, 0]
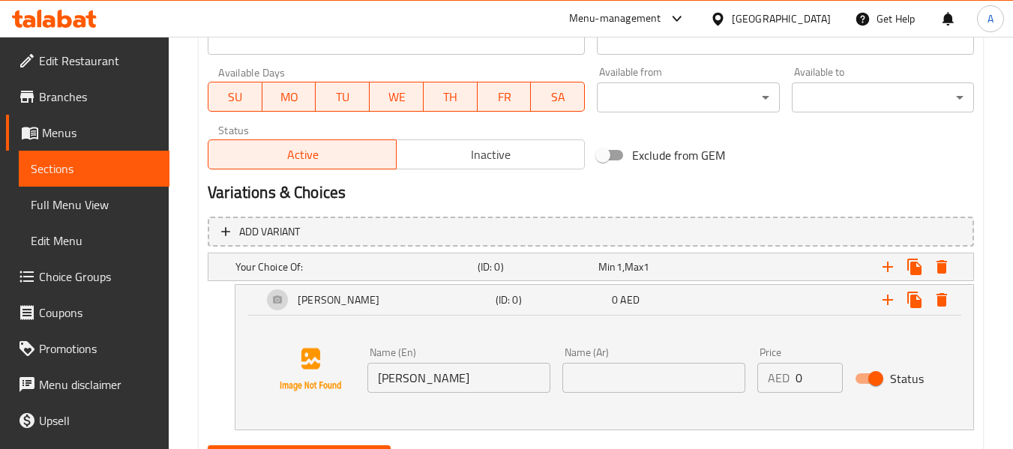
click at [613, 372] on input "text" at bounding box center [654, 378] width 183 height 30
paste input "دال خيشدي"
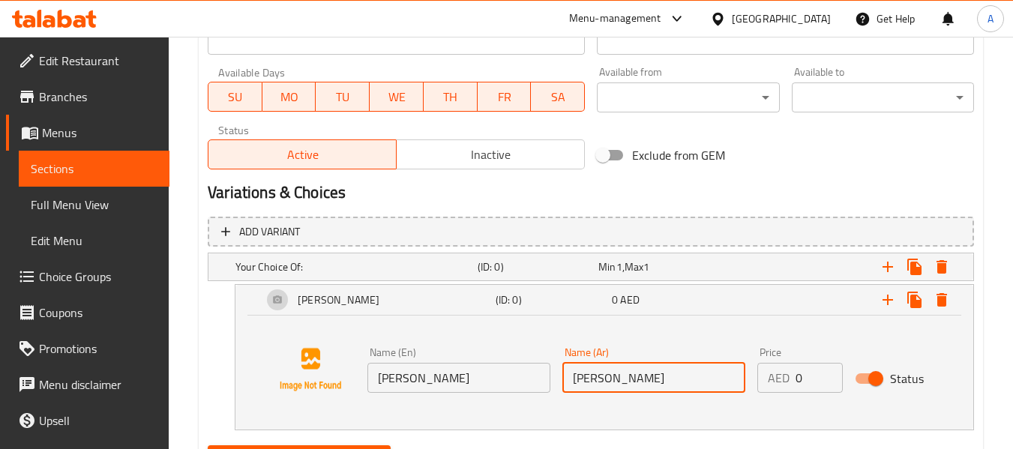
type input "دال خيشدي"
click at [645, 415] on div "Name (En) Dal Khichdi Name (En) Name (Ar) دال خيشدي Name (Ar) Price AED 0 Price…" at bounding box center [605, 370] width 702 height 114
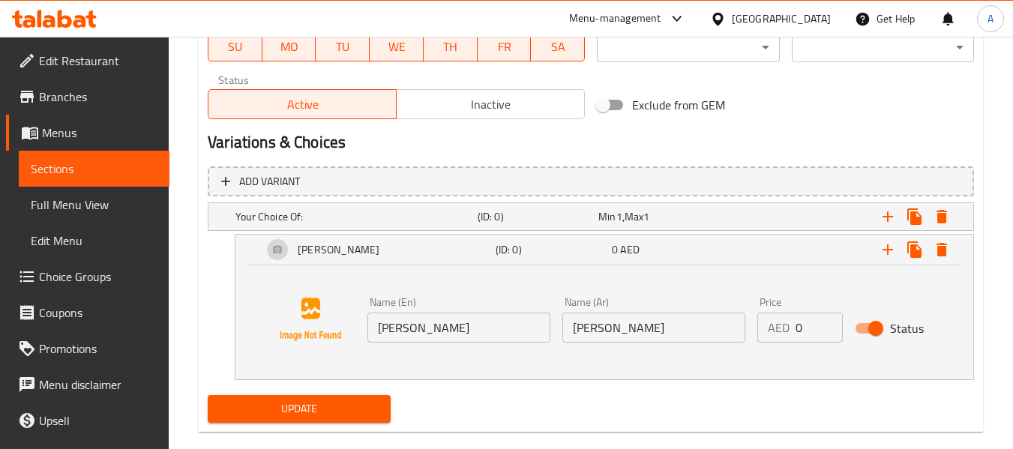
scroll to position [743, 0]
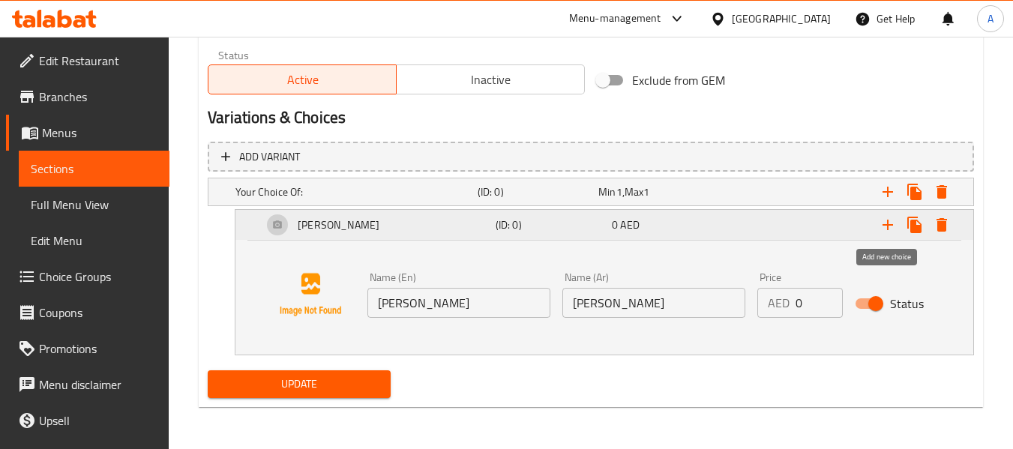
click at [887, 231] on icon "Expand" at bounding box center [888, 225] width 18 height 18
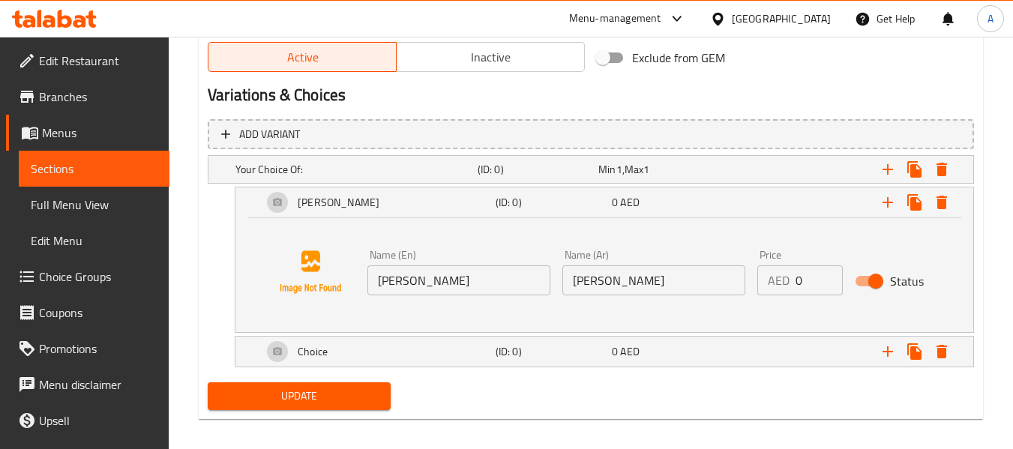
scroll to position [777, 0]
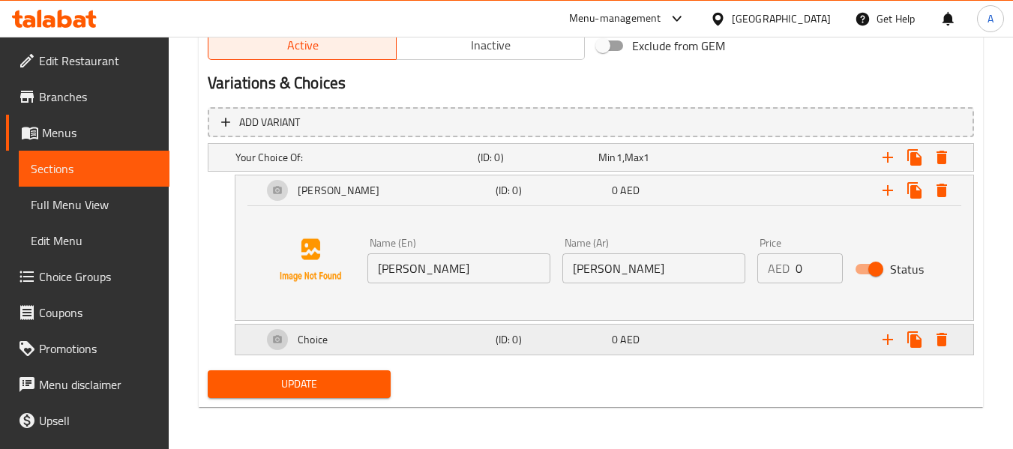
click at [365, 332] on div "Choice" at bounding box center [376, 340] width 233 height 36
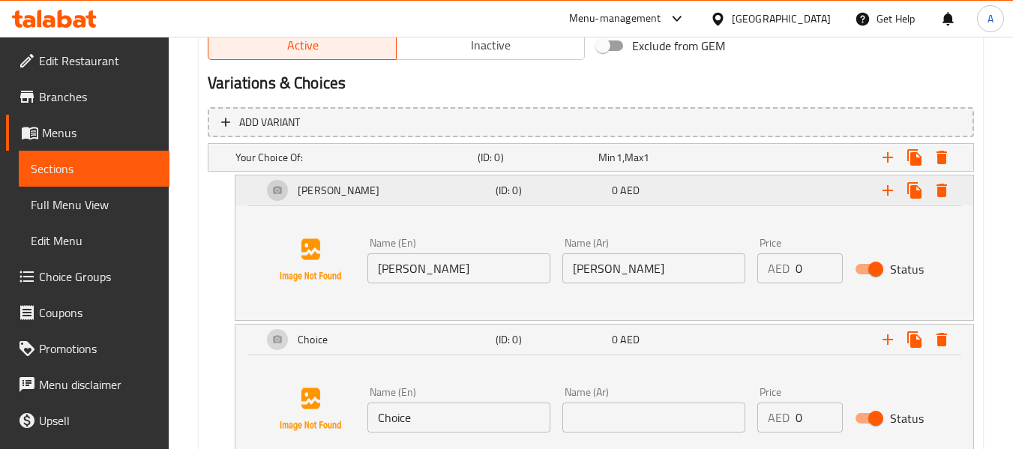
click at [394, 198] on div "Dal Khichdi" at bounding box center [376, 191] width 233 height 36
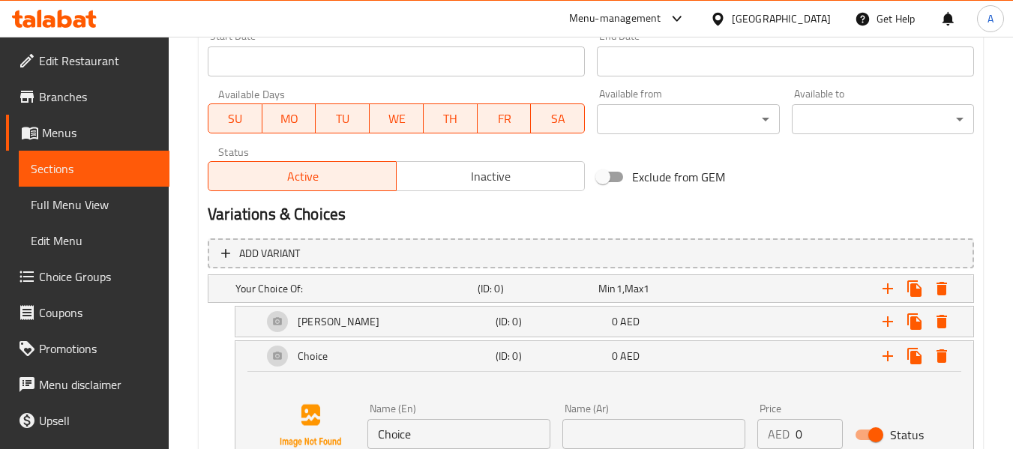
scroll to position [327, 0]
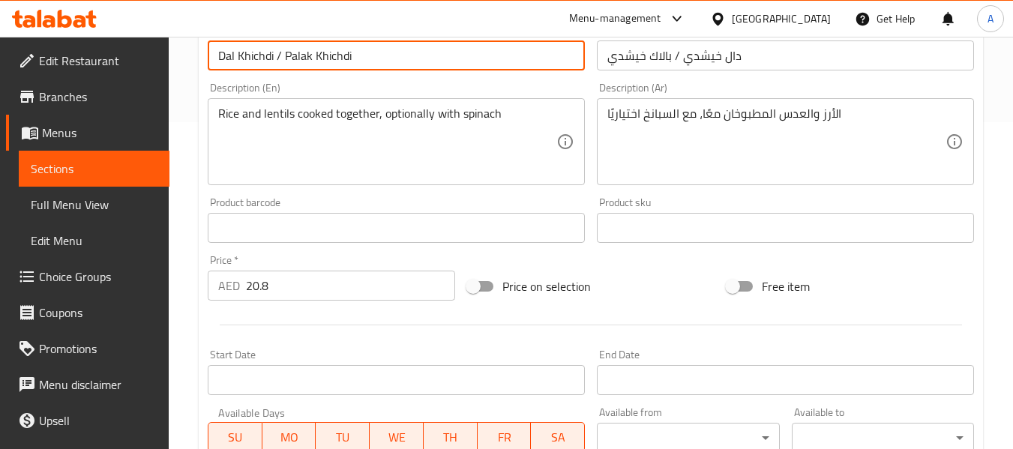
drag, startPoint x: 284, startPoint y: 52, endPoint x: 361, endPoint y: 56, distance: 76.6
click at [361, 56] on input "Dal Khichdi / Palak Khichdi" at bounding box center [396, 56] width 377 height 30
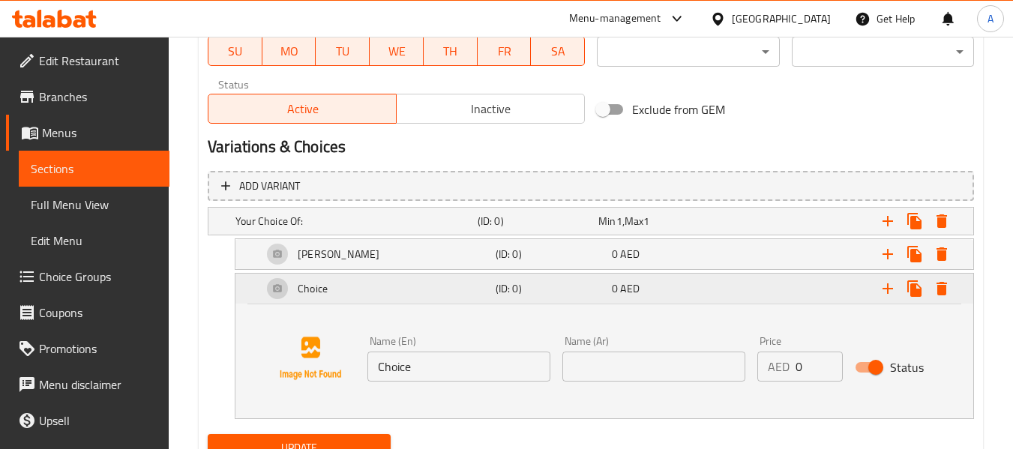
scroll to position [777, 0]
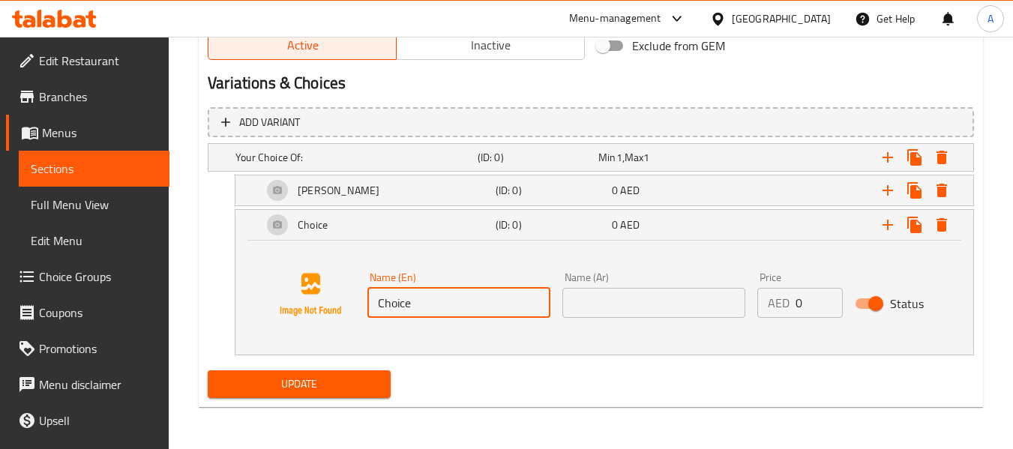
click at [394, 290] on input "Choice" at bounding box center [459, 303] width 183 height 30
paste input "Palak Khichdi"
type input "Palak Khichdi"
click at [593, 314] on input "text" at bounding box center [654, 303] width 183 height 30
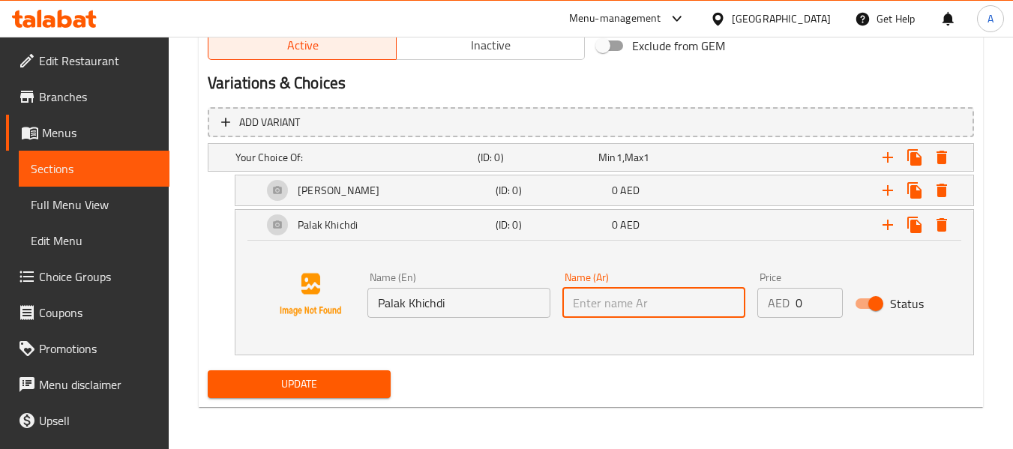
paste input "بالاك خيشدي"
type input "بالاك خيشدي"
click at [571, 344] on div "Name (En) Palak Khichdi Name (En) Name (Ar) بالاك خيشدي Name (Ar) Price AED 0 P…" at bounding box center [605, 295] width 702 height 114
click at [384, 386] on button "Update" at bounding box center [299, 385] width 182 height 28
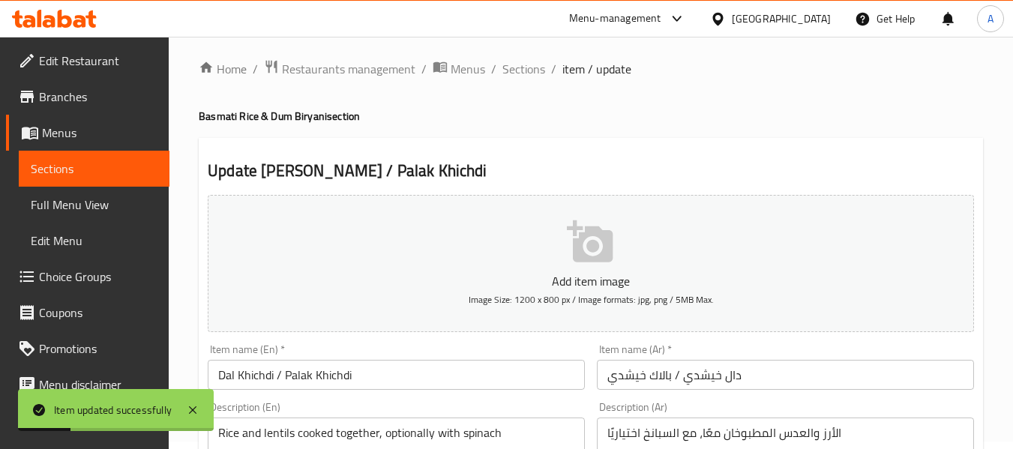
scroll to position [0, 0]
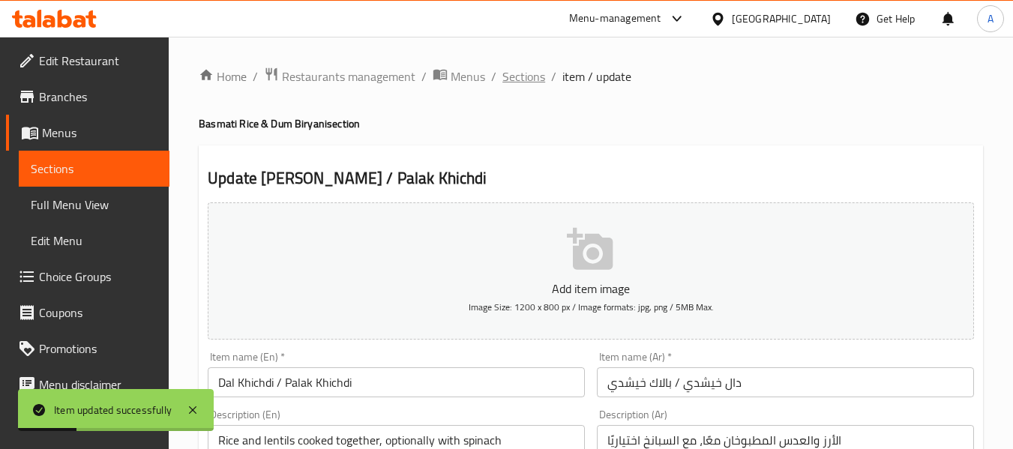
click at [532, 80] on span "Sections" at bounding box center [524, 77] width 43 height 18
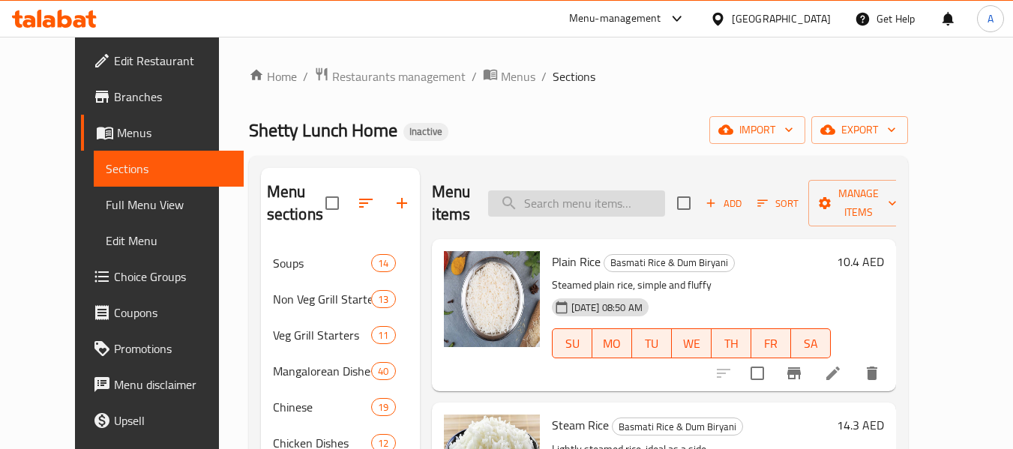
click at [605, 200] on input "search" at bounding box center [576, 204] width 177 height 26
paste input "Dal Khichdi / Palak Khichdi"
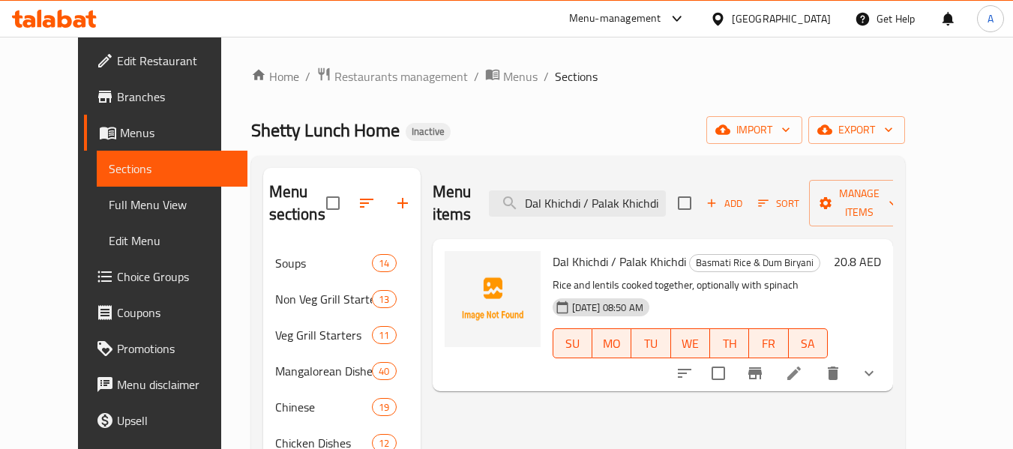
type input "Dal Khichdi / Palak Khichdi"
click at [815, 360] on li at bounding box center [794, 373] width 42 height 27
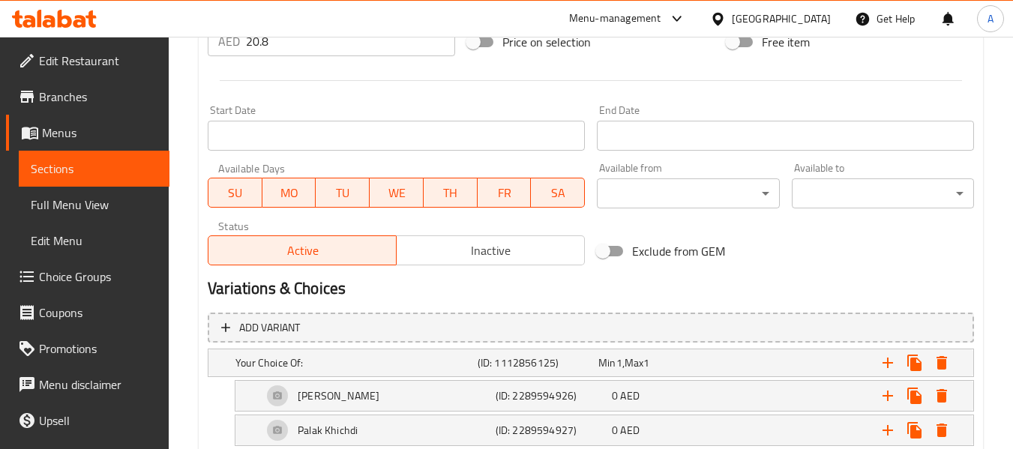
scroll to position [662, 0]
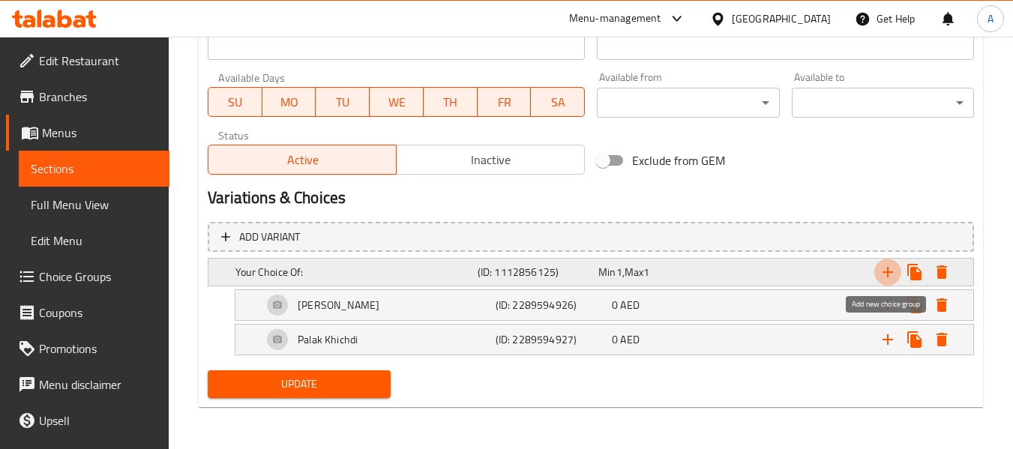
click at [885, 267] on icon "Expand" at bounding box center [888, 272] width 18 height 18
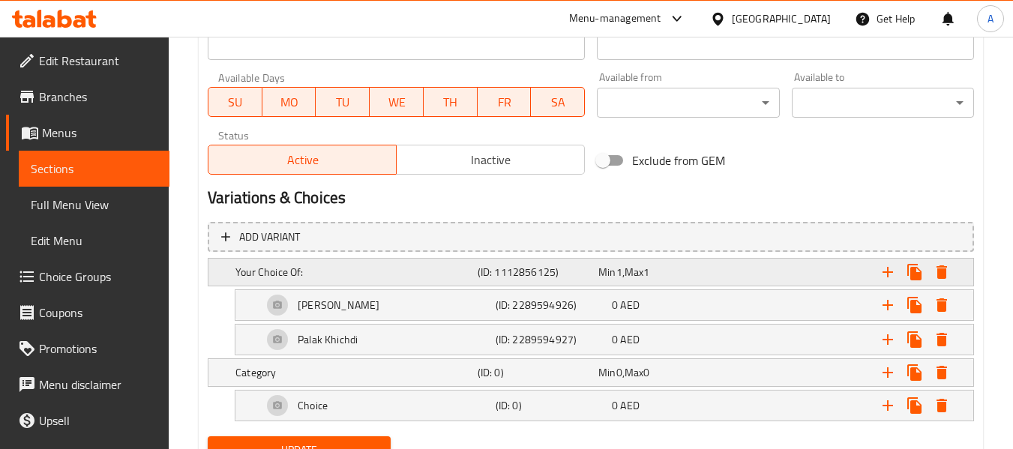
scroll to position [728, 0]
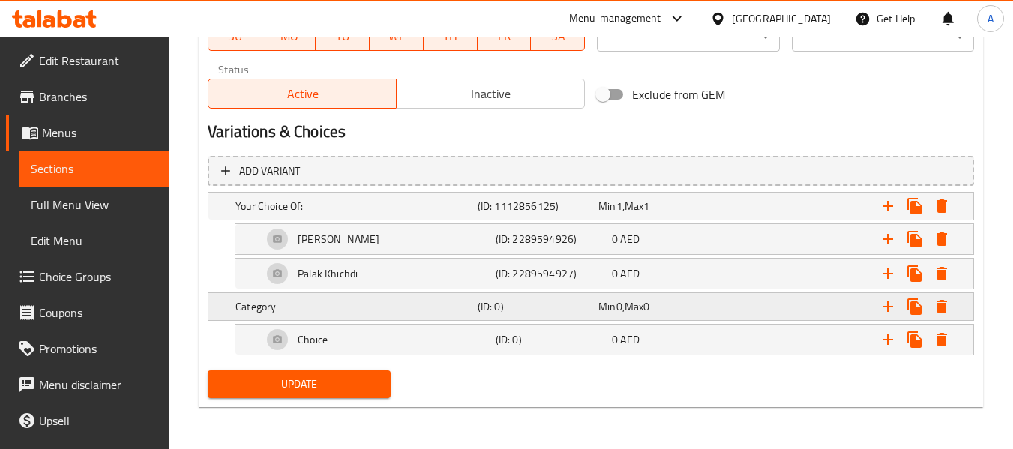
click at [425, 304] on h5 "Category" at bounding box center [354, 306] width 236 height 15
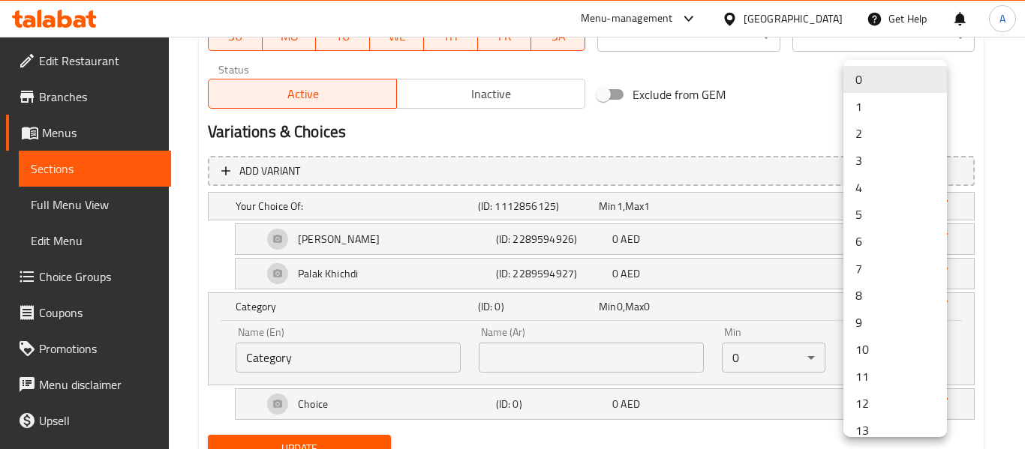
click at [855, 104] on li "1" at bounding box center [895, 106] width 104 height 27
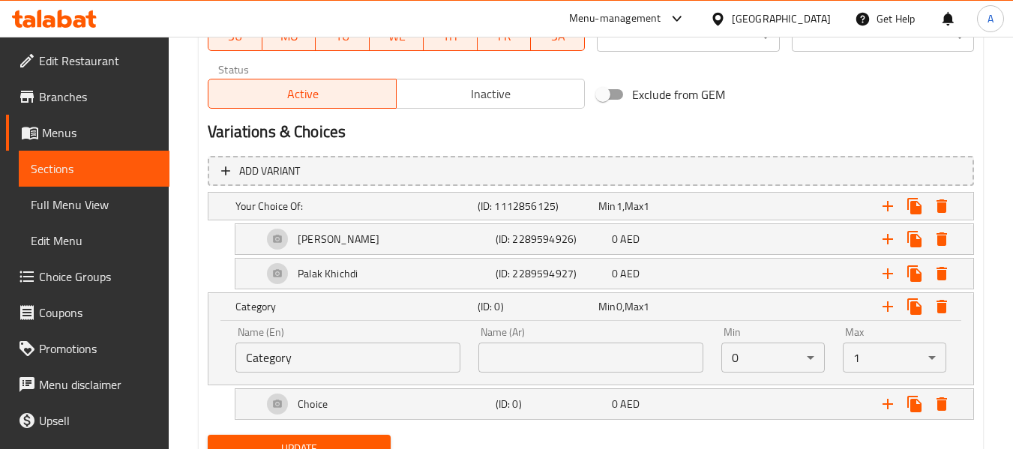
click at [211, 272] on div "Palak Khichdi (ID: 2289594927) 0 AED Name (En) Palak Khichdi Name (En) Name (Ar…" at bounding box center [591, 274] width 767 height 32
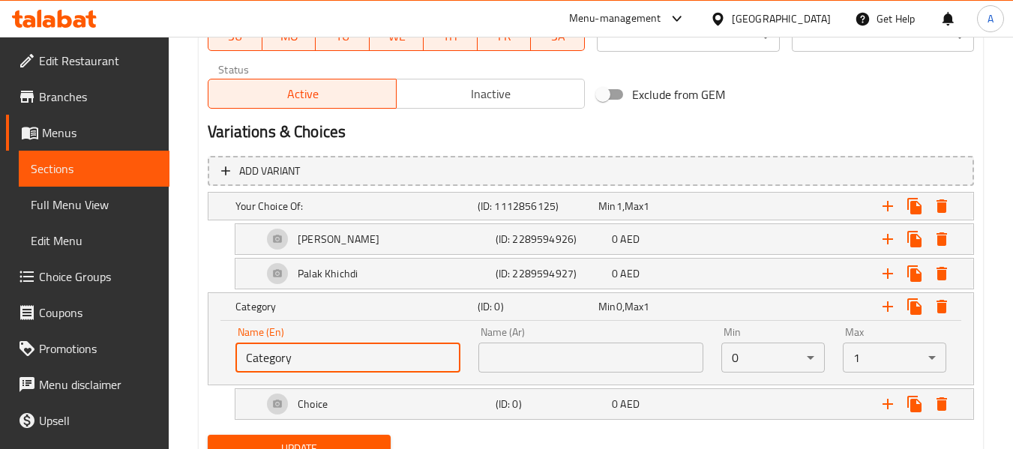
drag, startPoint x: 305, startPoint y: 365, endPoint x: 246, endPoint y: 353, distance: 60.5
click at [246, 353] on input "Category" at bounding box center [348, 358] width 225 height 30
click at [282, 344] on input "Optionally:" at bounding box center [348, 358] width 225 height 30
type input "Optionally:"
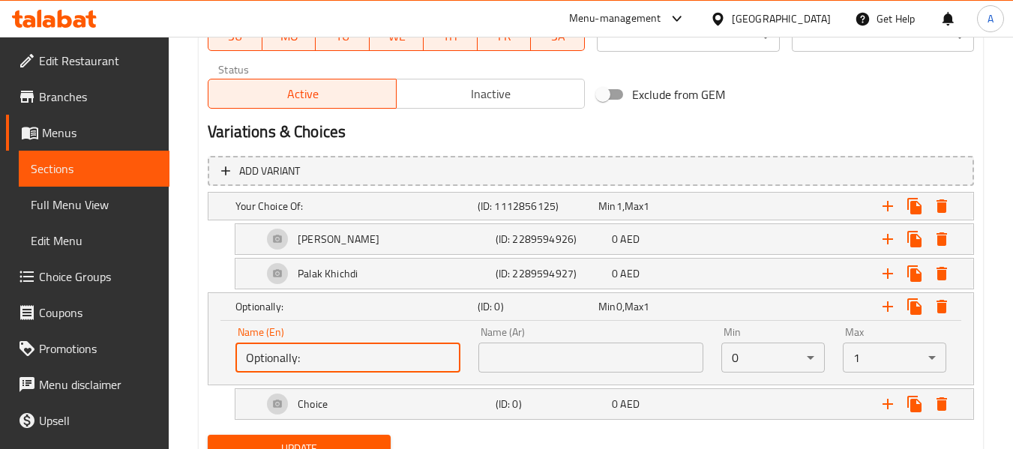
click at [635, 352] on input "text" at bounding box center [591, 358] width 225 height 30
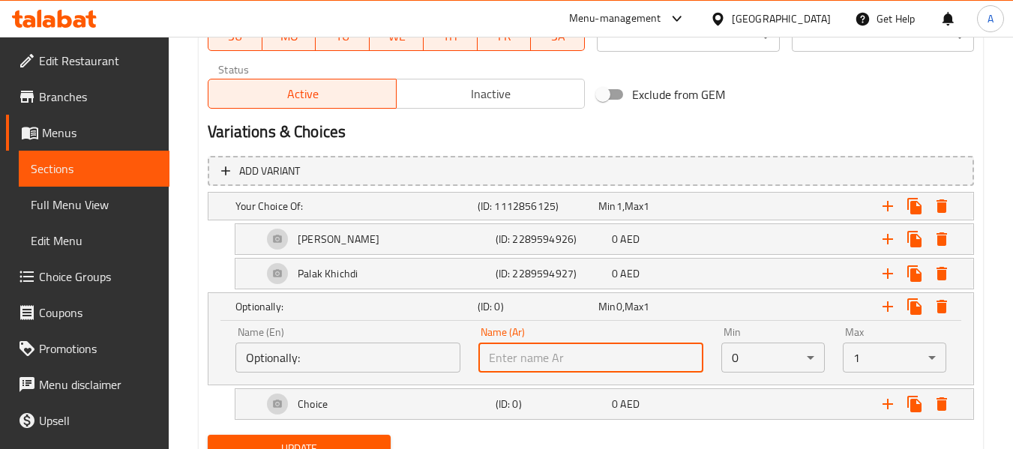
paste input "اختياريا"
click at [629, 349] on input "اختياريا" at bounding box center [591, 358] width 225 height 30
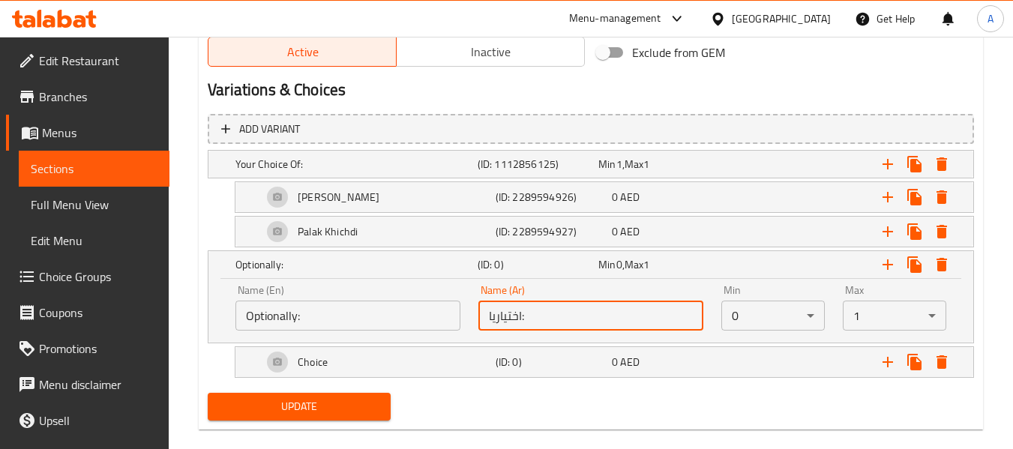
scroll to position [793, 0]
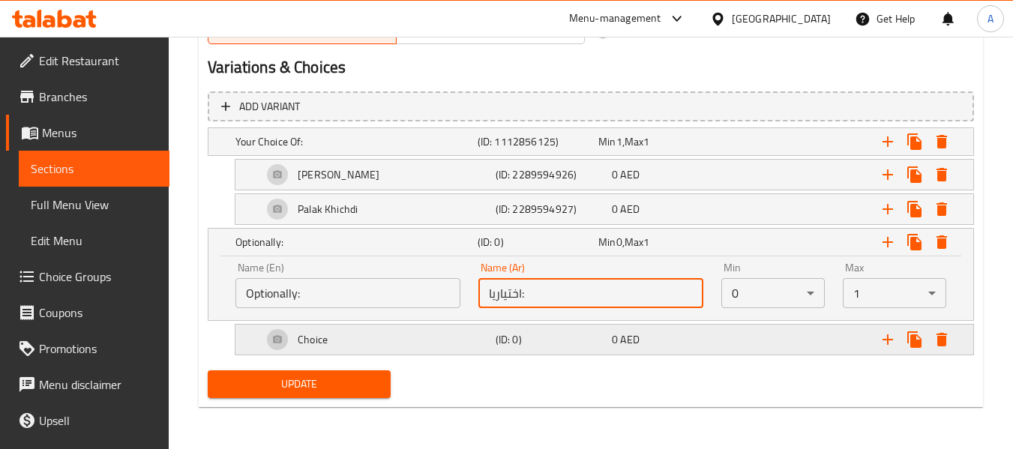
type input "اختياريا:"
click at [370, 344] on div "Choice" at bounding box center [376, 340] width 233 height 36
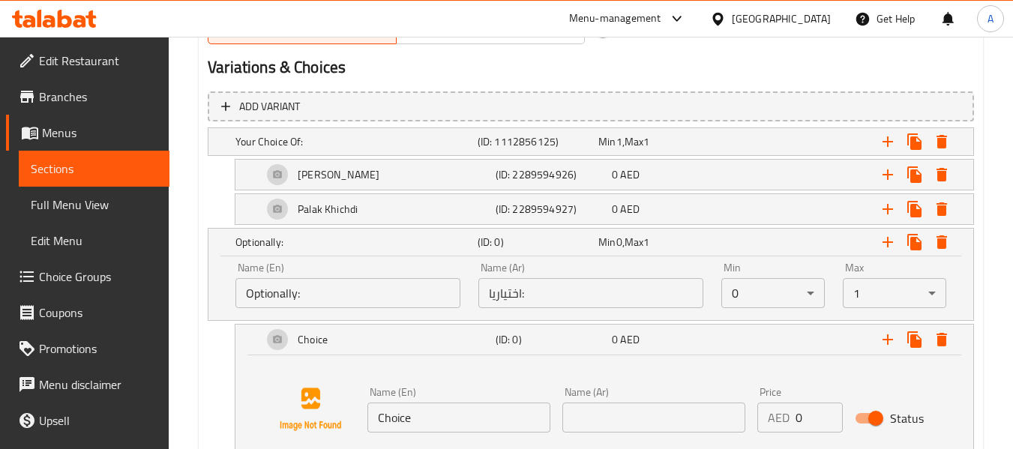
click at [455, 415] on input "Choice" at bounding box center [459, 418] width 183 height 30
paste input "with spinach"
type input "with spinach"
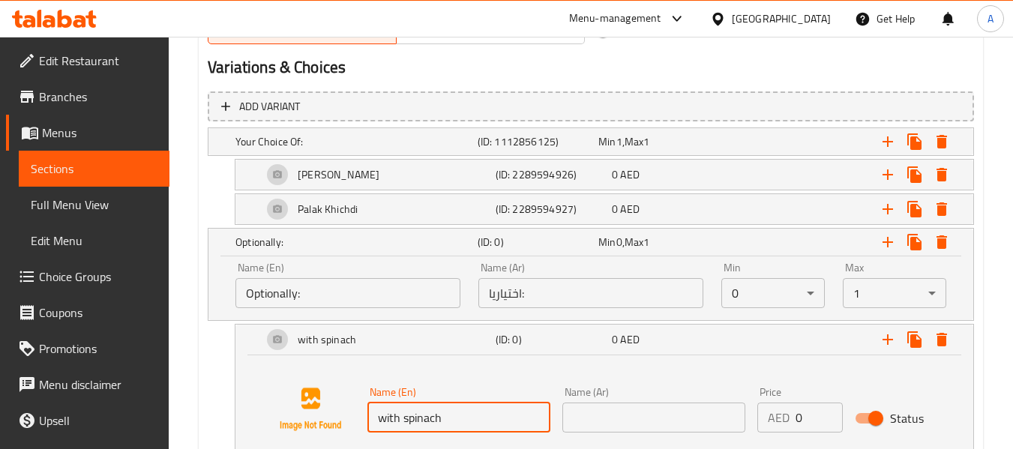
click at [700, 433] on div "Name (Ar) Name (Ar)" at bounding box center [654, 410] width 195 height 58
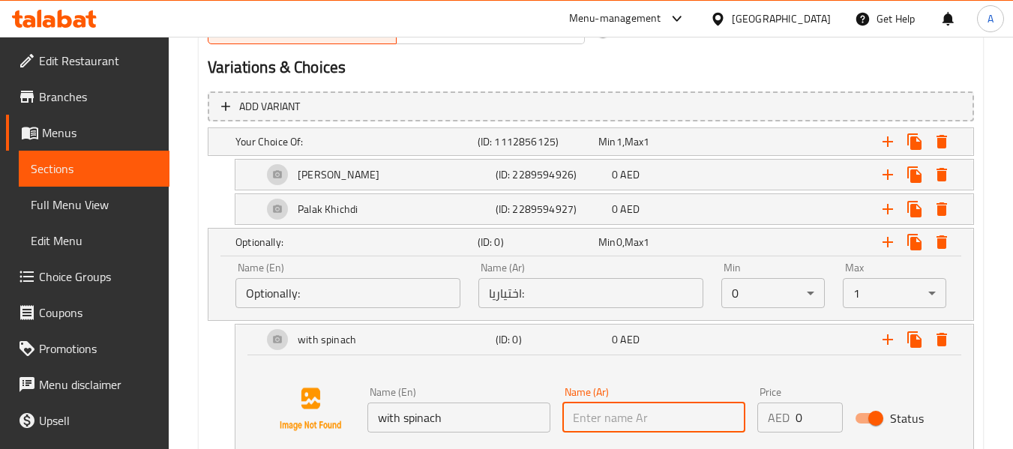
click at [700, 422] on input "text" at bounding box center [654, 418] width 183 height 30
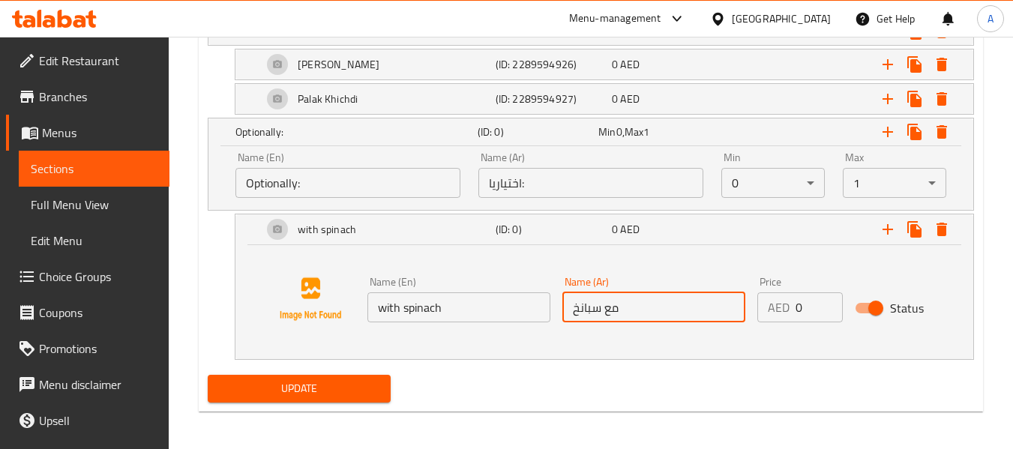
scroll to position [908, 0]
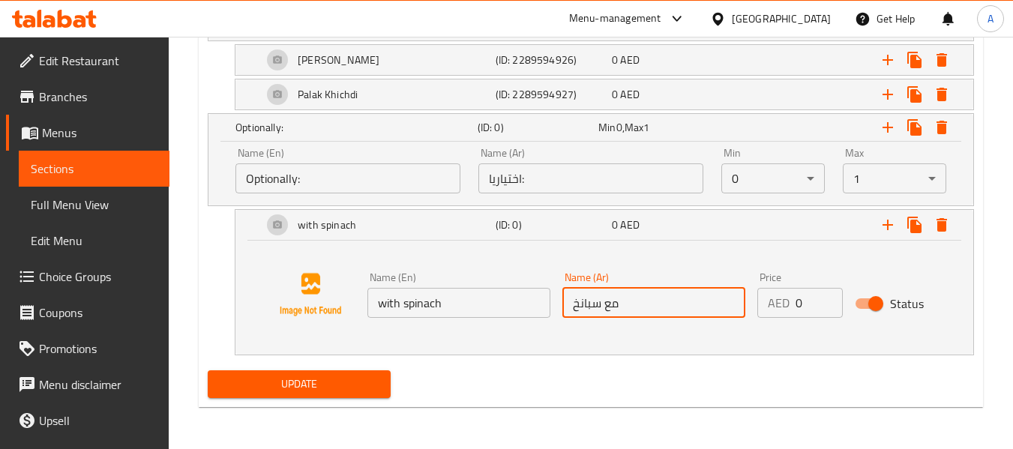
type input "مع سبانخ"
click at [646, 370] on div "Update" at bounding box center [591, 385] width 779 height 40
click at [290, 131] on h5 "Optionally:" at bounding box center [354, 127] width 236 height 15
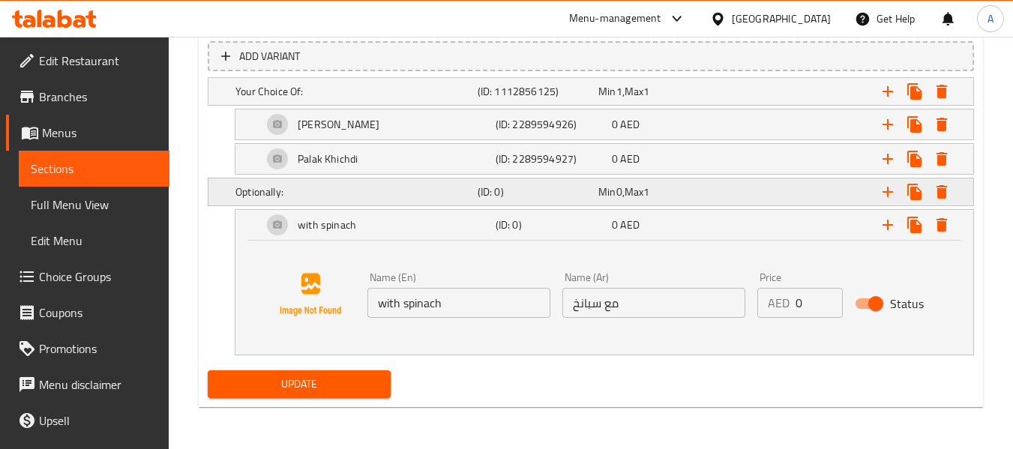
click at [284, 195] on h5 "Optionally:" at bounding box center [354, 192] width 236 height 15
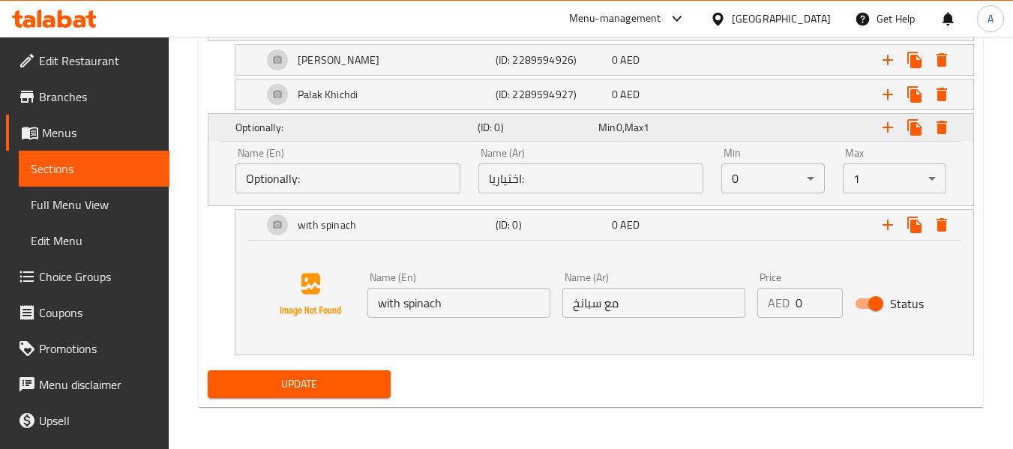
click at [320, 130] on h5 "Optionally:" at bounding box center [354, 127] width 236 height 15
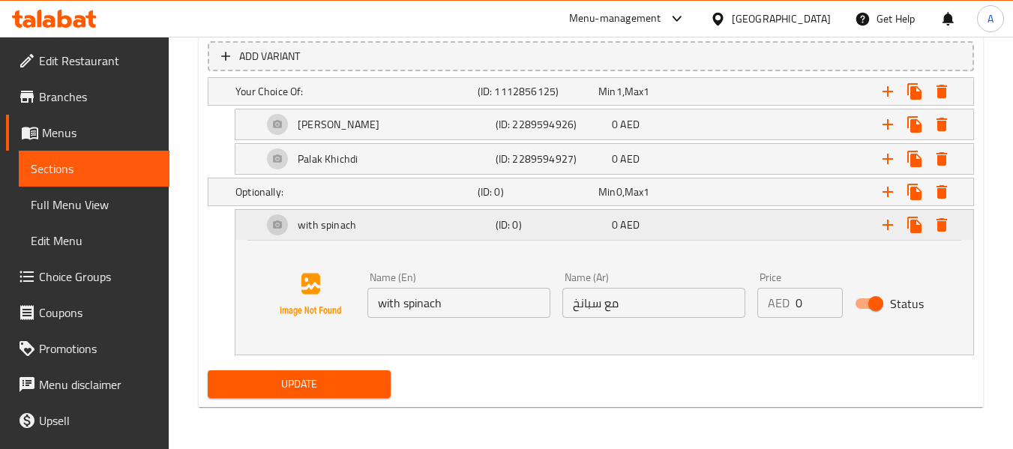
scroll to position [843, 0]
click at [302, 224] on h5 "with spinach" at bounding box center [327, 225] width 59 height 15
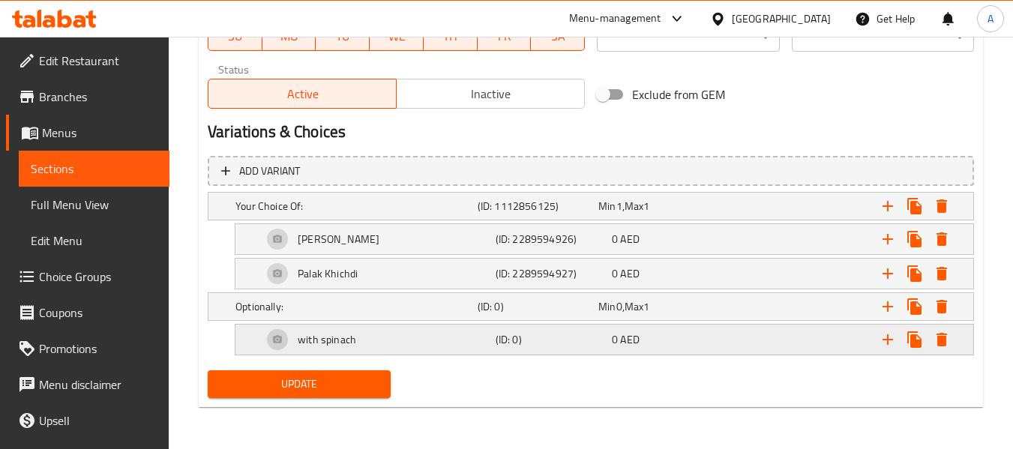
click at [314, 347] on h5 "with spinach" at bounding box center [327, 339] width 59 height 15
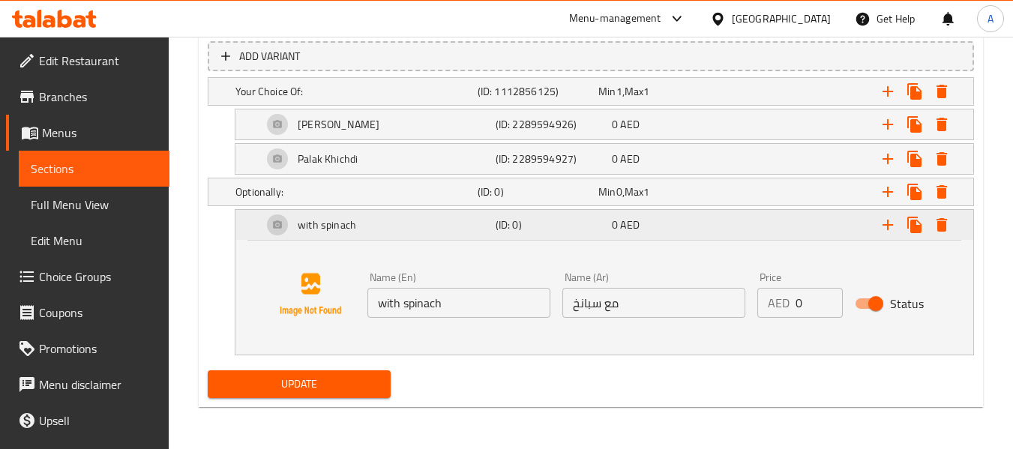
click at [354, 229] on h5 "with spinach" at bounding box center [327, 225] width 59 height 15
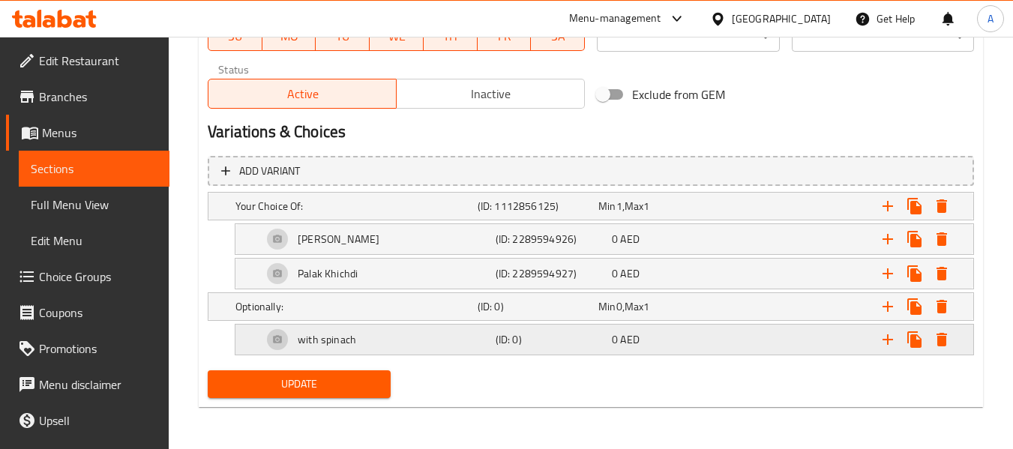
scroll to position [728, 0]
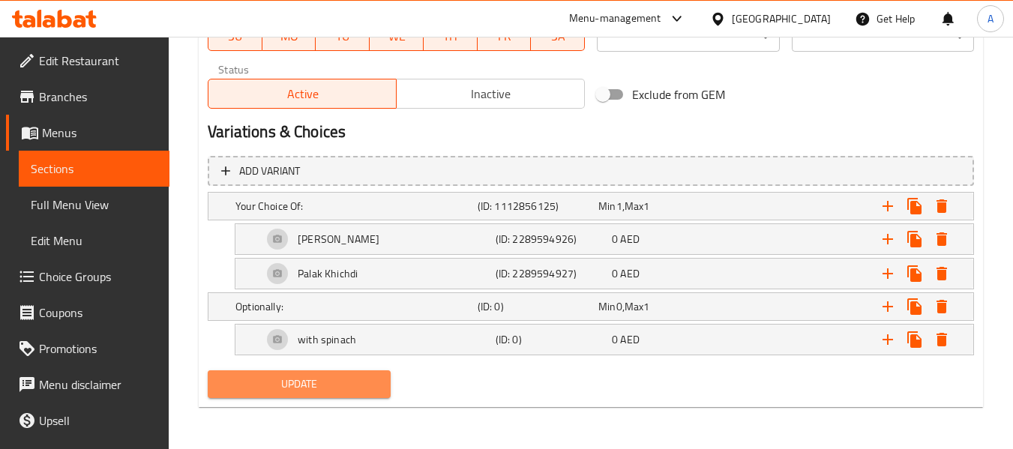
click at [314, 375] on span "Update" at bounding box center [299, 384] width 158 height 19
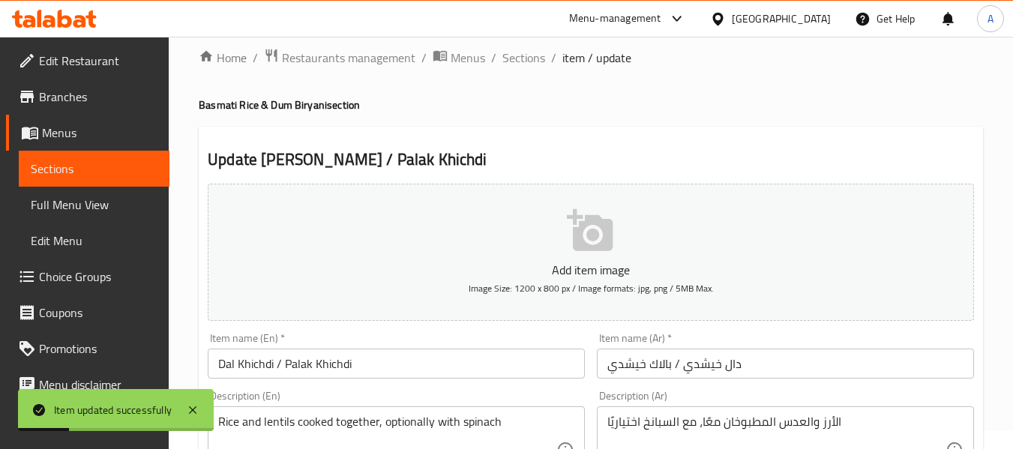
scroll to position [0, 0]
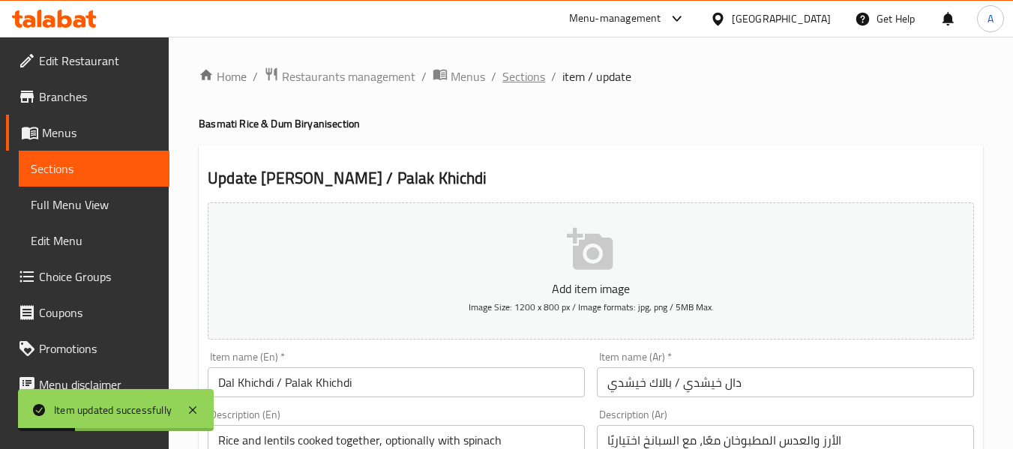
click at [524, 83] on span "Sections" at bounding box center [524, 77] width 43 height 18
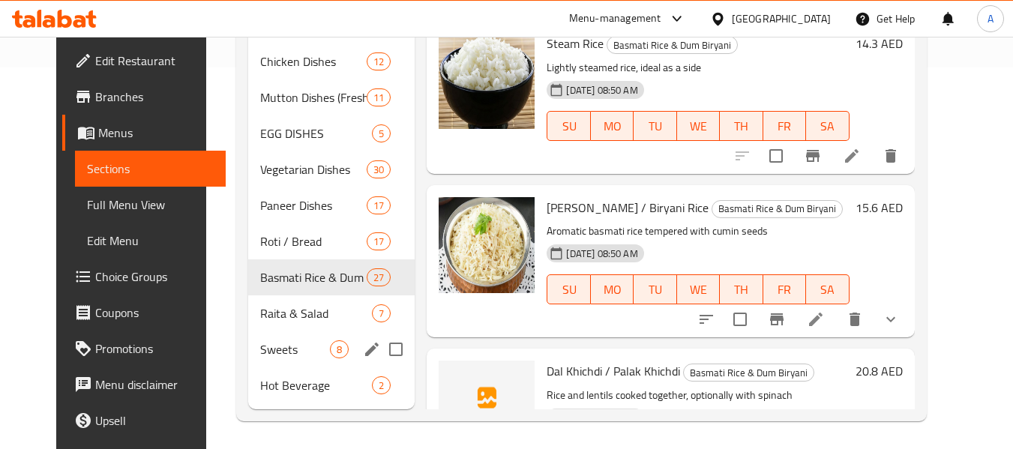
scroll to position [384, 0]
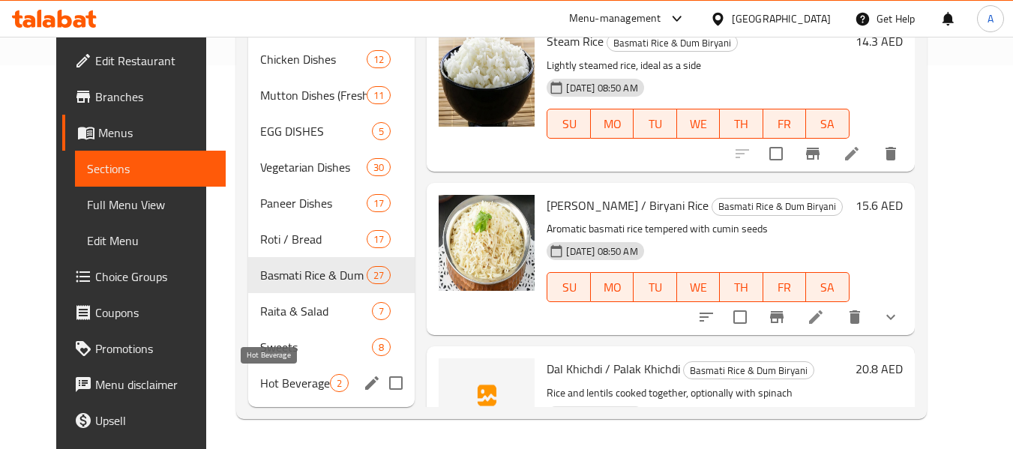
click at [290, 377] on span "Hot Beverage" at bounding box center [295, 383] width 70 height 18
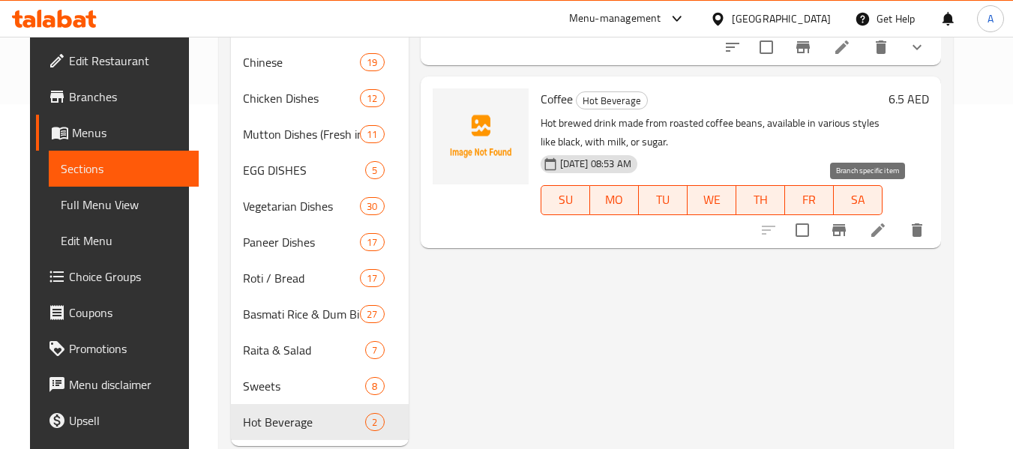
scroll to position [309, 0]
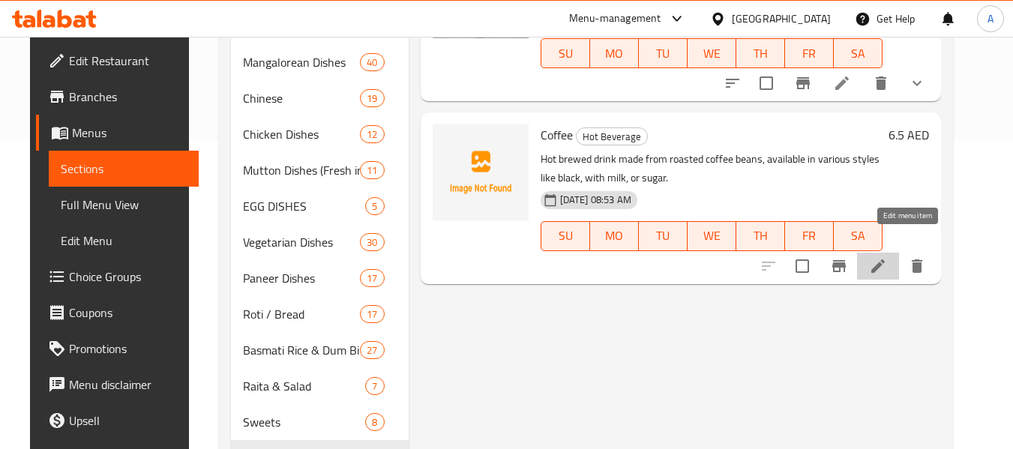
click at [887, 257] on icon at bounding box center [878, 266] width 18 height 18
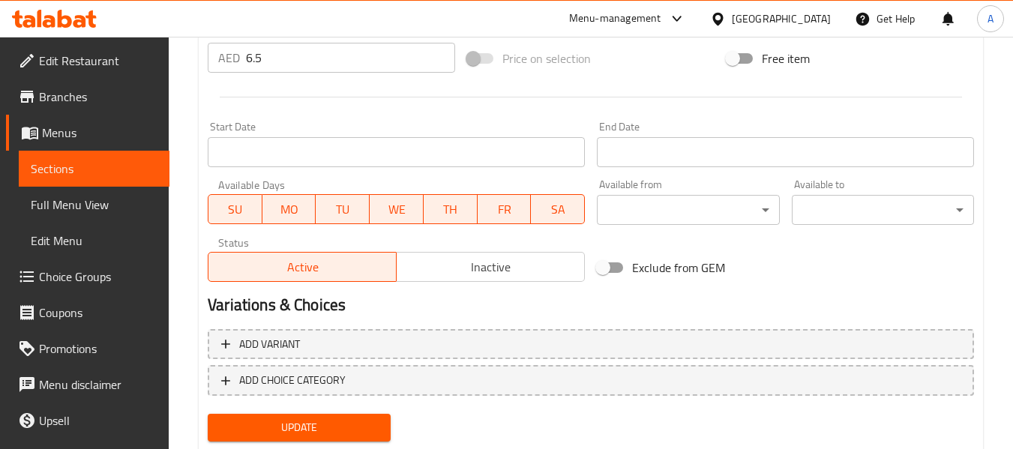
scroll to position [599, 0]
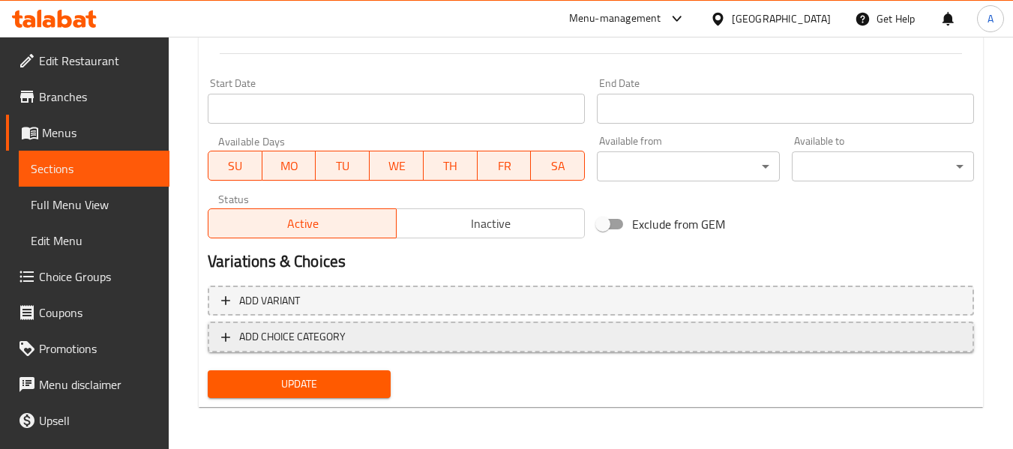
click at [287, 335] on span "ADD CHOICE CATEGORY" at bounding box center [292, 337] width 107 height 19
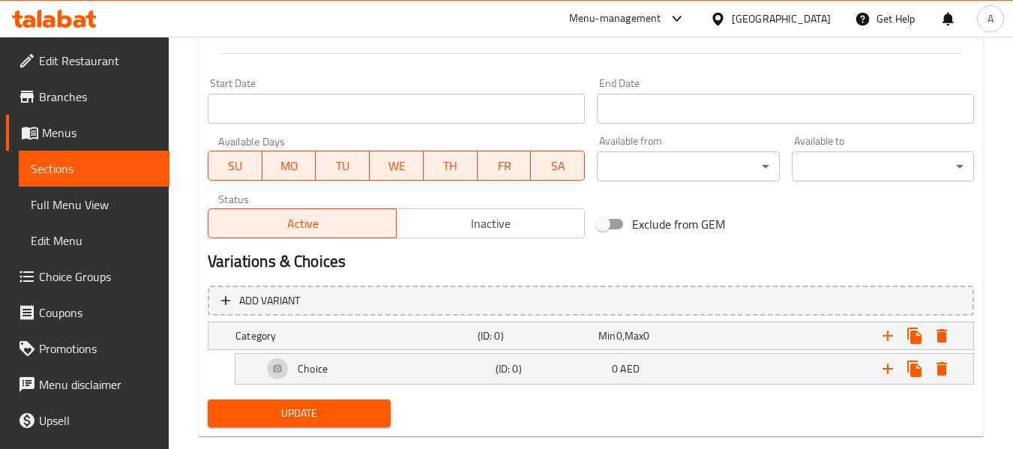
scroll to position [628, 0]
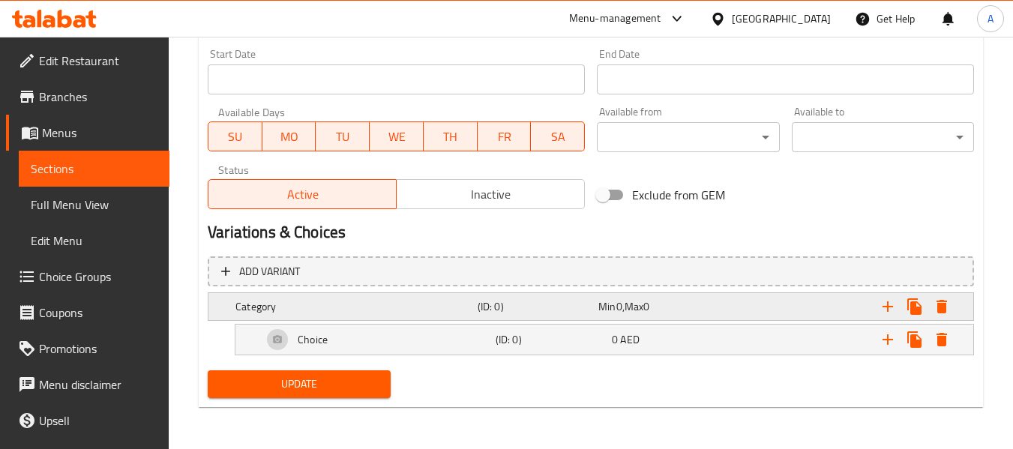
click at [287, 303] on h5 "Category" at bounding box center [354, 306] width 236 height 15
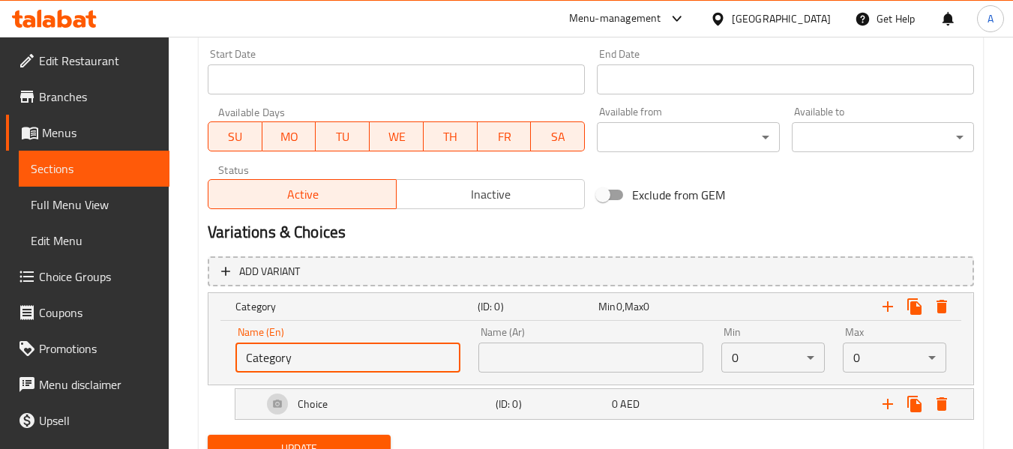
drag, startPoint x: 293, startPoint y: 355, endPoint x: 232, endPoint y: 337, distance: 64.1
click at [232, 337] on div "Name (En) Category Name (En)" at bounding box center [348, 350] width 243 height 64
paste input "Your Choice Of:"
type input "Your Choice Of:"
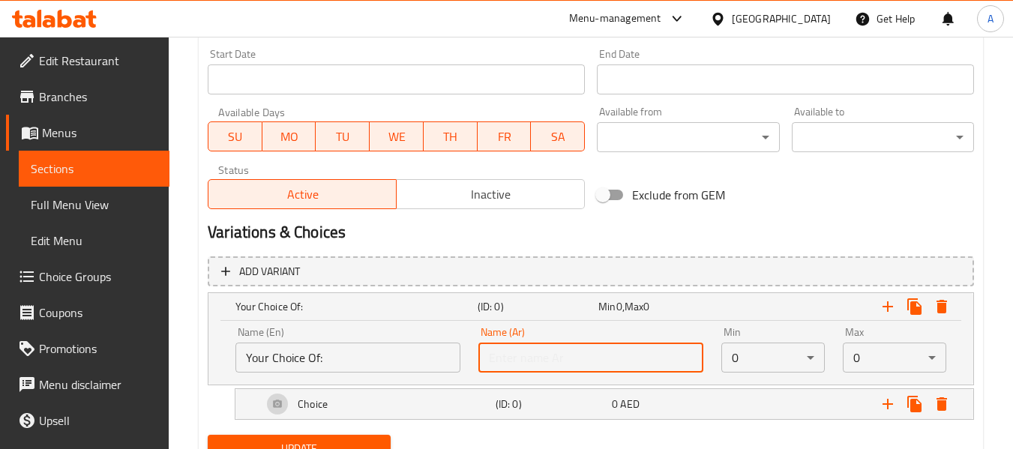
click at [531, 358] on input "text" at bounding box center [591, 358] width 225 height 30
type input "إختيارك من:"
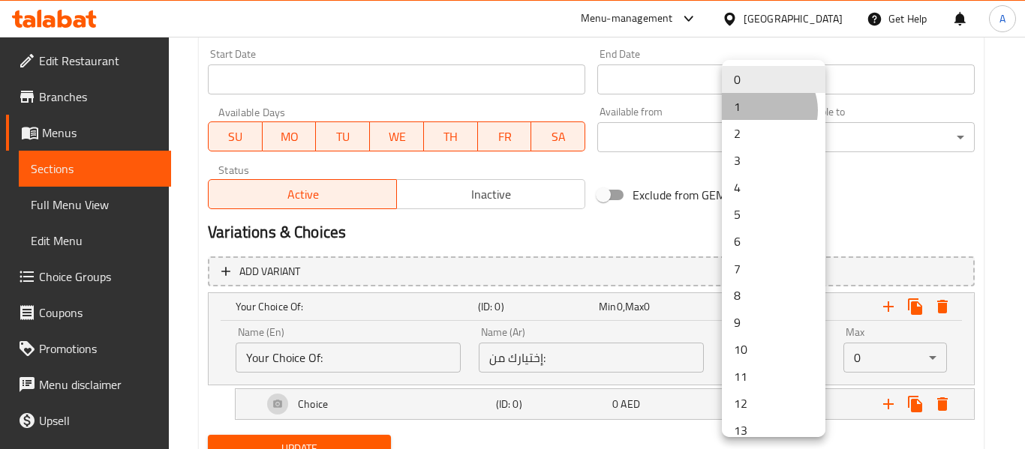
click at [760, 110] on li "1" at bounding box center [774, 106] width 104 height 27
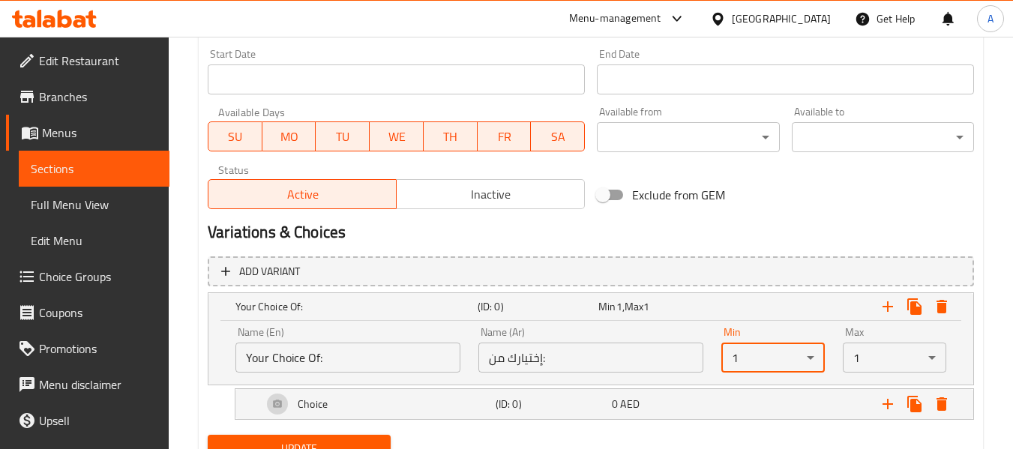
click at [770, 214] on div "Exclude from GEM" at bounding box center [721, 195] width 260 height 41
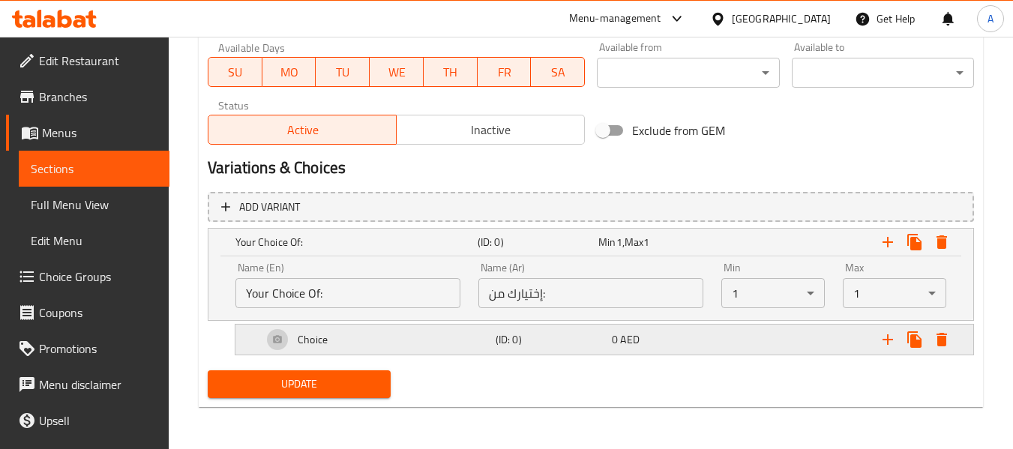
click at [377, 341] on div "Choice" at bounding box center [376, 340] width 233 height 36
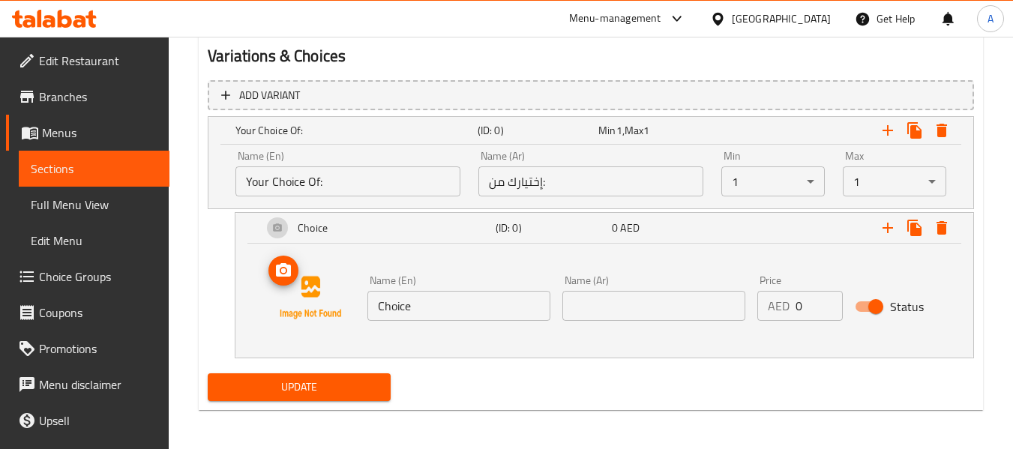
scroll to position [807, 0]
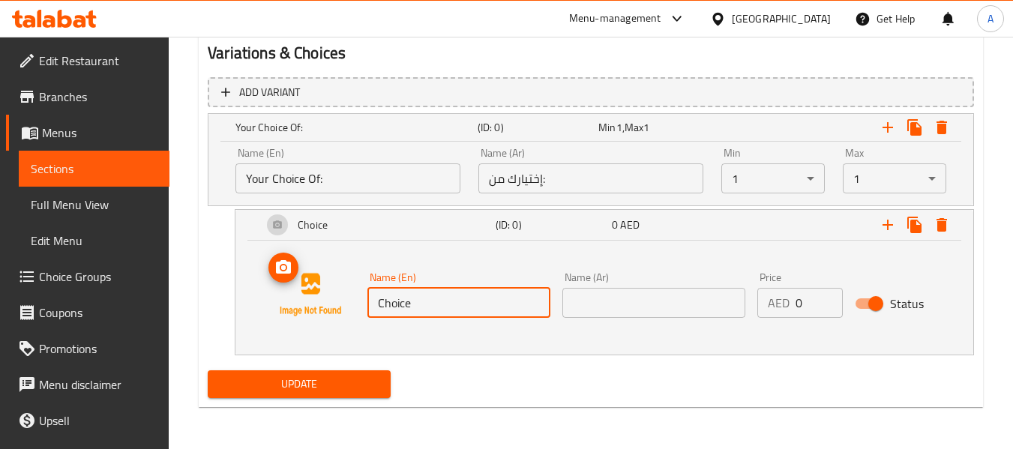
drag, startPoint x: 424, startPoint y: 299, endPoint x: 356, endPoint y: 299, distance: 67.5
click at [356, 299] on div "Name (En) Choice Name (En) Name (Ar) Name (Ar) Price AED 0 Price Status" at bounding box center [605, 295] width 702 height 114
type input "Black"
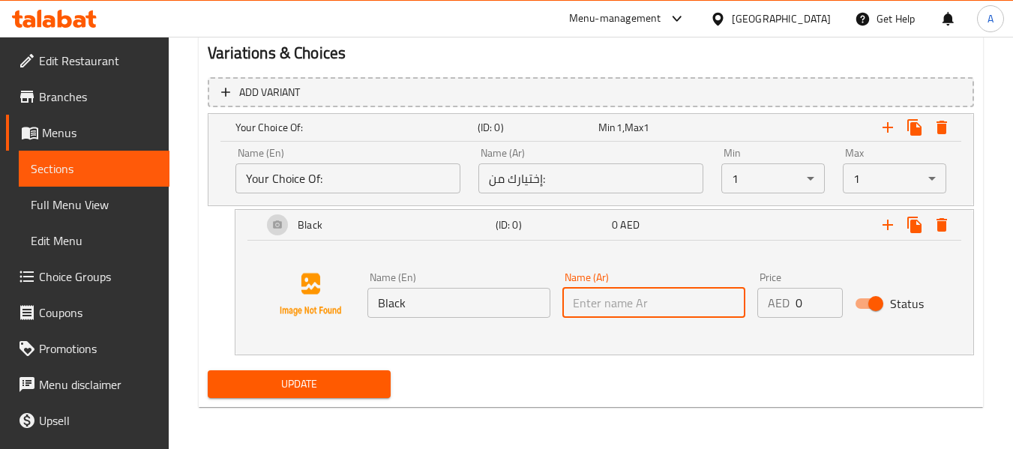
click at [644, 307] on input "text" at bounding box center [654, 303] width 183 height 30
type input "بلاك"
click at [884, 220] on icon "Expand" at bounding box center [888, 225] width 18 height 18
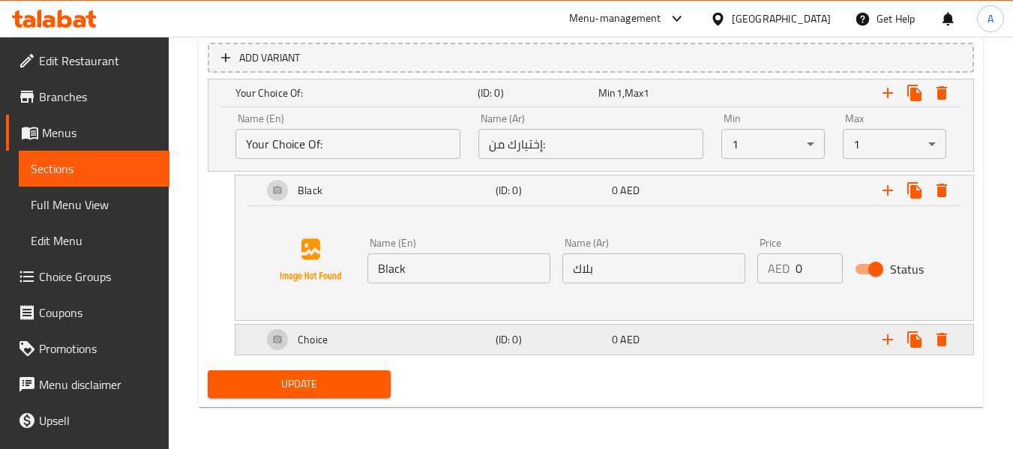
click at [326, 345] on h5 "Choice" at bounding box center [313, 339] width 30 height 15
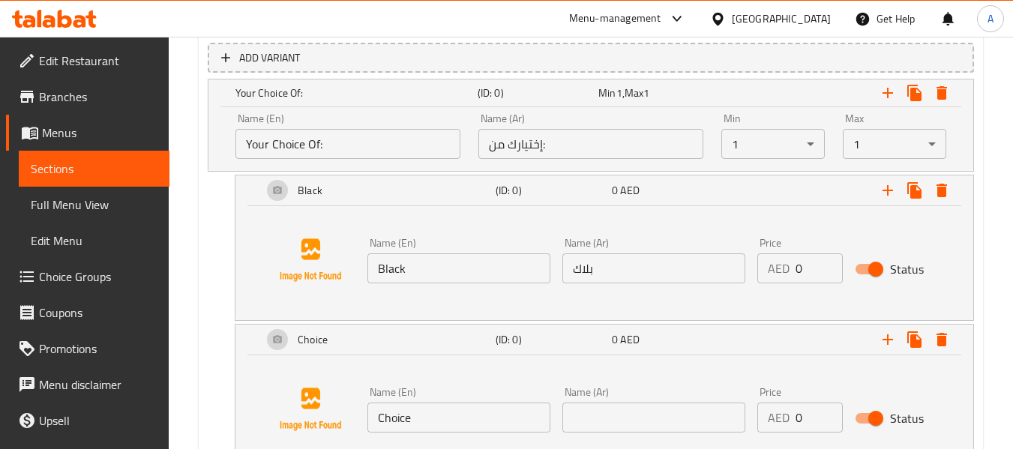
scroll to position [956, 0]
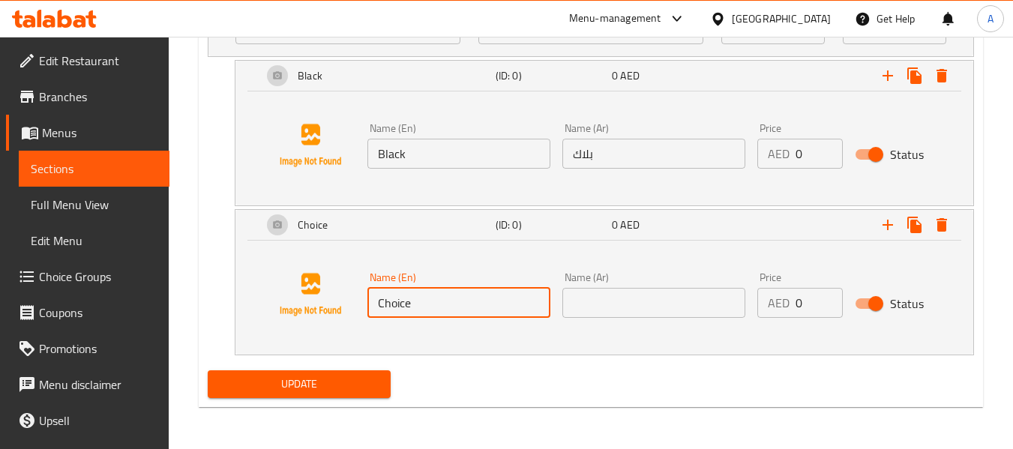
drag, startPoint x: 430, startPoint y: 293, endPoint x: 371, endPoint y: 292, distance: 58.5
click at [371, 292] on input "Choice" at bounding box center [459, 303] width 183 height 30
click at [377, 299] on input "Milk" at bounding box center [459, 303] width 183 height 30
type input "With Milk"
click at [618, 300] on input "text" at bounding box center [654, 303] width 183 height 30
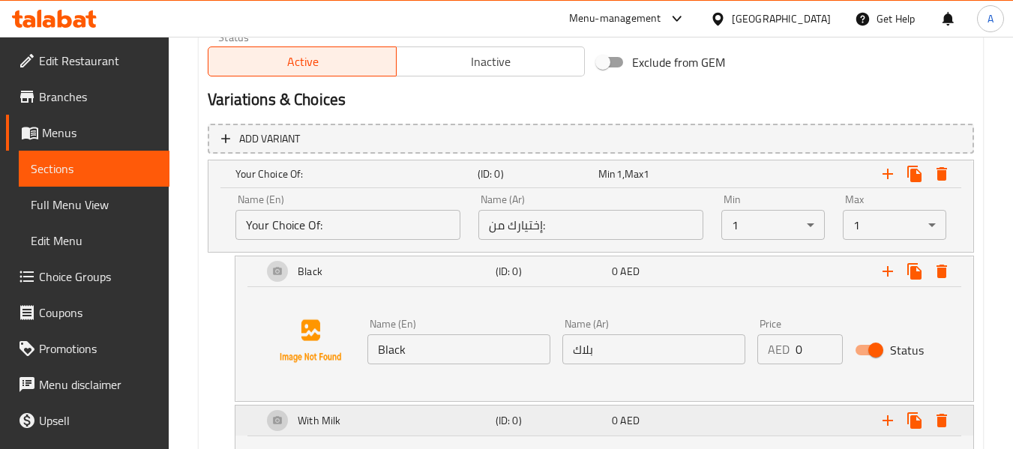
scroll to position [881, 0]
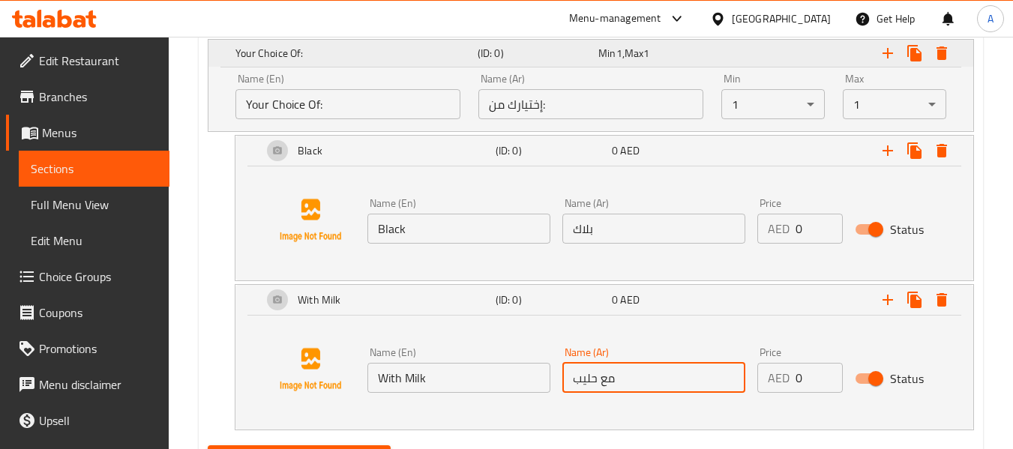
type input "مع حليب"
click at [290, 57] on h5 "Your Choice Of:" at bounding box center [354, 53] width 236 height 15
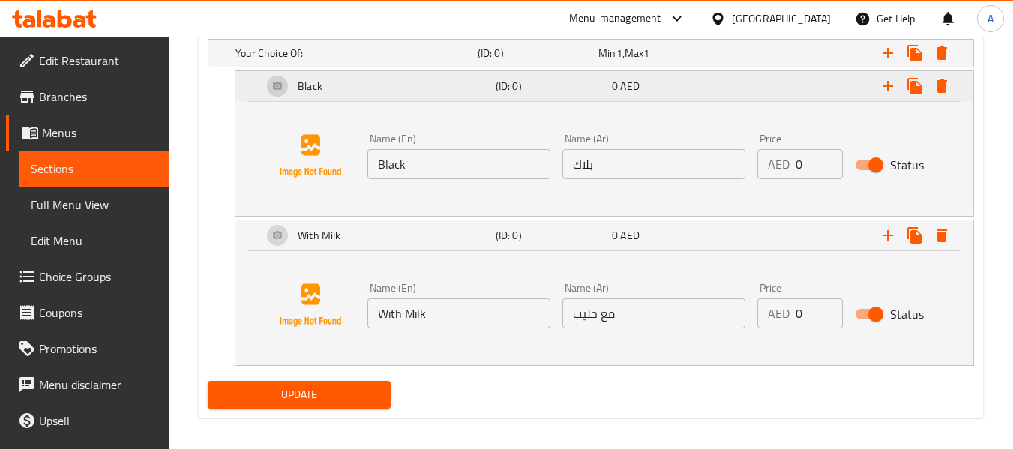
click at [329, 90] on div "Black" at bounding box center [376, 86] width 233 height 36
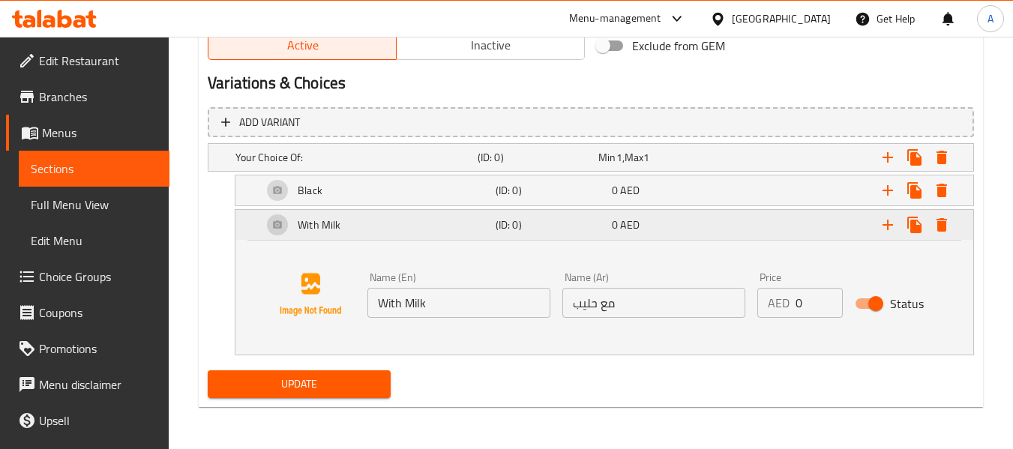
click at [358, 230] on div "With Milk" at bounding box center [376, 225] width 233 height 36
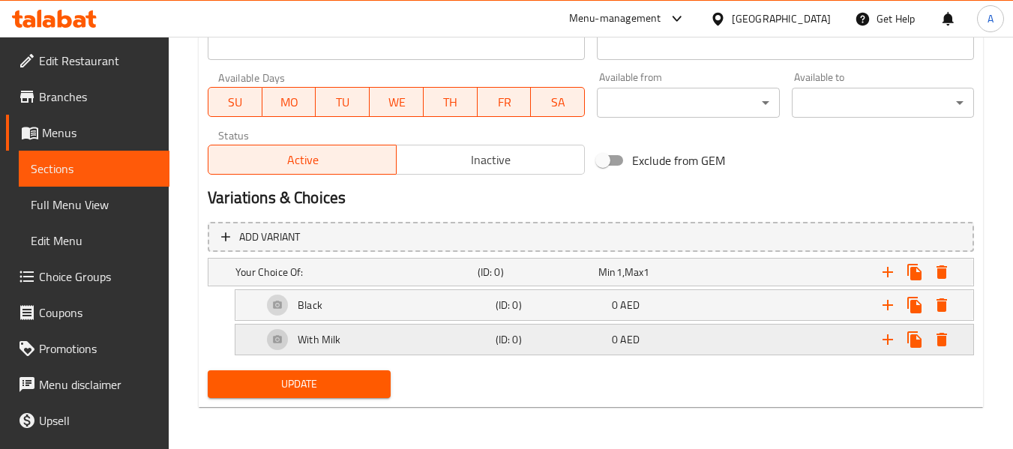
scroll to position [662, 0]
click at [891, 268] on icon "Expand" at bounding box center [888, 272] width 18 height 18
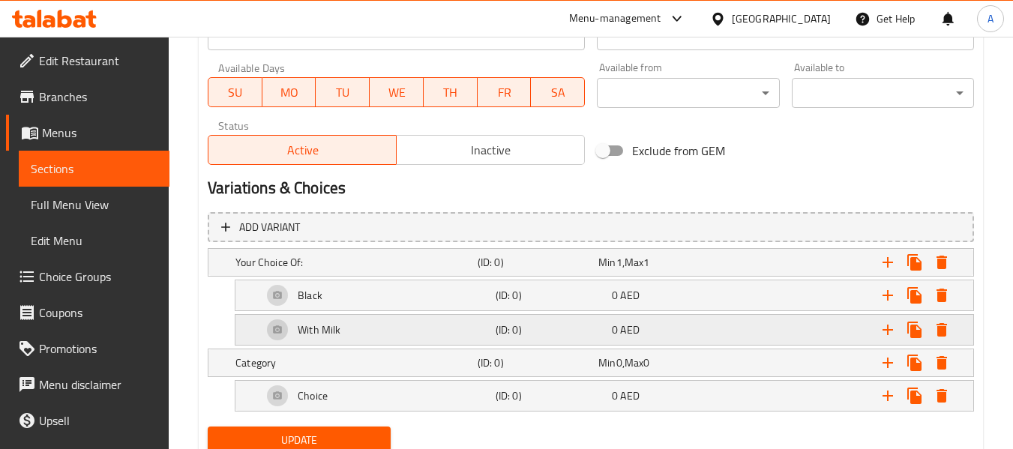
scroll to position [728, 0]
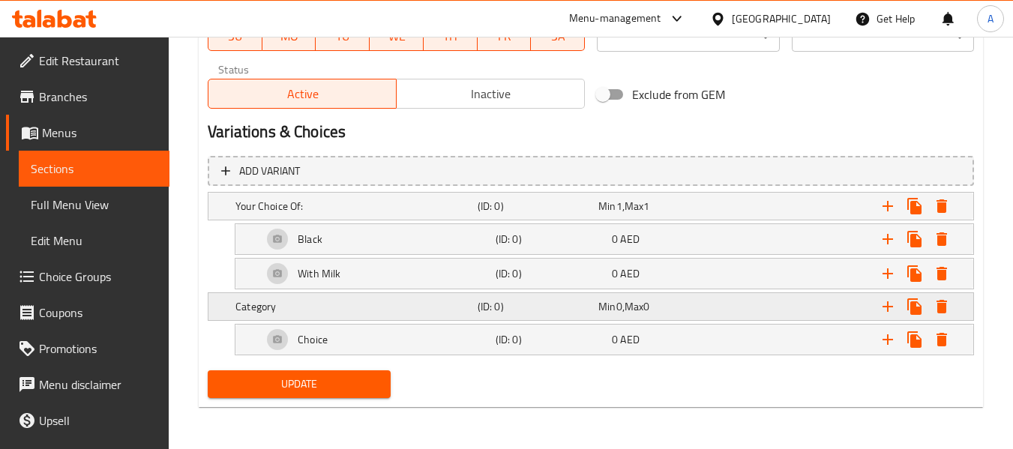
click at [326, 312] on h5 "Category" at bounding box center [354, 306] width 236 height 15
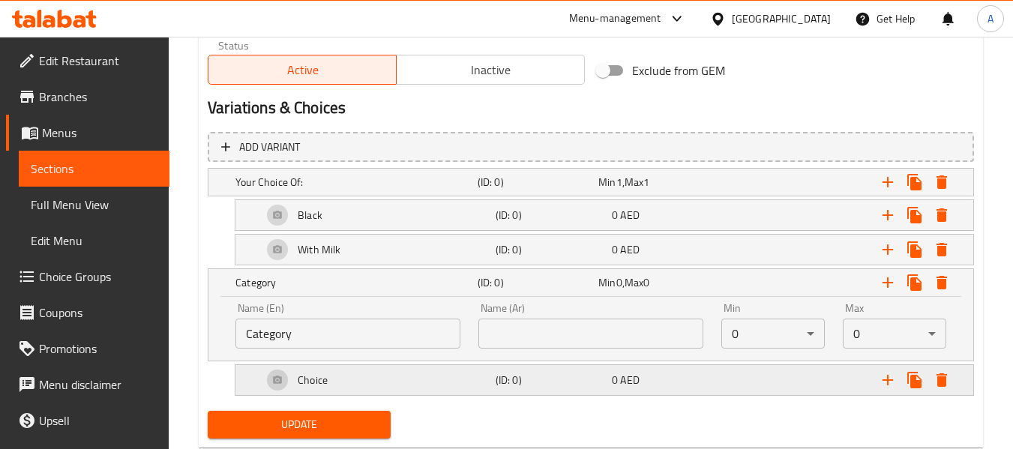
scroll to position [793, 0]
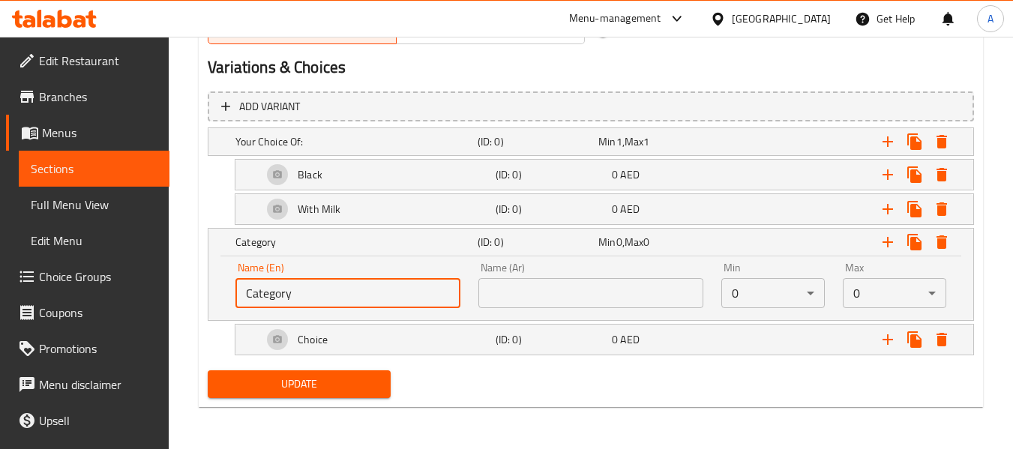
drag, startPoint x: 297, startPoint y: 293, endPoint x: 243, endPoint y: 285, distance: 54.5
click at [243, 285] on input "Category" at bounding box center [348, 293] width 225 height 30
paste input "Your Choice Of:"
type input "Your Choice Of:"
click at [511, 282] on input "text" at bounding box center [591, 293] width 225 height 30
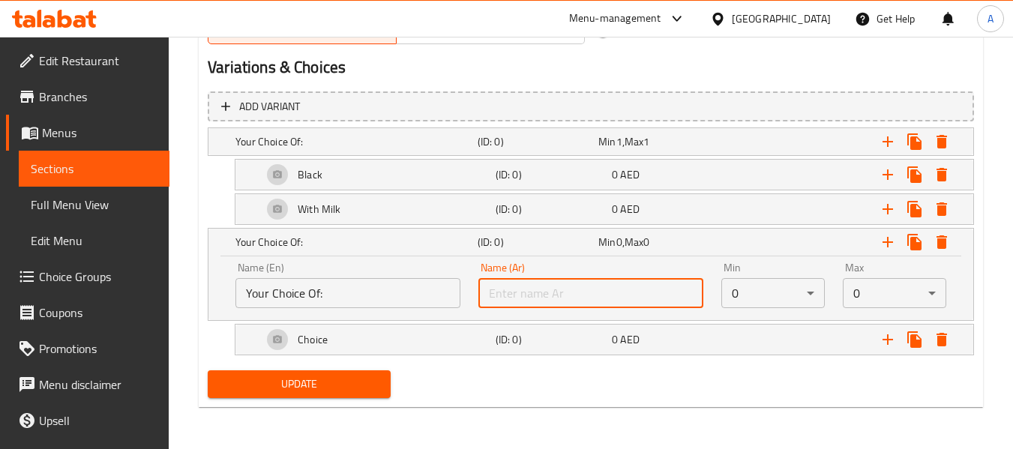
paste input "إختيارك من:"
type input "إختيارك من:"
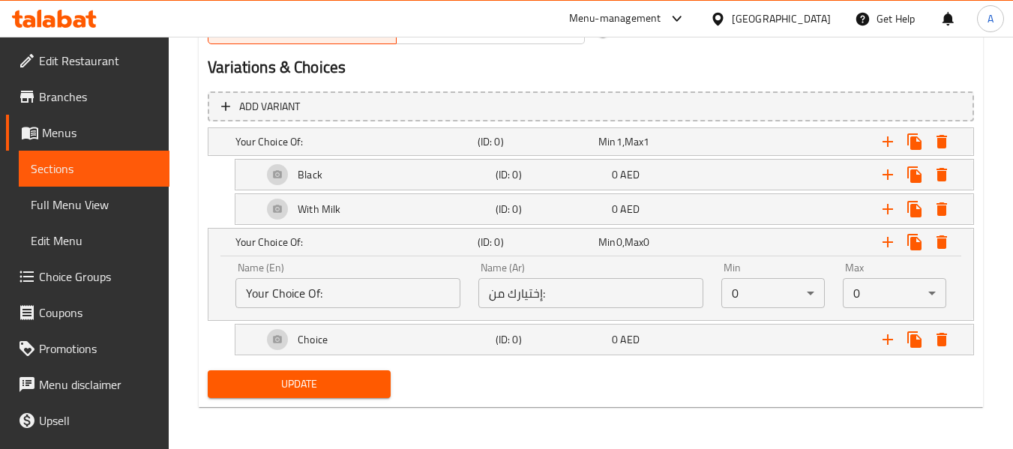
click at [695, 383] on div "Update" at bounding box center [591, 385] width 779 height 40
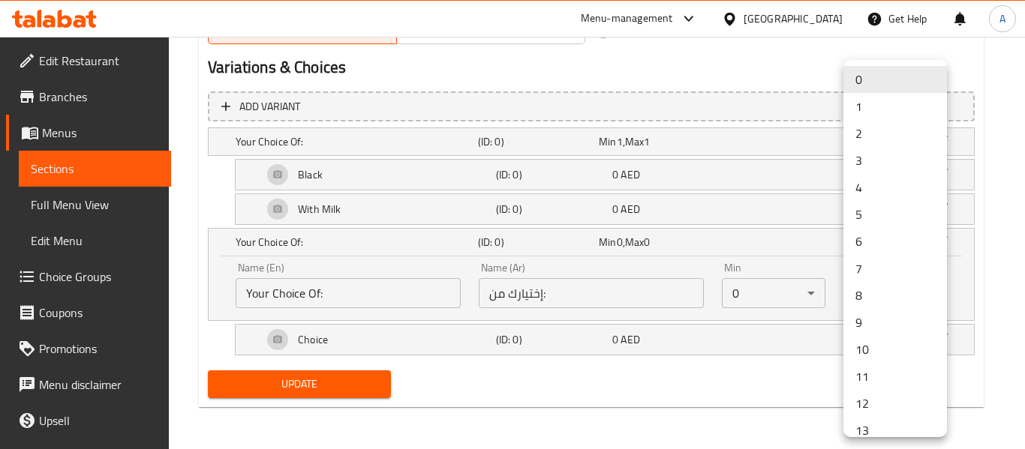
click at [867, 104] on li "1" at bounding box center [895, 106] width 104 height 27
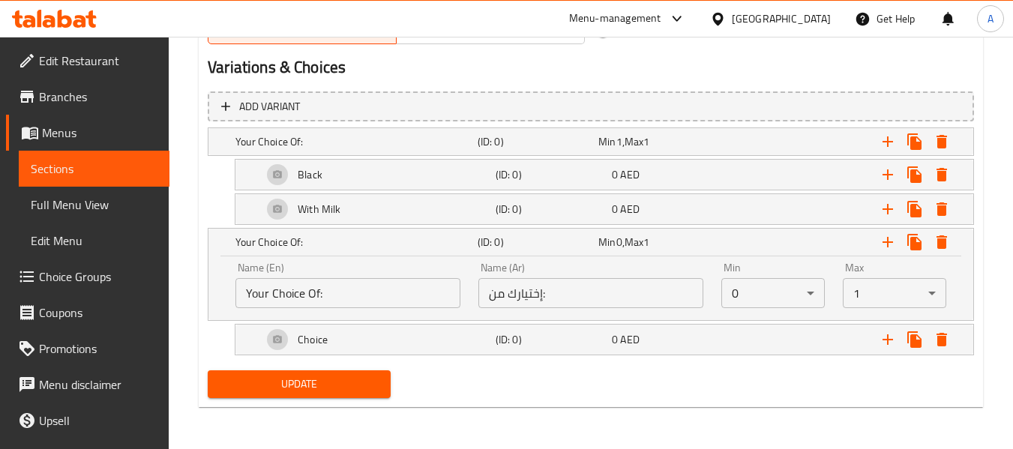
click at [598, 378] on div "Update" at bounding box center [591, 385] width 779 height 40
click at [403, 338] on div "Choice" at bounding box center [376, 340] width 233 height 36
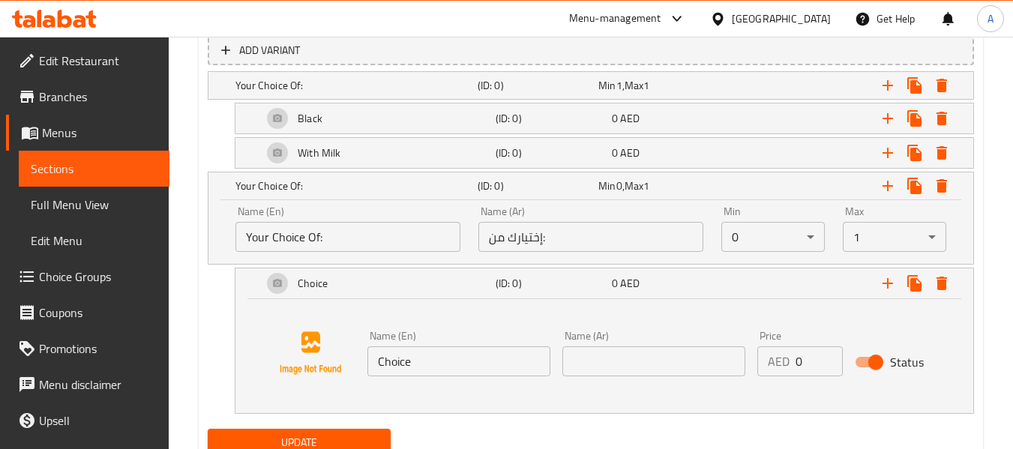
scroll to position [908, 0]
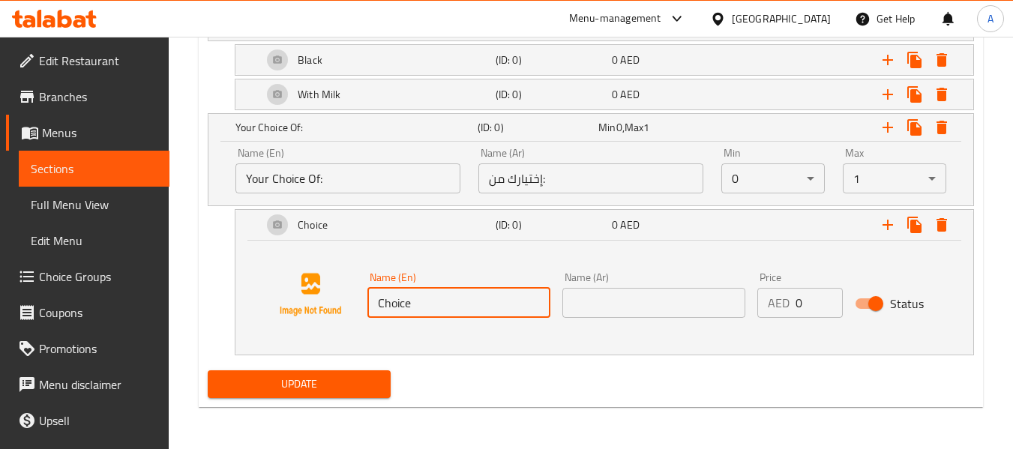
drag, startPoint x: 425, startPoint y: 303, endPoint x: 367, endPoint y: 299, distance: 57.9
click at [367, 299] on div "Name (En) Choice Name (En)" at bounding box center [459, 295] width 195 height 58
type input "Sugar"
drag, startPoint x: 605, startPoint y: 302, endPoint x: 602, endPoint y: 340, distance: 37.7
click at [605, 302] on input "text" at bounding box center [654, 303] width 183 height 30
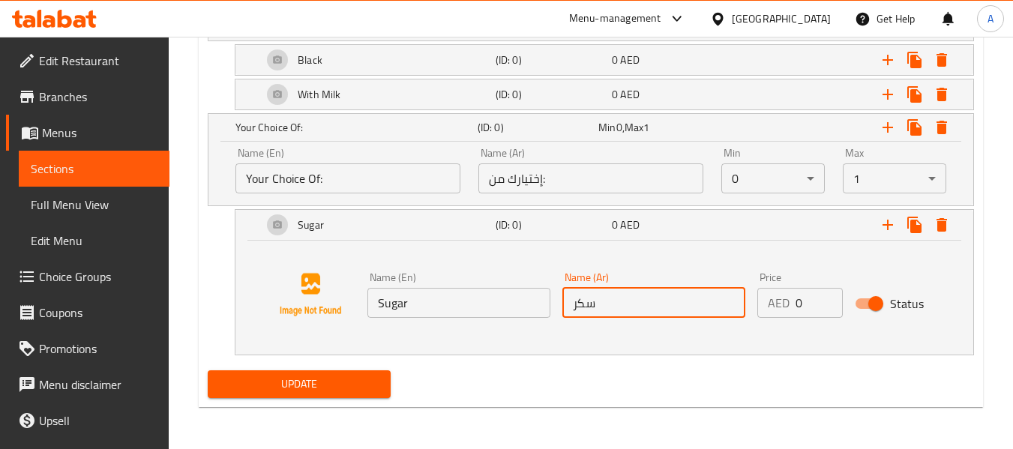
type input "سكر"
click at [500, 370] on div "Update" at bounding box center [591, 385] width 779 height 40
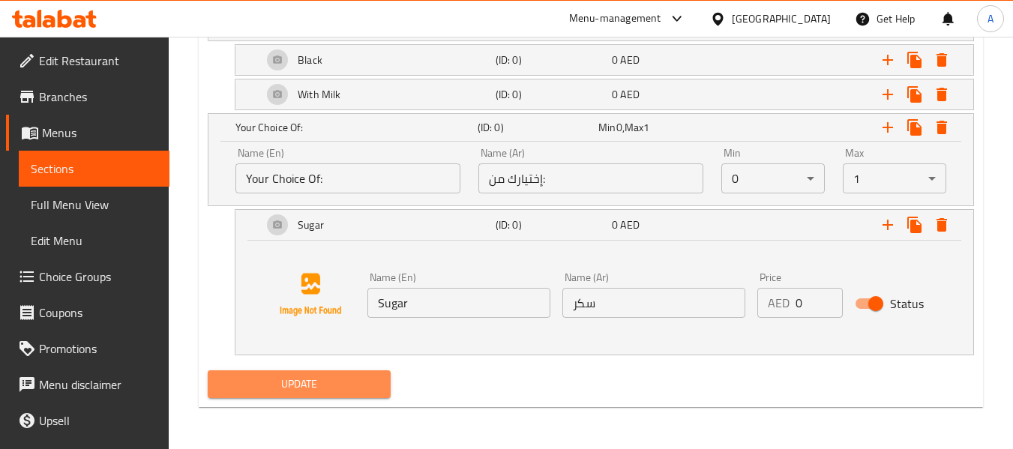
click at [287, 393] on span "Update" at bounding box center [299, 384] width 158 height 19
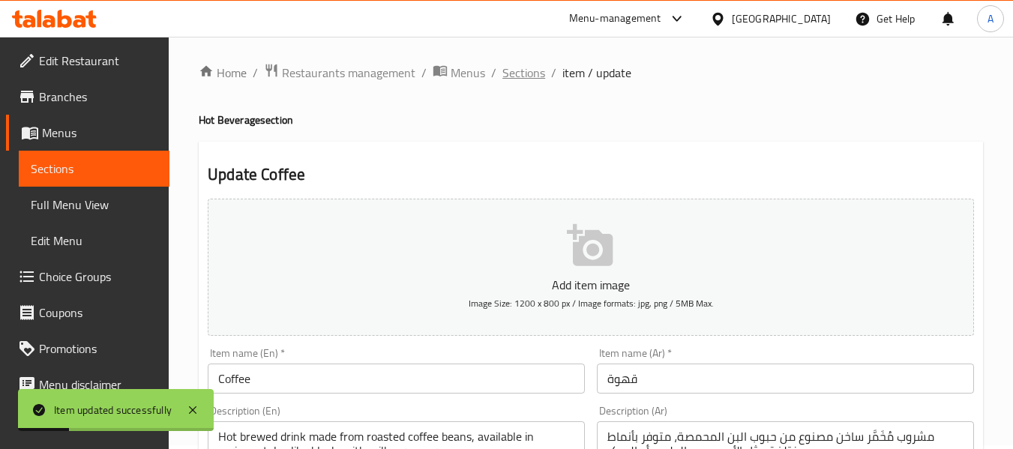
scroll to position [0, 0]
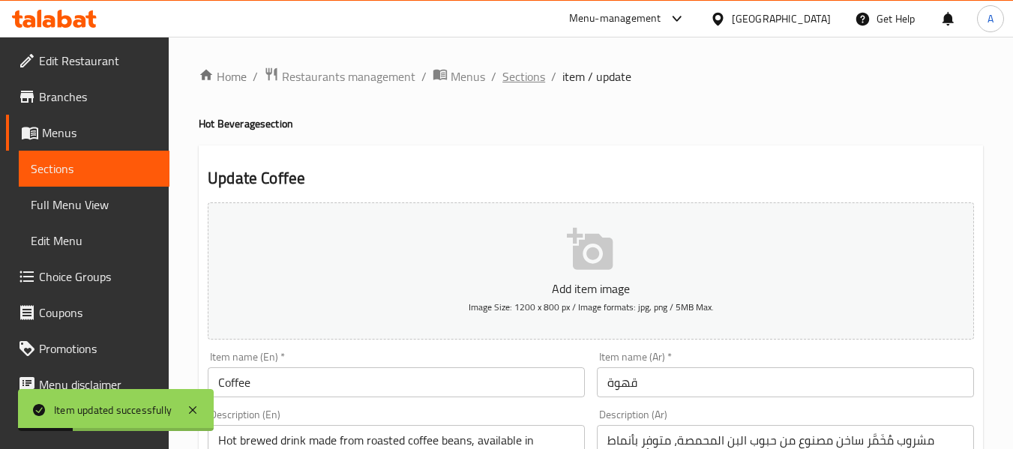
click at [529, 79] on span "Sections" at bounding box center [524, 77] width 43 height 18
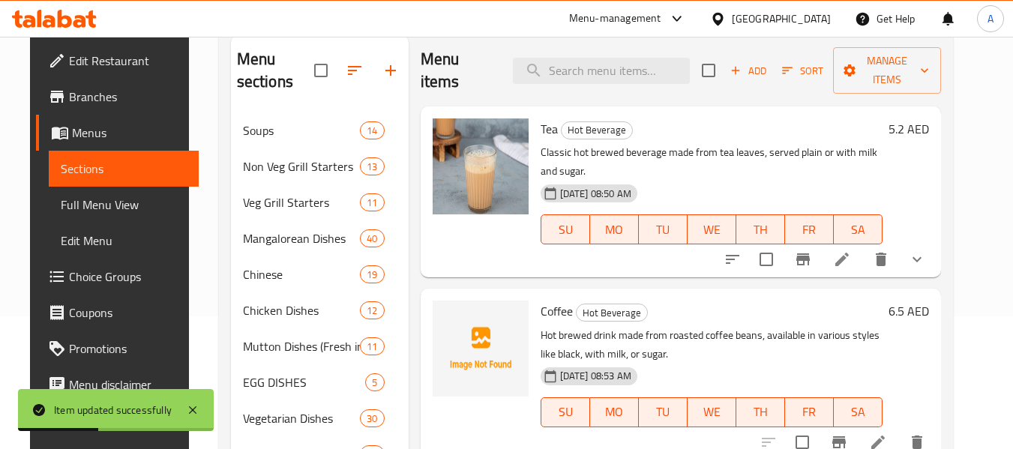
scroll to position [300, 0]
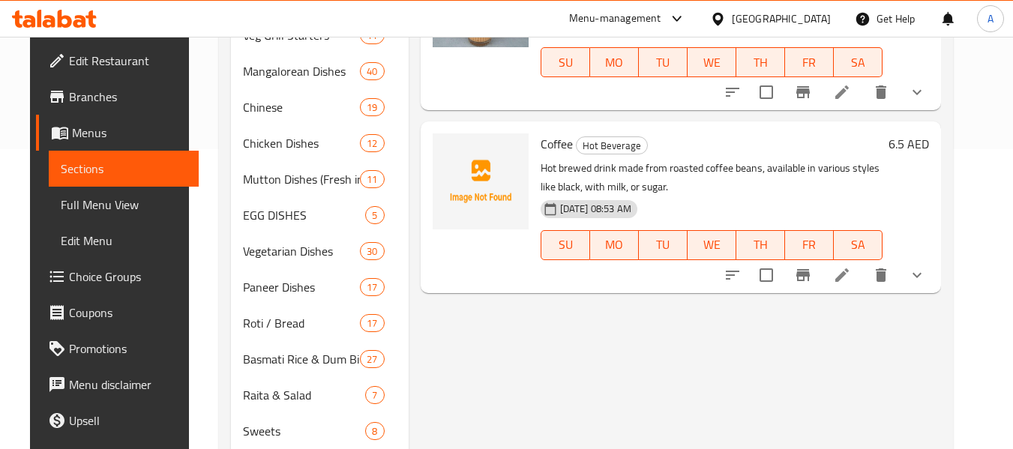
click at [650, 278] on div "Menu items Add Sort Manage items Tea Hot Beverage Classic hot brewed beverage m…" at bounding box center [675, 179] width 533 height 623
click at [99, 202] on span "Full Menu View" at bounding box center [124, 205] width 127 height 18
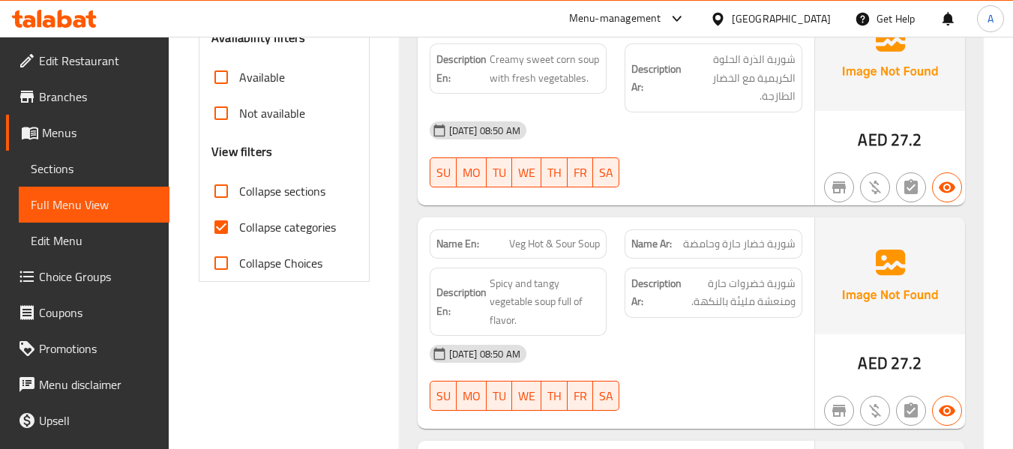
scroll to position [600, 0]
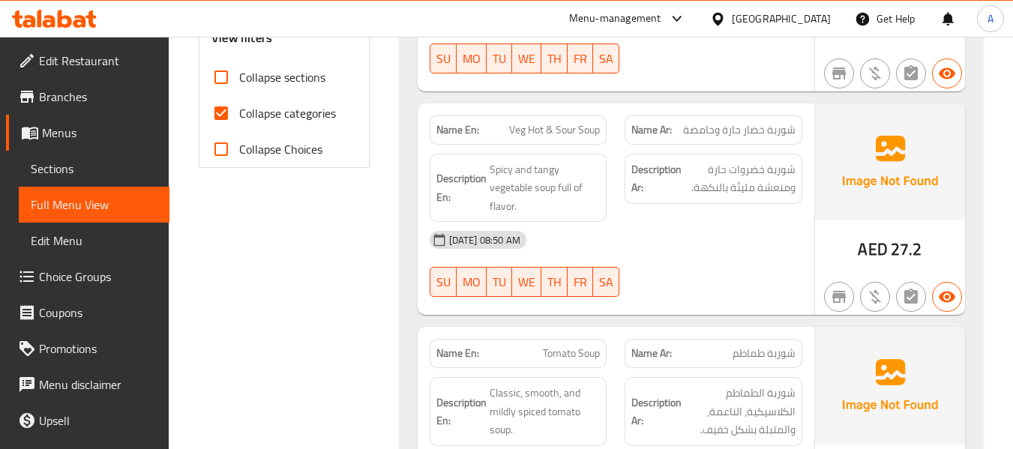
click at [275, 83] on span "Collapse sections" at bounding box center [282, 77] width 86 height 18
click at [239, 83] on input "Collapse sections" at bounding box center [221, 77] width 36 height 36
checkbox input "true"
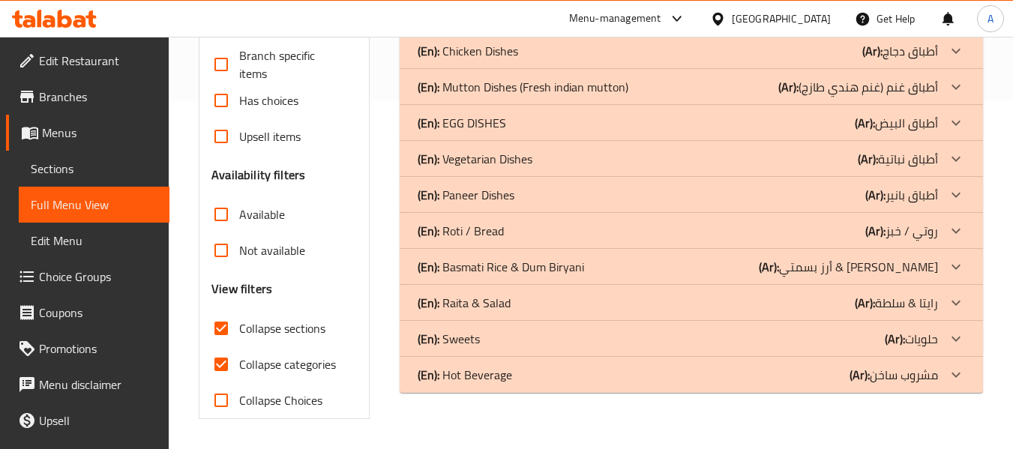
scroll to position [349, 0]
click at [528, 364] on div "(En): Hot Beverage (Ar): مشروب ساخن" at bounding box center [692, 375] width 584 height 36
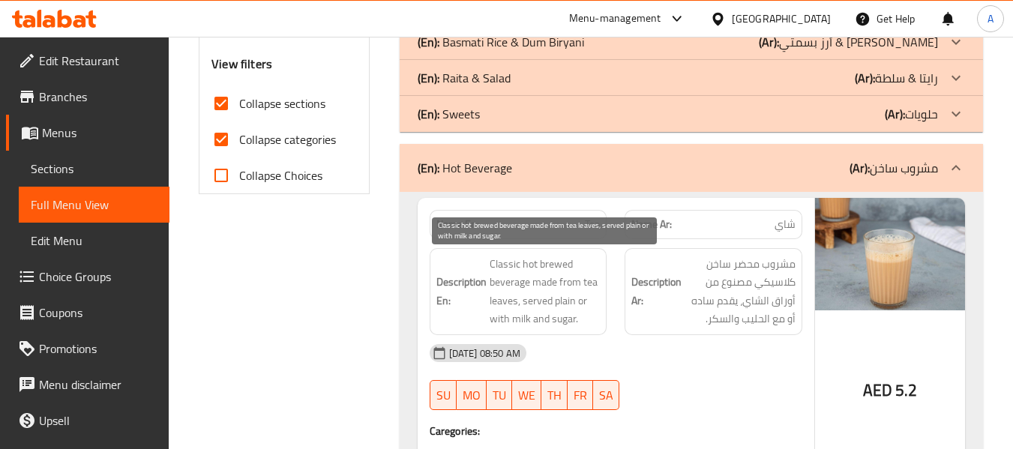
scroll to position [424, 0]
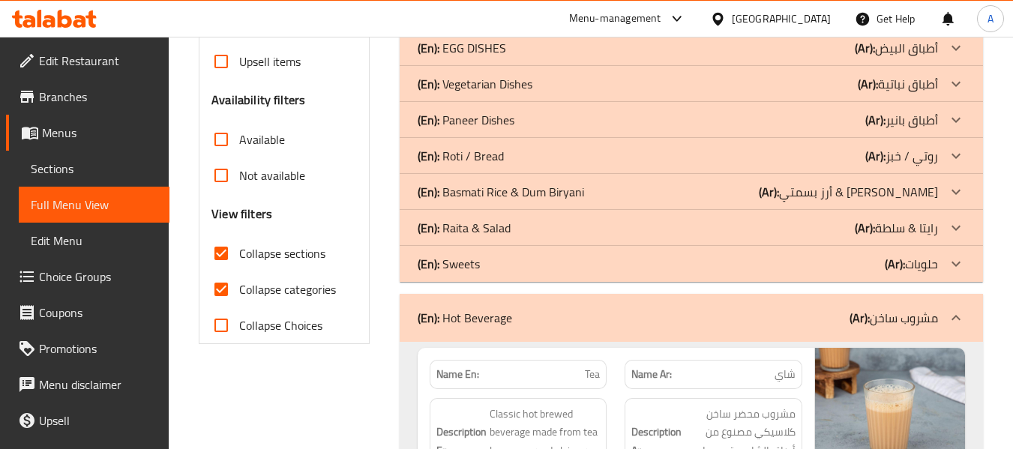
click at [536, 269] on div "(En): Sweets (Ar): حلويات" at bounding box center [678, 264] width 521 height 18
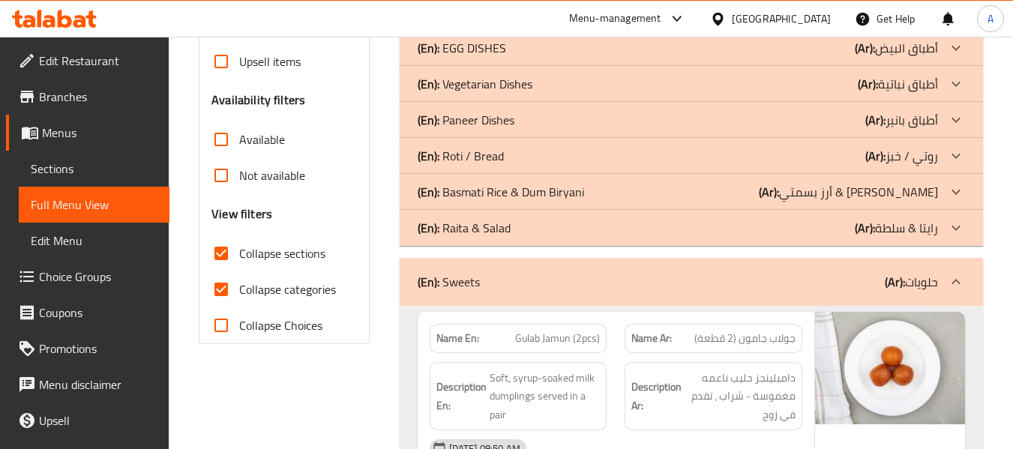
click at [530, 220] on div "(En): Raita & Salad (Ar): رايتا & سلطة" at bounding box center [678, 228] width 521 height 18
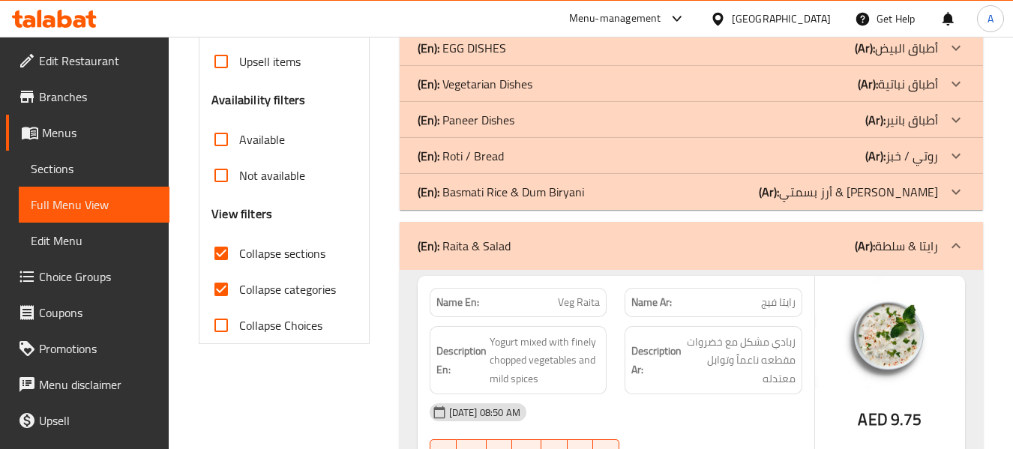
click at [534, 193] on p "(En): Basmati Rice & Dum Biryani" at bounding box center [501, 192] width 167 height 18
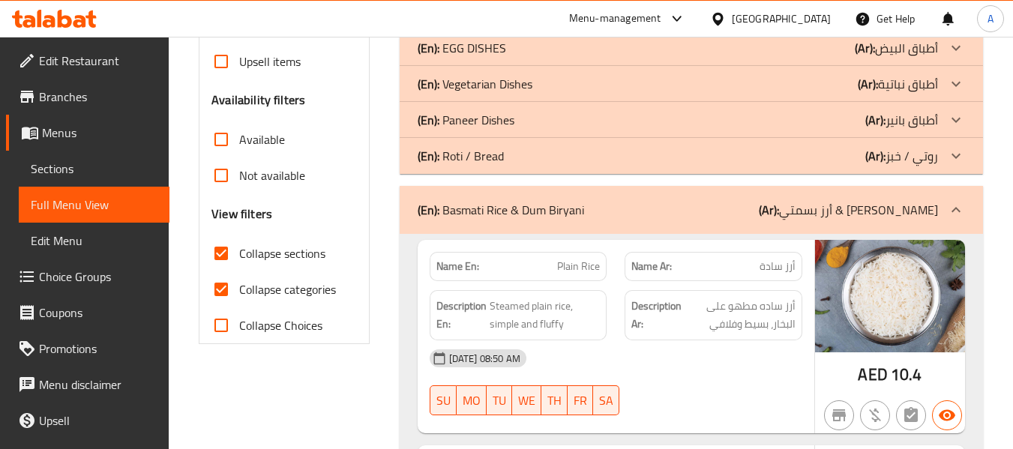
click at [509, 153] on div "(En): Roti / Bread (Ar): روتي / خبز" at bounding box center [678, 156] width 521 height 18
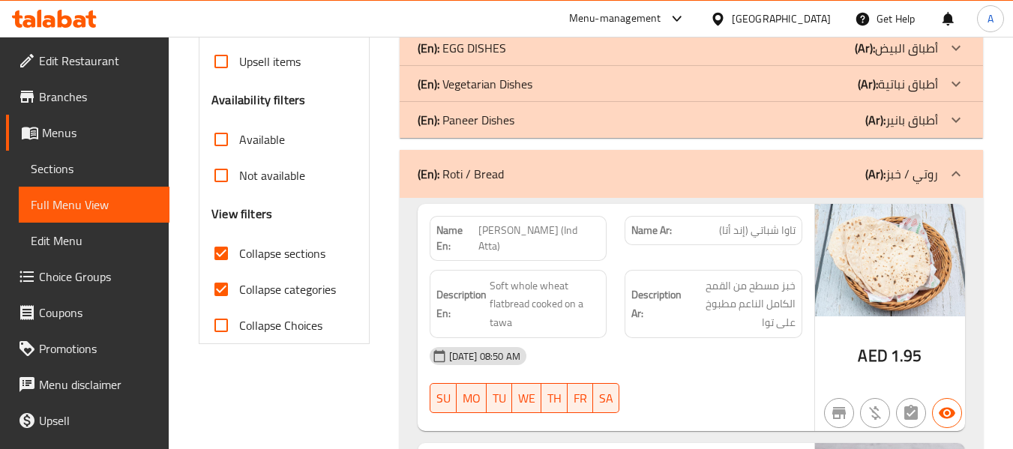
click at [304, 294] on span "Collapse categories" at bounding box center [287, 290] width 97 height 18
click at [239, 294] on input "Collapse categories" at bounding box center [221, 290] width 36 height 36
checkbox input "false"
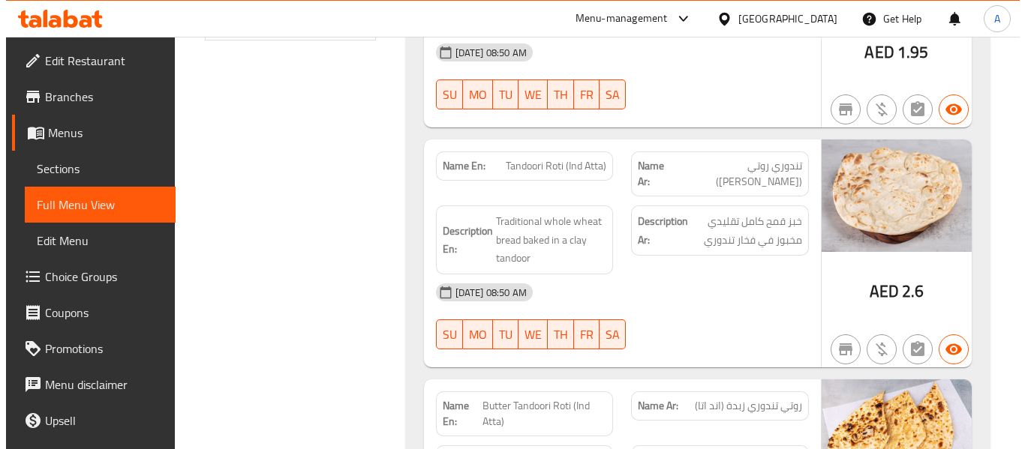
scroll to position [0, 0]
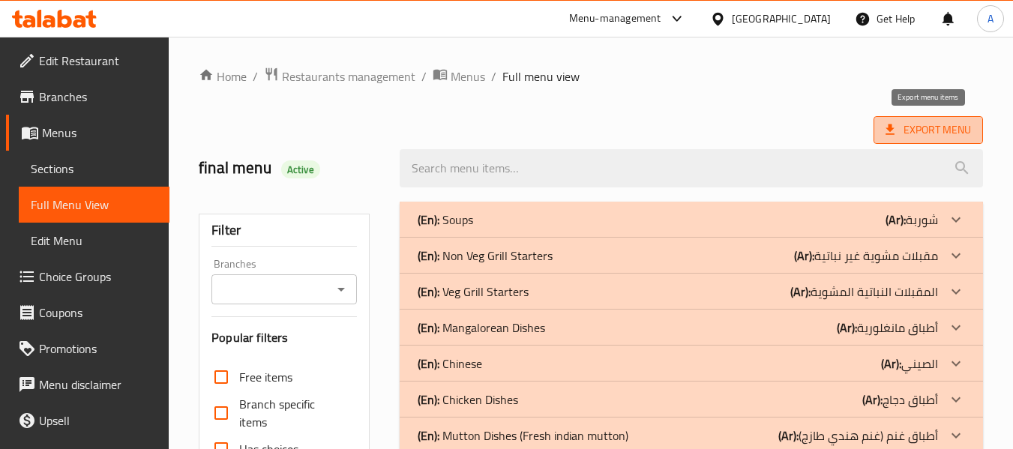
click at [959, 134] on span "Export Menu" at bounding box center [929, 130] width 86 height 19
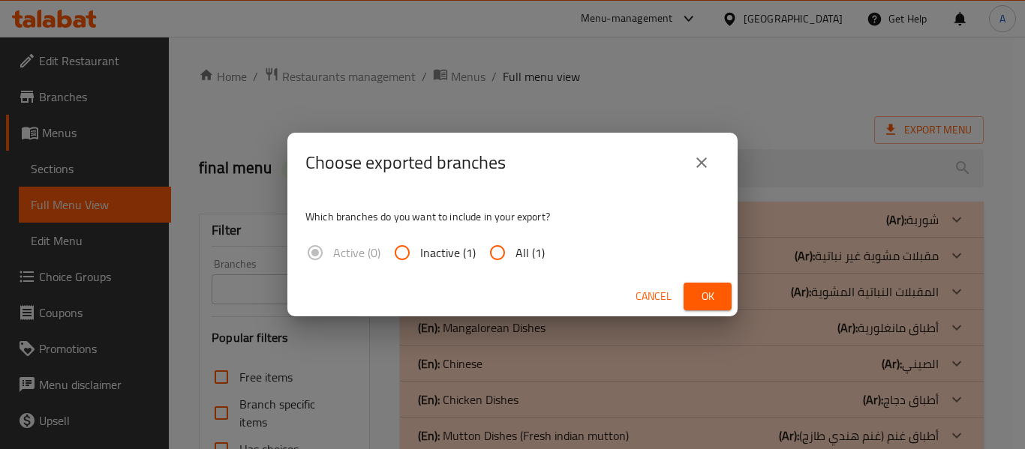
click at [523, 244] on span "All (1)" at bounding box center [529, 253] width 29 height 18
click at [515, 244] on input "All (1)" at bounding box center [497, 253] width 36 height 36
radio input "true"
click at [708, 287] on span "Ok" at bounding box center [707, 296] width 24 height 19
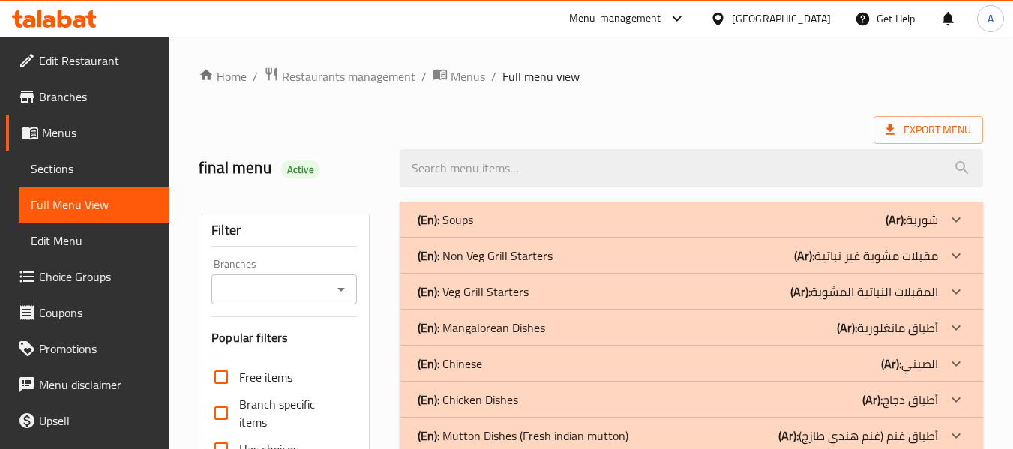
click at [59, 152] on link "Sections" at bounding box center [94, 169] width 151 height 36
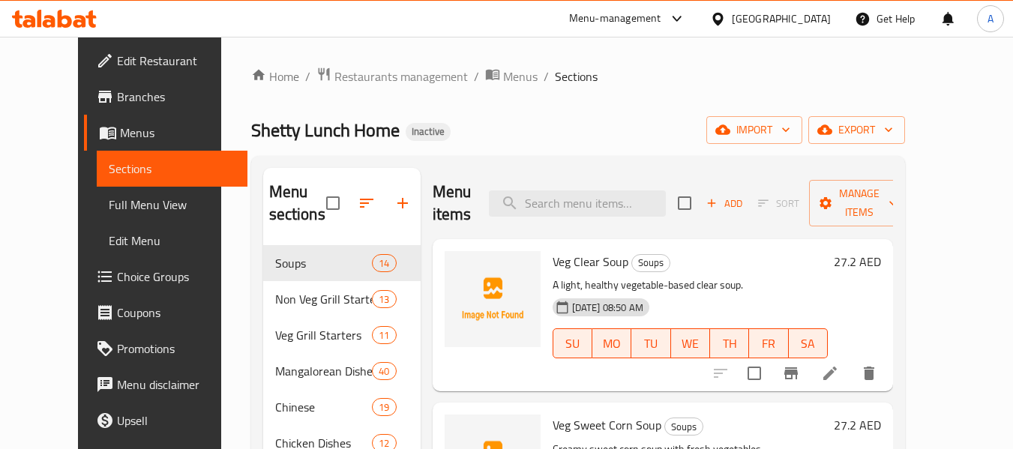
click at [120, 134] on span "Menus" at bounding box center [178, 133] width 116 height 18
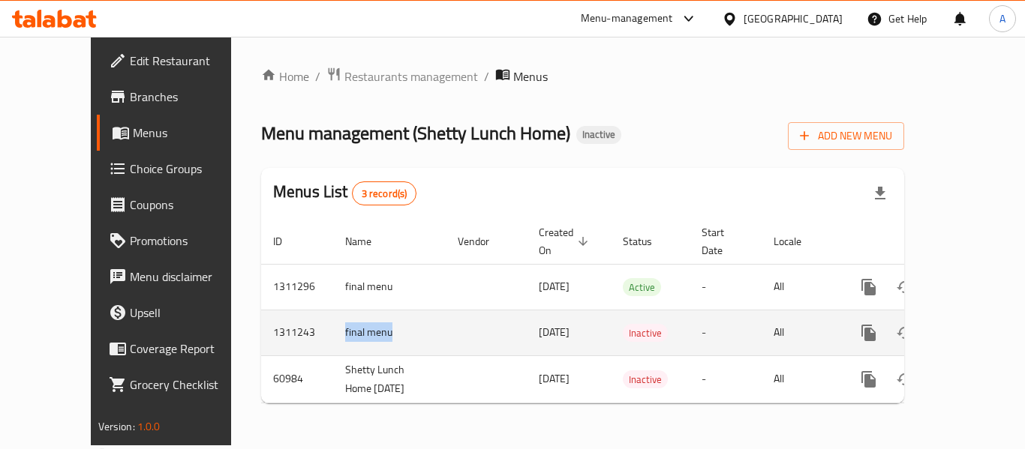
drag, startPoint x: 281, startPoint y: 317, endPoint x: 337, endPoint y: 316, distance: 55.5
click at [337, 316] on td "final menu" at bounding box center [389, 333] width 113 height 46
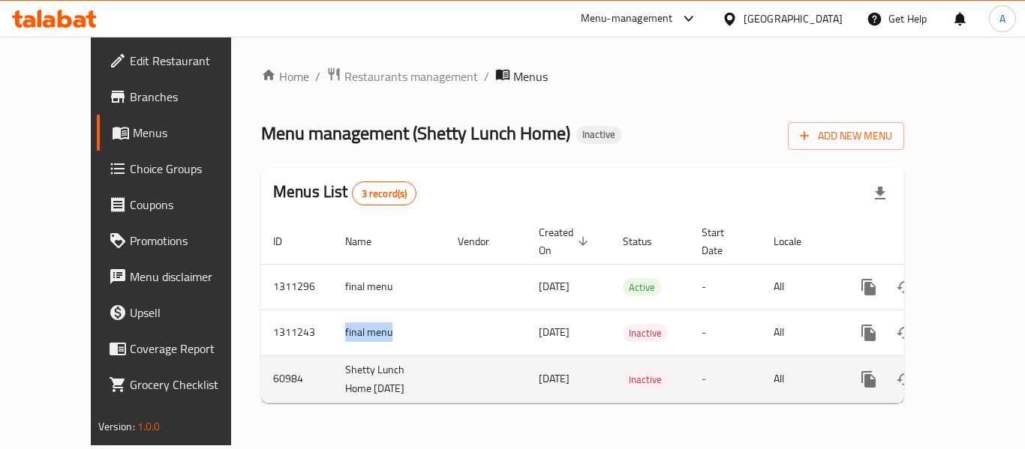
copy td "final menu"
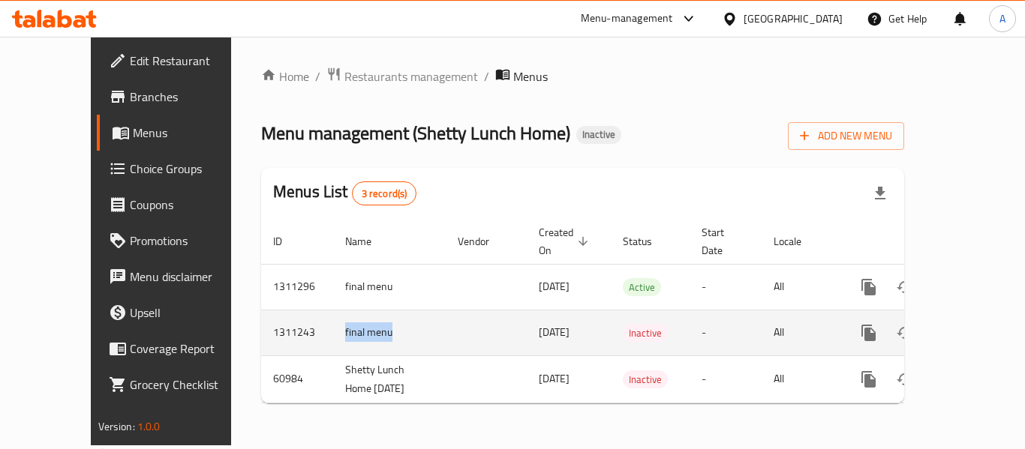
click at [934, 324] on icon "enhanced table" at bounding box center [941, 333] width 18 height 18
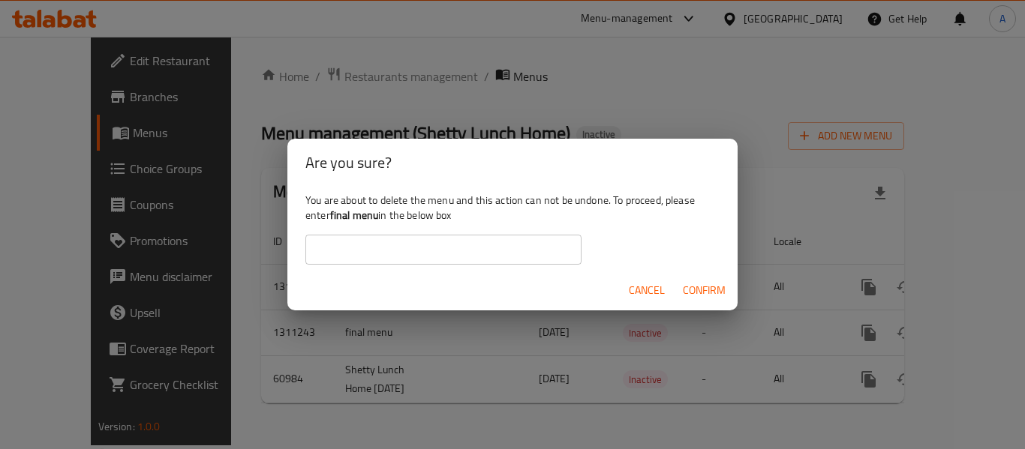
click at [462, 227] on div "You are about to delete the menu and this action can not be undone. To proceed,…" at bounding box center [512, 229] width 450 height 84
click at [459, 229] on div "You are about to delete the menu and this action can not be undone. To proceed,…" at bounding box center [512, 229] width 450 height 84
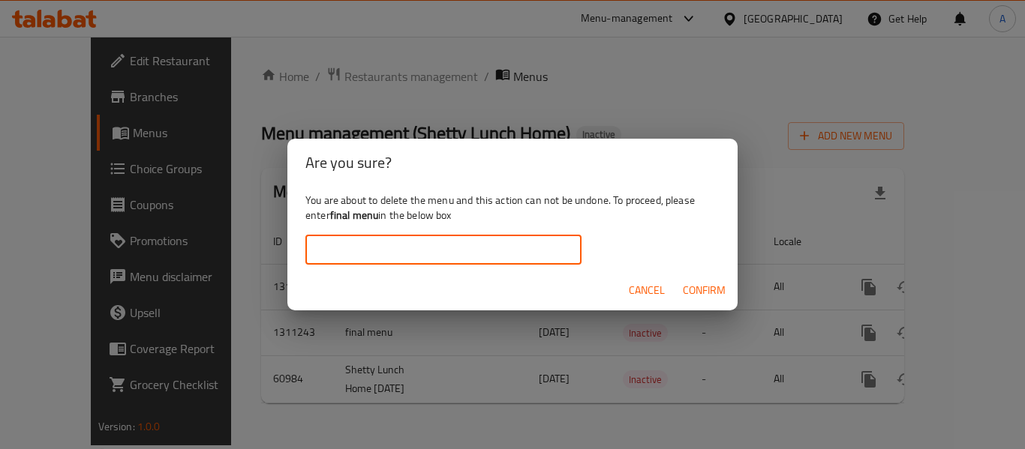
click at [455, 243] on input "text" at bounding box center [443, 250] width 276 height 30
paste input "final menu"
type input "final menu"
click at [695, 299] on span "Confirm" at bounding box center [704, 290] width 43 height 19
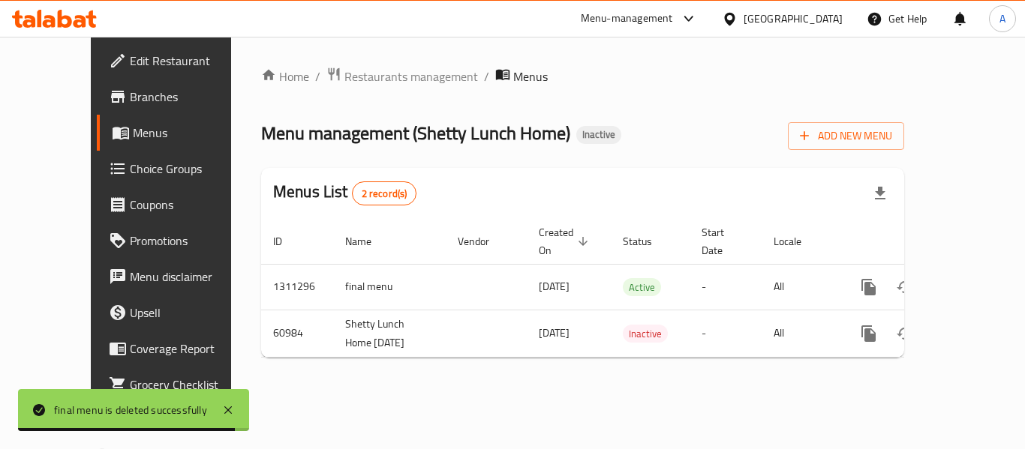
click at [82, 11] on icon at bounding box center [54, 19] width 85 height 18
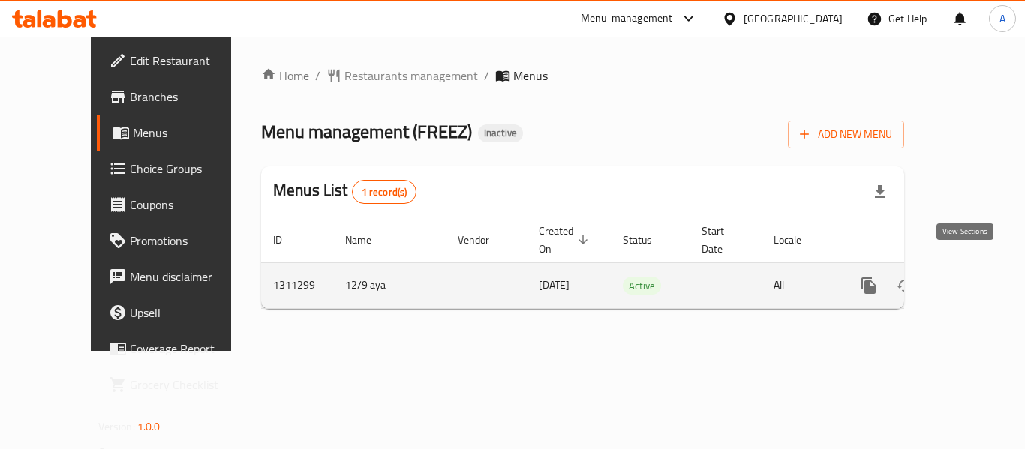
click at [968, 277] on icon "enhanced table" at bounding box center [977, 286] width 18 height 18
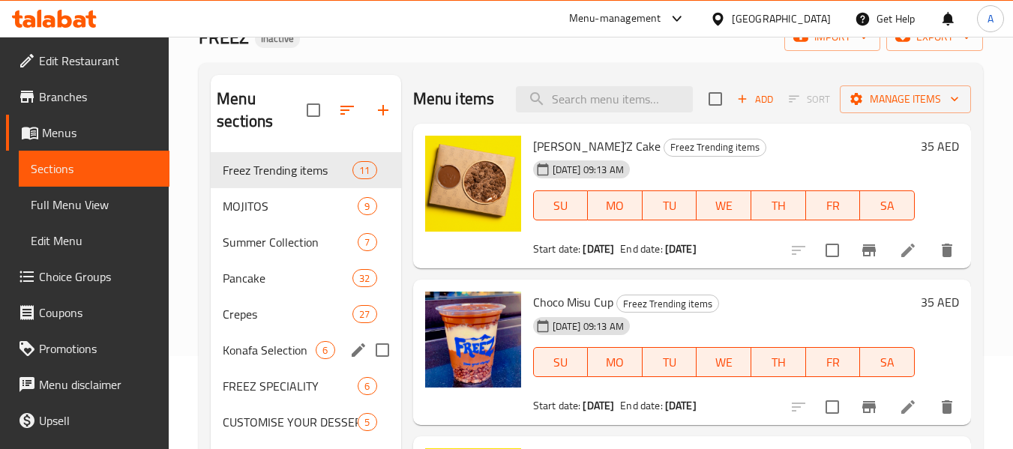
scroll to position [225, 0]
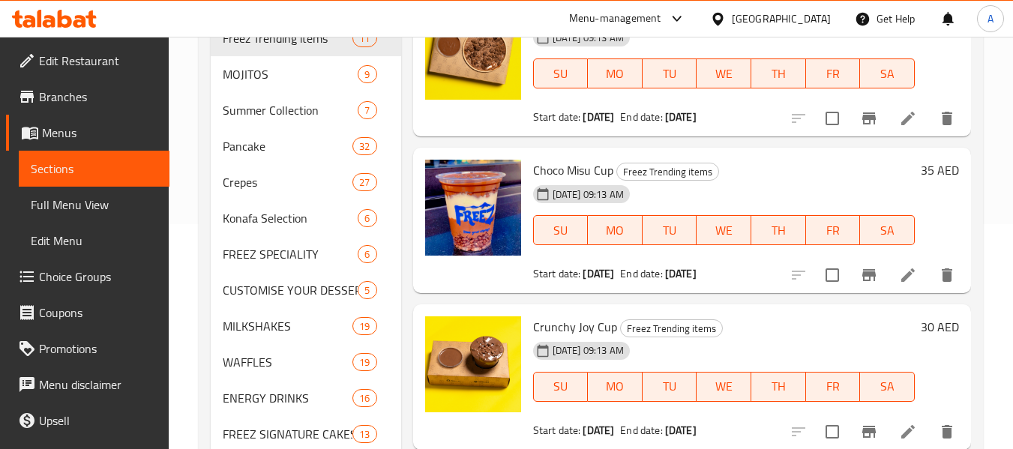
click at [73, 197] on span "Full Menu View" at bounding box center [94, 205] width 127 height 18
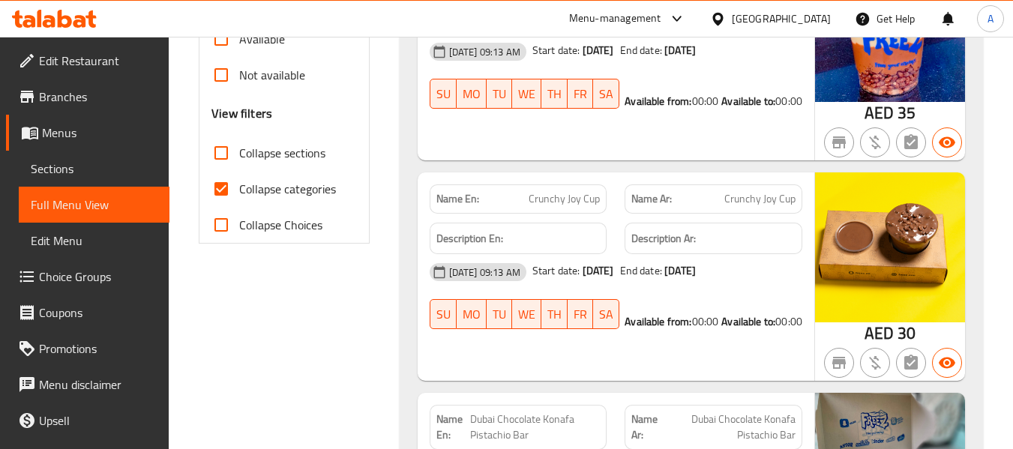
scroll to position [525, 0]
click at [308, 189] on span "Collapse categories" at bounding box center [287, 188] width 97 height 18
click at [239, 189] on input "Collapse categories" at bounding box center [221, 188] width 36 height 36
checkbox input "false"
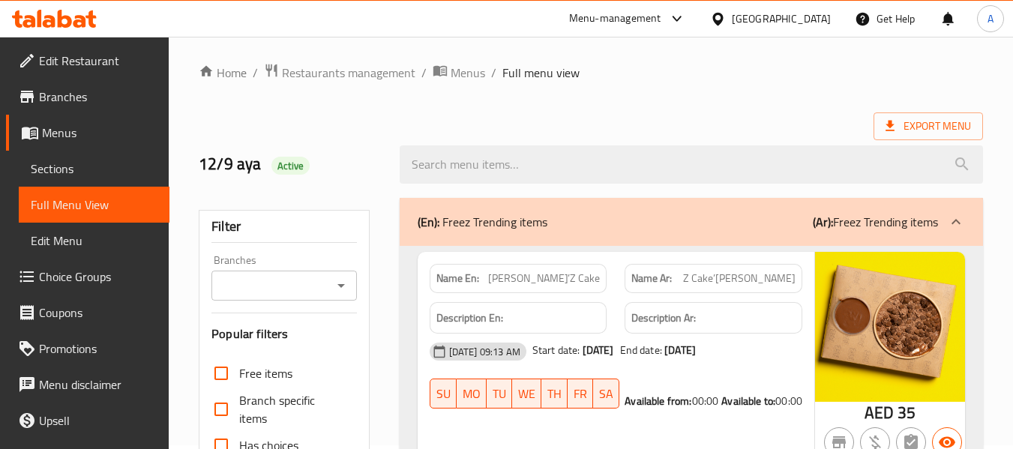
click at [448, 286] on strong "Name En:" at bounding box center [458, 279] width 43 height 16
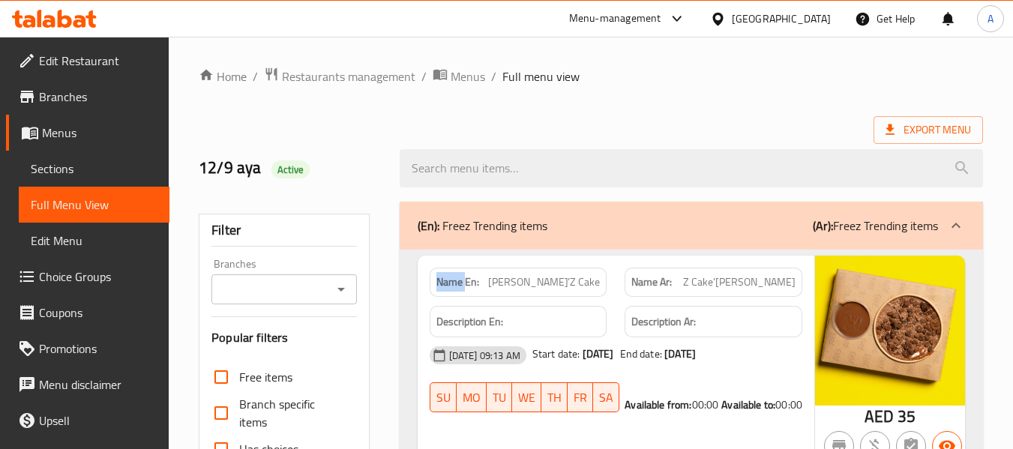
click at [448, 286] on strong "Name En:" at bounding box center [458, 283] width 43 height 16
copy strong "Name En:"
click at [935, 127] on span "Export Menu" at bounding box center [929, 130] width 86 height 19
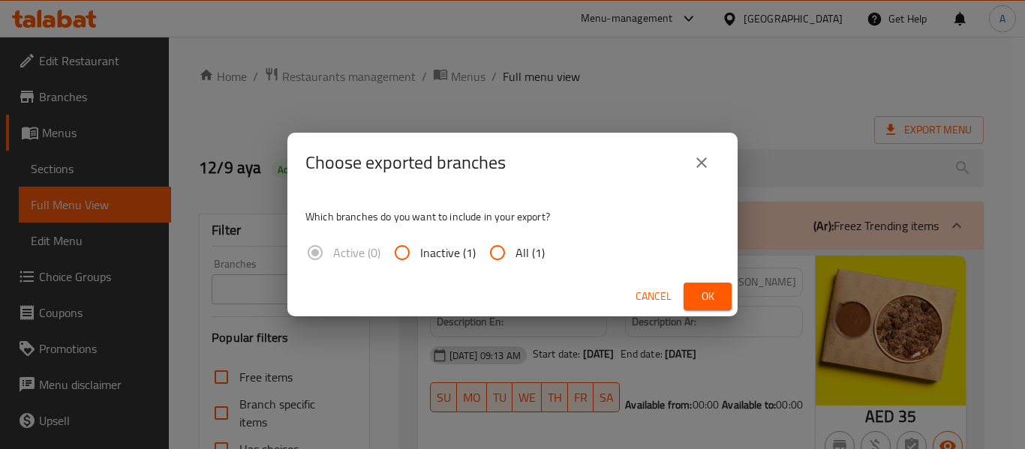
click at [514, 254] on input "All (1)" at bounding box center [497, 253] width 36 height 36
radio input "true"
click at [691, 293] on button "Ok" at bounding box center [707, 297] width 48 height 28
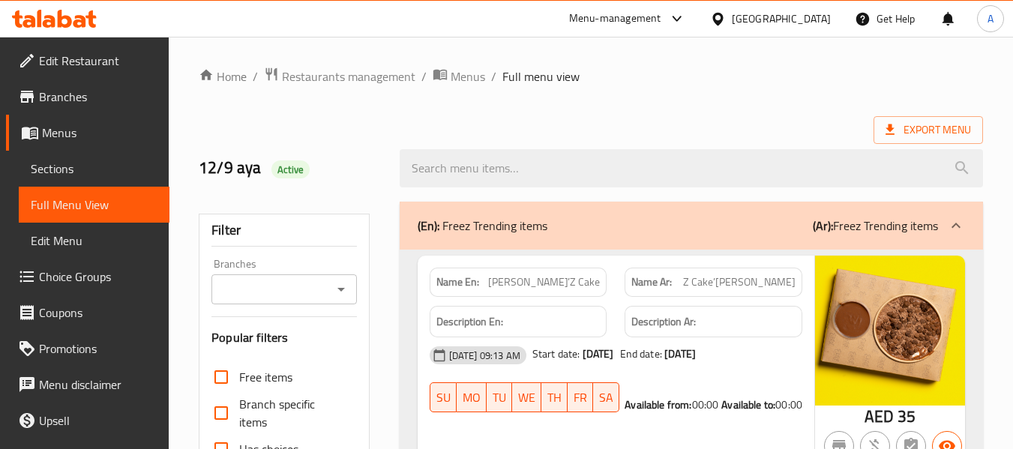
drag, startPoint x: 768, startPoint y: 95, endPoint x: 509, endPoint y: 17, distance: 270.5
drag, startPoint x: 61, startPoint y: 179, endPoint x: 146, endPoint y: 170, distance: 85.2
click at [61, 178] on span "Sections" at bounding box center [94, 169] width 127 height 18
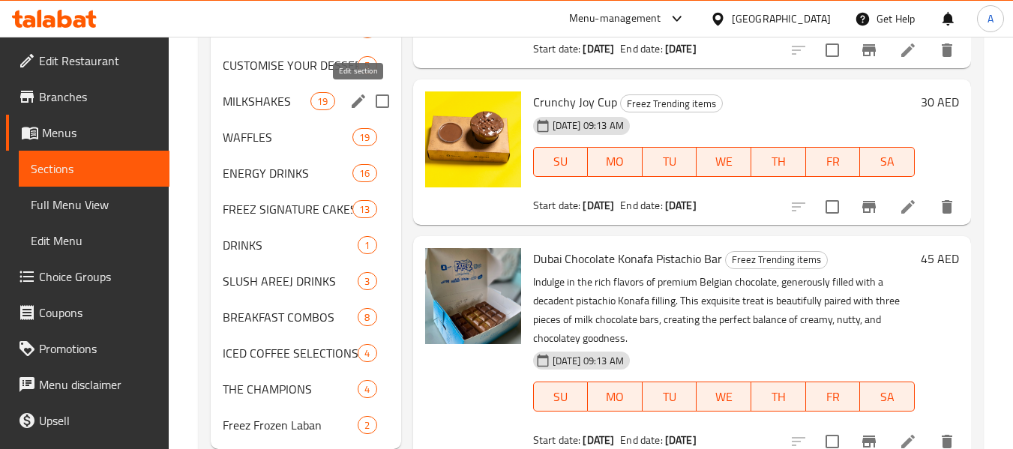
scroll to position [492, 0]
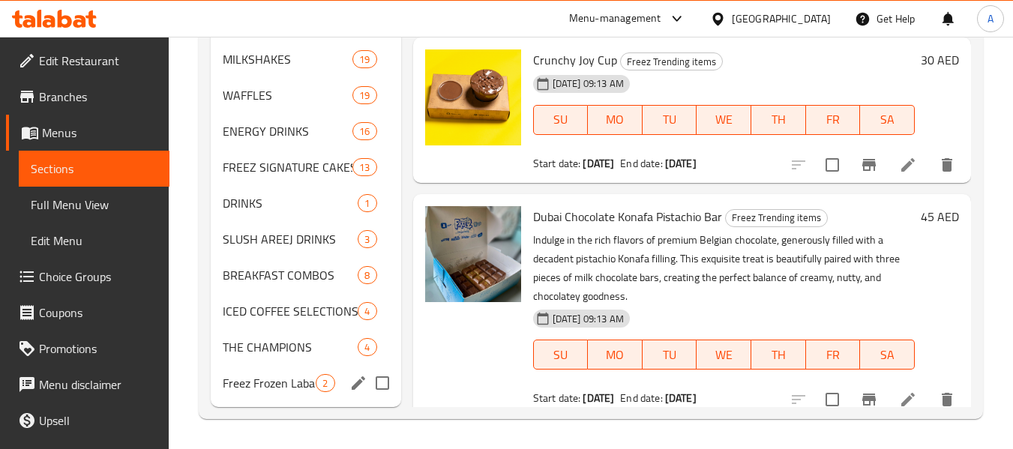
click at [305, 374] on span "Freez Frozen Laban" at bounding box center [269, 383] width 93 height 18
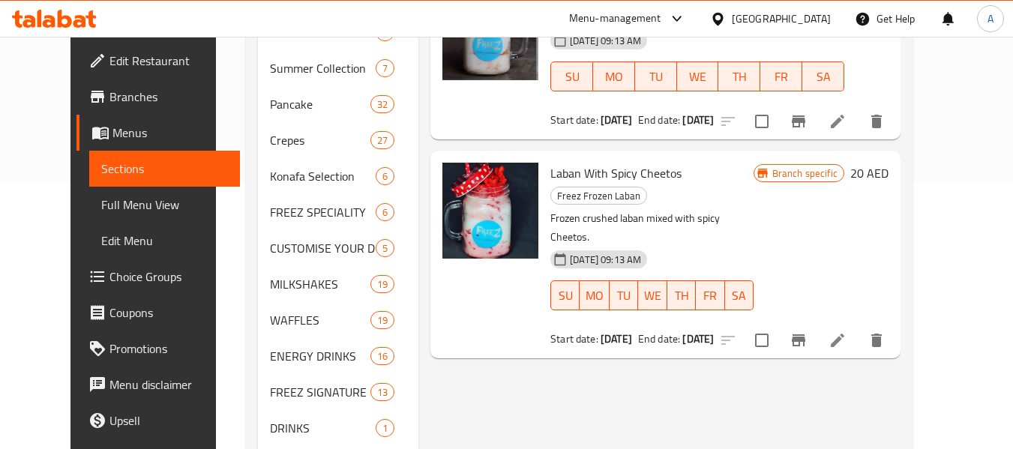
scroll to position [42, 0]
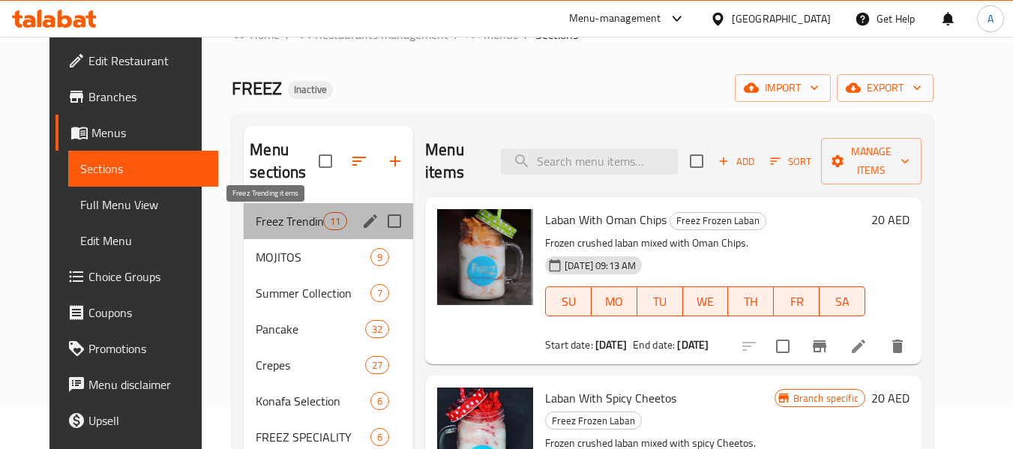
click at [260, 218] on span "Freez Trending items" at bounding box center [290, 221] width 68 height 18
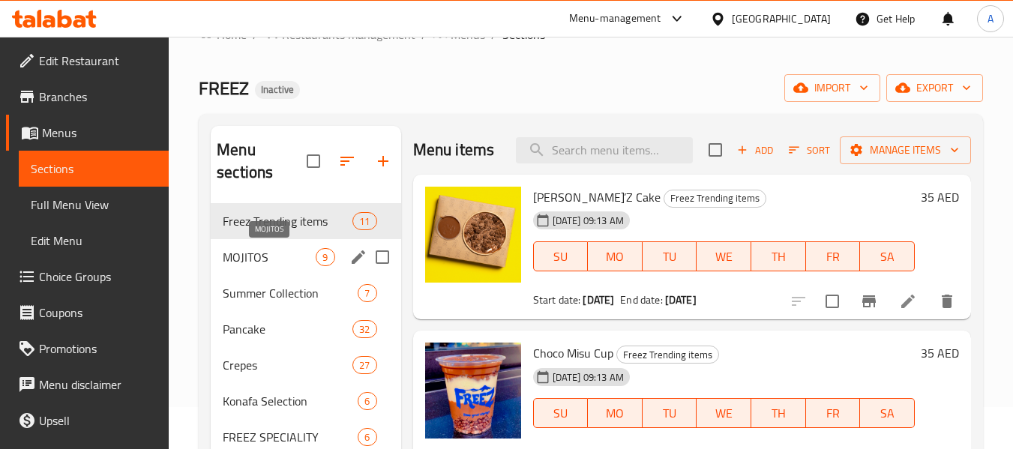
click at [251, 264] on span "MOJITOS" at bounding box center [269, 257] width 93 height 18
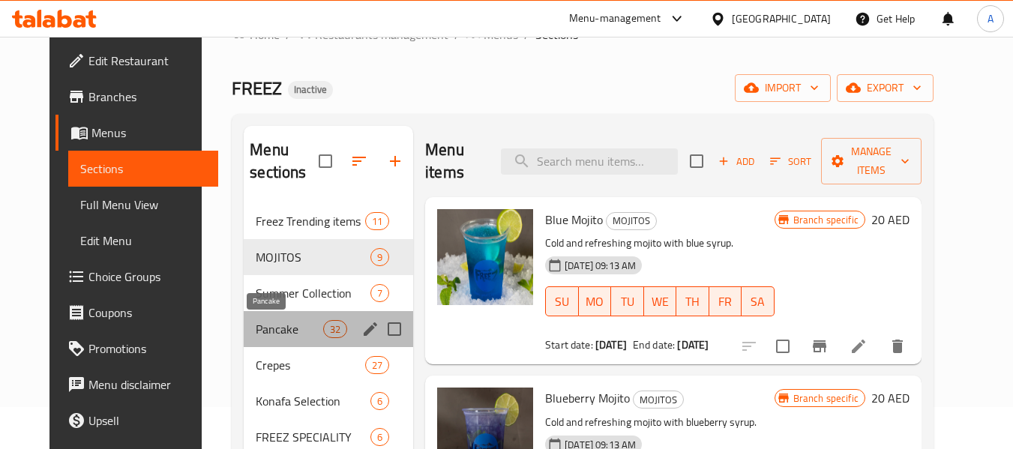
click at [256, 328] on span "Pancake" at bounding box center [290, 329] width 68 height 18
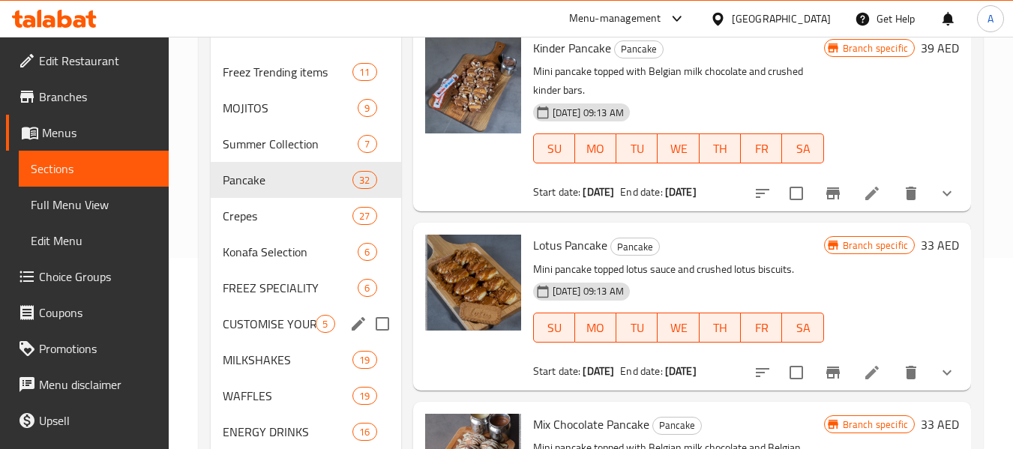
scroll to position [192, 0]
click at [265, 236] on div "Konafa Selection 6" at bounding box center [306, 251] width 190 height 36
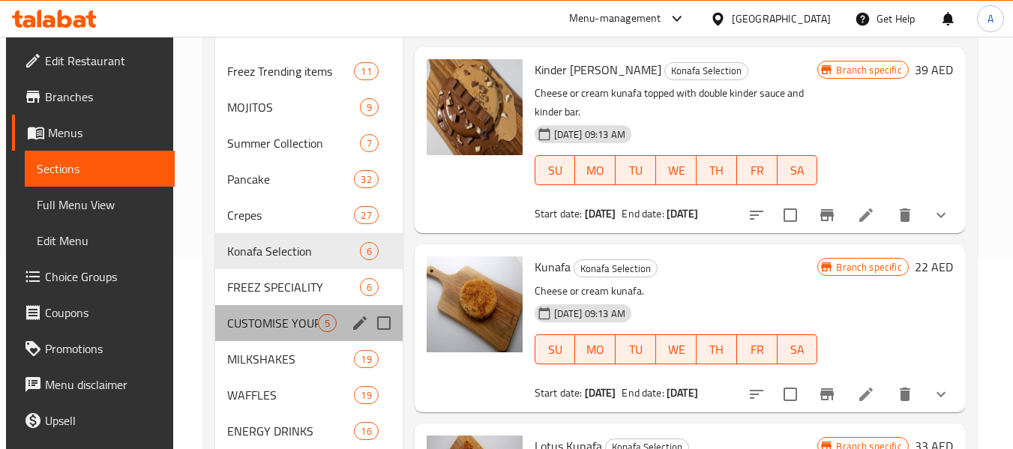
click at [269, 308] on div "CUSTOMISE YOUR DESSERTS AND MILKSHAKES 5" at bounding box center [309, 323] width 188 height 36
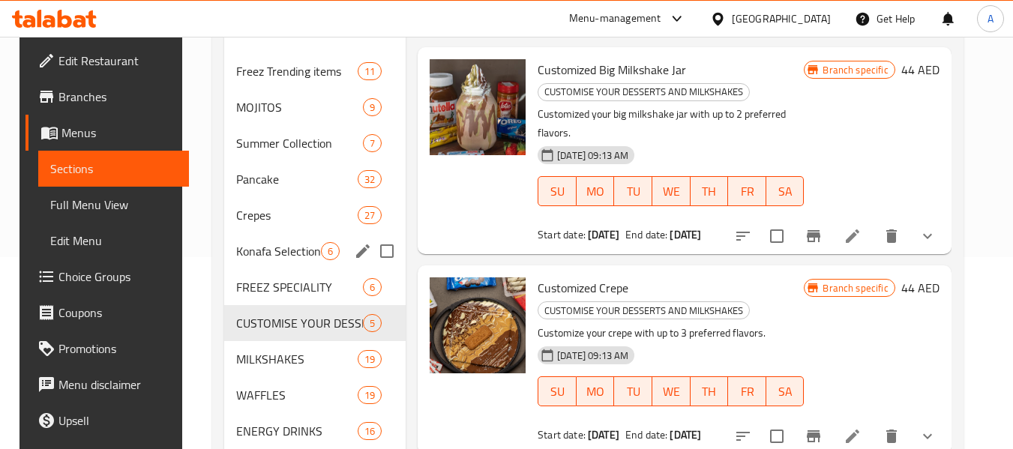
click at [292, 239] on div "Konafa Selection 6" at bounding box center [315, 251] width 182 height 36
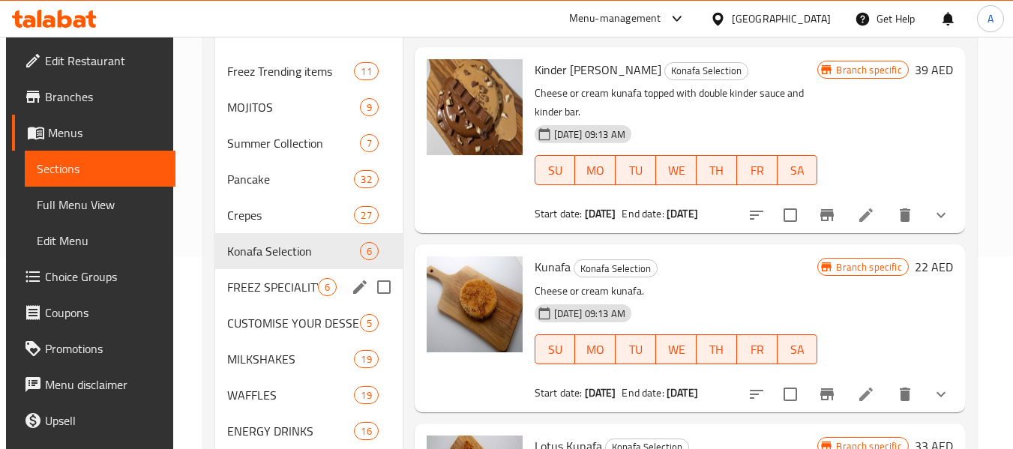
click at [284, 312] on div "CUSTOMISE YOUR DESSERTS AND MILKSHAKES 5" at bounding box center [309, 323] width 188 height 36
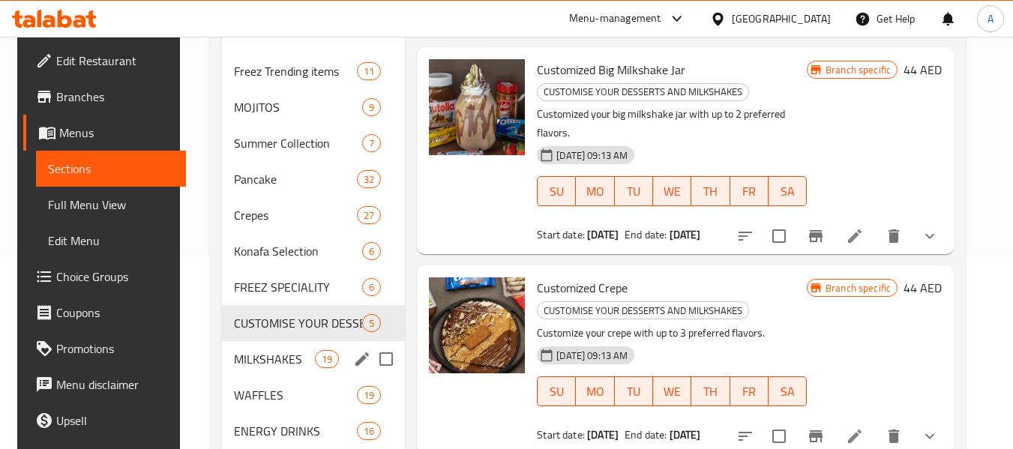
click at [282, 344] on div "MILKSHAKES 19" at bounding box center [313, 359] width 183 height 36
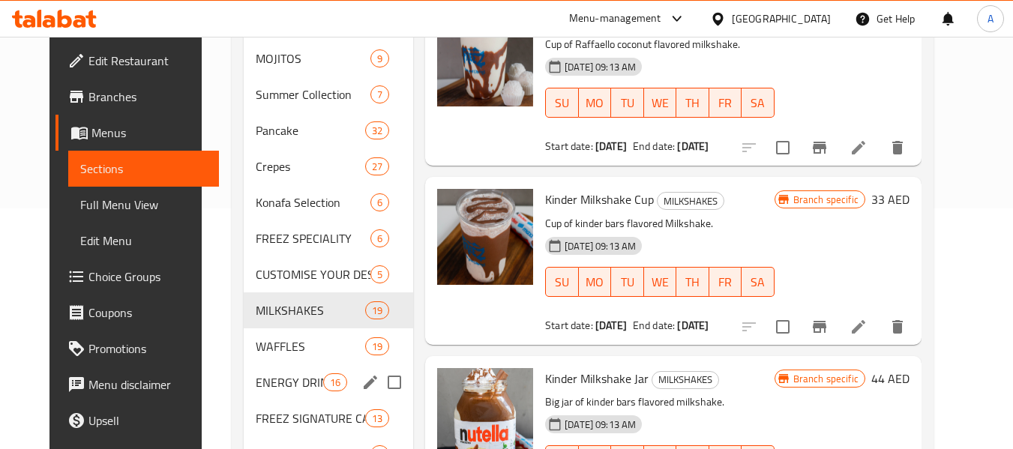
scroll to position [267, 0]
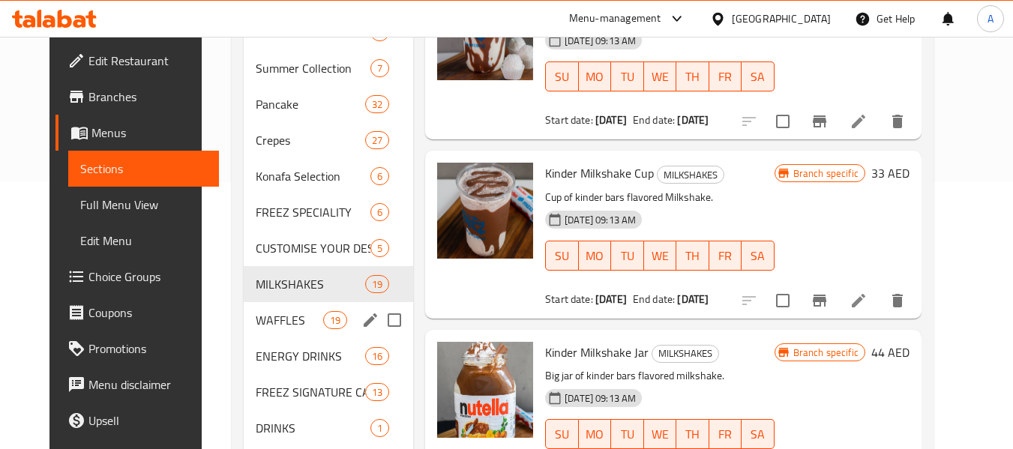
click at [282, 310] on div "WAFFLES 19" at bounding box center [329, 320] width 170 height 36
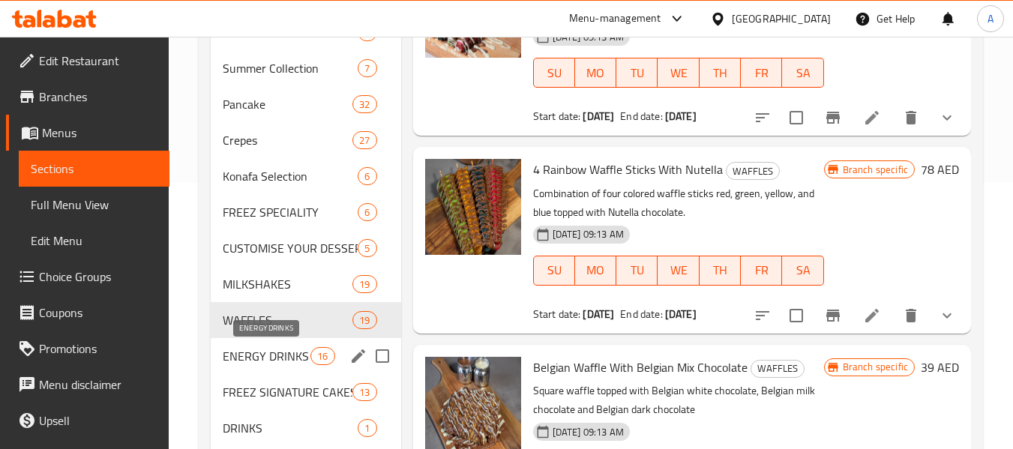
click at [281, 350] on span "ENERGY DRINKS" at bounding box center [267, 356] width 88 height 18
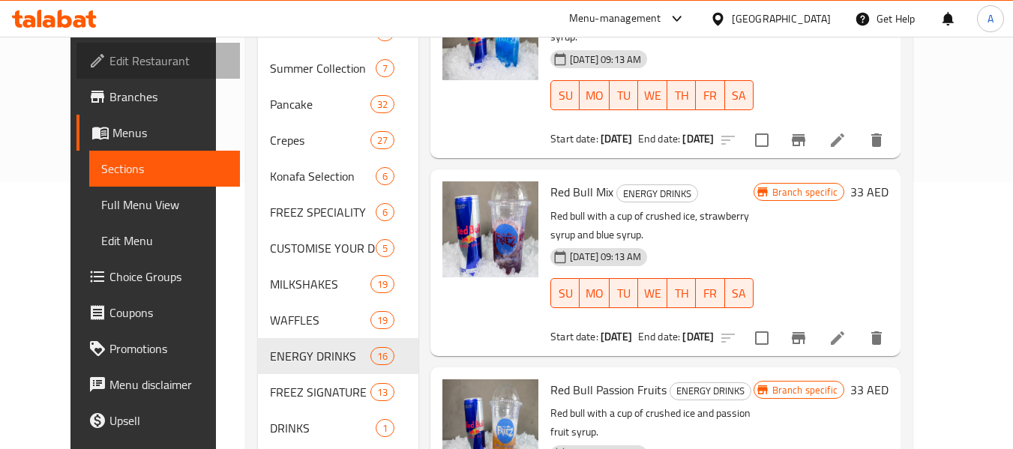
click at [110, 59] on span "Edit Restaurant" at bounding box center [169, 61] width 119 height 18
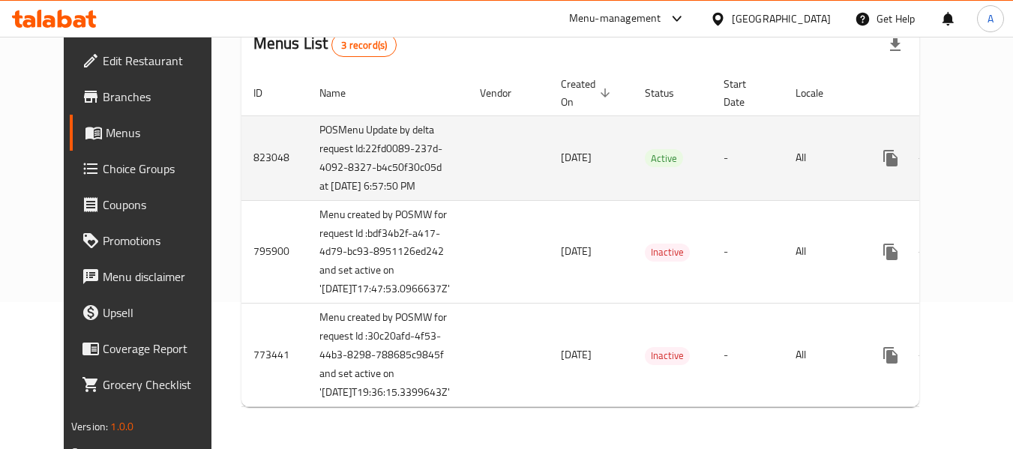
scroll to position [110, 0]
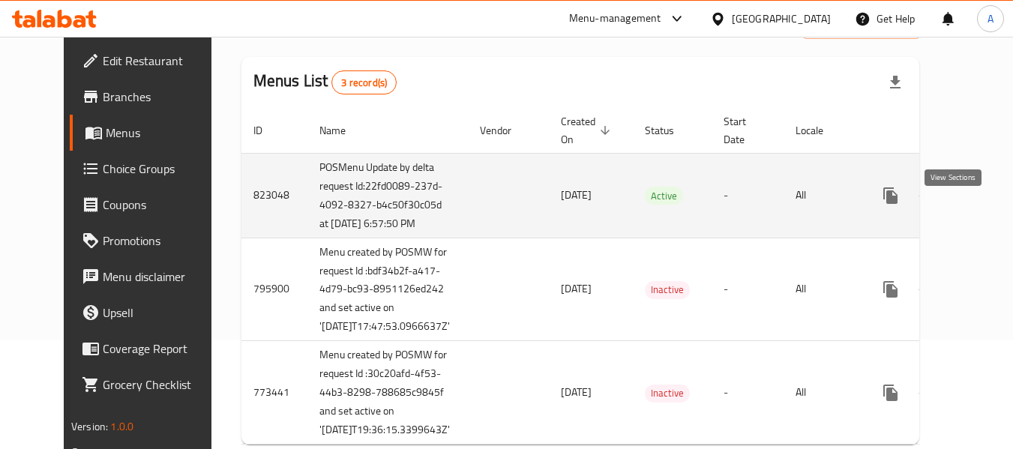
click at [990, 205] on icon "enhanced table" at bounding box center [999, 196] width 18 height 18
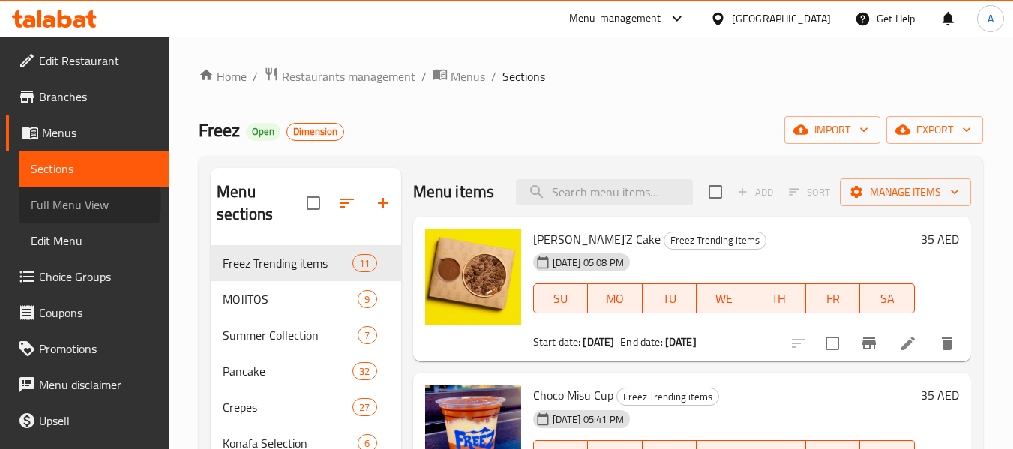
click at [50, 201] on span "Full Menu View" at bounding box center [94, 205] width 127 height 18
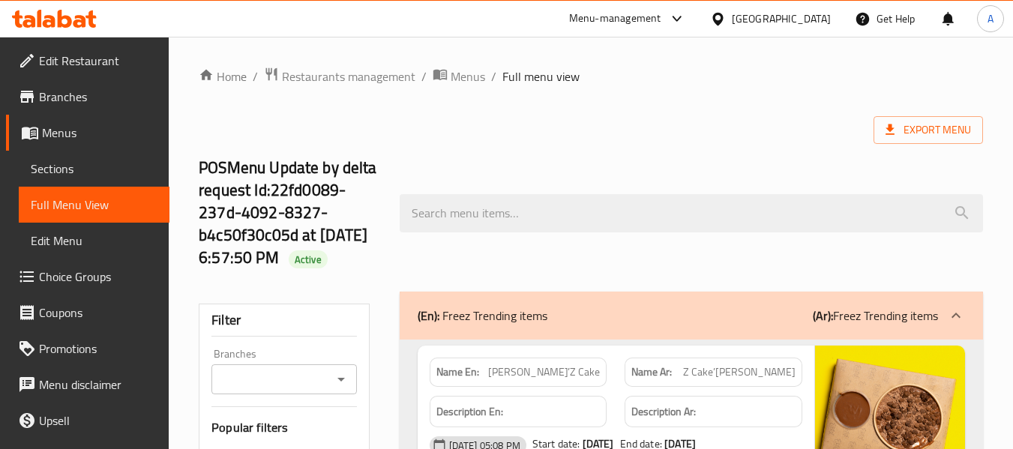
scroll to position [150, 0]
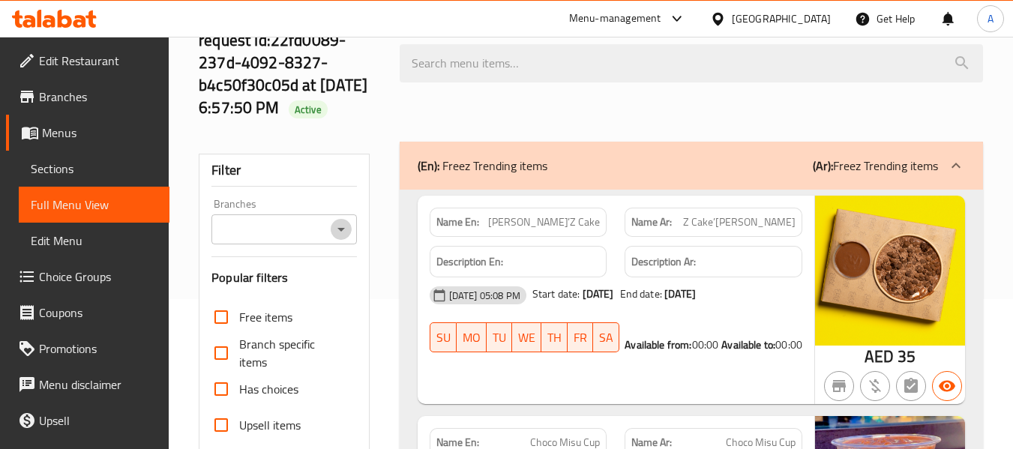
click at [338, 232] on icon "Open" at bounding box center [342, 230] width 8 height 4
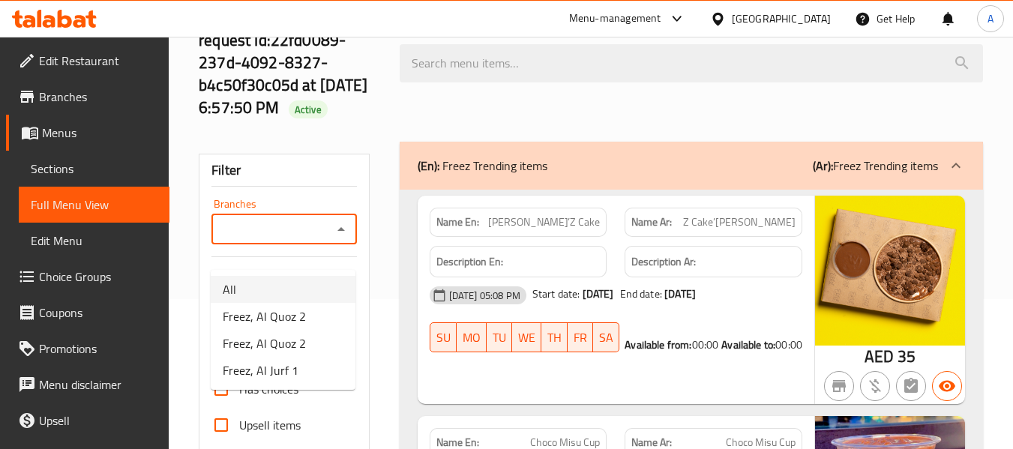
click at [80, 84] on link "Branches" at bounding box center [88, 97] width 164 height 36
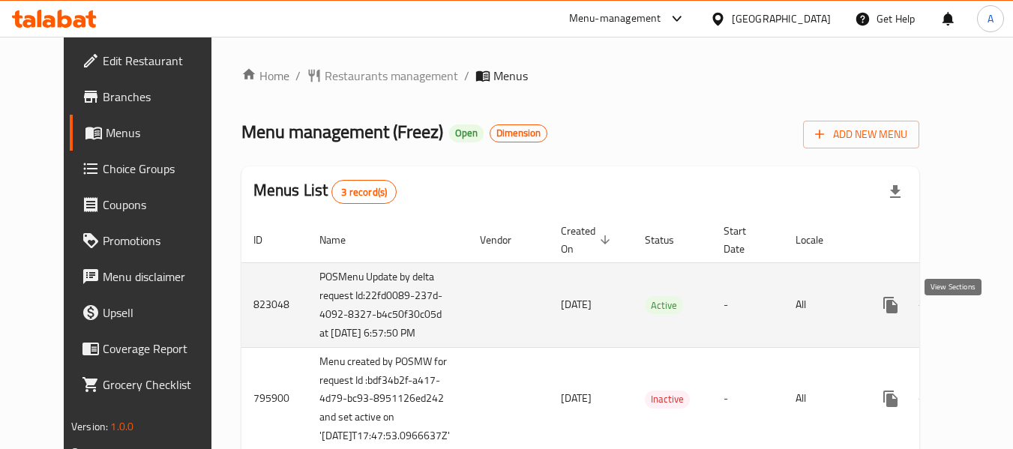
click at [990, 314] on icon "enhanced table" at bounding box center [999, 305] width 18 height 18
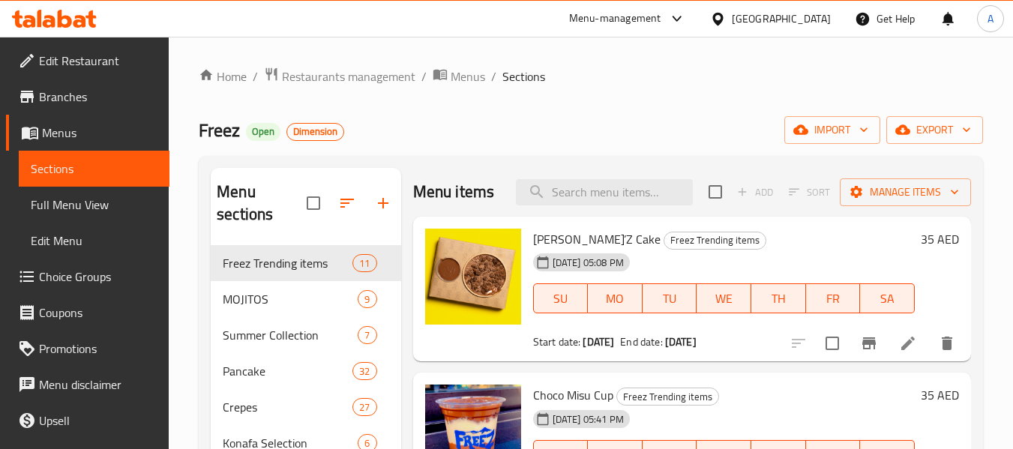
click at [141, 210] on span "Full Menu View" at bounding box center [94, 205] width 127 height 18
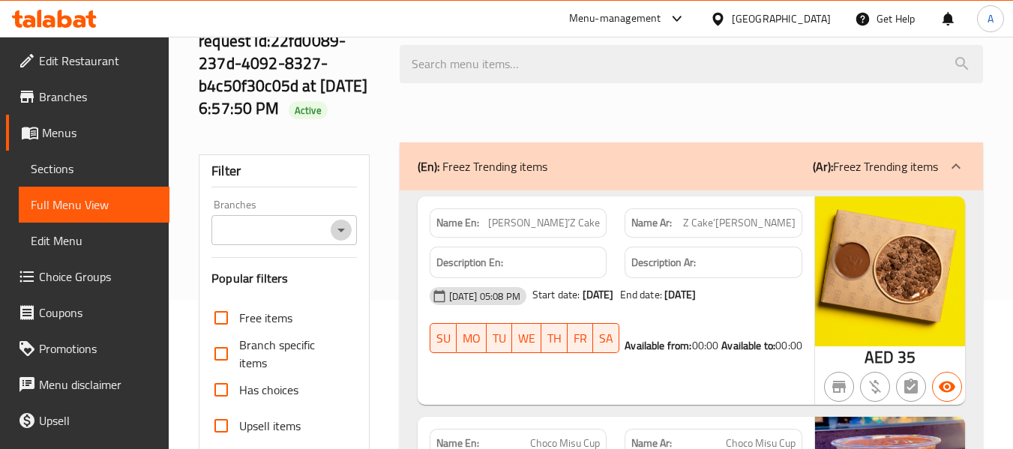
scroll to position [150, 0]
click at [337, 240] on button "Open" at bounding box center [341, 229] width 21 height 21
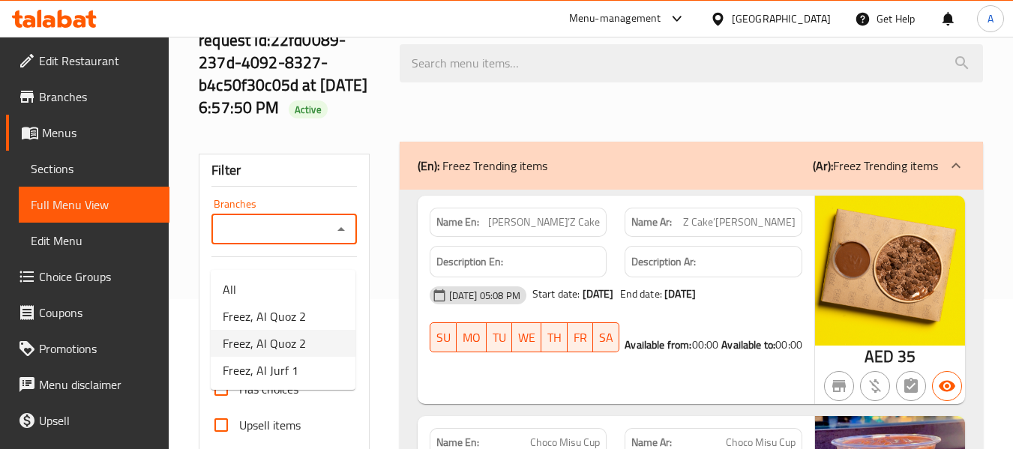
click at [315, 340] on li "Freez, Al Quoz 2" at bounding box center [283, 343] width 145 height 27
type input "Freez, Al Quoz 2"
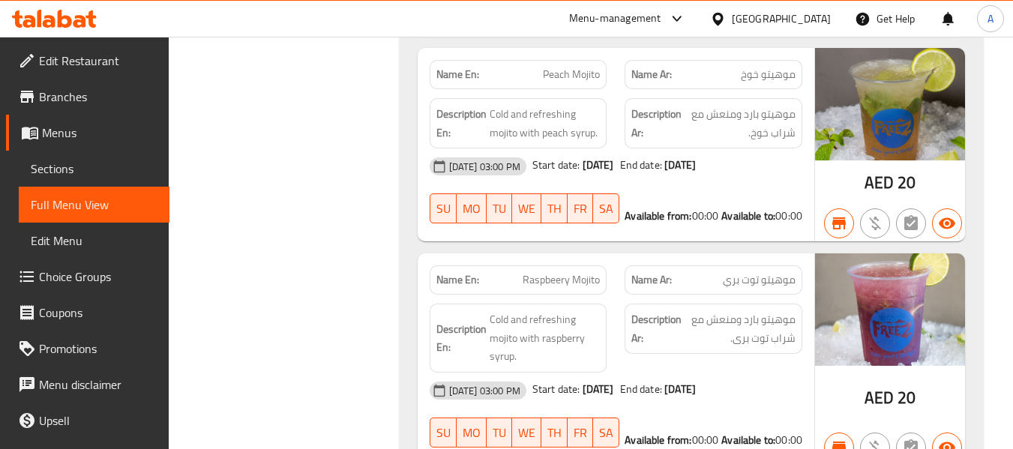
scroll to position [5100, 0]
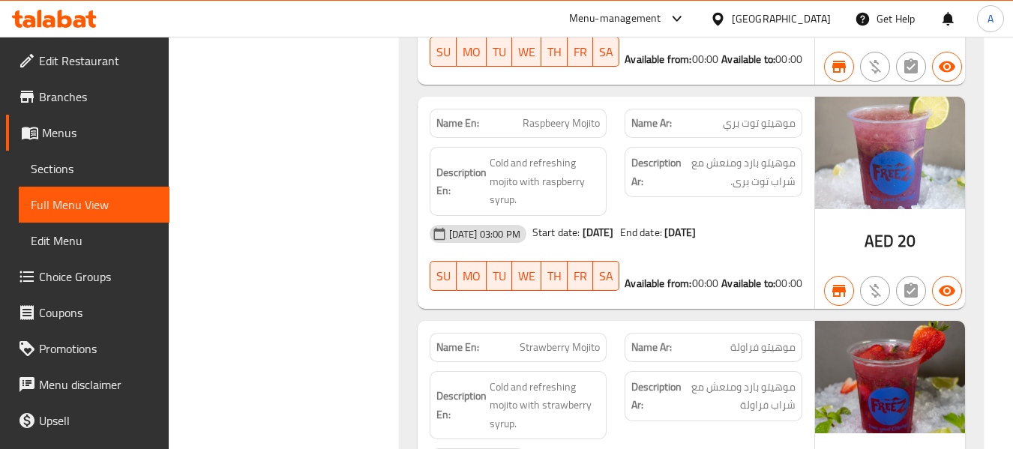
click at [463, 128] on strong "Name En:" at bounding box center [458, 124] width 43 height 16
copy strong "Name En:"
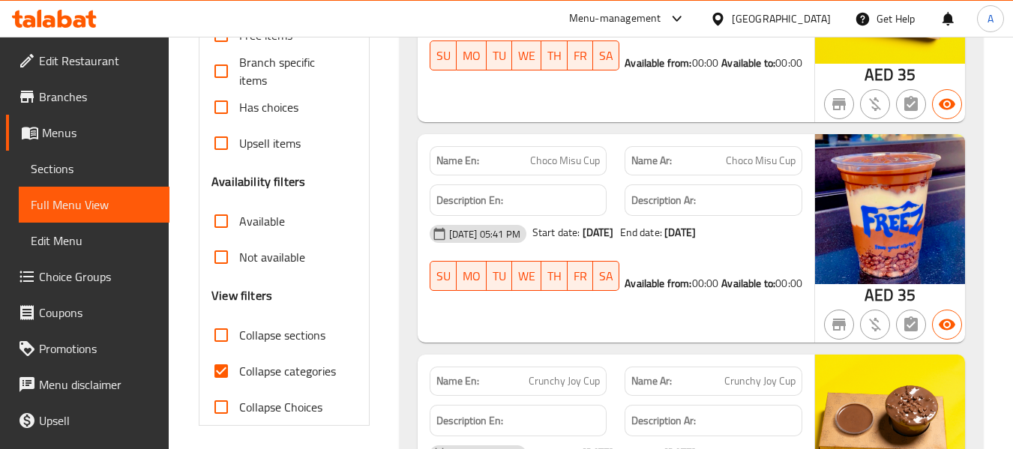
scroll to position [525, 0]
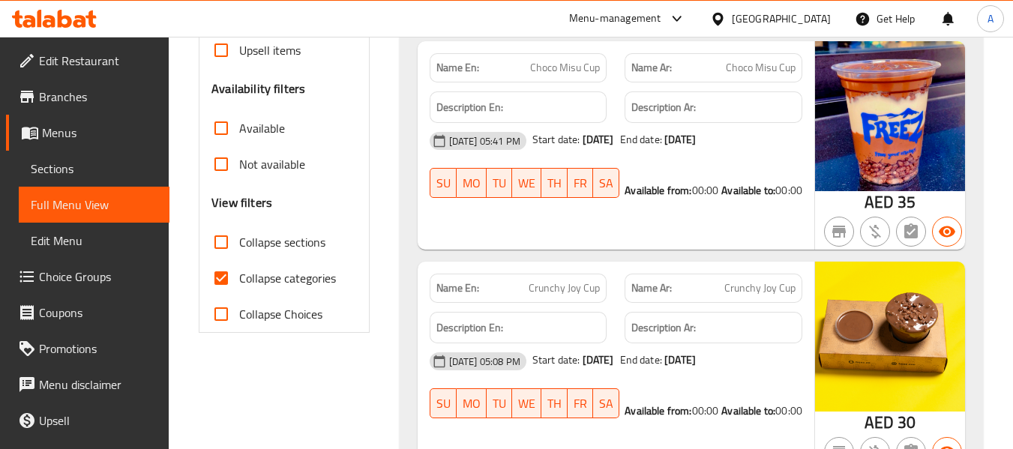
click at [305, 287] on span "Collapse categories" at bounding box center [287, 278] width 97 height 18
click at [239, 292] on input "Collapse categories" at bounding box center [221, 278] width 36 height 36
checkbox input "false"
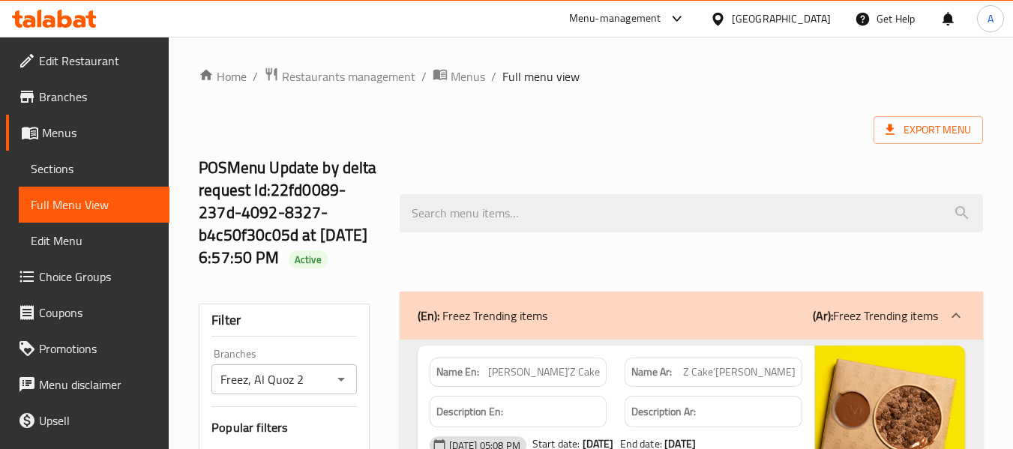
scroll to position [7835, 0]
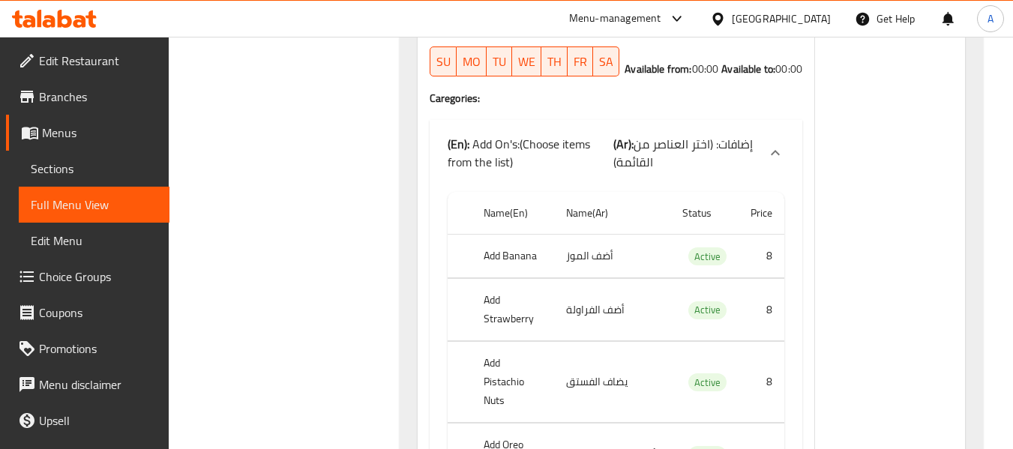
click at [85, 167] on span "Sections" at bounding box center [94, 169] width 127 height 18
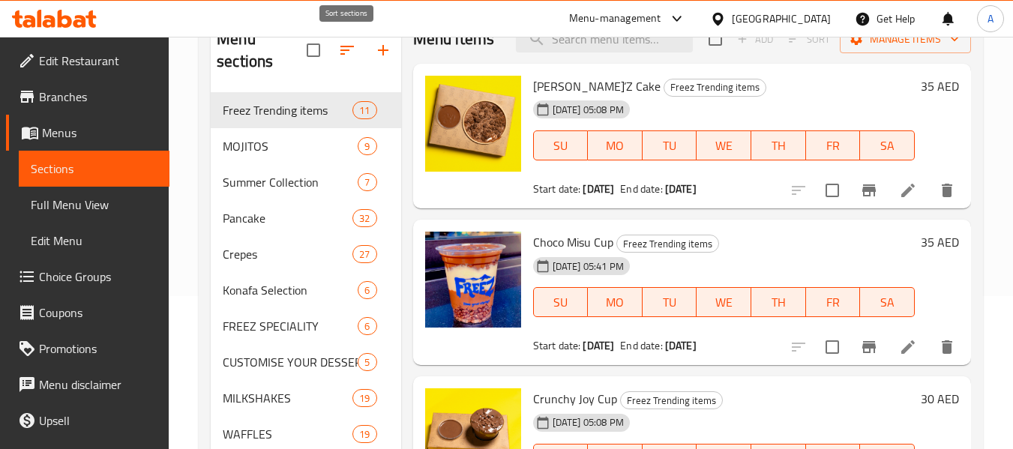
scroll to position [15, 0]
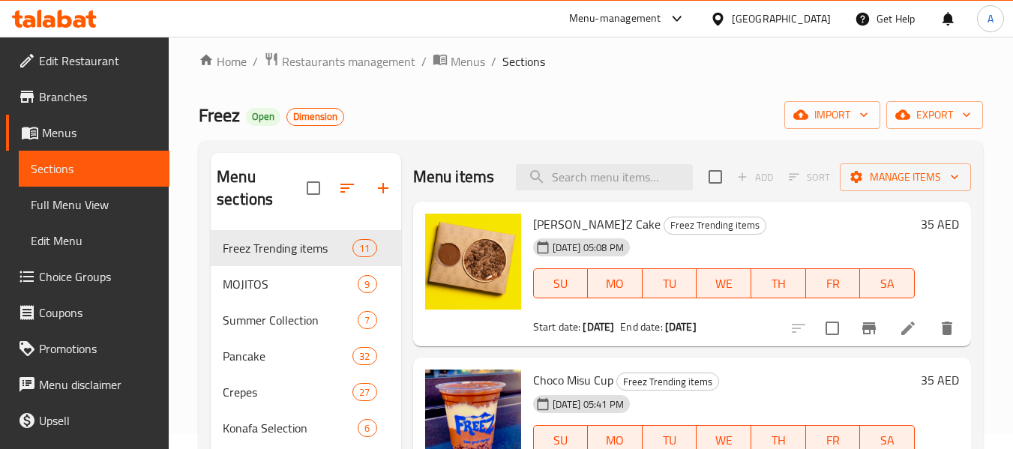
click at [611, 61] on ol "Home / Restaurants management / Menus / Sections" at bounding box center [591, 62] width 785 height 20
drag, startPoint x: 94, startPoint y: 206, endPoint x: 721, endPoint y: 28, distance: 651.7
click at [94, 206] on span "Full Menu View" at bounding box center [94, 205] width 127 height 18
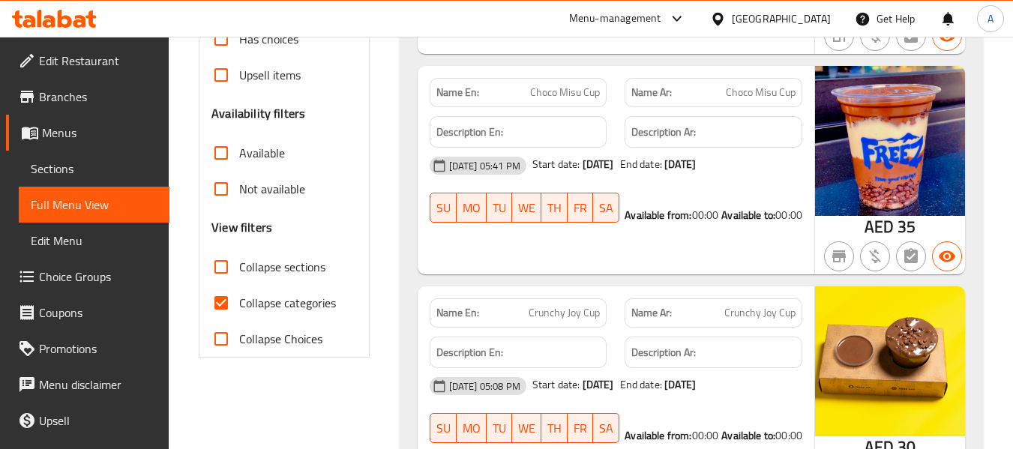
scroll to position [615, 0]
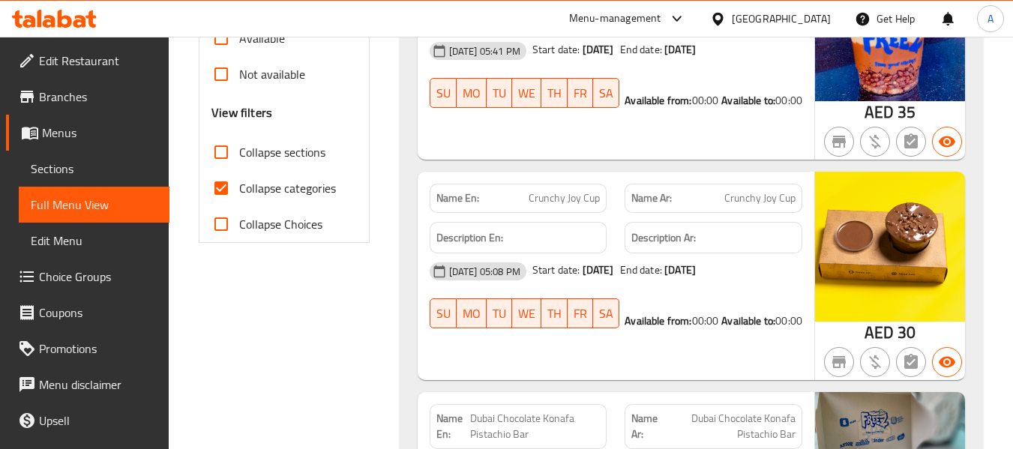
click at [290, 197] on span "Collapse categories" at bounding box center [287, 188] width 97 height 18
click at [239, 206] on input "Collapse categories" at bounding box center [221, 188] width 36 height 36
checkbox input "false"
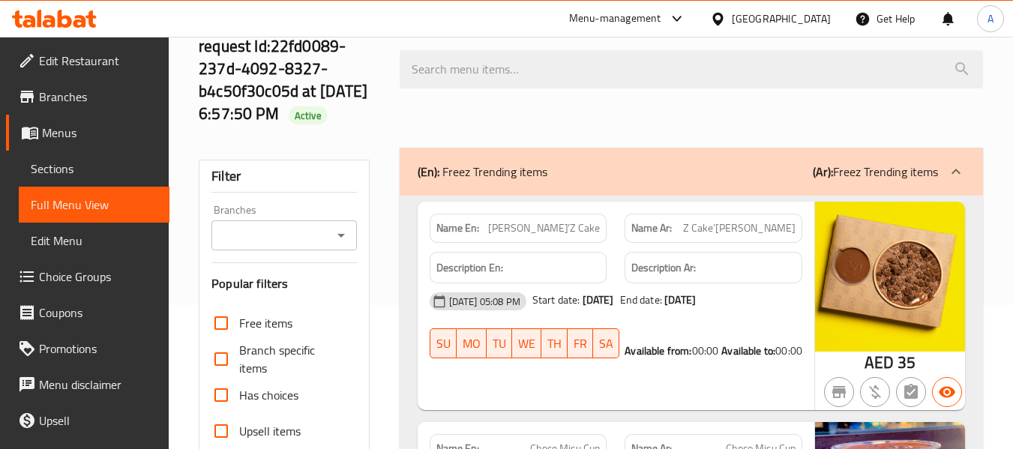
scroll to position [15, 0]
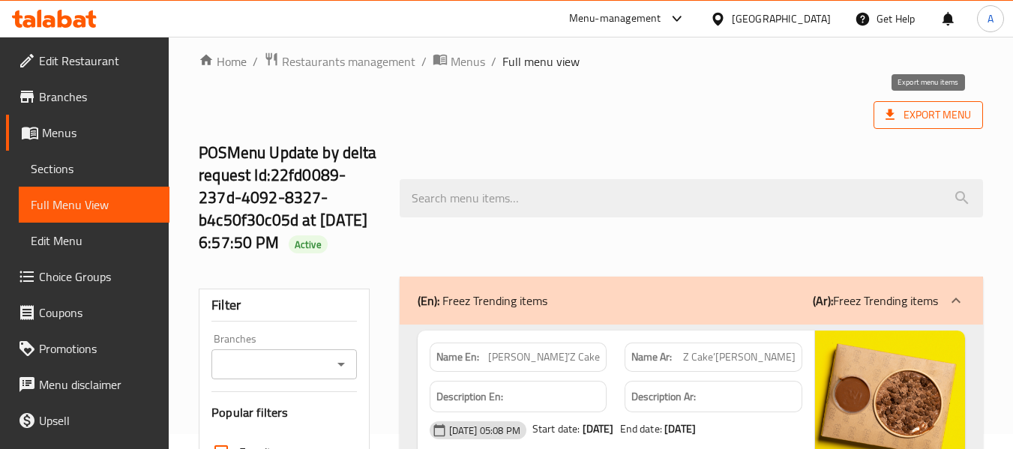
click at [905, 125] on span "Export Menu" at bounding box center [929, 115] width 110 height 28
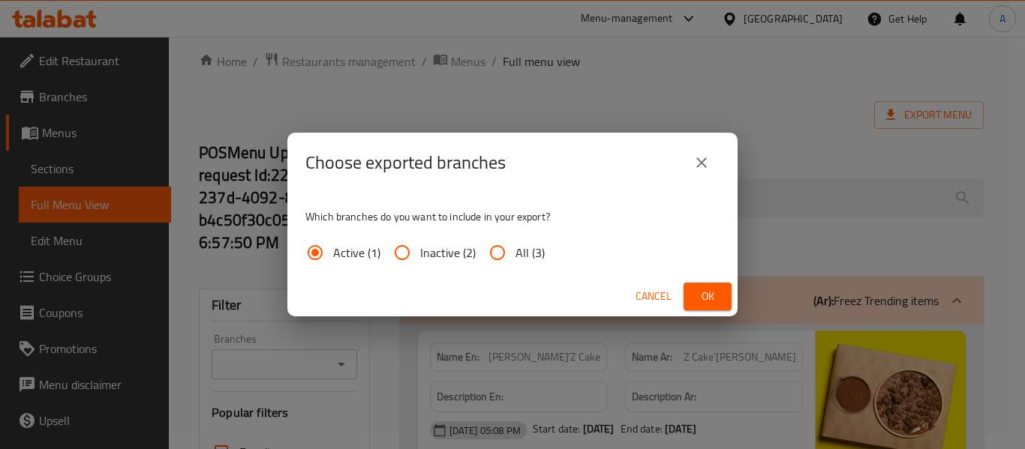
click at [522, 257] on span "All (3)" at bounding box center [529, 253] width 29 height 18
click at [515, 257] on input "All (3)" at bounding box center [497, 253] width 36 height 36
radio input "true"
click at [715, 296] on span "Ok" at bounding box center [707, 296] width 24 height 19
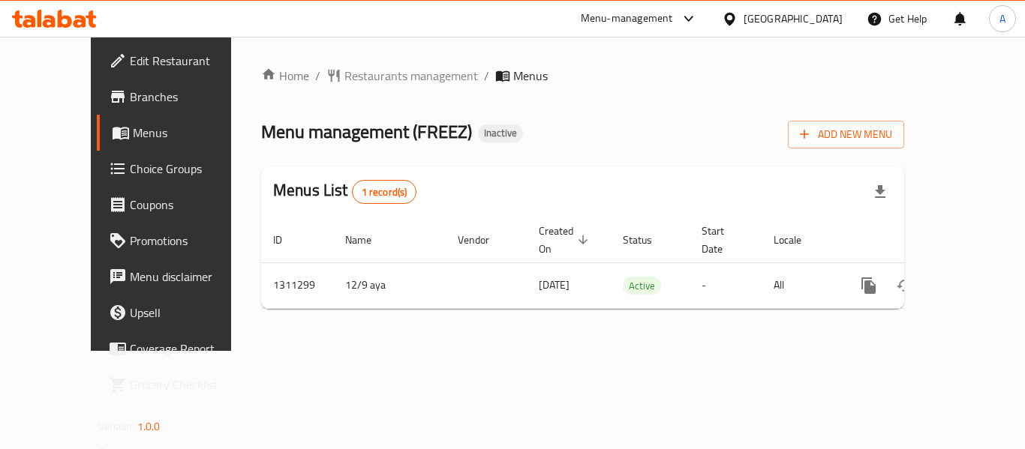
click at [130, 100] on span "Branches" at bounding box center [190, 97] width 120 height 18
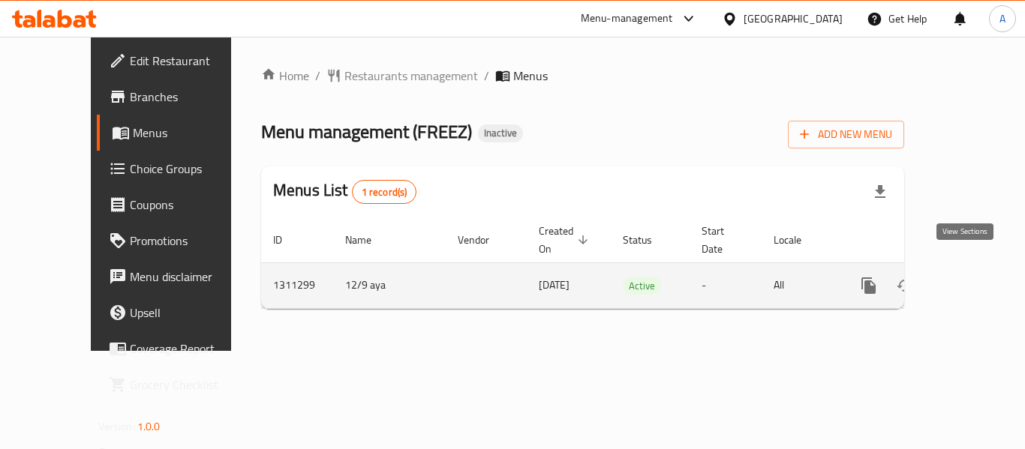
click at [969, 277] on icon "enhanced table" at bounding box center [977, 286] width 18 height 18
